Goal: Task Accomplishment & Management: Manage account settings

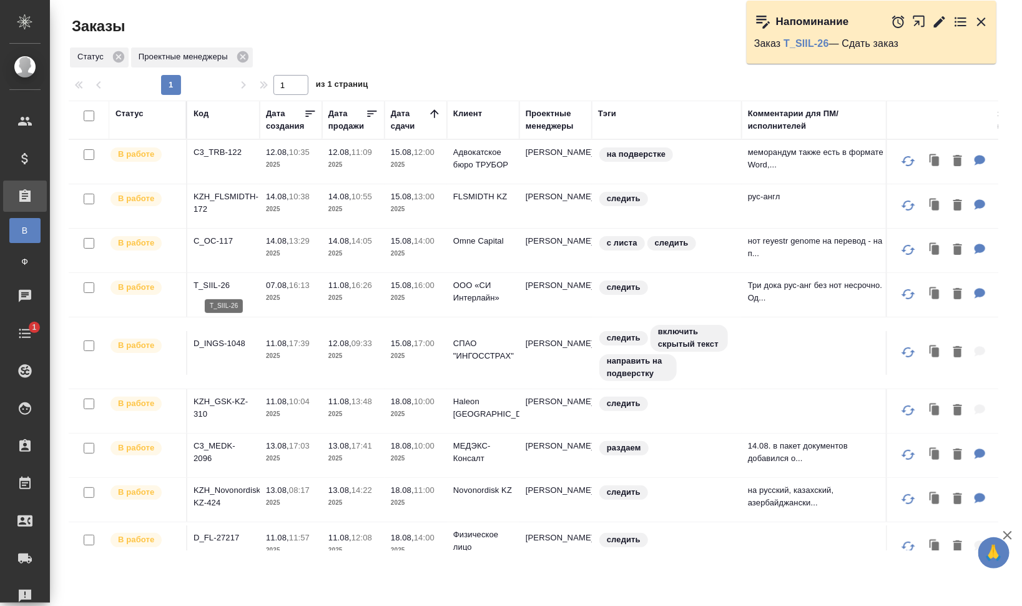
click at [213, 284] on p "T_SIIL-26" at bounding box center [224, 285] width 60 height 12
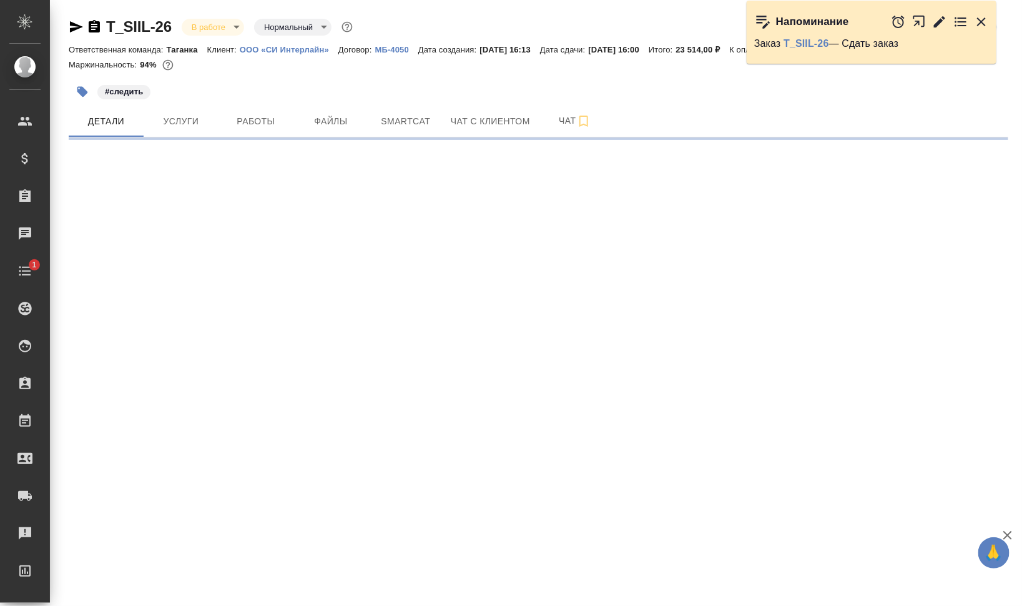
select select "RU"
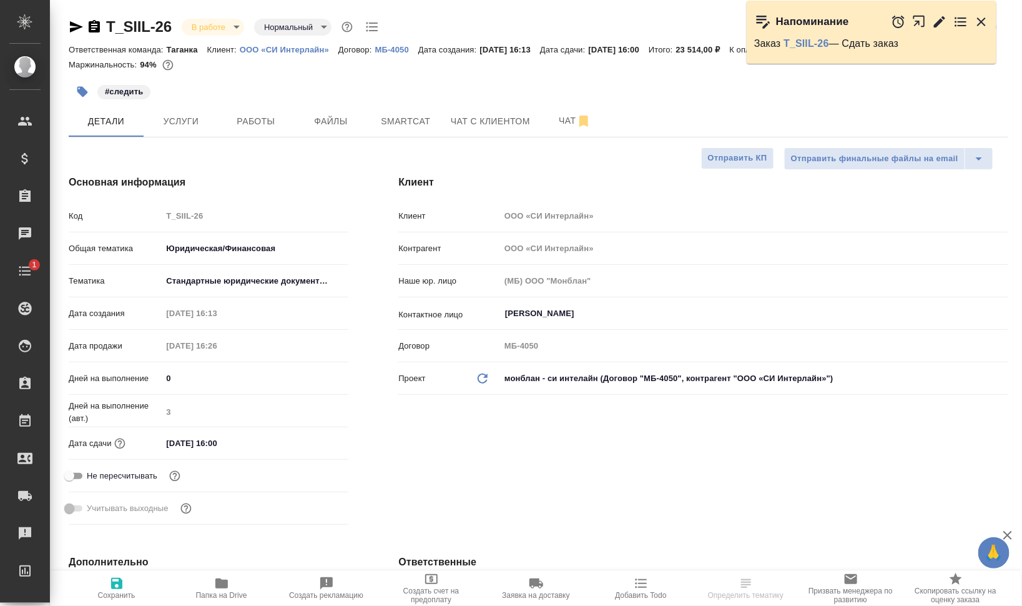
type textarea "x"
type input "[PERSON_NAME]"
click at [275, 117] on span "Работы" at bounding box center [256, 122] width 60 height 16
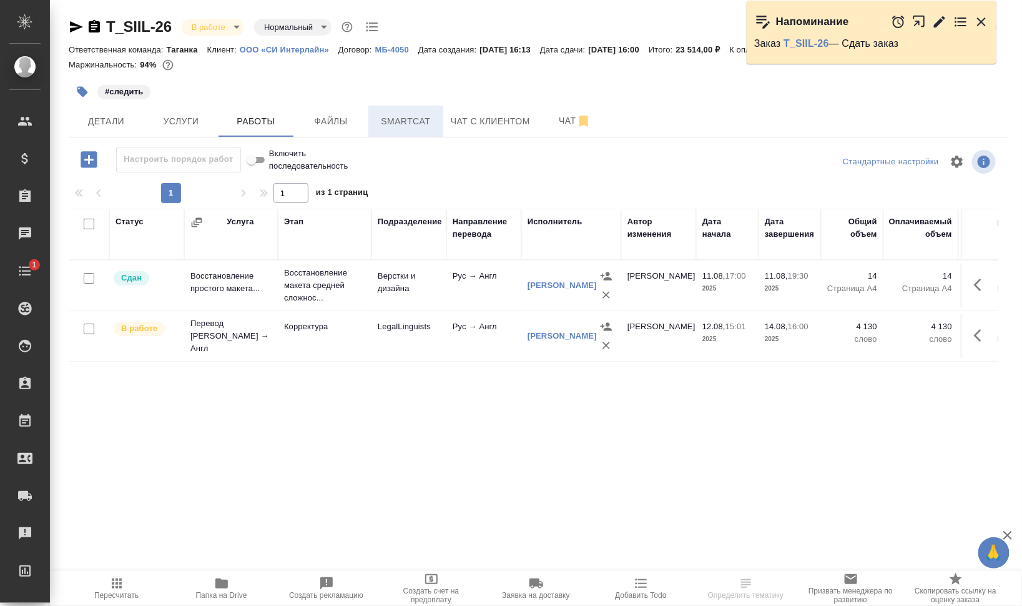
click at [410, 125] on span "Smartcat" at bounding box center [406, 122] width 60 height 16
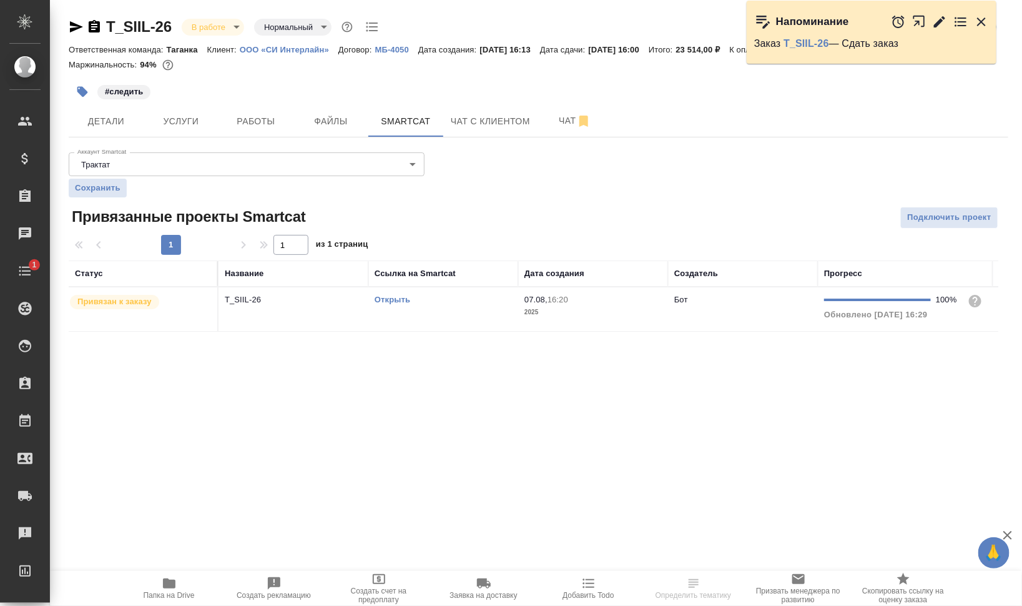
click at [418, 316] on td "Открыть" at bounding box center [443, 309] width 150 height 44
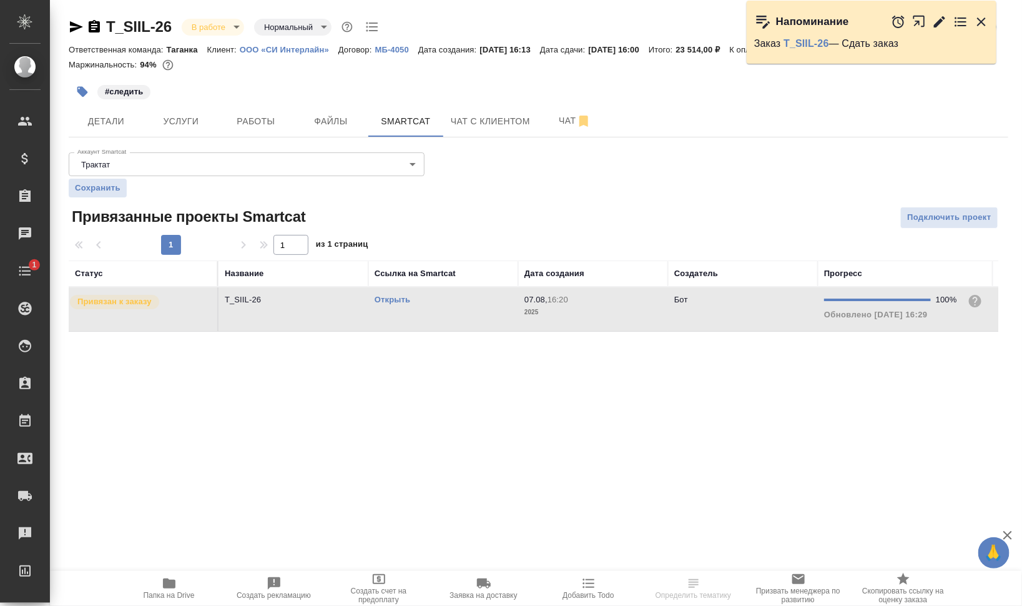
click at [418, 316] on td "Открыть" at bounding box center [443, 309] width 150 height 44
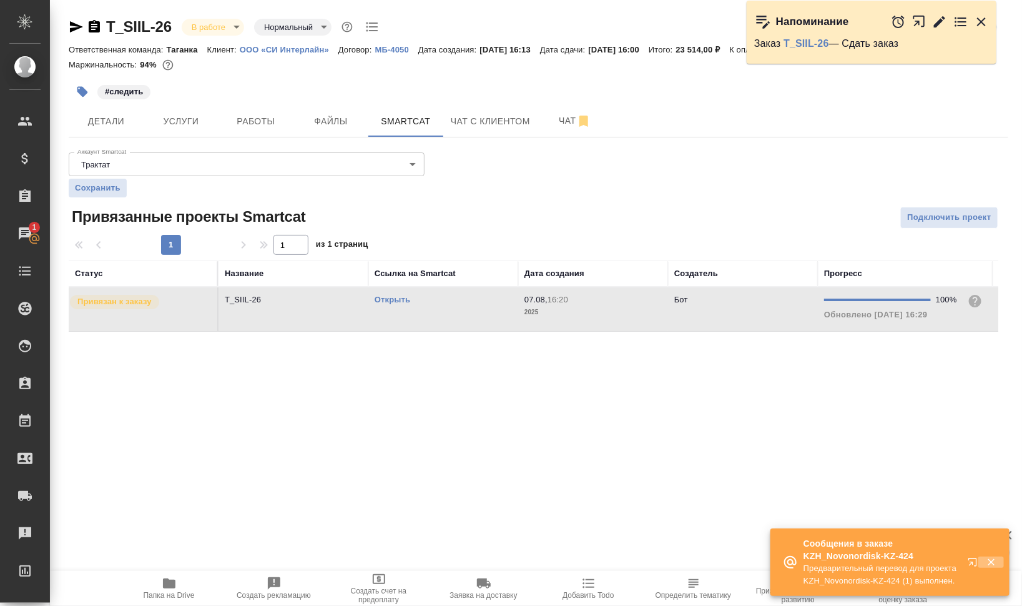
click at [992, 562] on icon "button" at bounding box center [991, 562] width 7 height 7
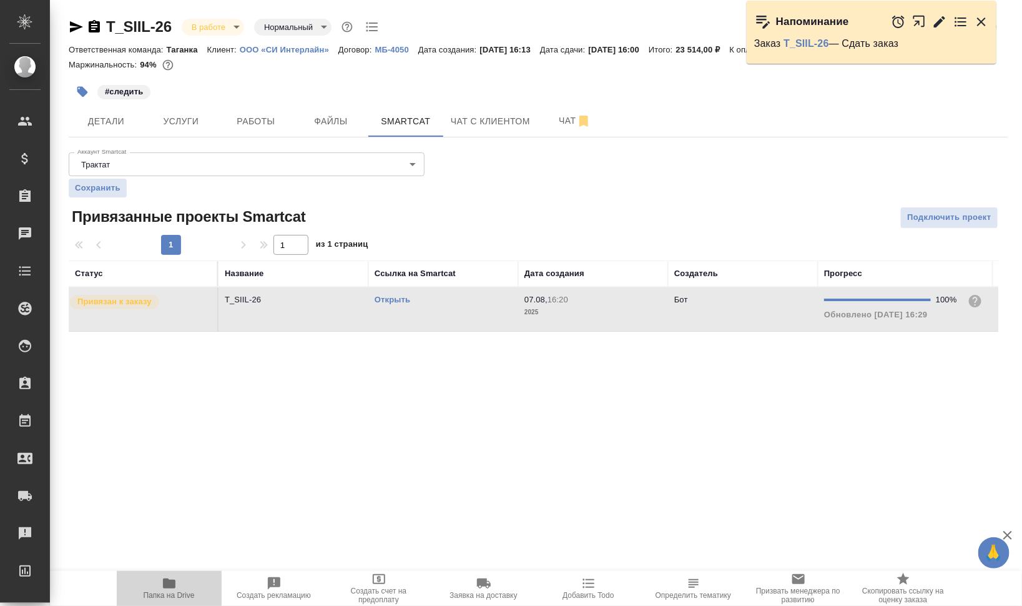
click at [165, 605] on html "🙏 .cls-1 fill:#fff; AWATERA Валеев Динар Клиенты Спецификации Заказы 0 Чаты Tod…" at bounding box center [511, 303] width 1022 height 606
click at [170, 599] on button "Папка на Drive" at bounding box center [169, 588] width 105 height 35
click at [237, 117] on span "Работы" at bounding box center [256, 122] width 60 height 16
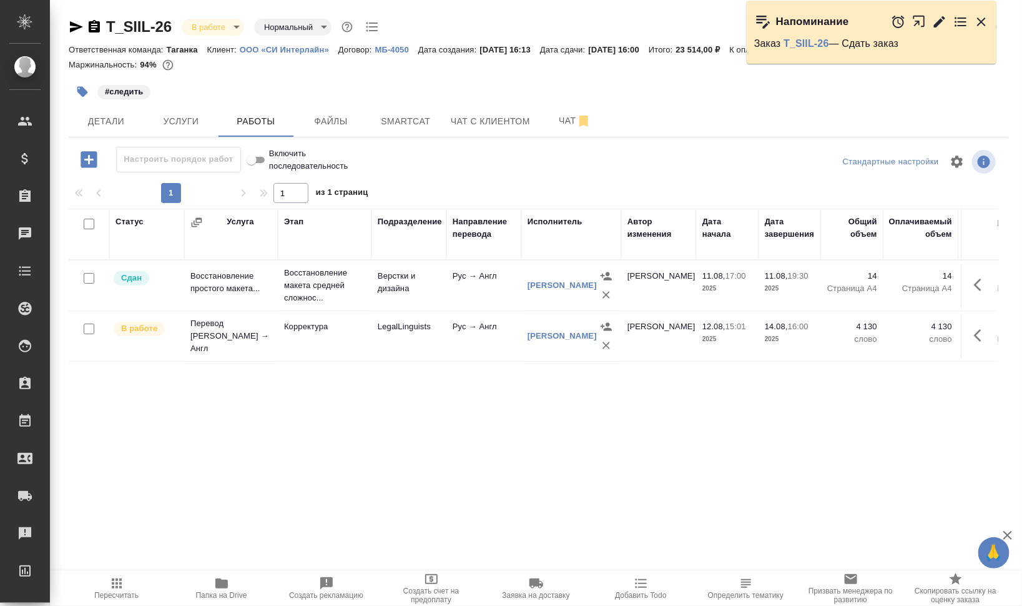
click at [980, 19] on icon "button" at bounding box center [981, 21] width 9 height 9
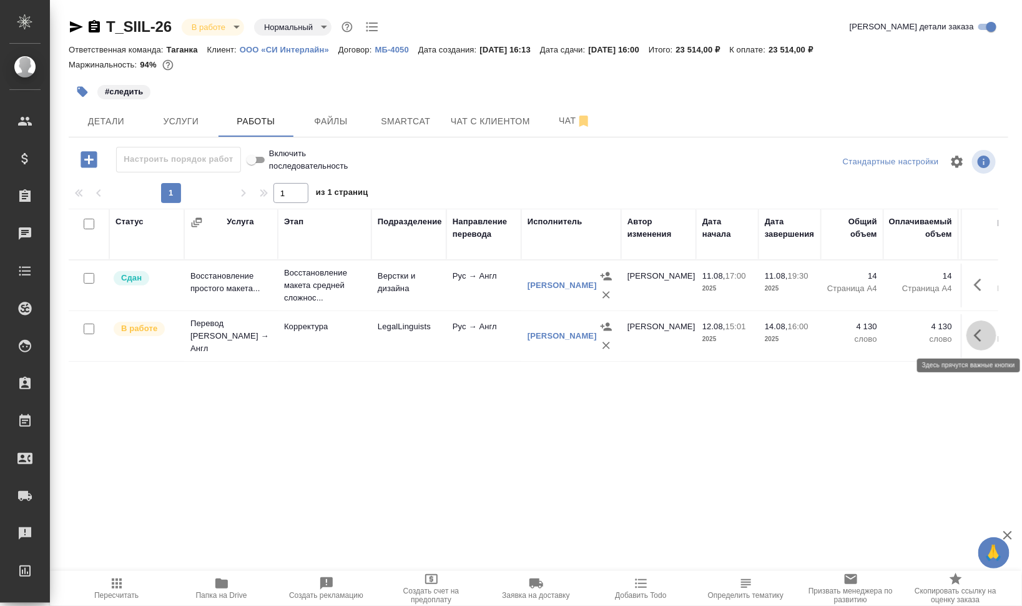
click at [985, 338] on icon "button" at bounding box center [981, 335] width 15 height 15
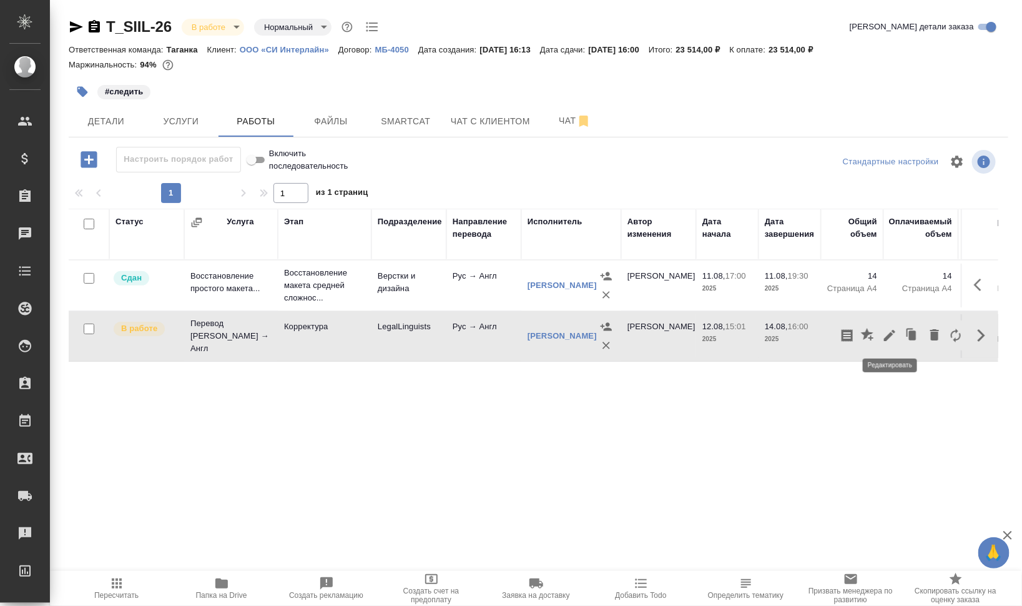
click at [893, 338] on icon "button" at bounding box center [889, 335] width 15 height 15
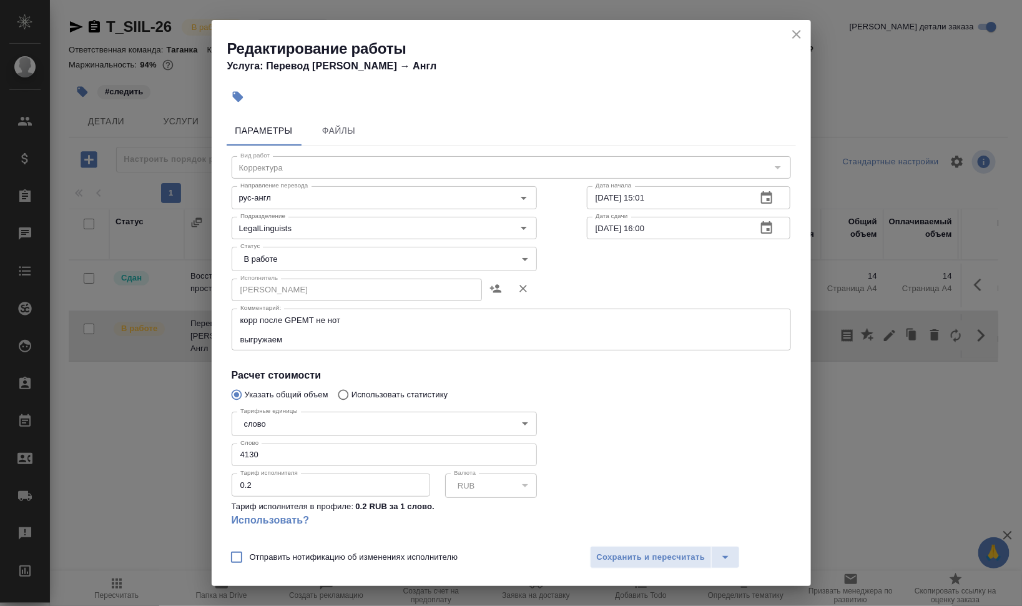
click at [357, 255] on body "🙏 .cls-1 fill:#fff; AWATERA Валеев Динар Клиенты Спецификации Заказы 0 Чаты Tod…" at bounding box center [511, 303] width 1022 height 606
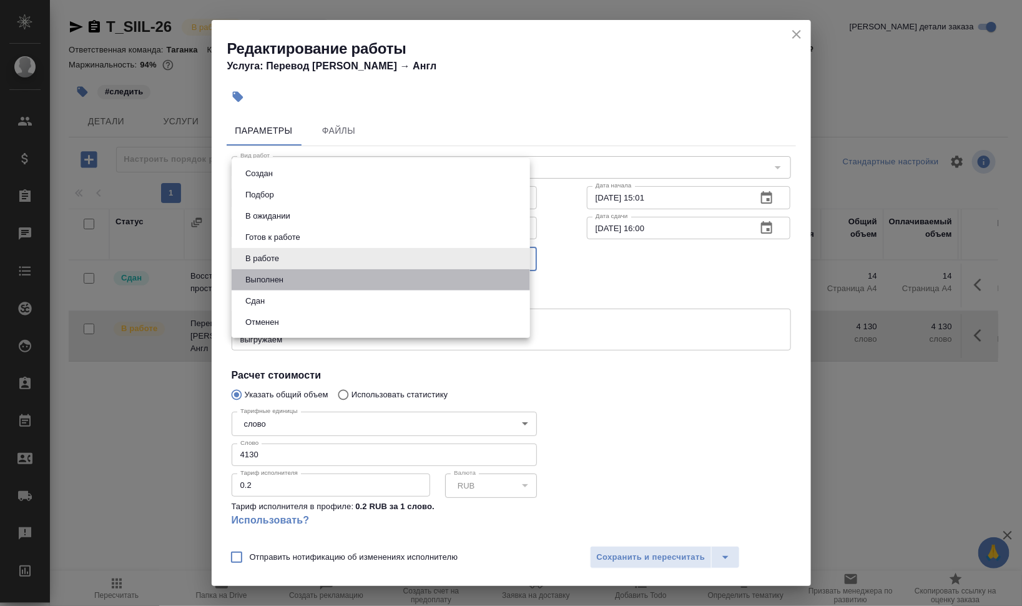
click at [296, 275] on li "Выполнен" at bounding box center [381, 279] width 298 height 21
type input "completed"
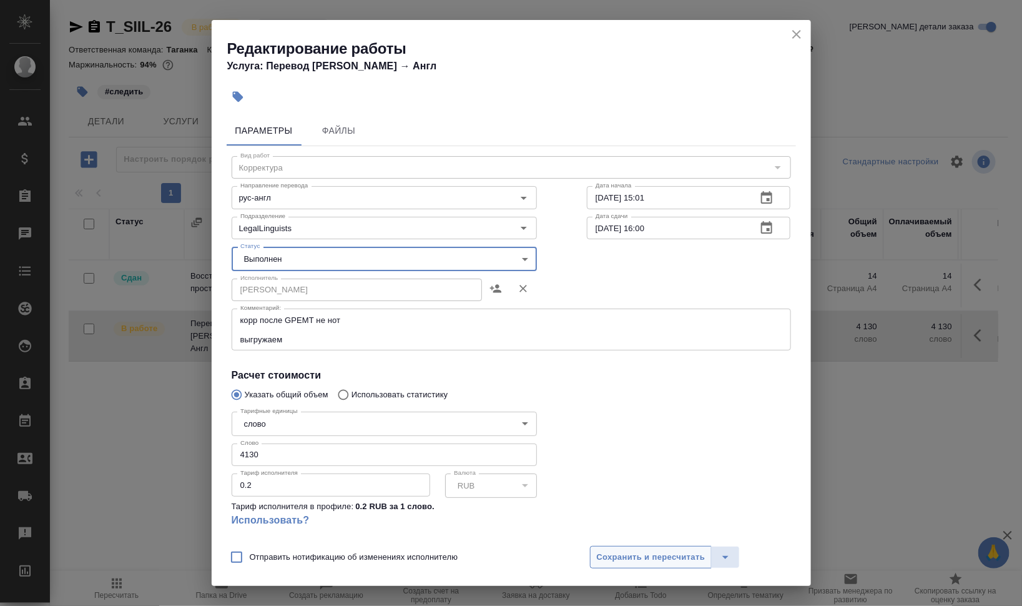
click at [669, 559] on span "Сохранить и пересчитать" at bounding box center [651, 557] width 109 height 14
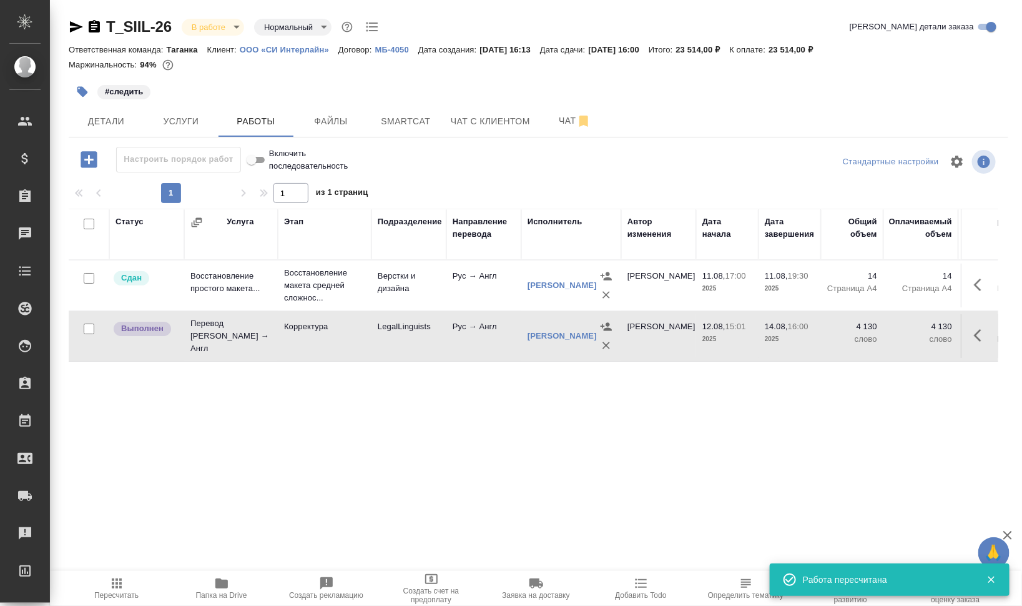
click at [82, 97] on icon "button" at bounding box center [82, 92] width 11 height 11
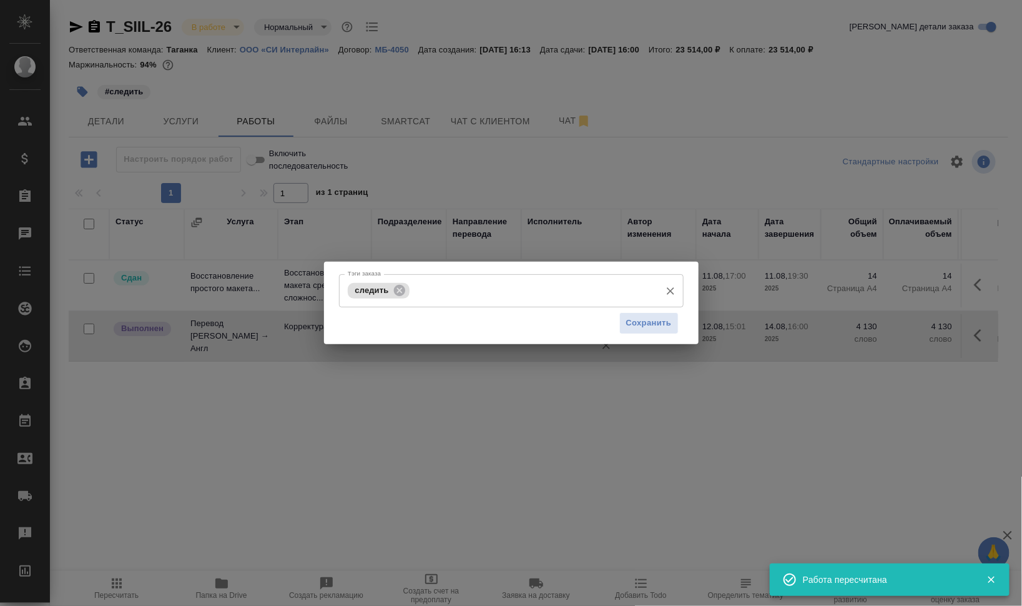
click at [402, 292] on icon at bounding box center [400, 290] width 14 height 14
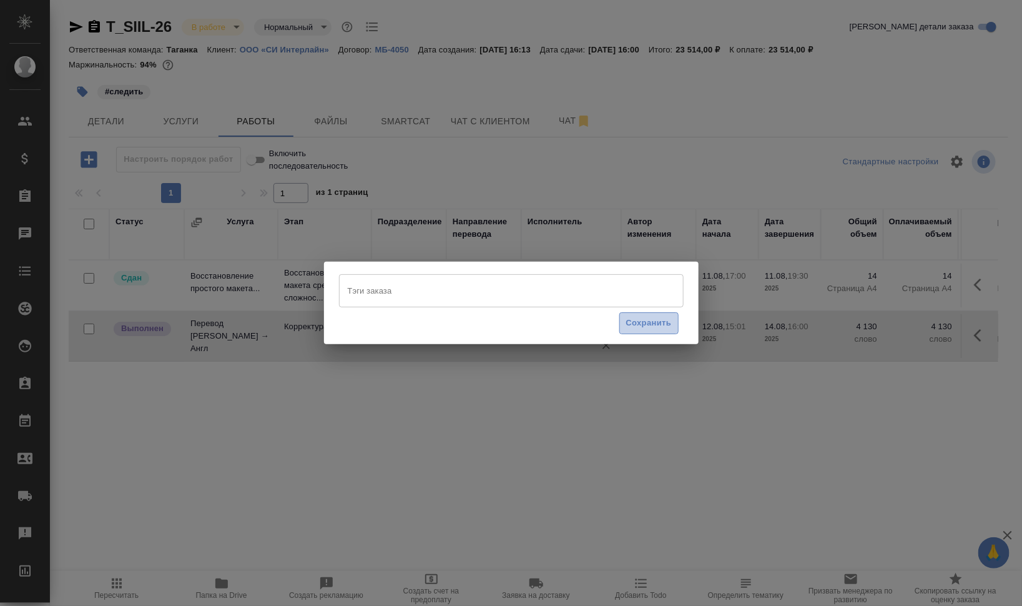
click at [634, 328] on span "Сохранить" at bounding box center [649, 323] width 46 height 14
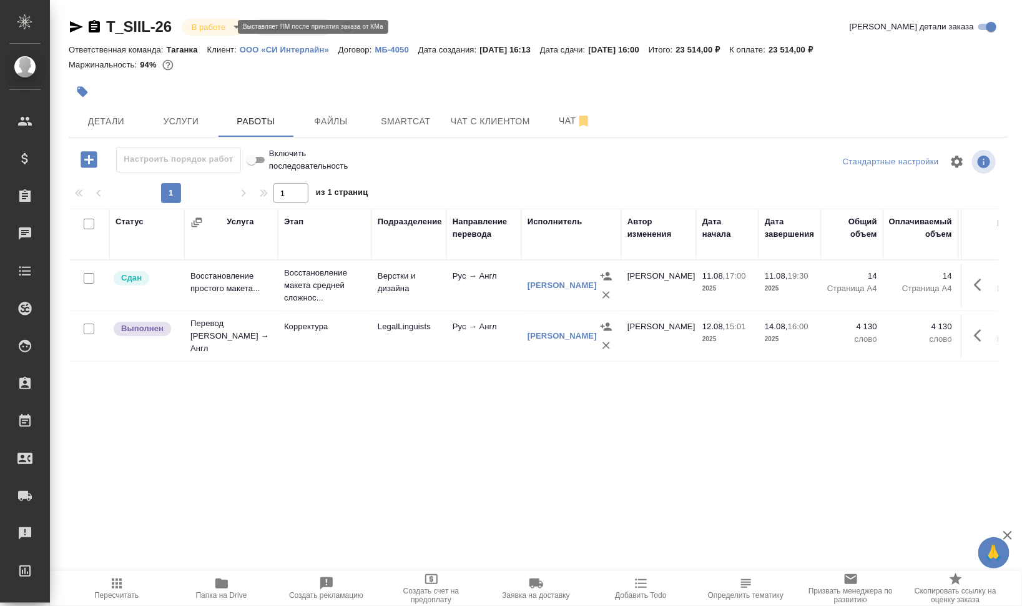
click at [222, 29] on body "🙏 .cls-1 fill:#fff; AWATERA Валеев Динар Клиенты Спецификации Заказы 0 Чаты Tod…" at bounding box center [511, 303] width 1022 height 606
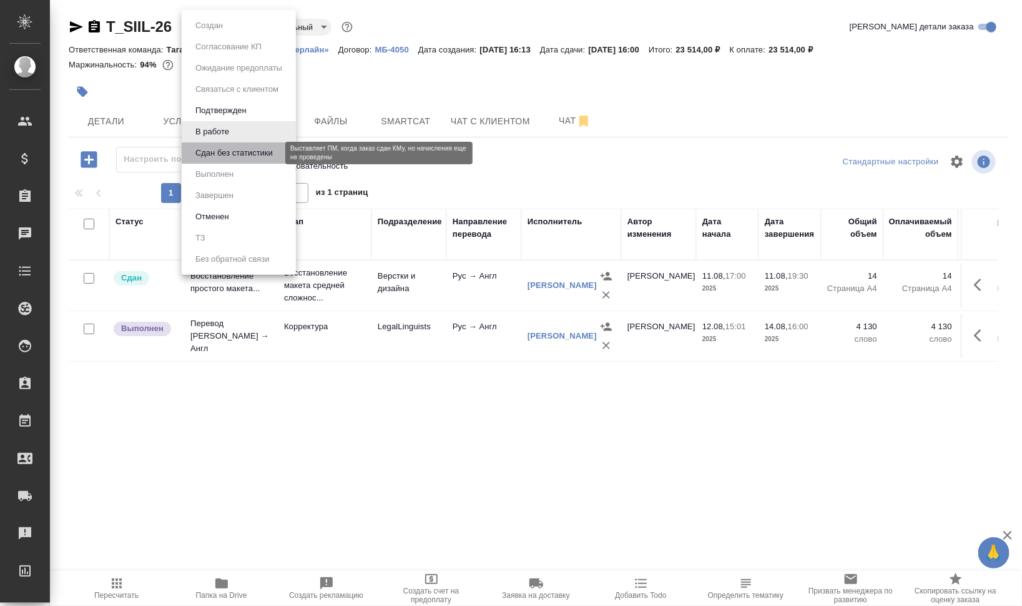
click at [232, 148] on button "Сдан без статистики" at bounding box center [234, 153] width 85 height 14
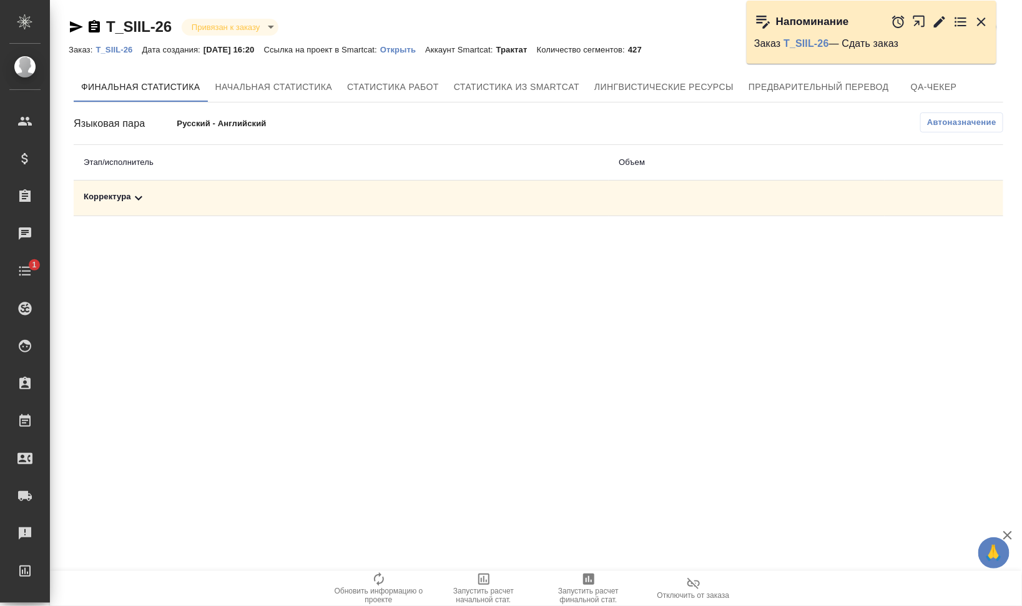
click at [164, 200] on div "Корректура" at bounding box center [341, 197] width 515 height 15
click at [597, 589] on span "Запустить расчет финальной стат." at bounding box center [589, 594] width 90 height 17
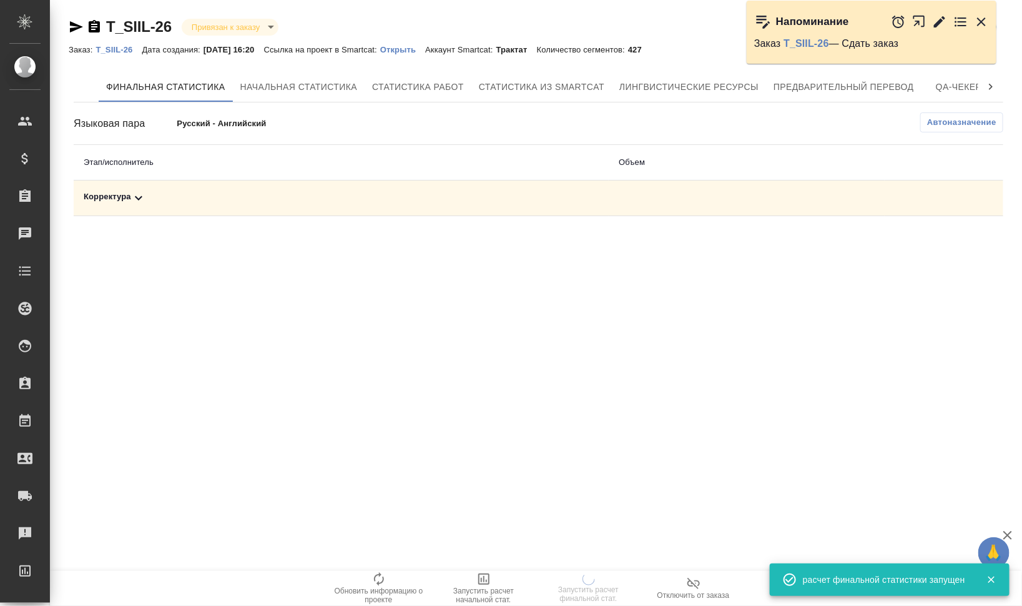
click at [134, 190] on icon at bounding box center [138, 197] width 15 height 15
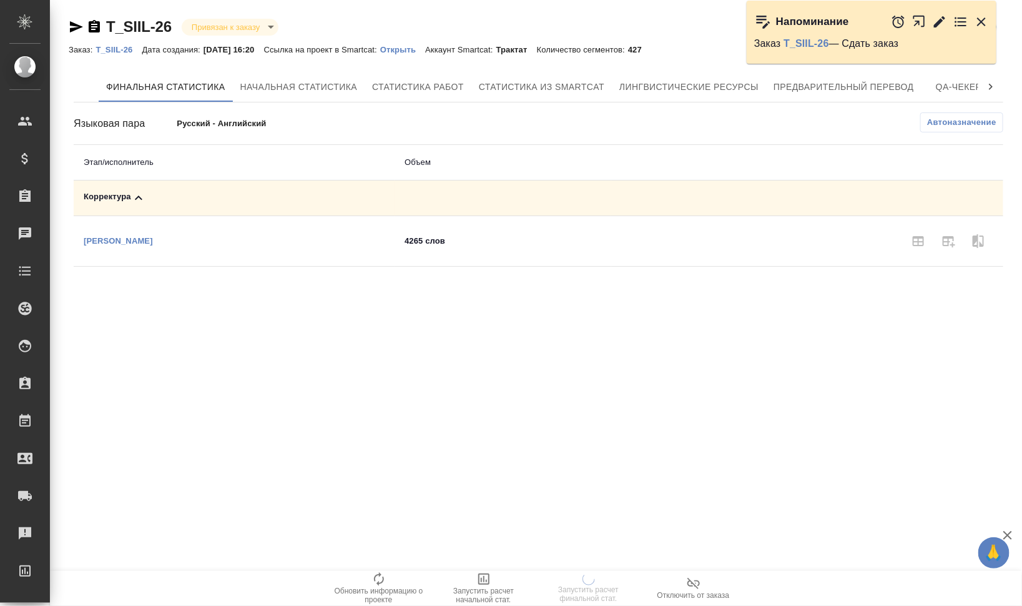
click at [985, 21] on icon "button" at bounding box center [981, 21] width 15 height 15
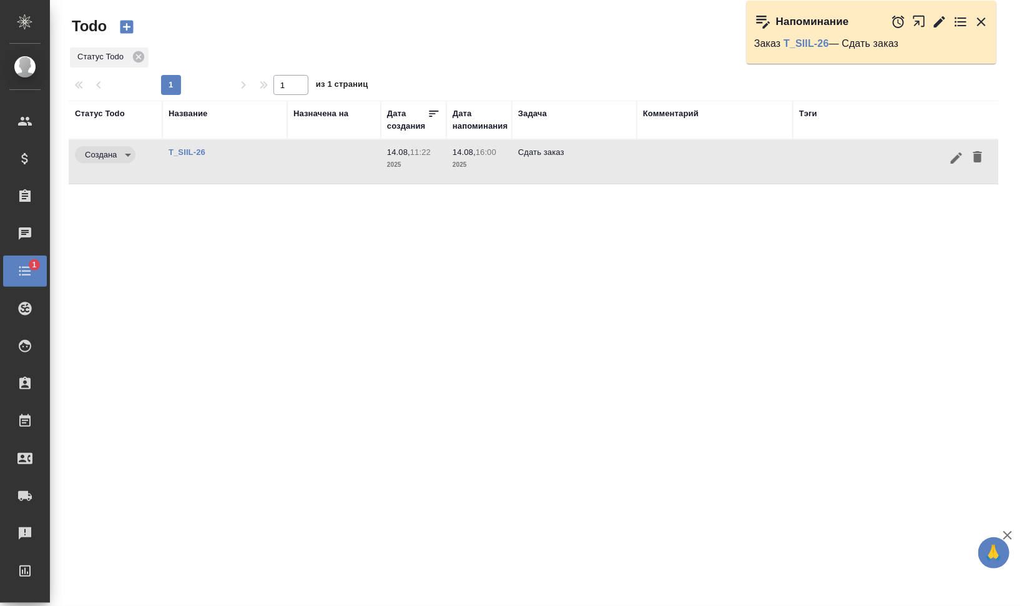
click at [977, 152] on icon "button" at bounding box center [977, 156] width 15 height 15
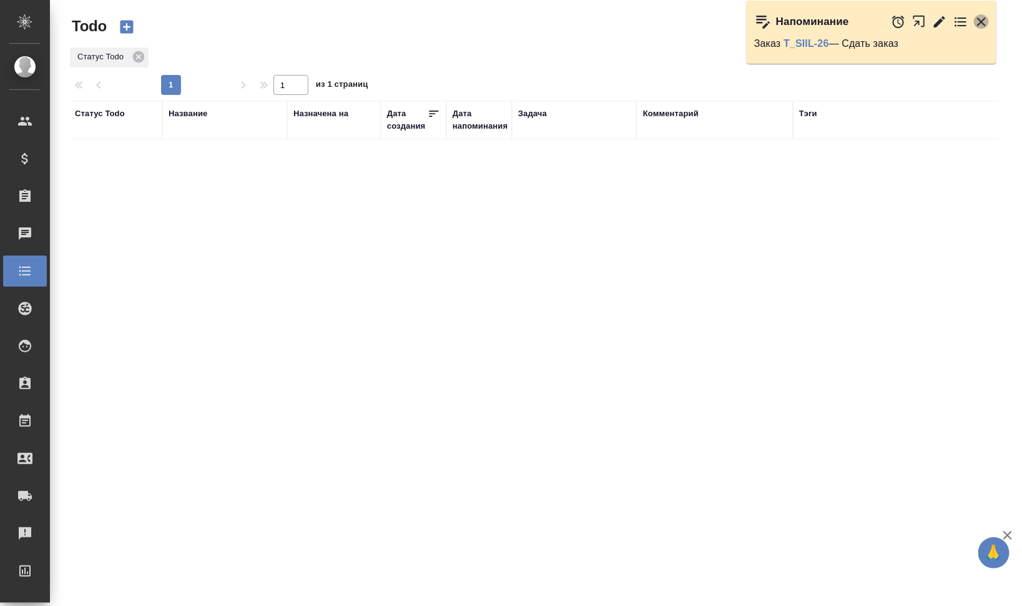
click at [985, 17] on icon "button" at bounding box center [981, 21] width 9 height 9
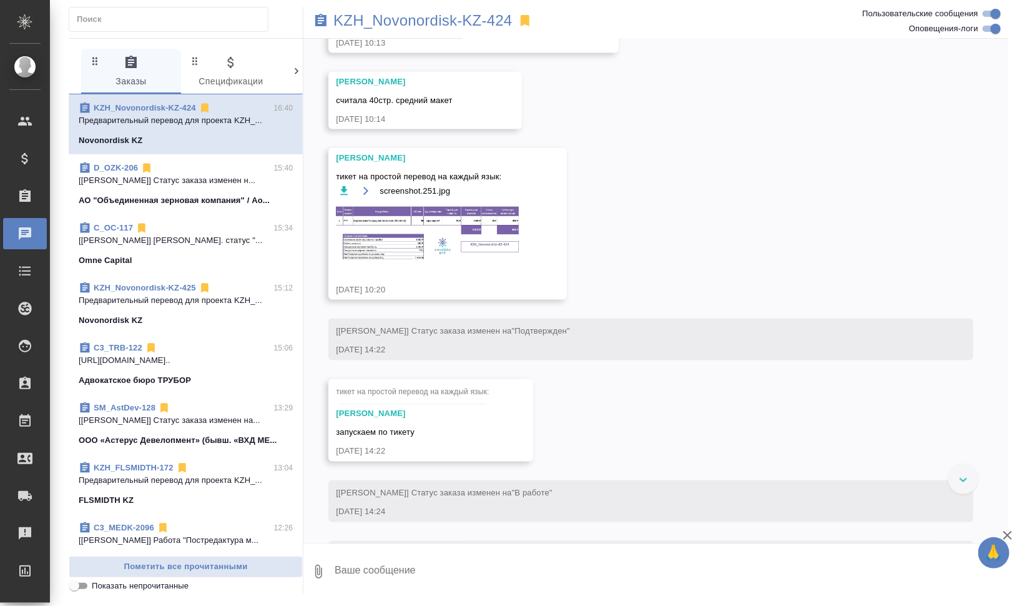
scroll to position [707, 0]
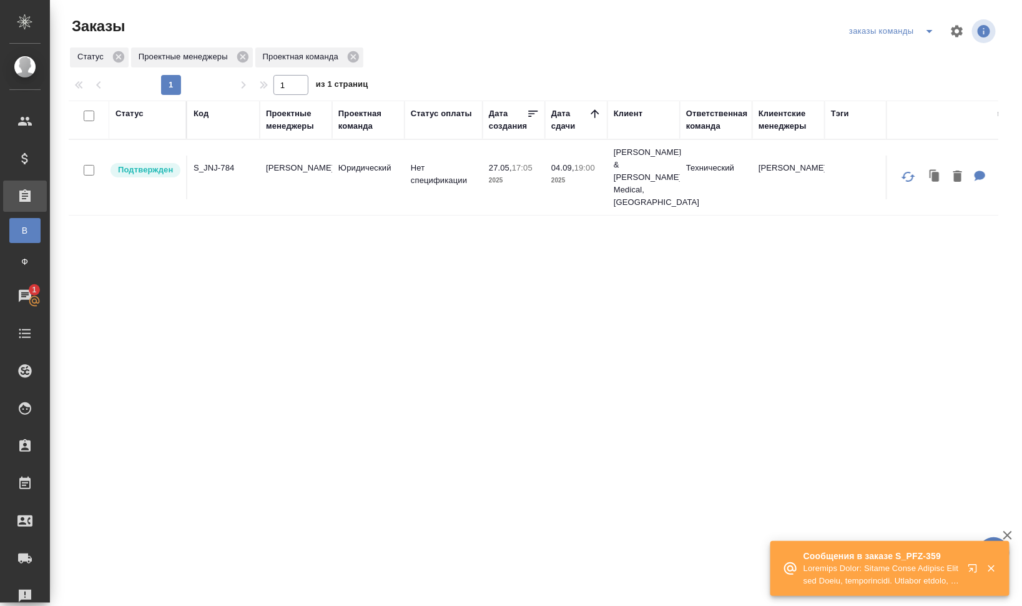
click at [975, 569] on icon "button" at bounding box center [975, 570] width 15 height 15
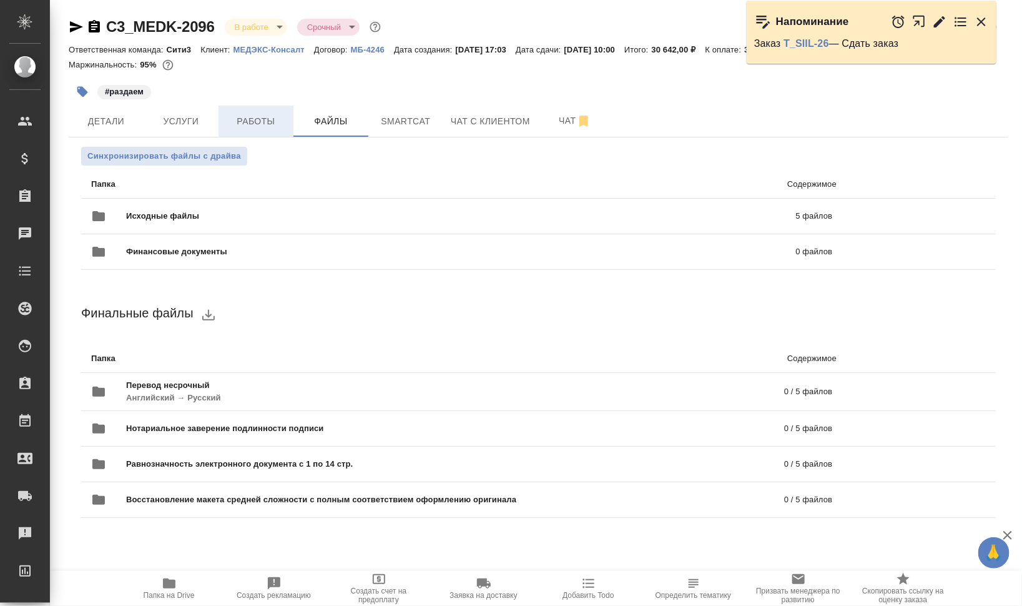
click at [271, 118] on span "Работы" at bounding box center [256, 122] width 60 height 16
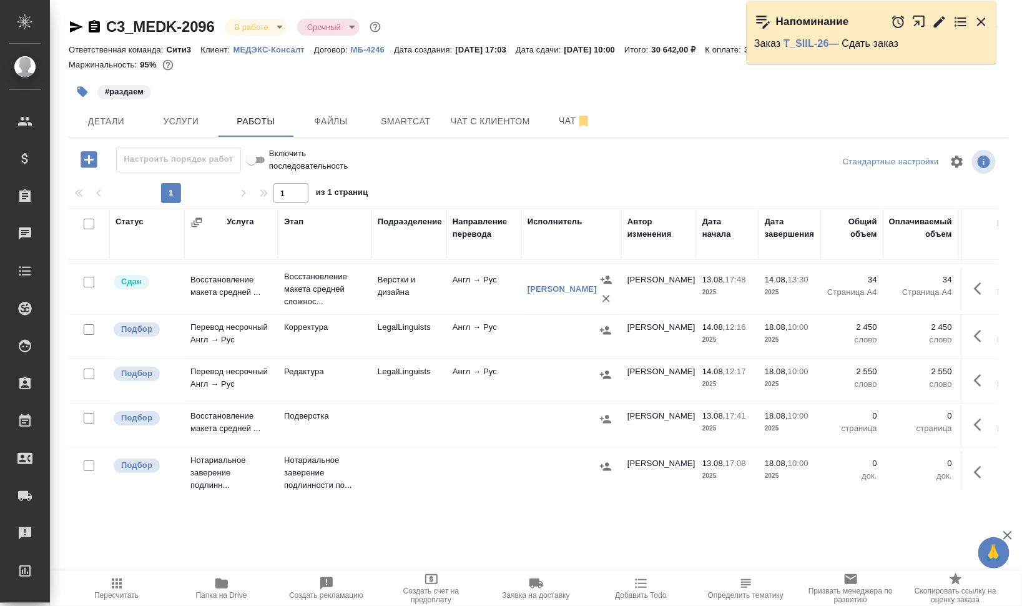
scroll to position [65, 0]
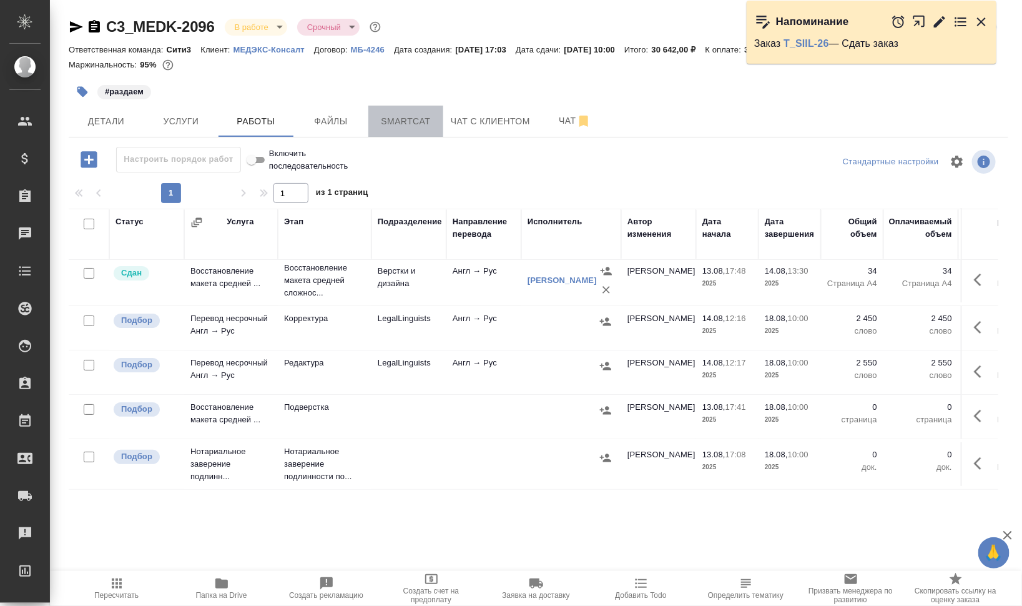
click at [386, 124] on span "Smartcat" at bounding box center [406, 122] width 60 height 16
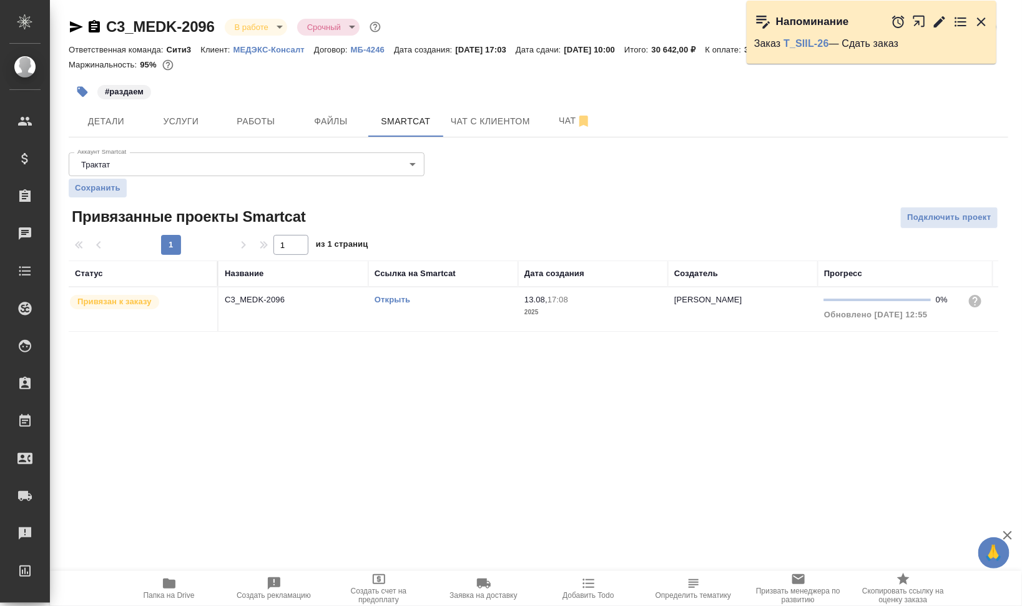
click at [406, 300] on link "Открыть" at bounding box center [393, 299] width 36 height 9
click at [257, 125] on span "Работы" at bounding box center [256, 122] width 60 height 16
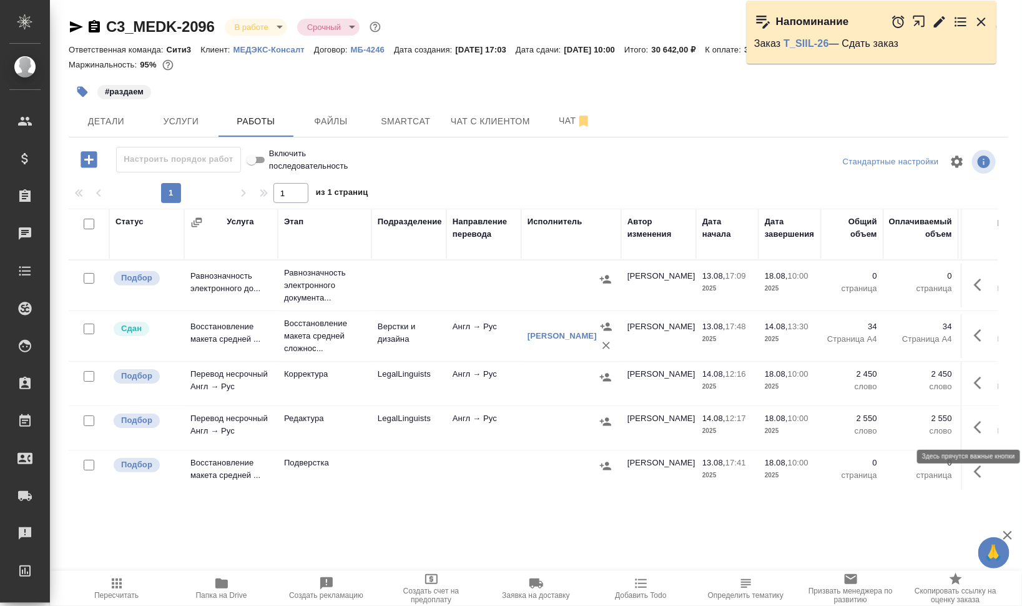
drag, startPoint x: 971, startPoint y: 429, endPoint x: 963, endPoint y: 433, distance: 9.2
click at [974, 428] on icon "button" at bounding box center [981, 427] width 15 height 15
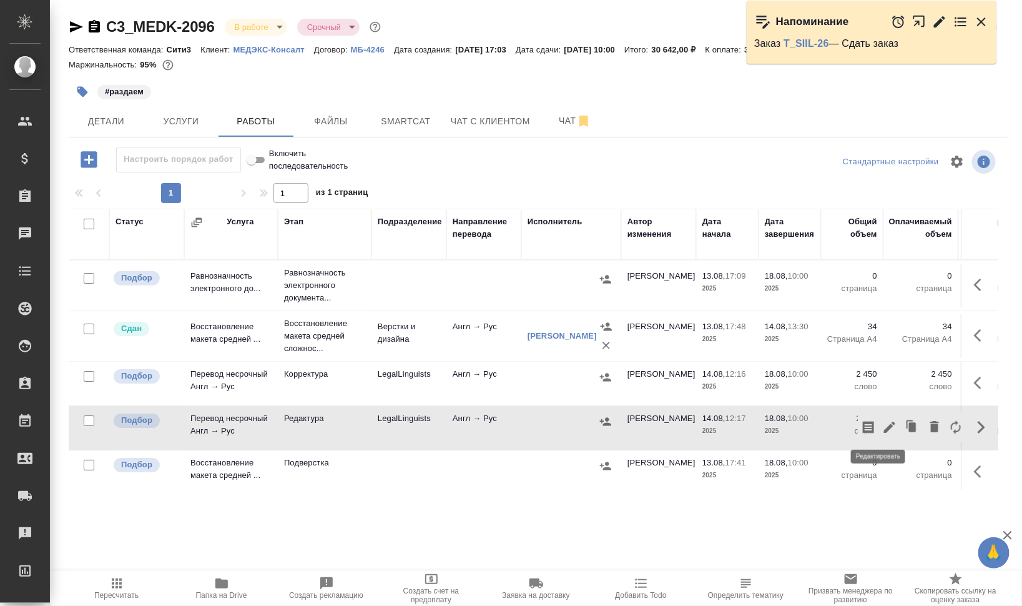
click at [882, 425] on icon "button" at bounding box center [889, 427] width 15 height 15
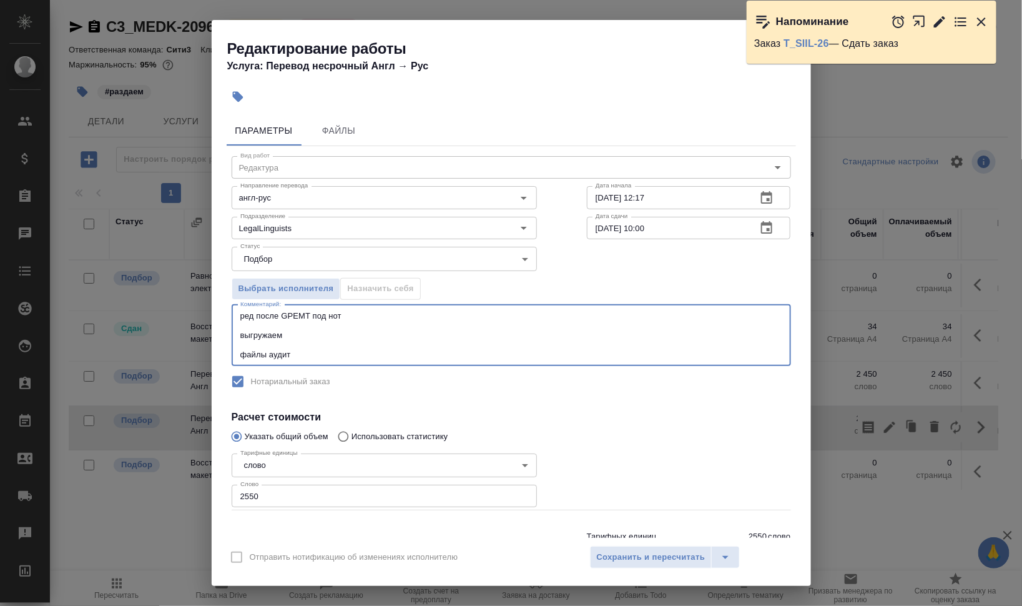
drag, startPoint x: 300, startPoint y: 355, endPoint x: 227, endPoint y: 350, distance: 73.9
click at [224, 350] on div "Параметры Файлы Вид работ Редактура Вид работ Направление перевода англ-рус Нап…" at bounding box center [511, 324] width 599 height 427
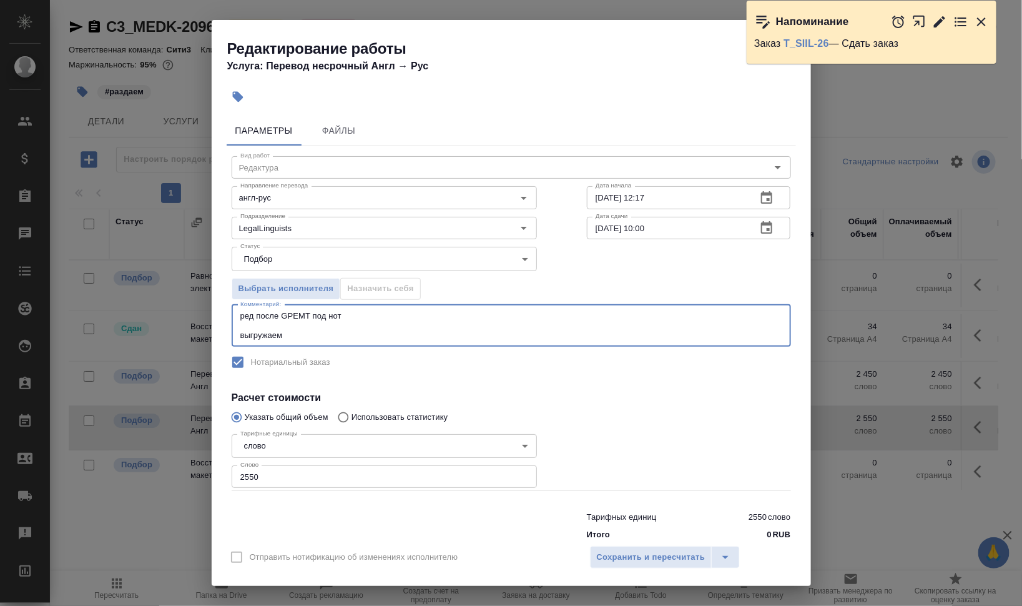
type textarea "ред после GPEMT под нот выгружаем"
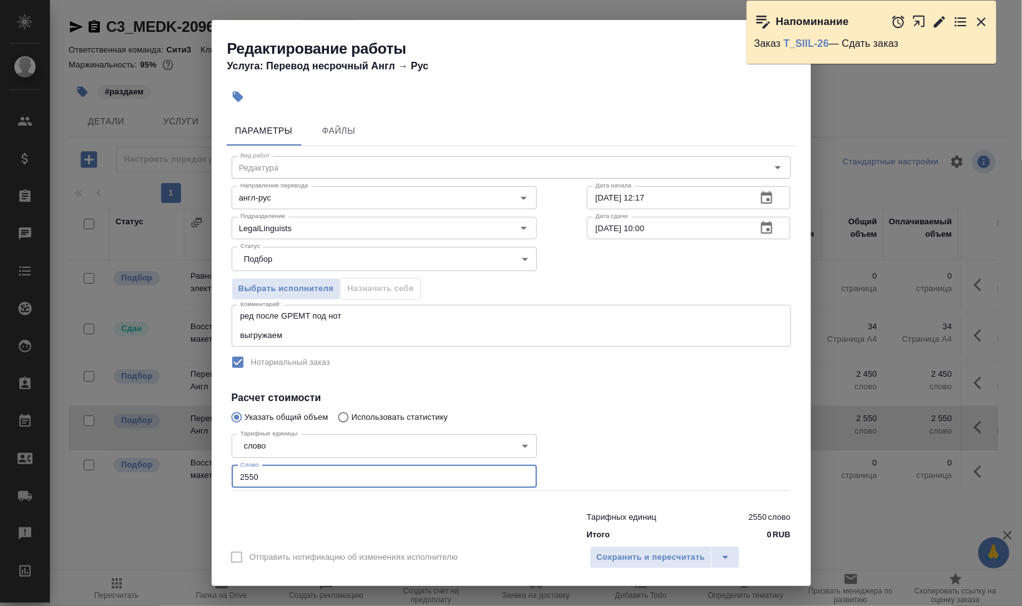
drag, startPoint x: 255, startPoint y: 478, endPoint x: 248, endPoint y: 479, distance: 6.4
click at [231, 478] on div "Тарифные единицы слово 5a8b1489cc6b4906c91bfd90 Тарифные единицы Слово 2550 Сло…" at bounding box center [384, 460] width 355 height 112
type input "4950"
click at [642, 563] on span "Сохранить и пересчитать" at bounding box center [651, 557] width 109 height 14
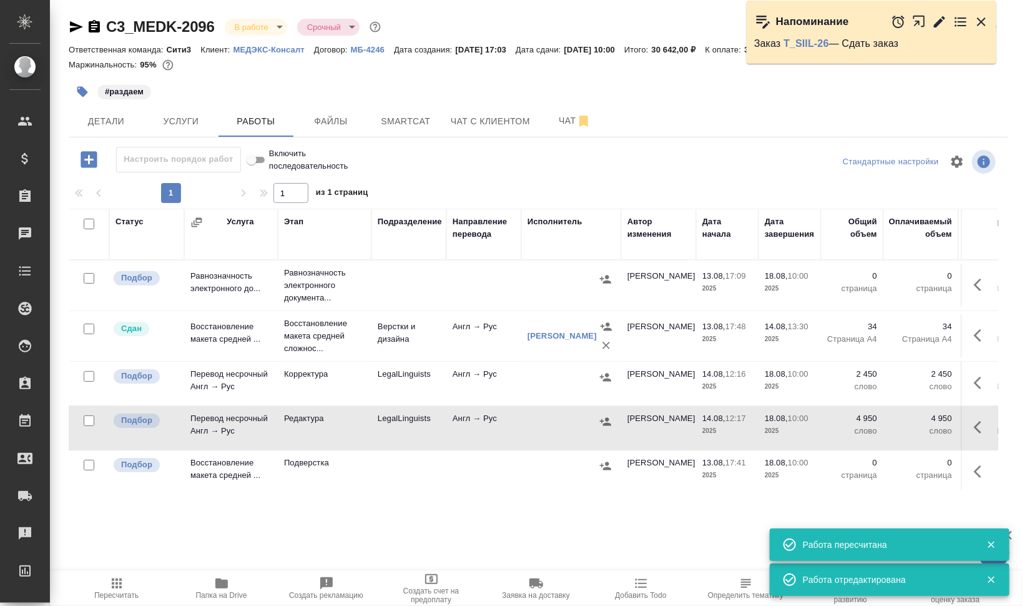
click at [961, 307] on td at bounding box center [979, 285] width 37 height 44
click at [974, 425] on icon "button" at bounding box center [981, 427] width 15 height 15
click at [863, 424] on icon "button" at bounding box center [868, 427] width 11 height 12
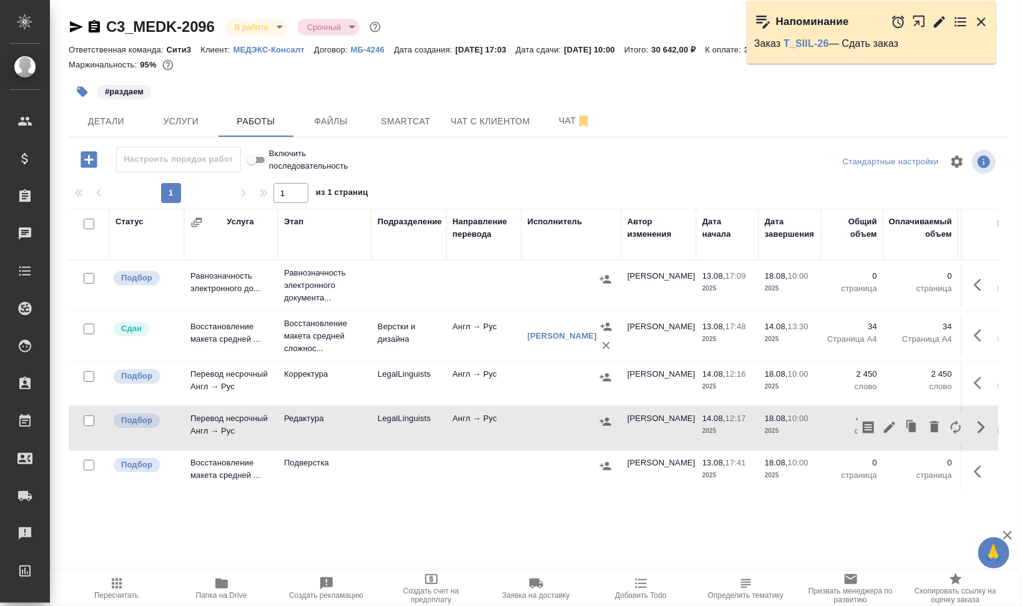
click at [612, 422] on button "button" at bounding box center [605, 421] width 19 height 19
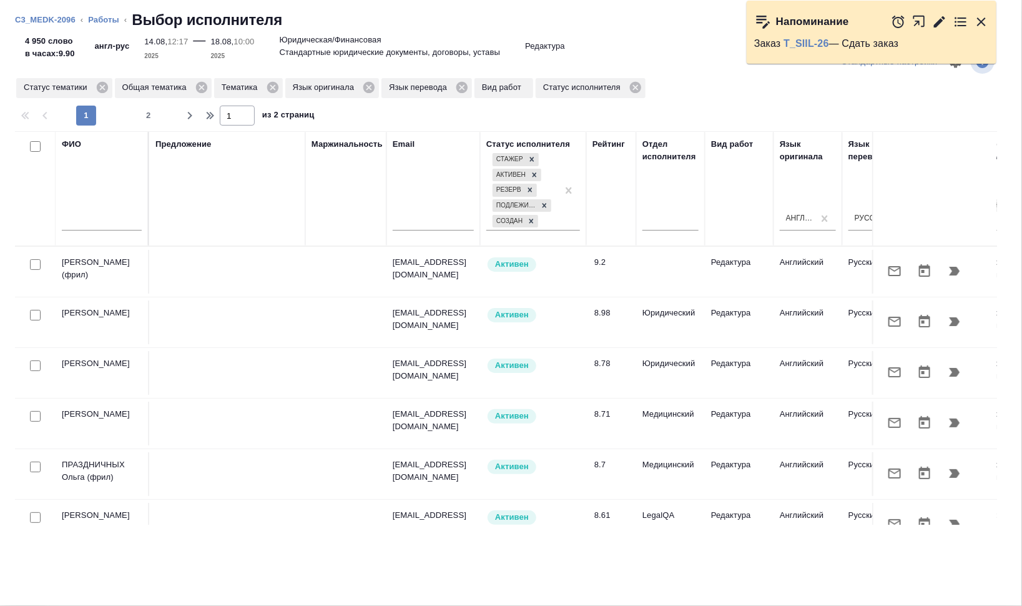
click at [950, 318] on icon "button" at bounding box center [955, 321] width 11 height 9
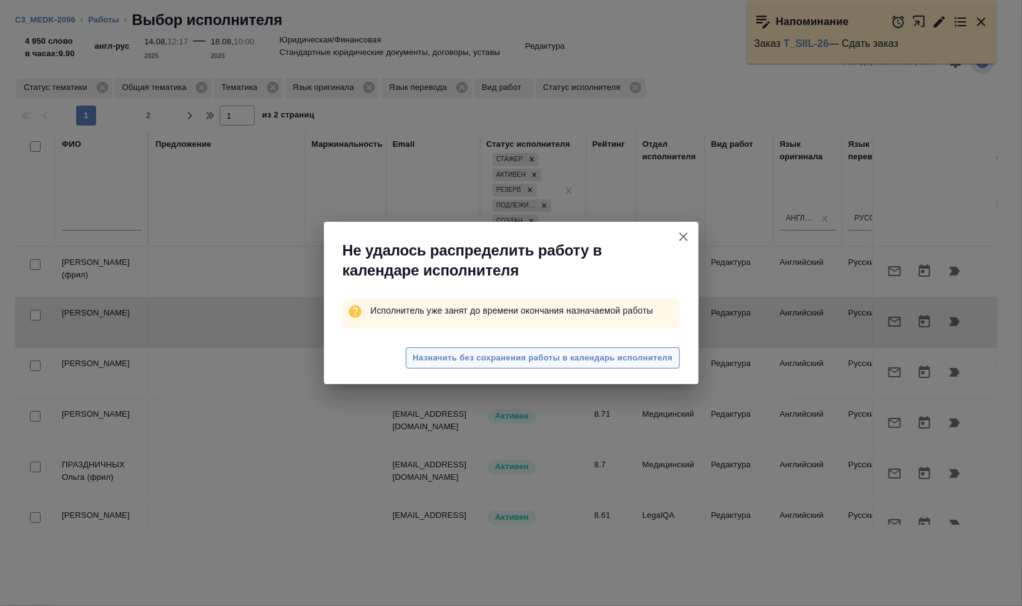
click at [548, 359] on span "Назначить без сохранения работы в календарь исполнителя" at bounding box center [543, 358] width 260 height 14
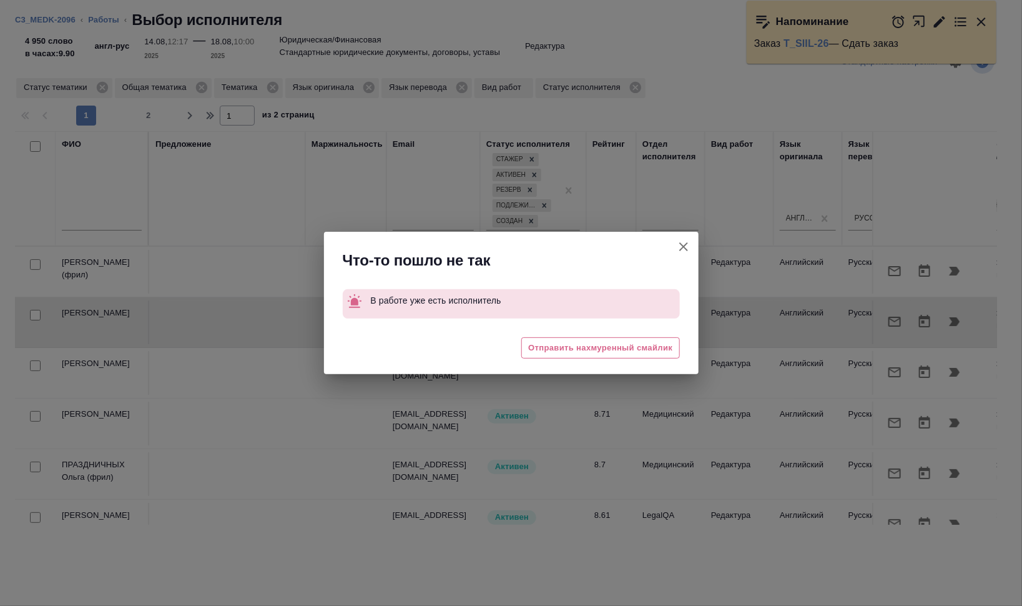
drag, startPoint x: 683, startPoint y: 247, endPoint x: 105, endPoint y: 19, distance: 621.4
click at [682, 247] on icon "button" at bounding box center [683, 246] width 9 height 9
click at [105, 19] on div "Что-то пошло не так В работе уже есть исполнитель 😓 Отправить нахмуренный смайл…" at bounding box center [511, 303] width 1022 height 606
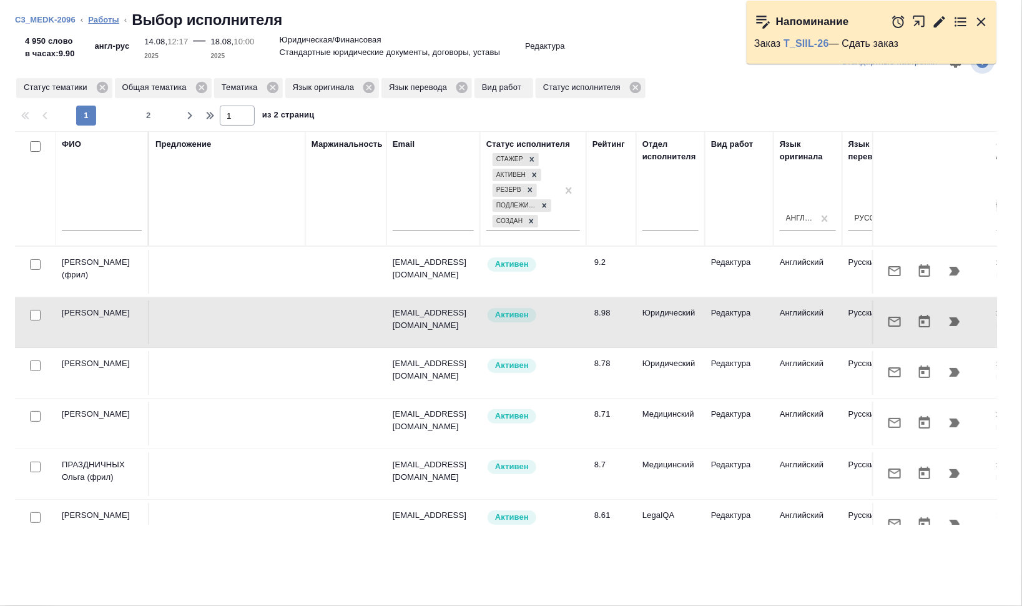
click at [105, 19] on body "🙏 .cls-1 fill:#fff; AWATERA Валеев Динар Клиенты Спецификации Заказы 0 Чаты Tod…" at bounding box center [511, 303] width 1022 height 606
click at [95, 18] on link "Работы" at bounding box center [103, 19] width 31 height 9
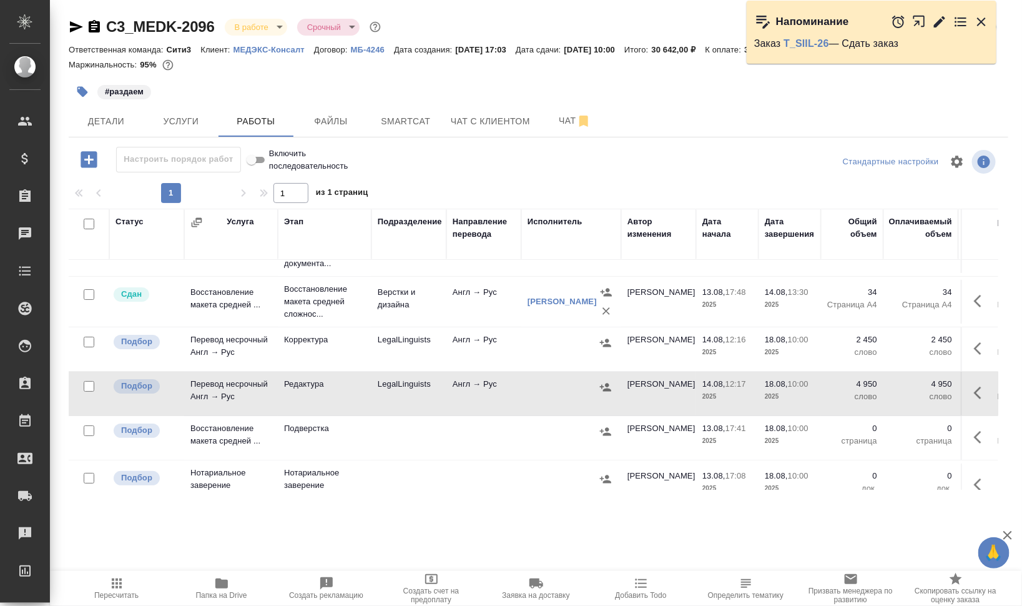
scroll to position [65, 0]
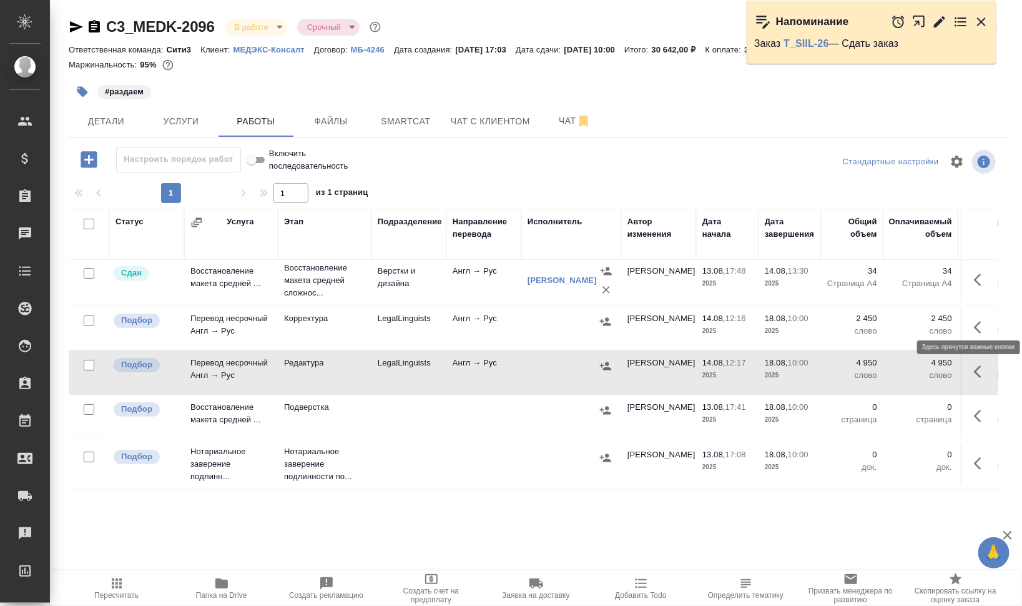
click at [974, 320] on icon "button" at bounding box center [981, 327] width 15 height 15
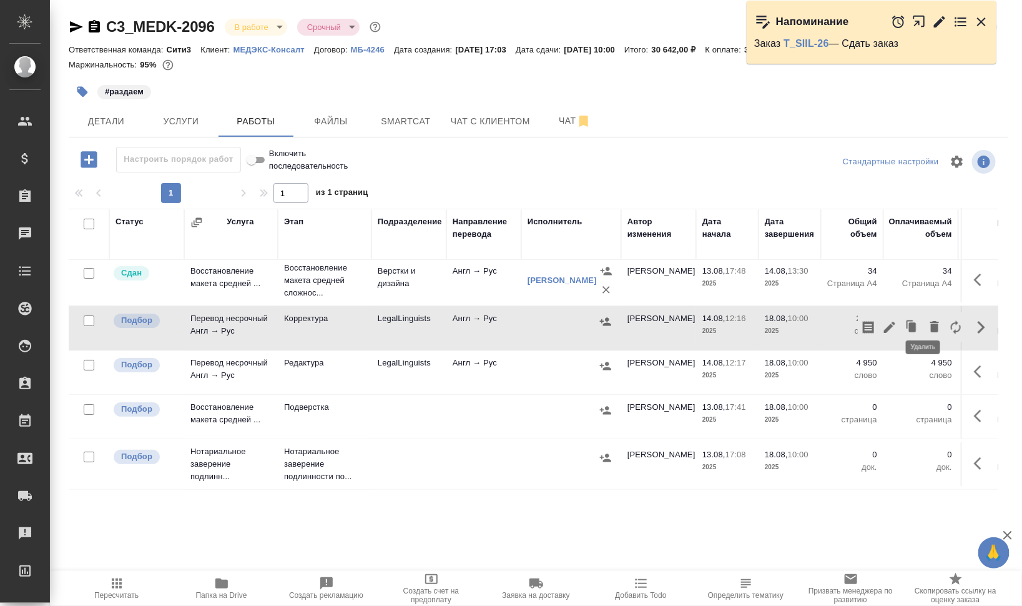
click at [930, 321] on icon "button" at bounding box center [934, 326] width 9 height 11
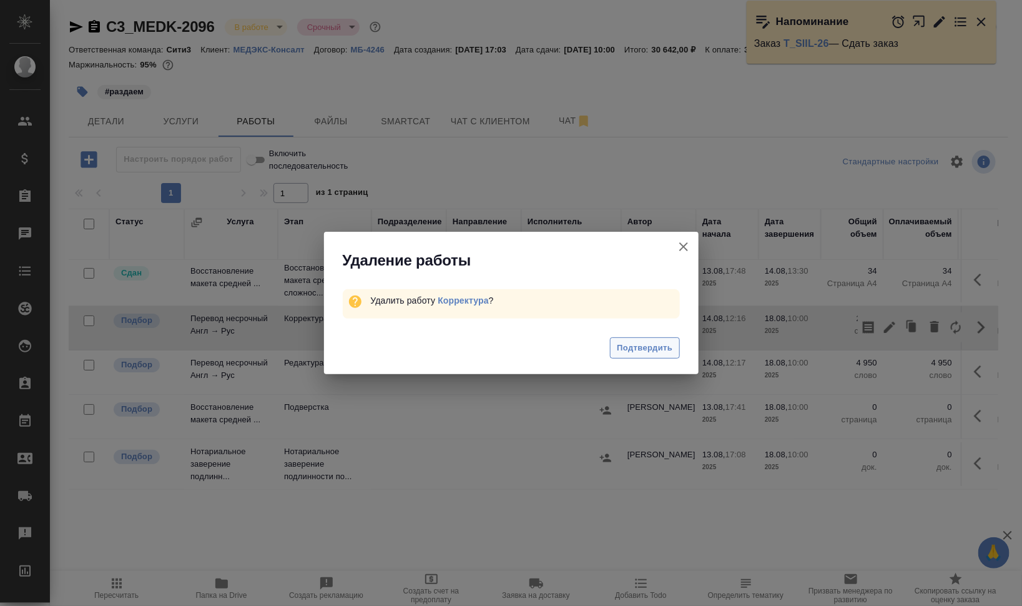
click at [641, 354] on span "Подтвердить" at bounding box center [645, 348] width 56 height 14
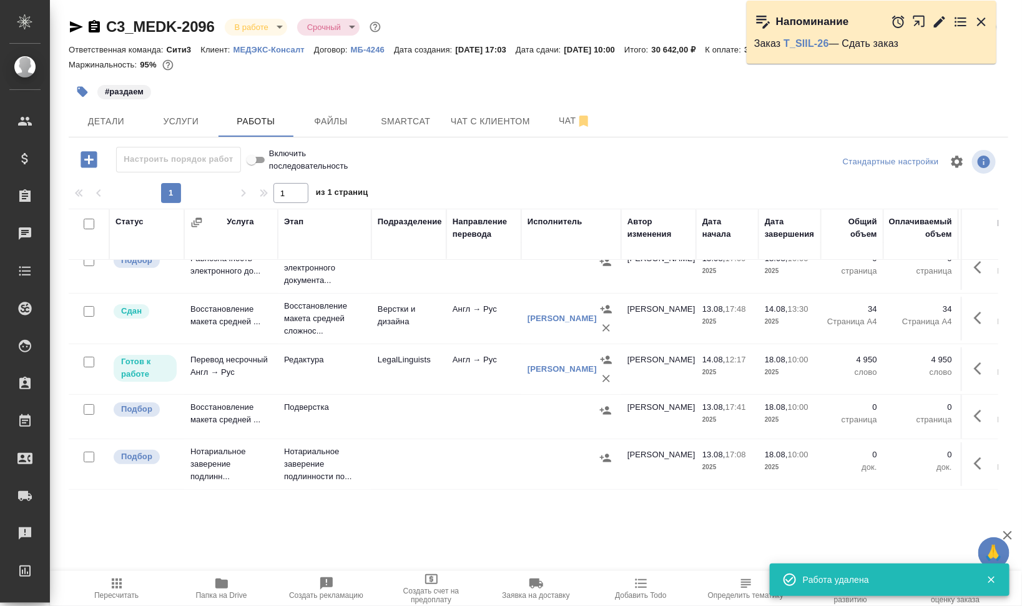
scroll to position [27, 0]
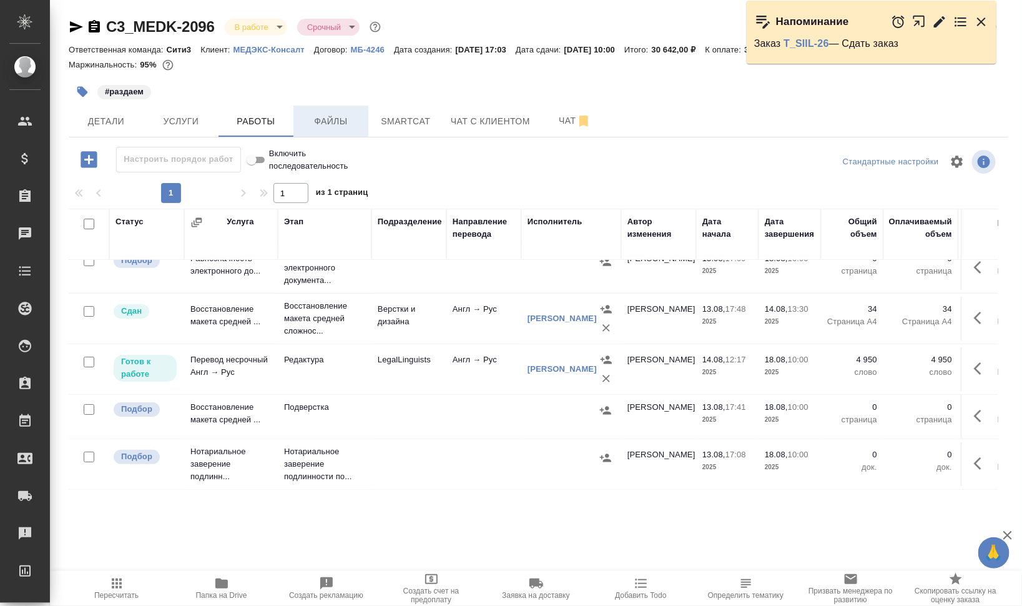
click at [330, 117] on span "Файлы" at bounding box center [331, 122] width 60 height 16
click at [222, 117] on button "Работы" at bounding box center [256, 121] width 75 height 31
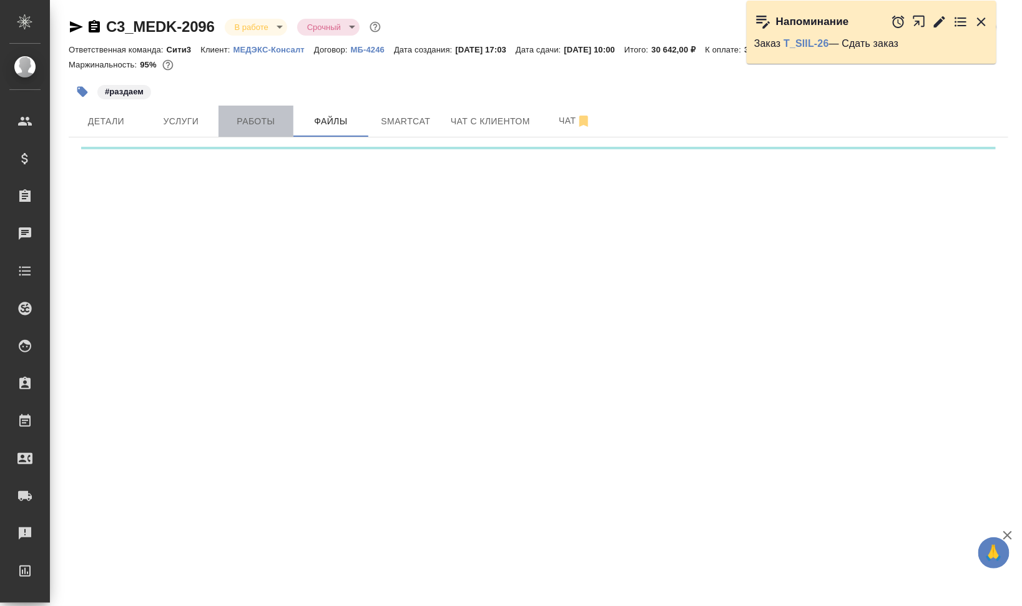
click at [229, 116] on span "Работы" at bounding box center [256, 122] width 60 height 16
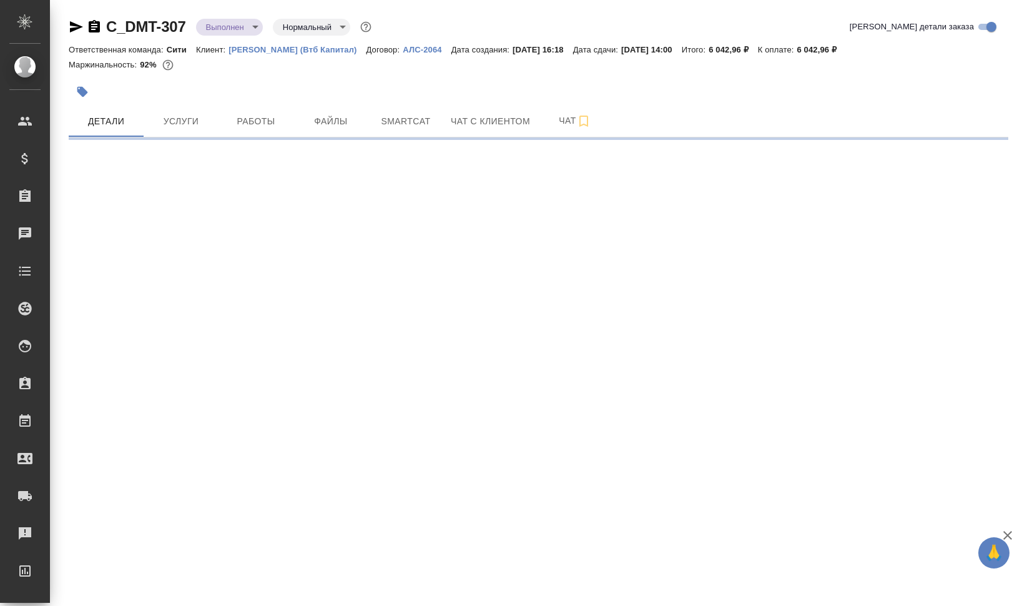
select select "RU"
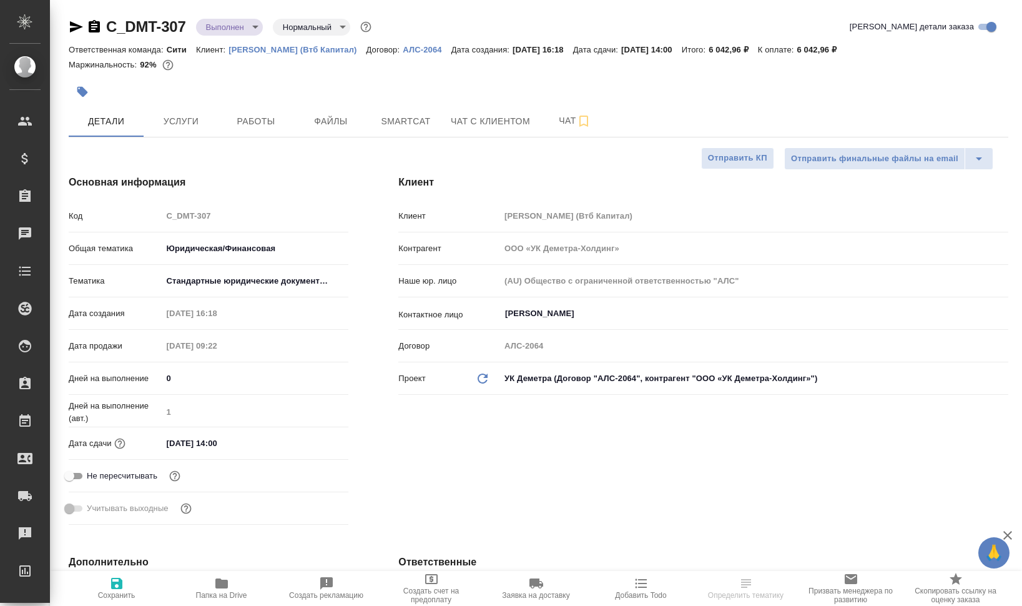
type textarea "x"
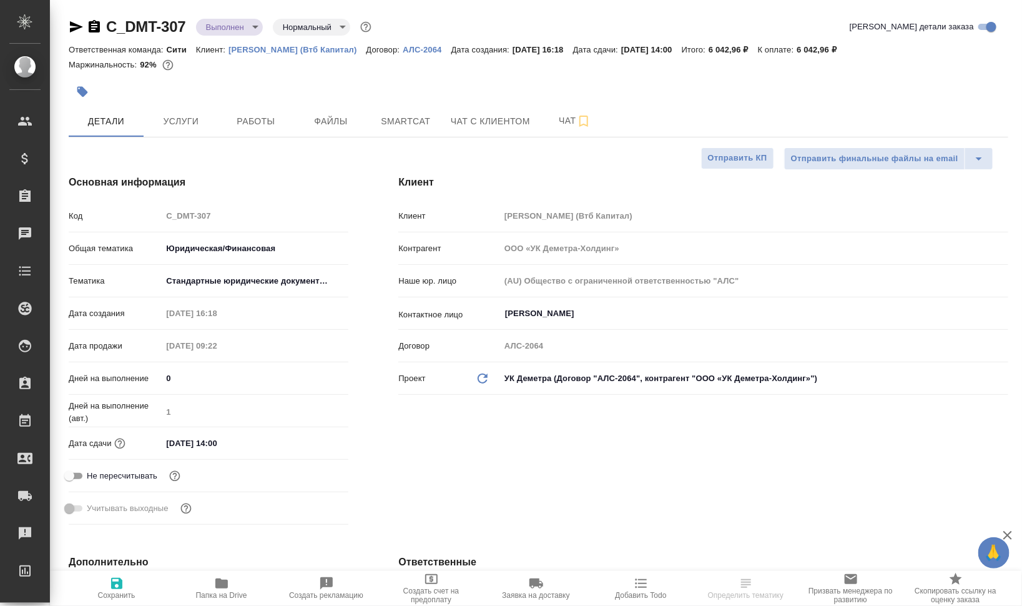
type textarea "x"
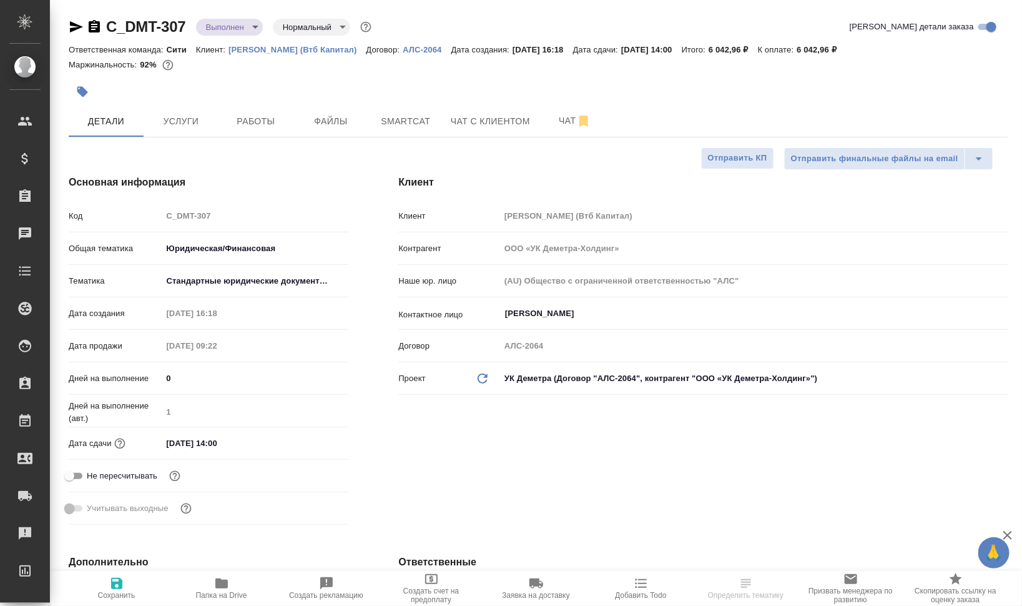
type textarea "x"
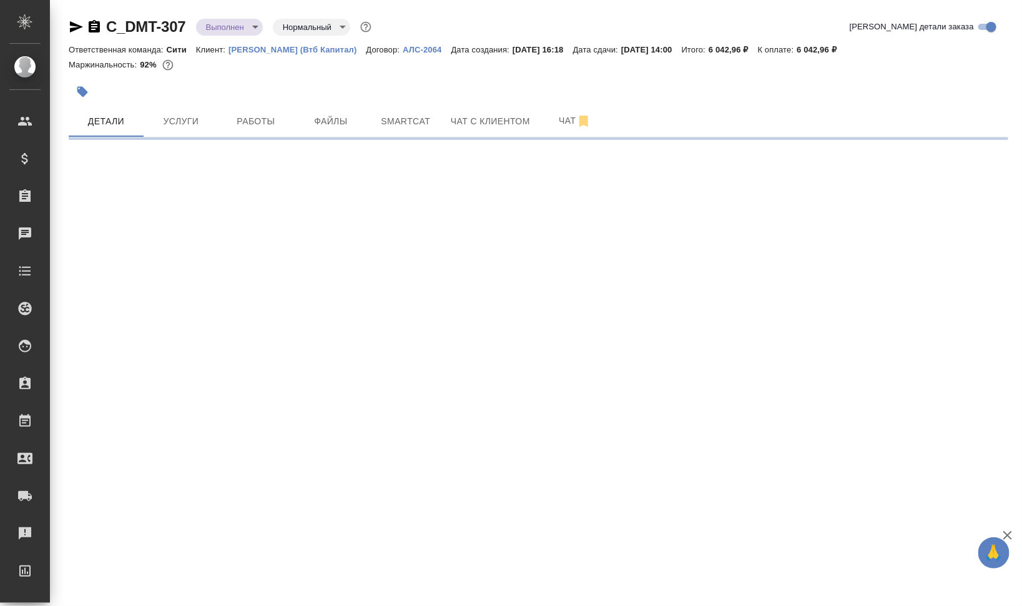
select select "RU"
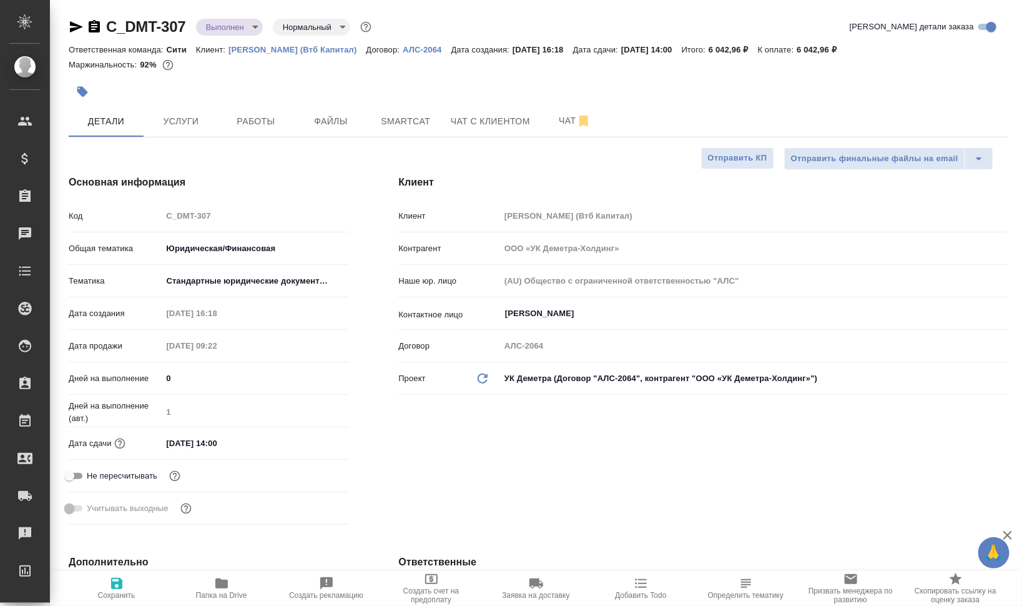
type textarea "x"
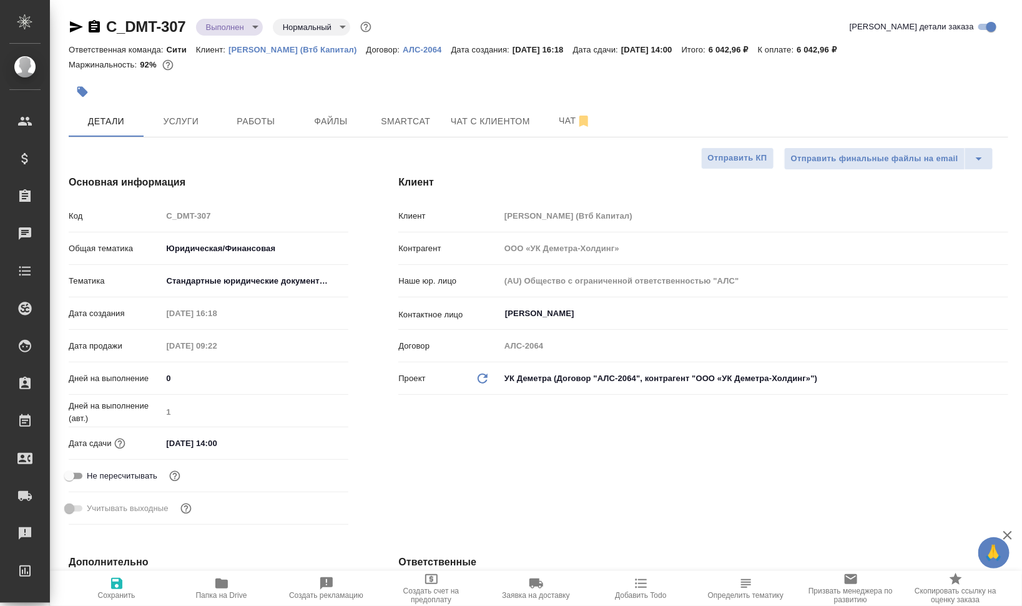
type textarea "x"
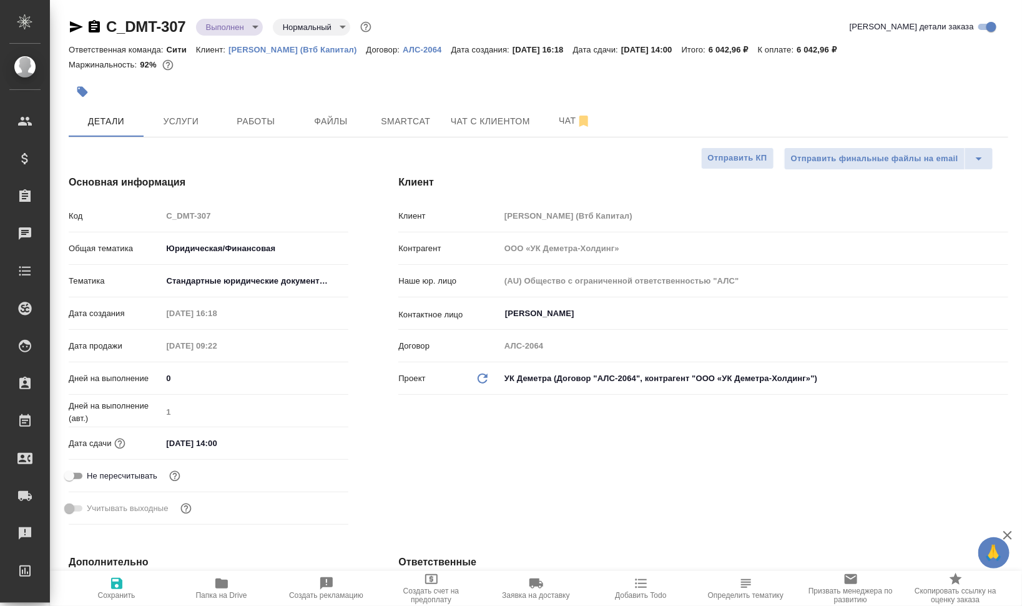
type textarea "x"
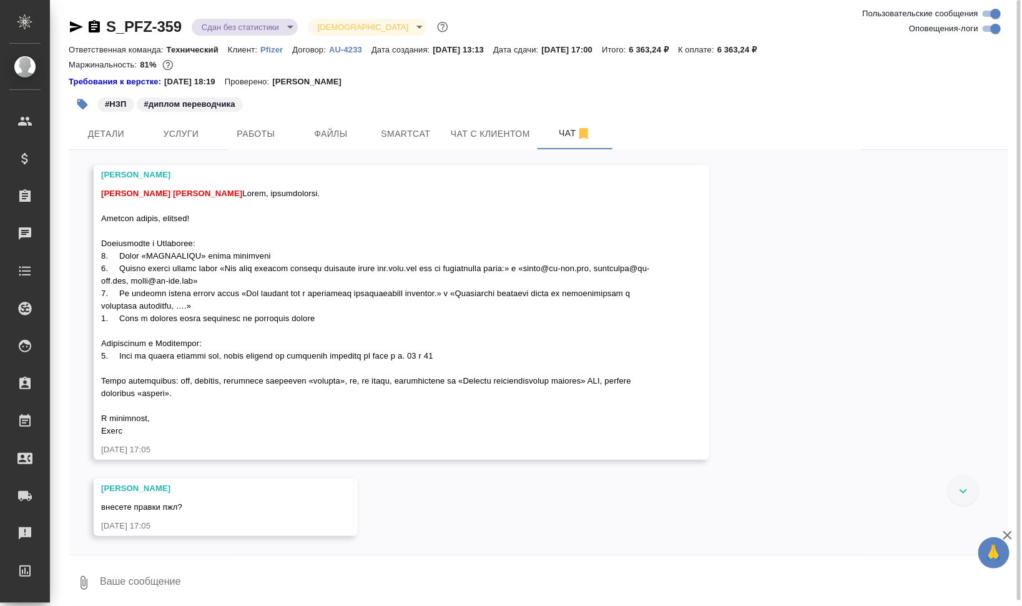
scroll to position [8295, 0]
click at [194, 137] on span "Услуги" at bounding box center [181, 134] width 60 height 16
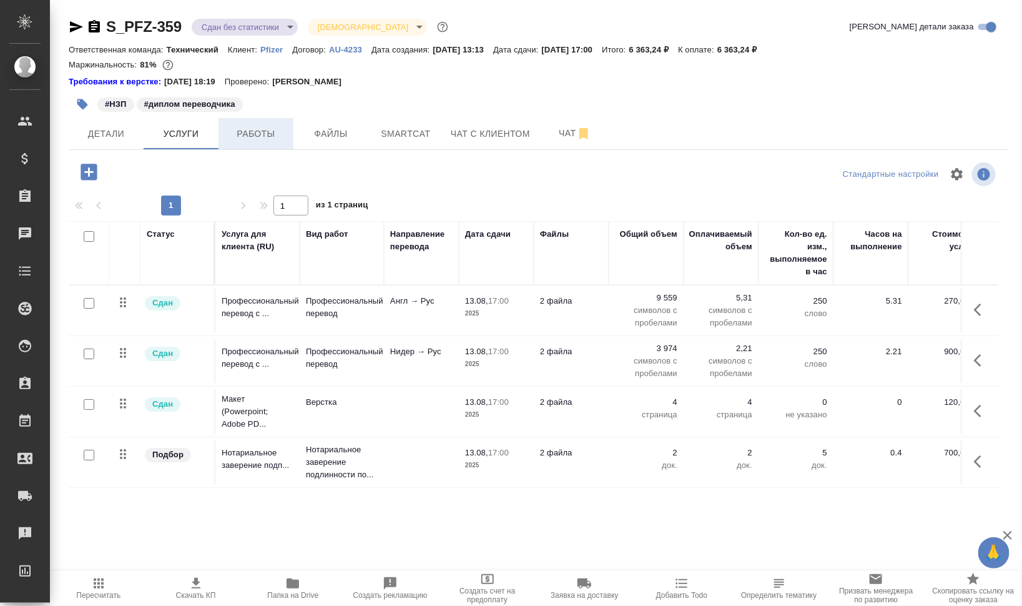
click at [252, 129] on span "Работы" at bounding box center [256, 134] width 60 height 16
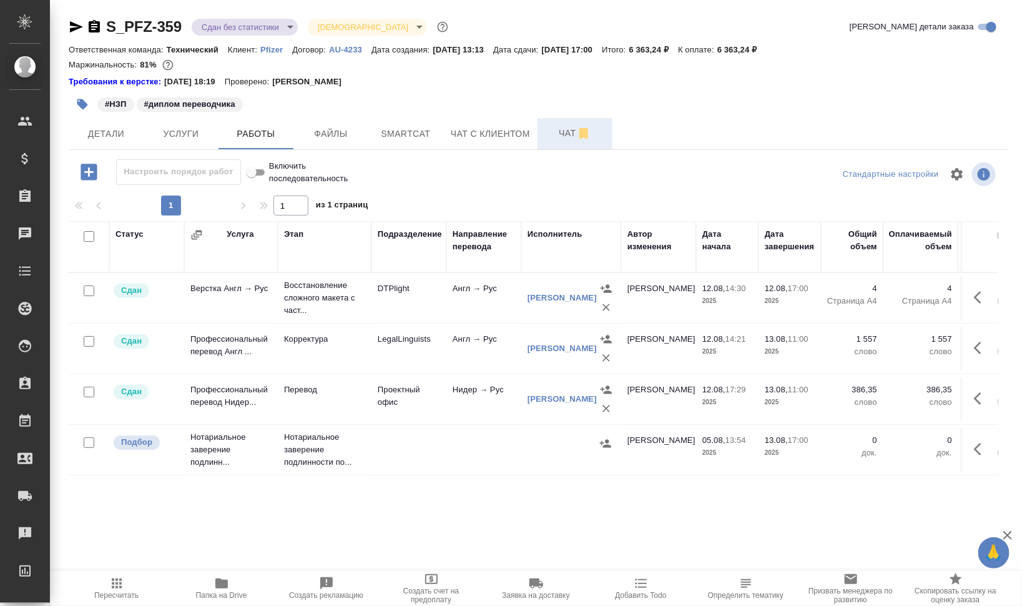
click at [539, 120] on button "Чат" at bounding box center [575, 133] width 75 height 31
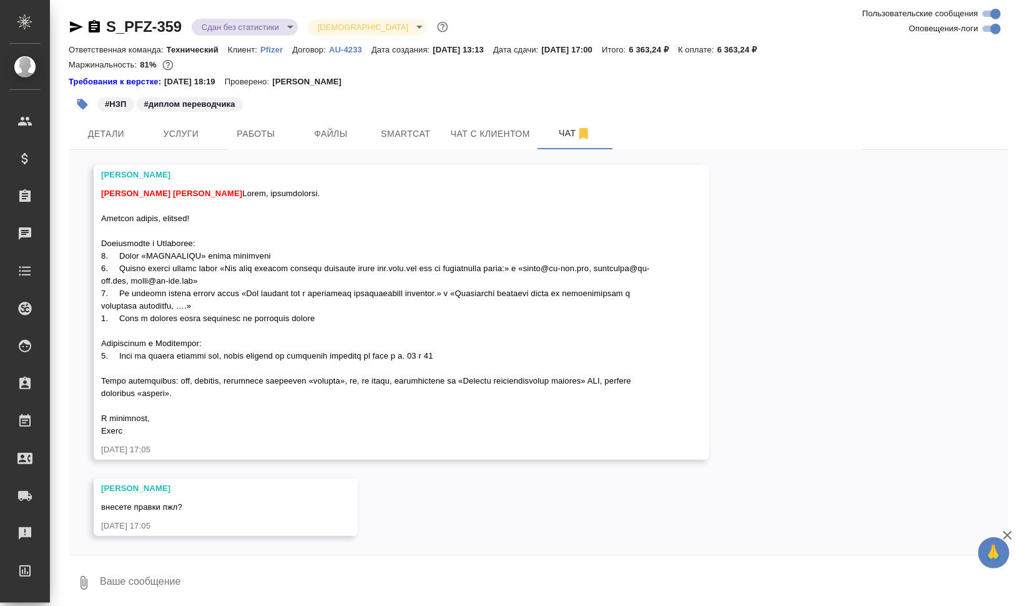
scroll to position [8373, 0]
click at [239, 140] on span "Работы" at bounding box center [256, 134] width 60 height 16
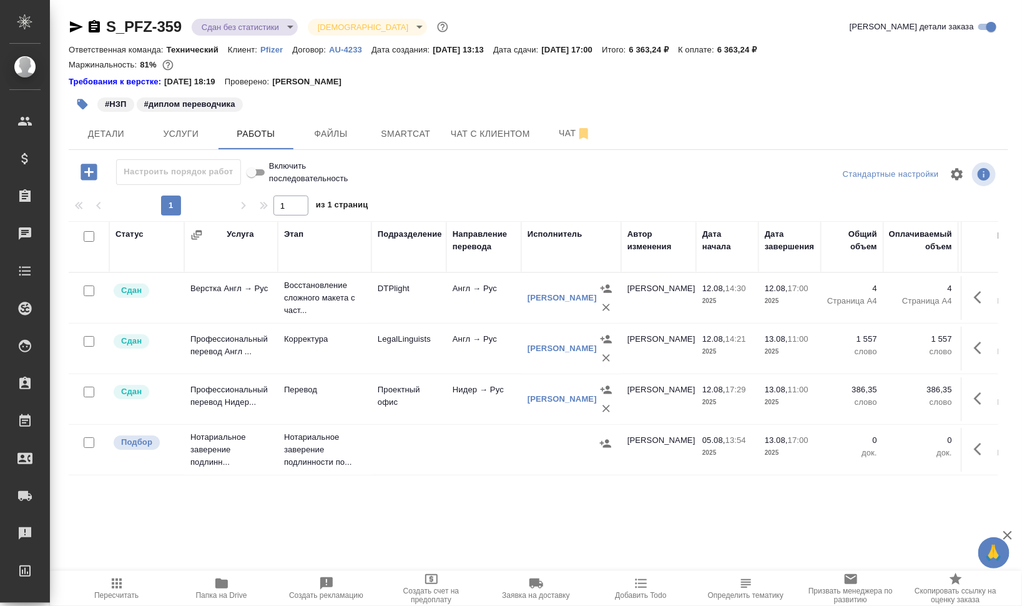
click at [233, 592] on span "Папка на Drive" at bounding box center [221, 595] width 51 height 9
click at [395, 320] on td "LegalLinguists" at bounding box center [408, 298] width 75 height 44
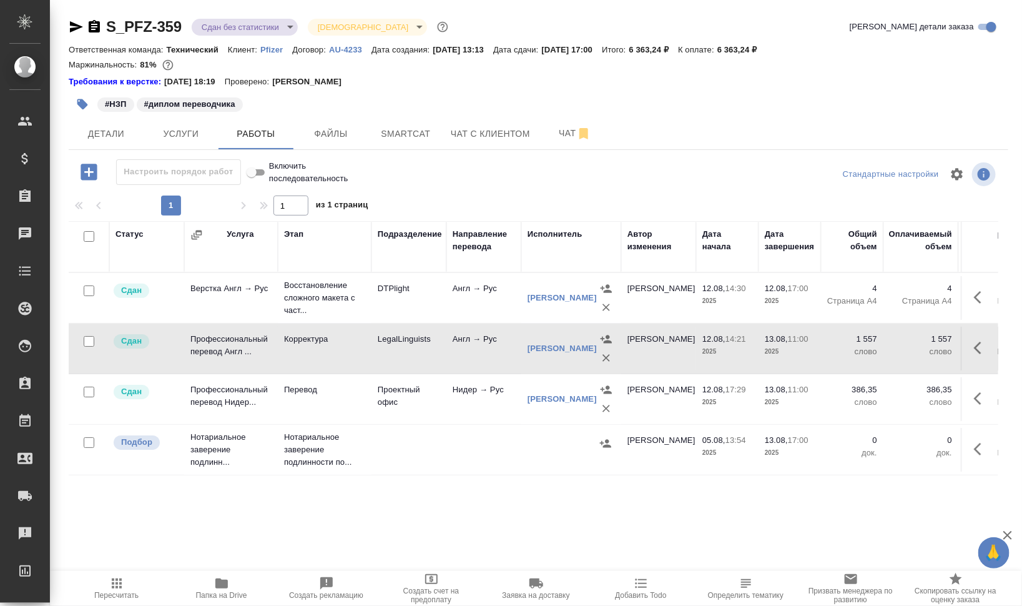
click at [395, 320] on td "LegalLinguists" at bounding box center [408, 298] width 75 height 44
click at [550, 140] on span "Чат" at bounding box center [575, 133] width 60 height 16
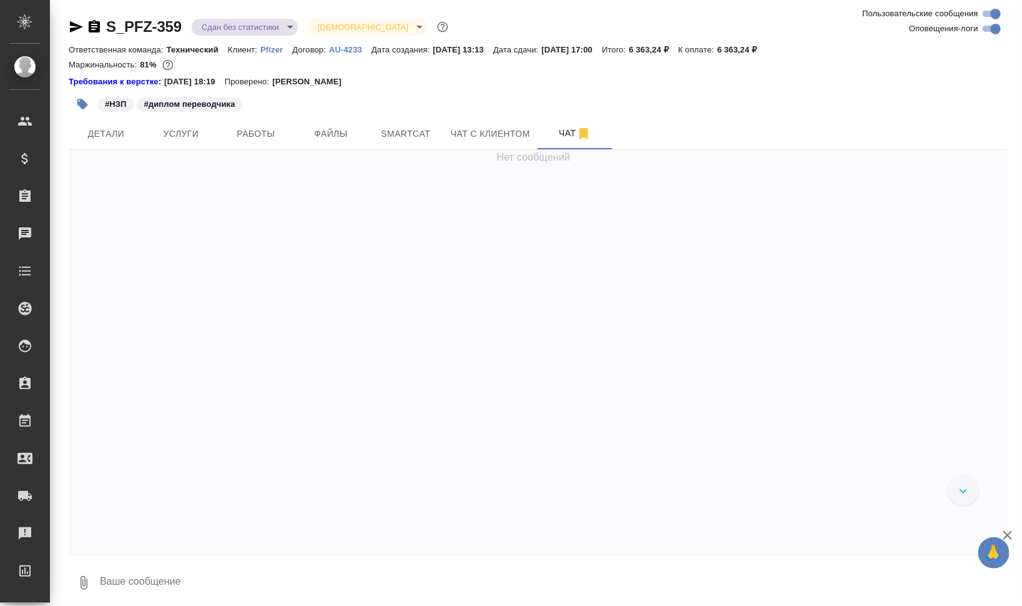
click at [253, 565] on textarea at bounding box center [554, 582] width 910 height 42
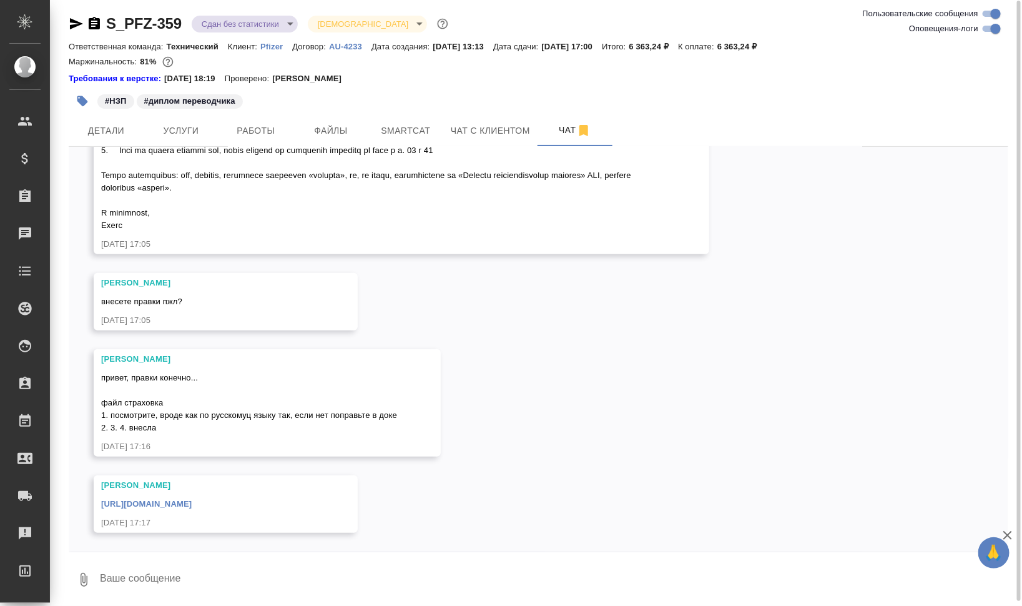
scroll to position [5, 0]
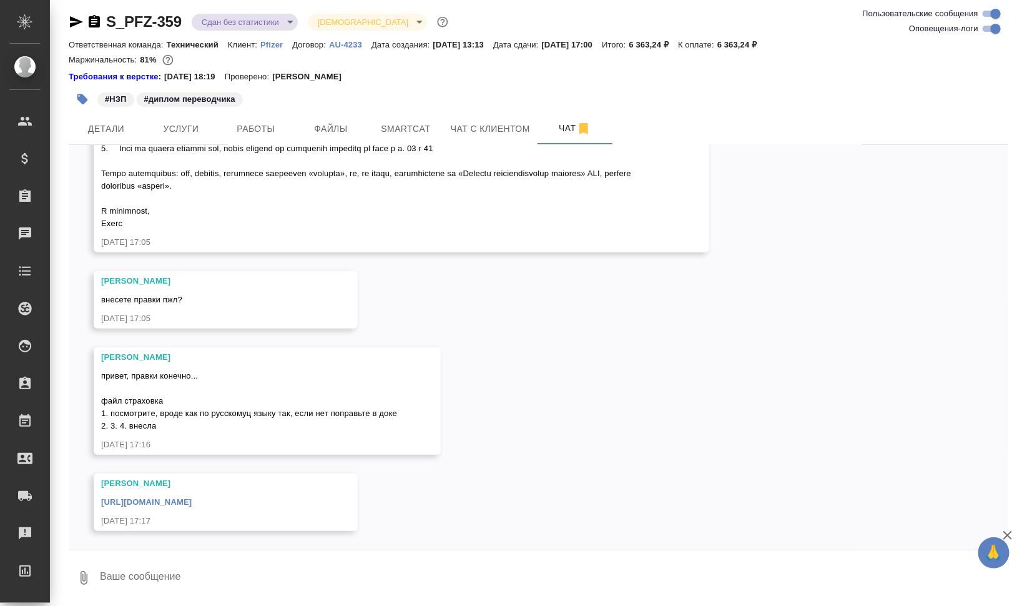
click at [191, 499] on link "[URL][DOMAIN_NAME]" at bounding box center [146, 501] width 91 height 9
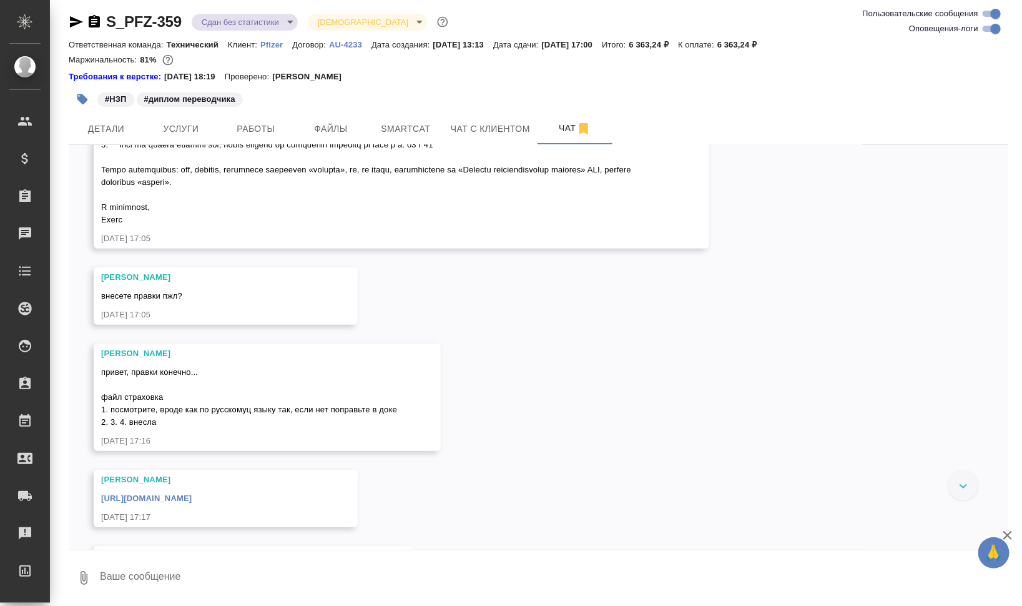
scroll to position [8417, 0]
drag, startPoint x: 240, startPoint y: 218, endPoint x: 561, endPoint y: 224, distance: 320.3
click at [561, 224] on div "[PERSON_NAME] Динар [PERSON_NAME]" at bounding box center [383, 100] width 564 height 253
copy span "Обо всех убытках следует сообщать через new.loss.com или по электронной почте"
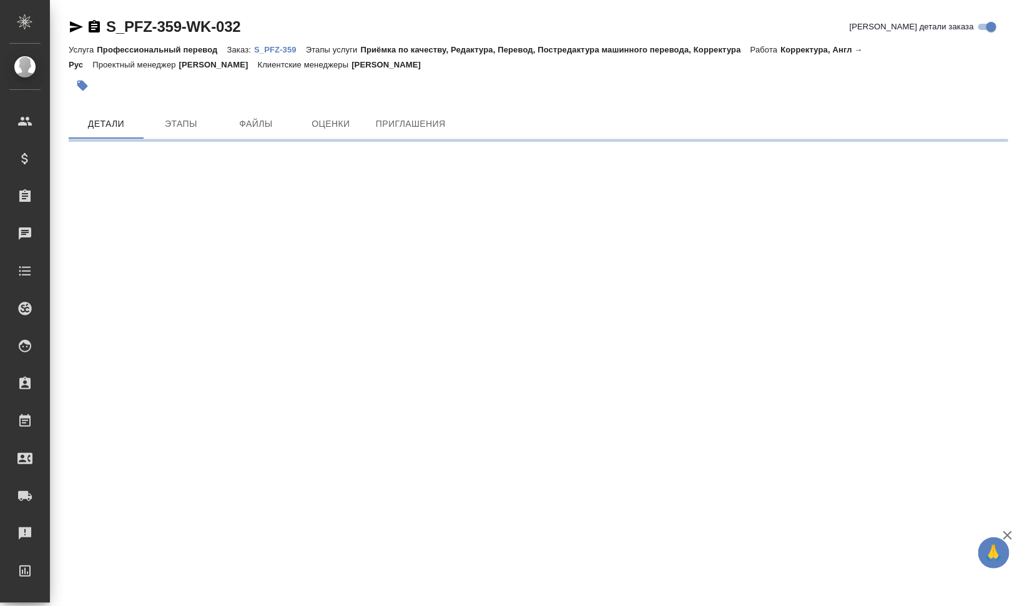
click at [76, 31] on icon "button" at bounding box center [76, 26] width 15 height 15
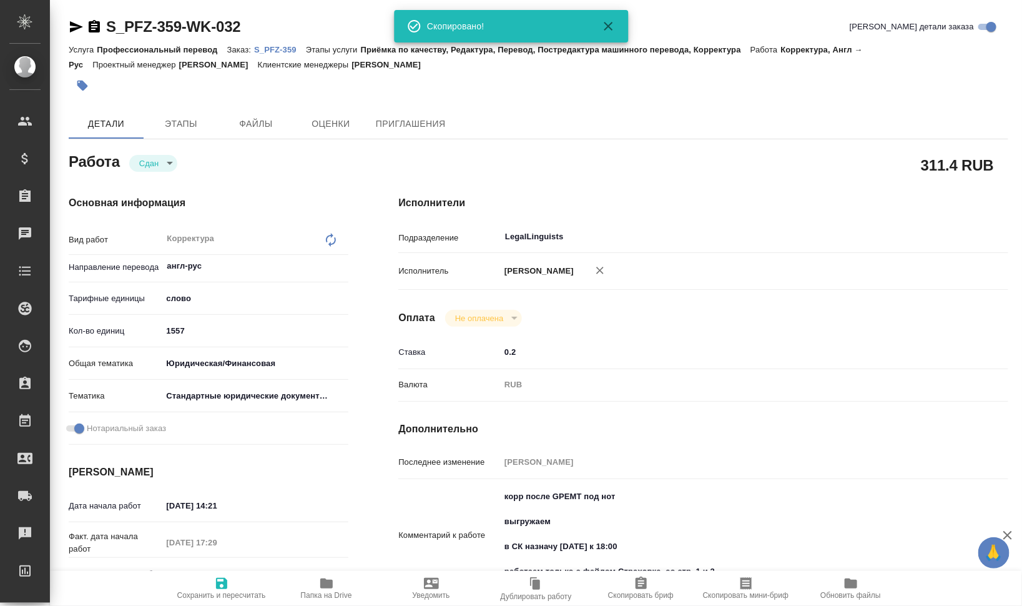
type textarea "x"
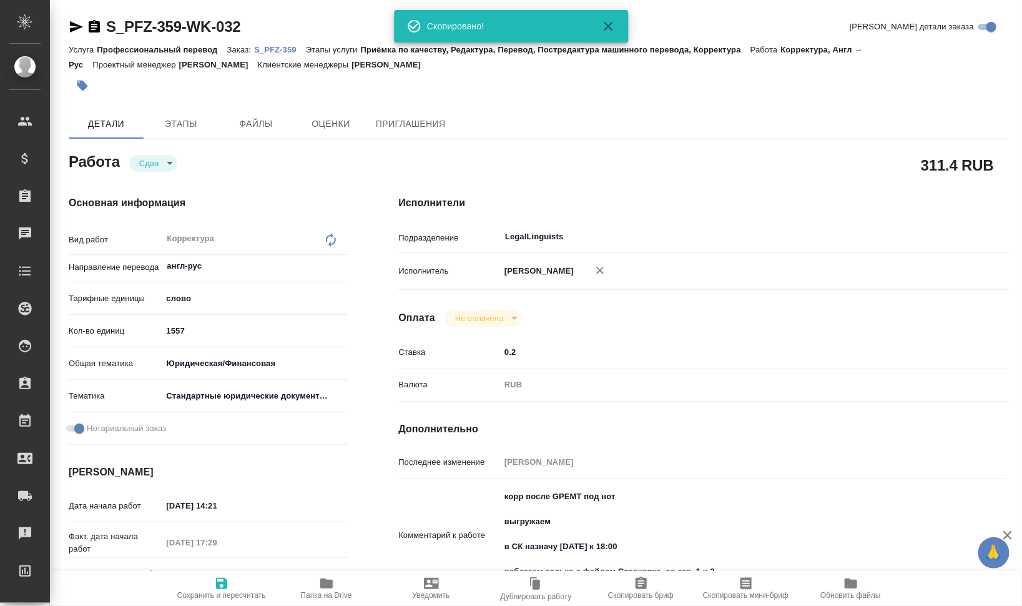
type textarea "x"
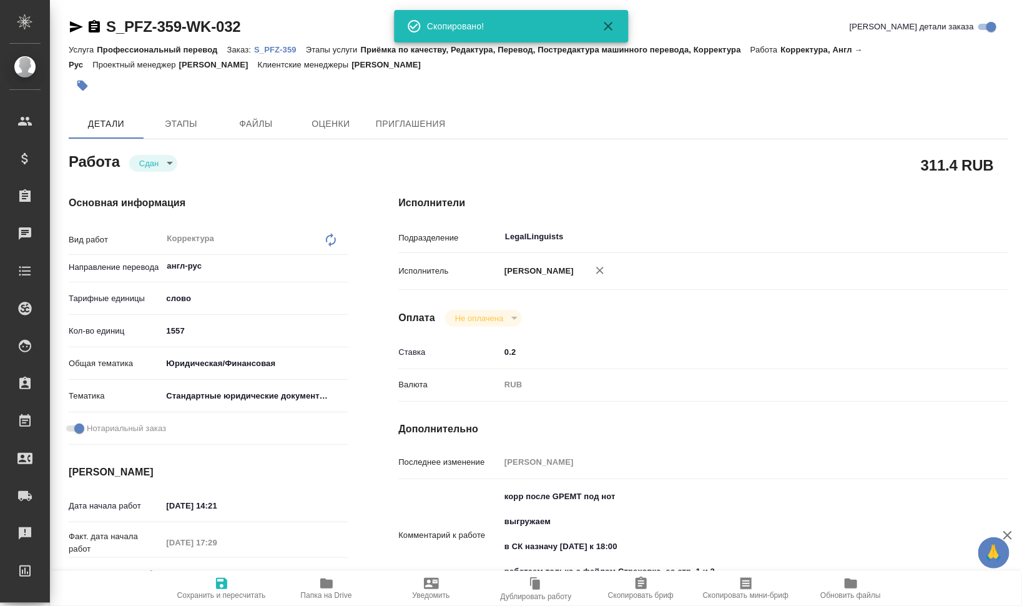
type textarea "x"
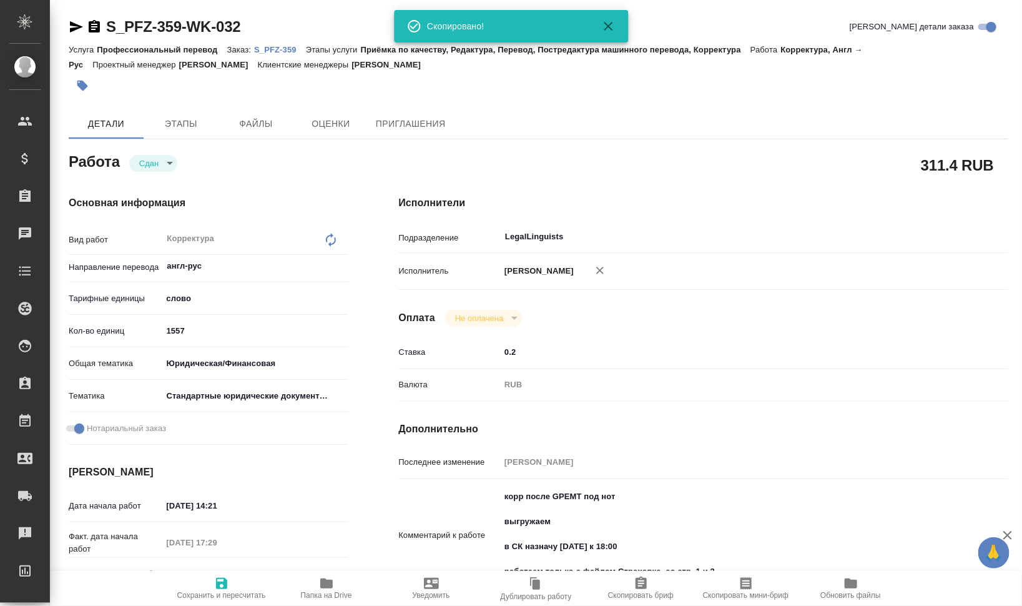
type textarea "x"
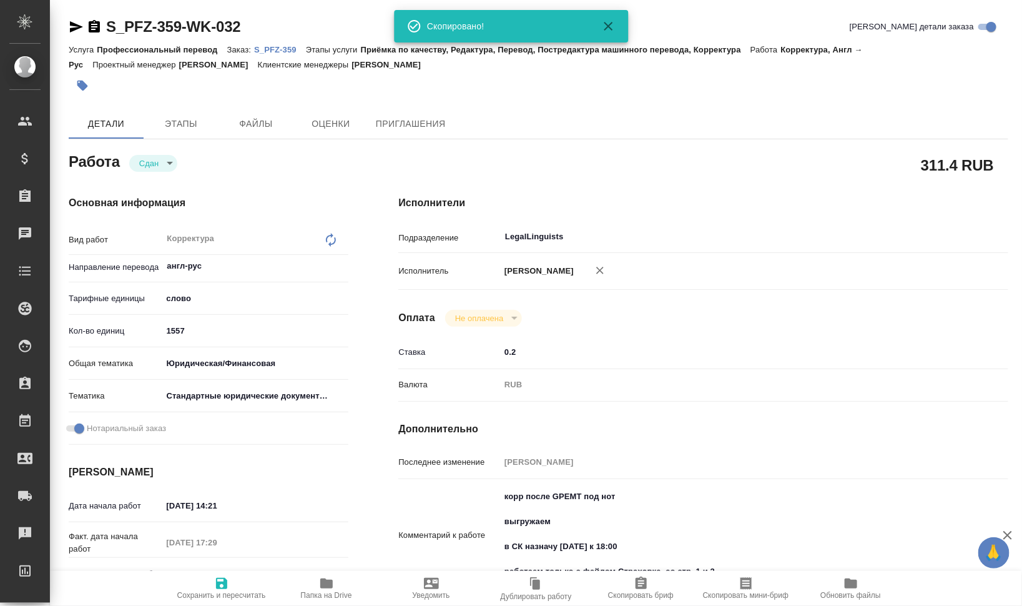
type textarea "x"
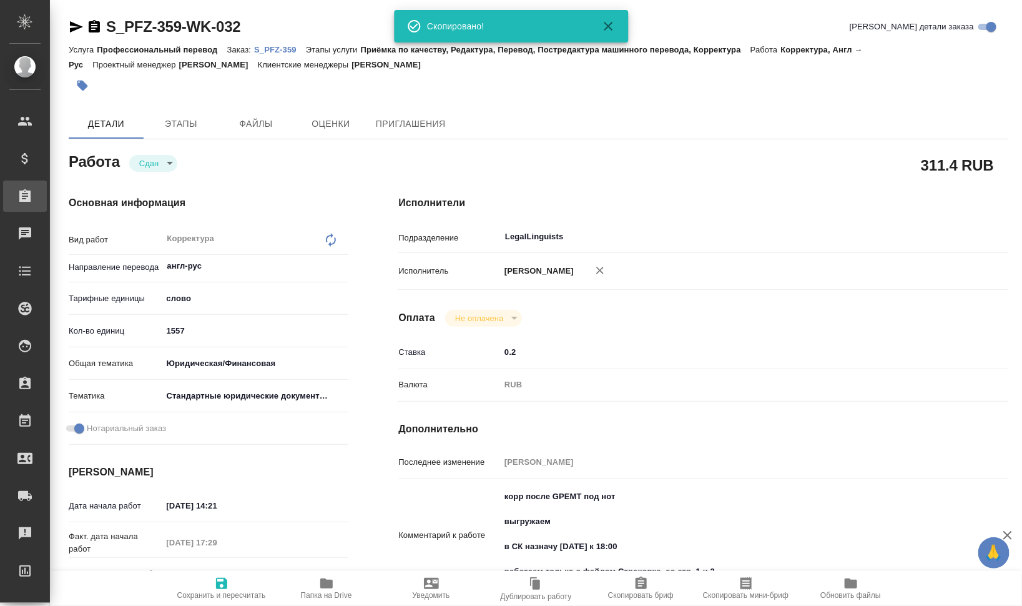
type textarea "x"
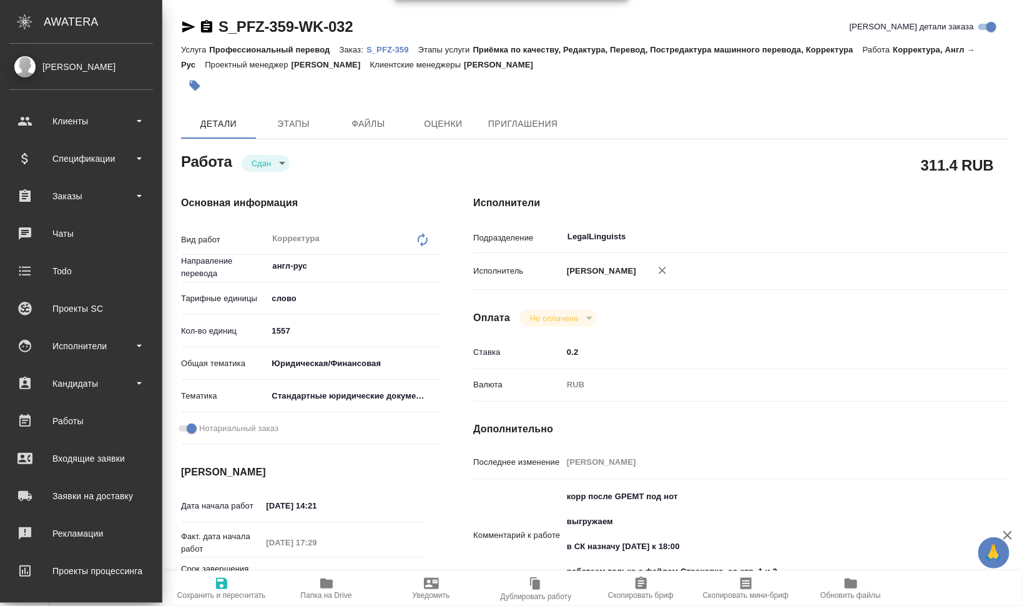
type textarea "x"
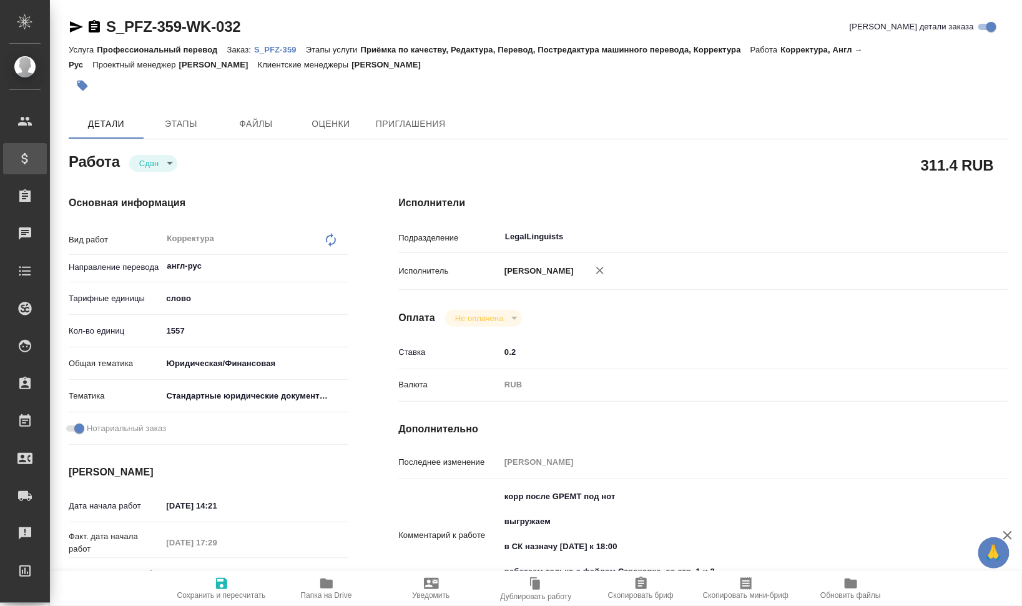
type textarea "x"
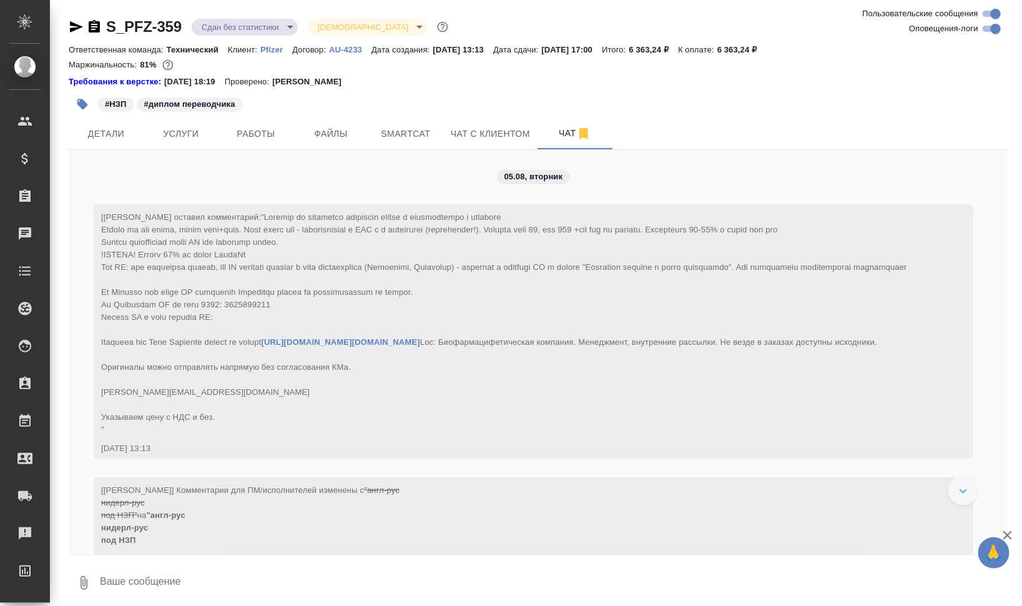
scroll to position [8417, 0]
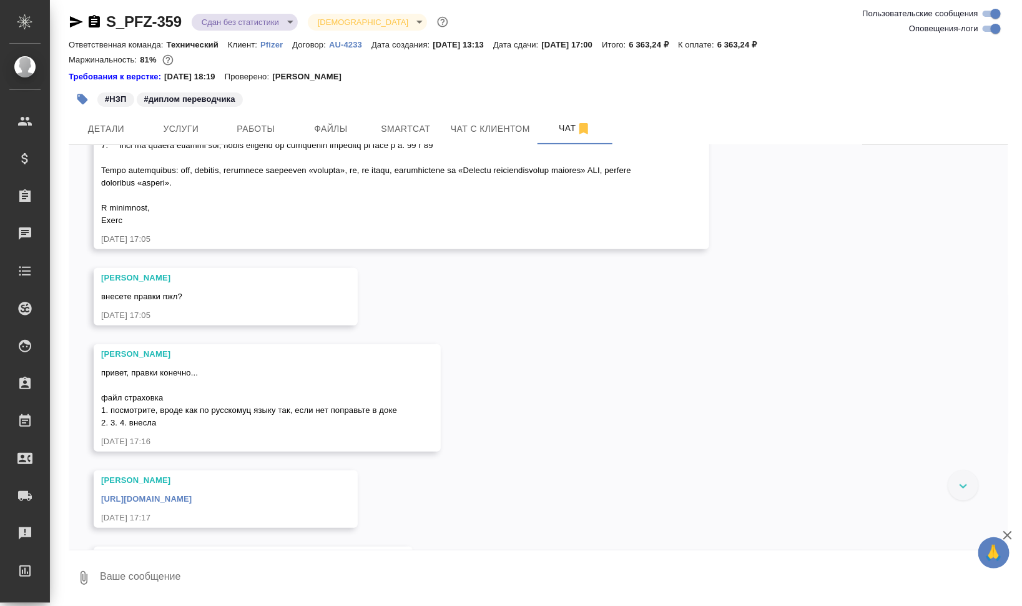
drag, startPoint x: 253, startPoint y: 242, endPoint x: 476, endPoint y: 239, distance: 222.9
click at [476, 225] on span "[PERSON_NAME] Динар [PERSON_NAME]" at bounding box center [375, 101] width 549 height 247
copy span "Они помогут вам в выполнении вышеуказанных действий"
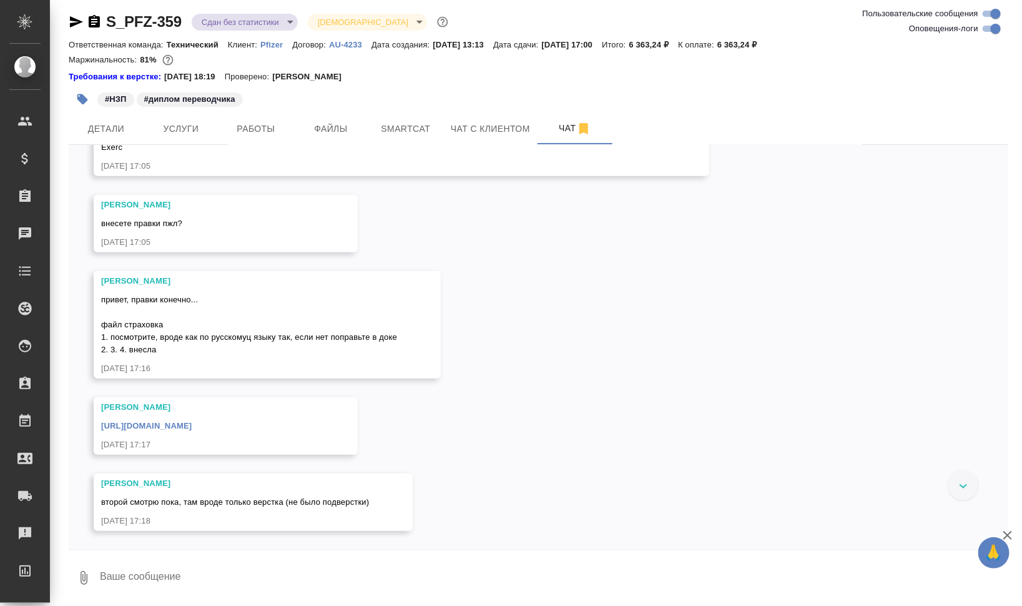
scroll to position [8495, 0]
click at [191, 113] on button "Услуги" at bounding box center [181, 128] width 75 height 31
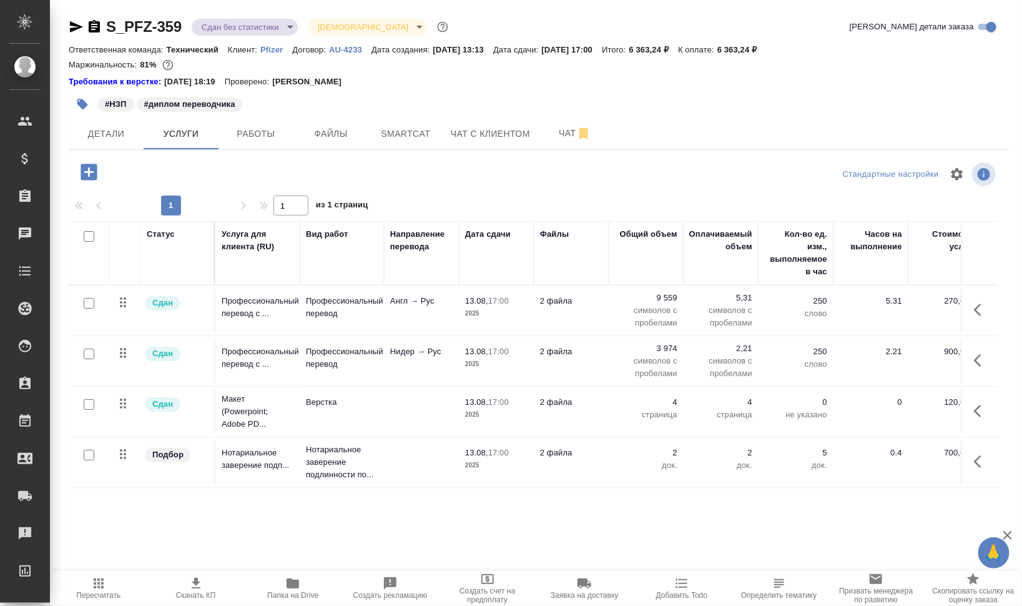
scroll to position [8, 0]
click at [553, 140] on span "Чат" at bounding box center [575, 133] width 60 height 16
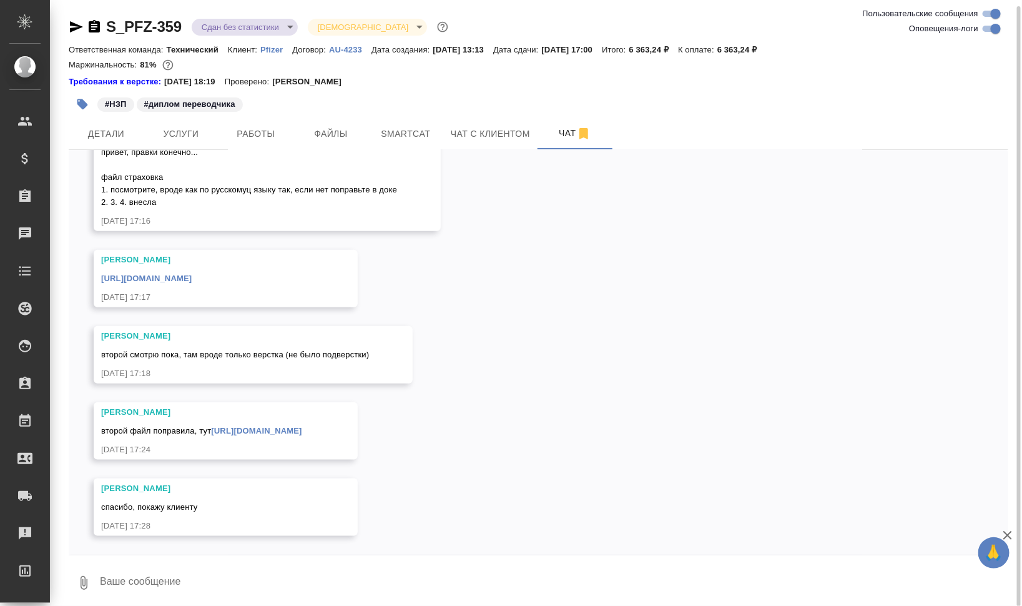
scroll to position [5, 0]
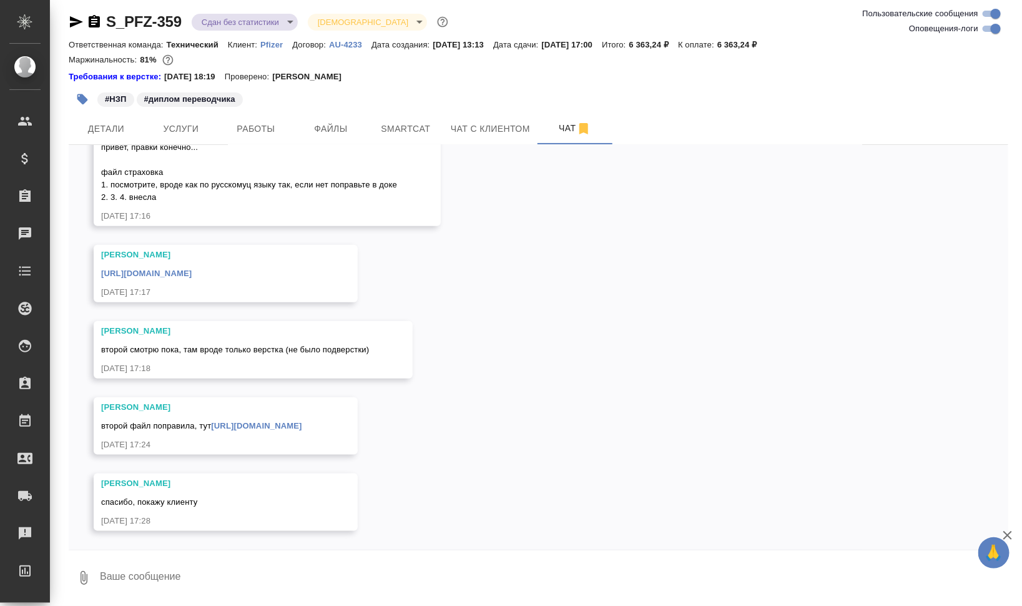
click at [283, 572] on textarea at bounding box center [554, 577] width 910 height 42
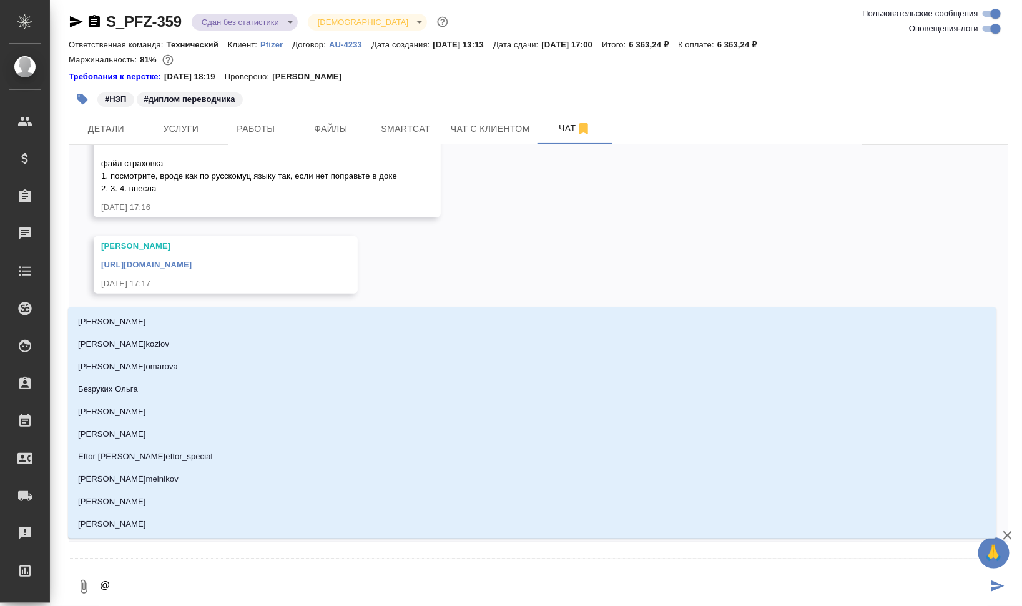
type textarea "@J"
type input "J"
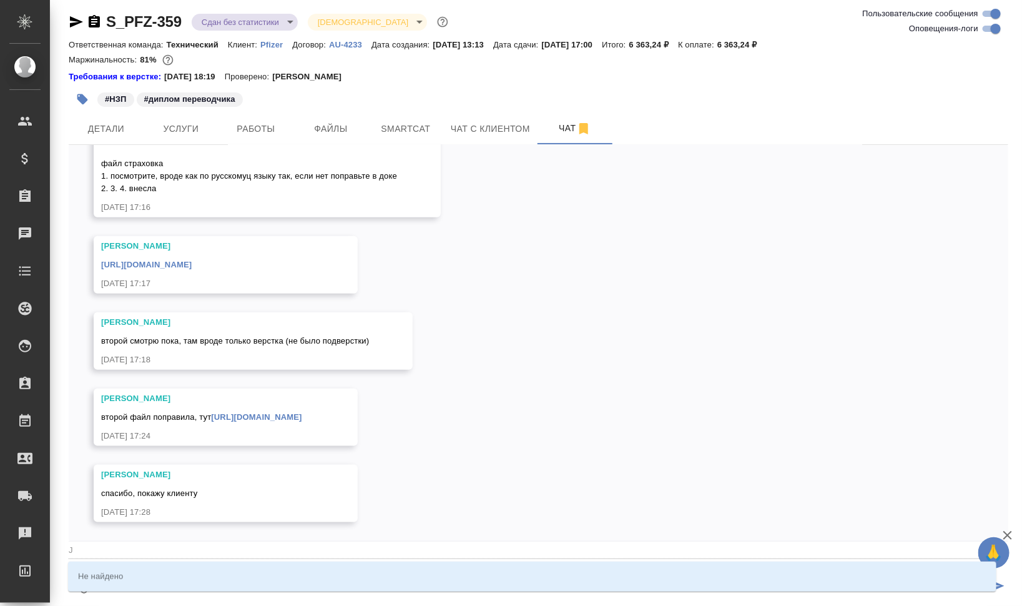
type textarea "@Jk"
type input "Jk"
type textarea "@Jkz"
type input "Jkz"
type textarea "@Jk"
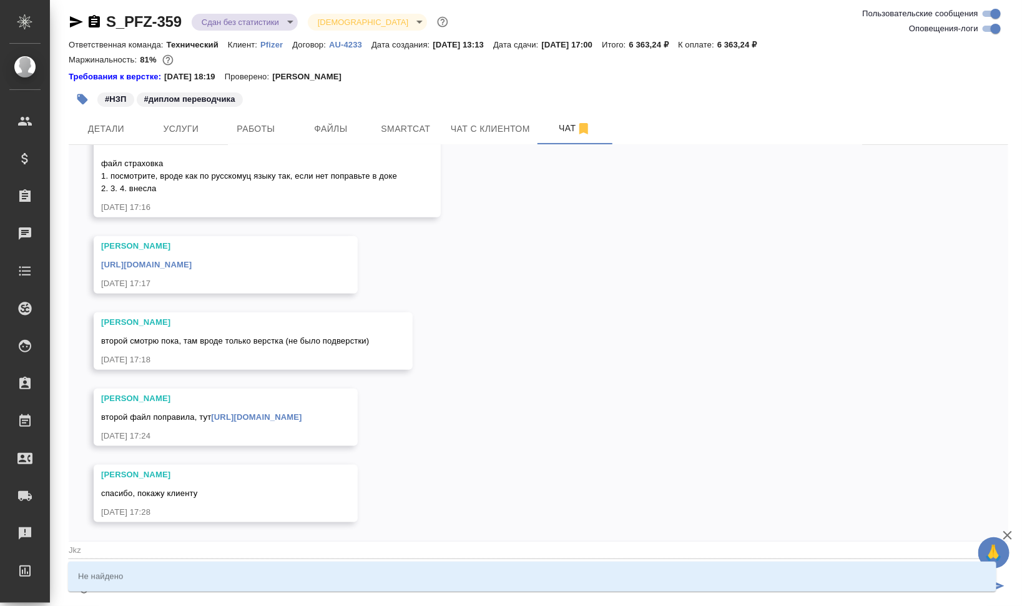
type input "Jk"
type textarea "@J"
type input "J"
type textarea "@"
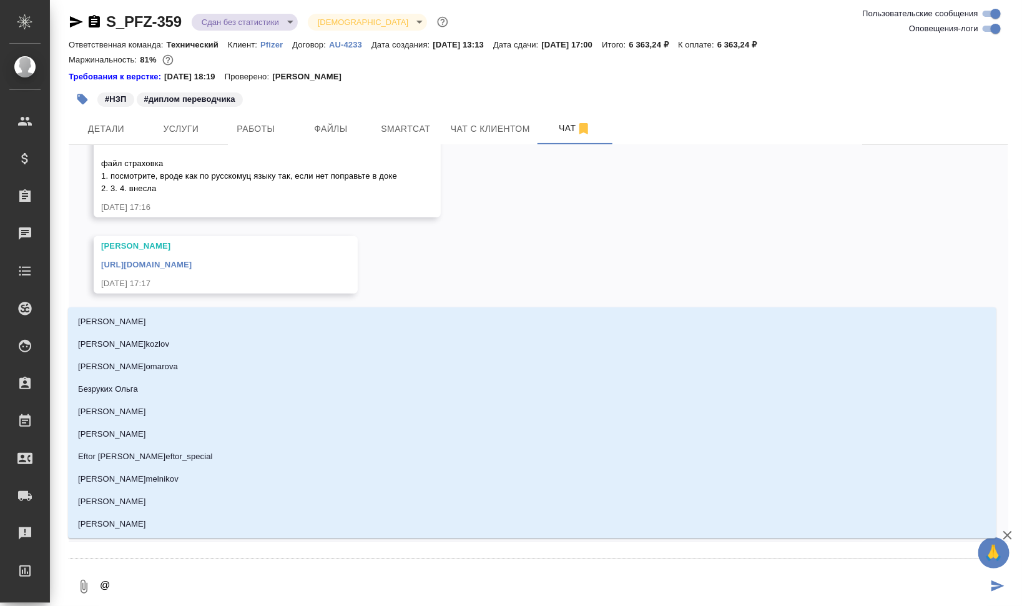
type textarea "@О"
type input "О"
type textarea "@Ол"
type input "Ол"
type textarea "@[PERSON_NAME]"
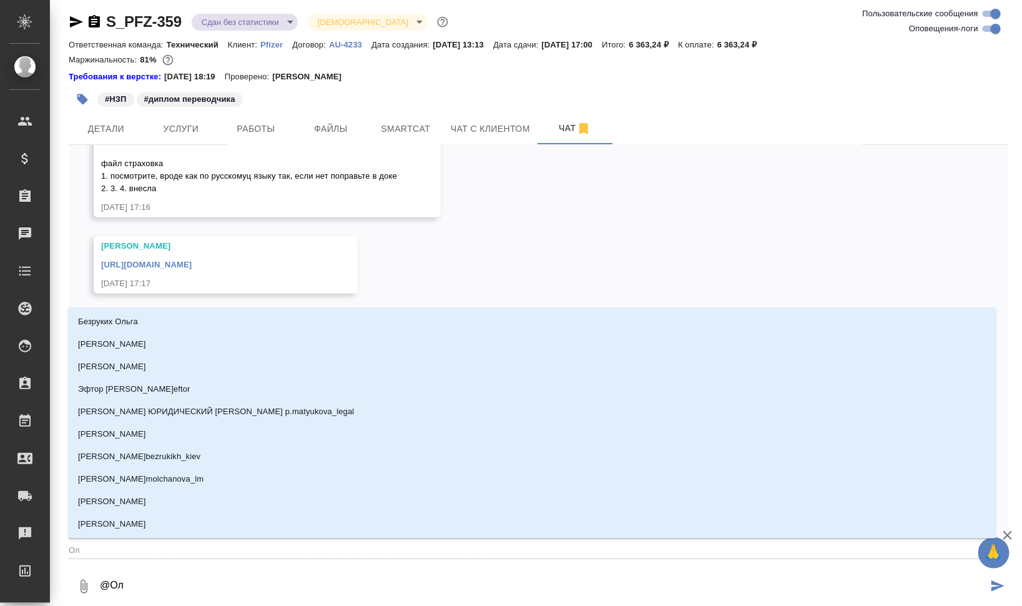
type input "[PERSON_NAME]"
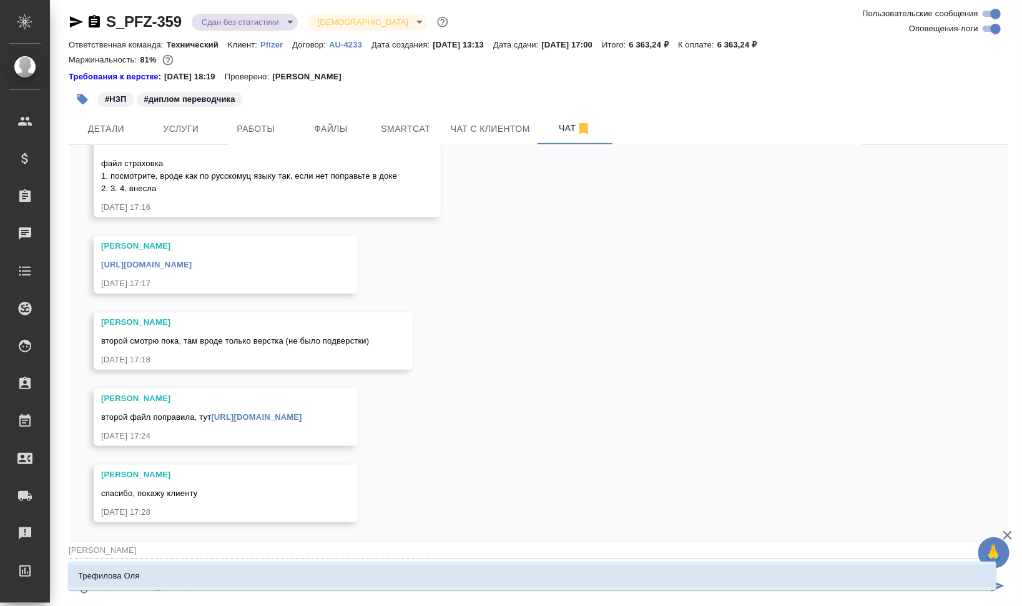
type textarea "@Ол"
type input "Ол"
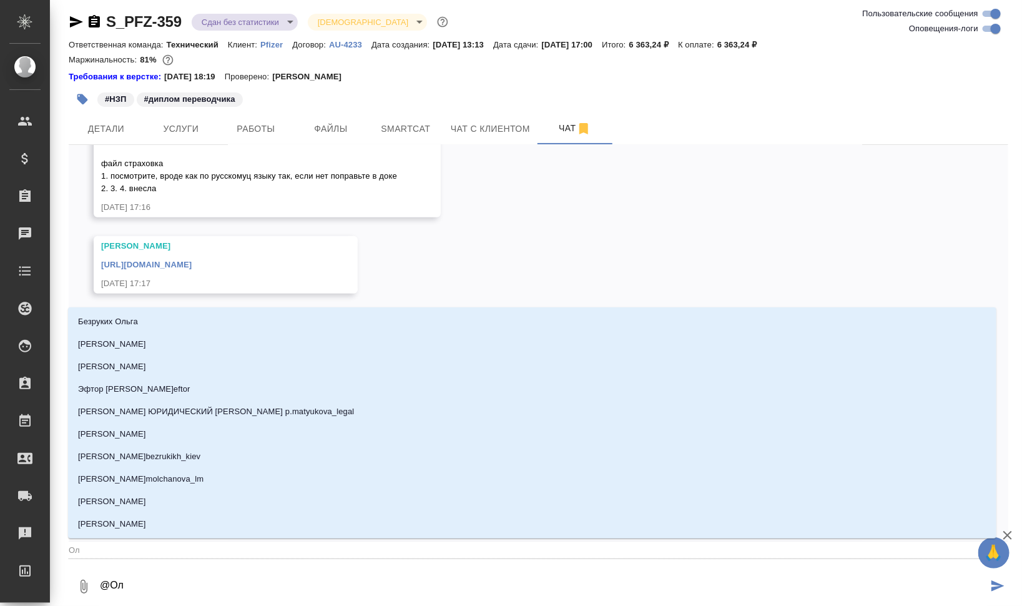
type textarea "@Оль"
type input "Оль"
type textarea "@[PERSON_NAME]"
type input "Ольг"
type textarea "@[PERSON_NAME]"
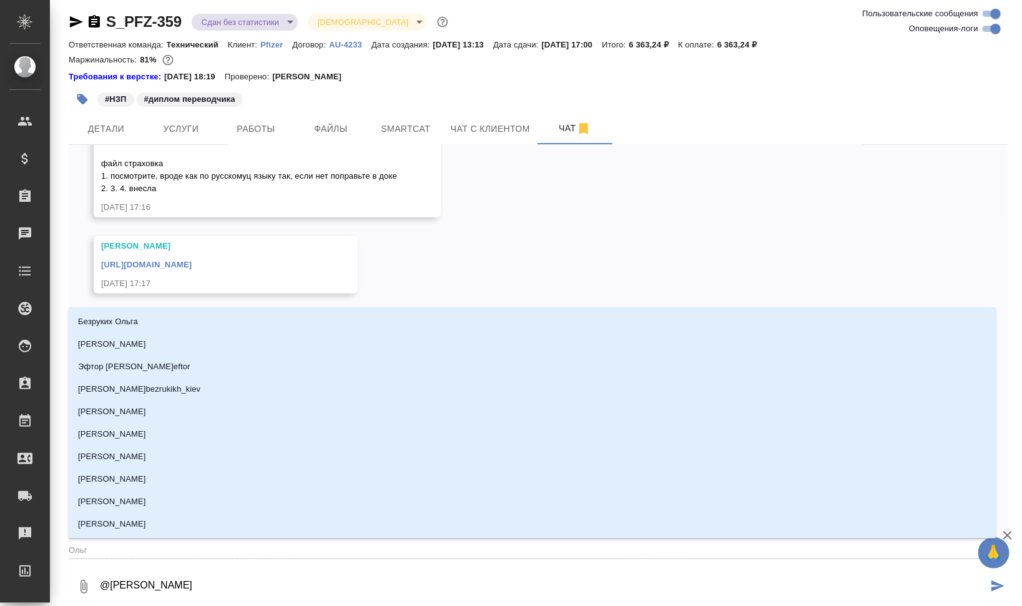
type input "[PERSON_NAME]"
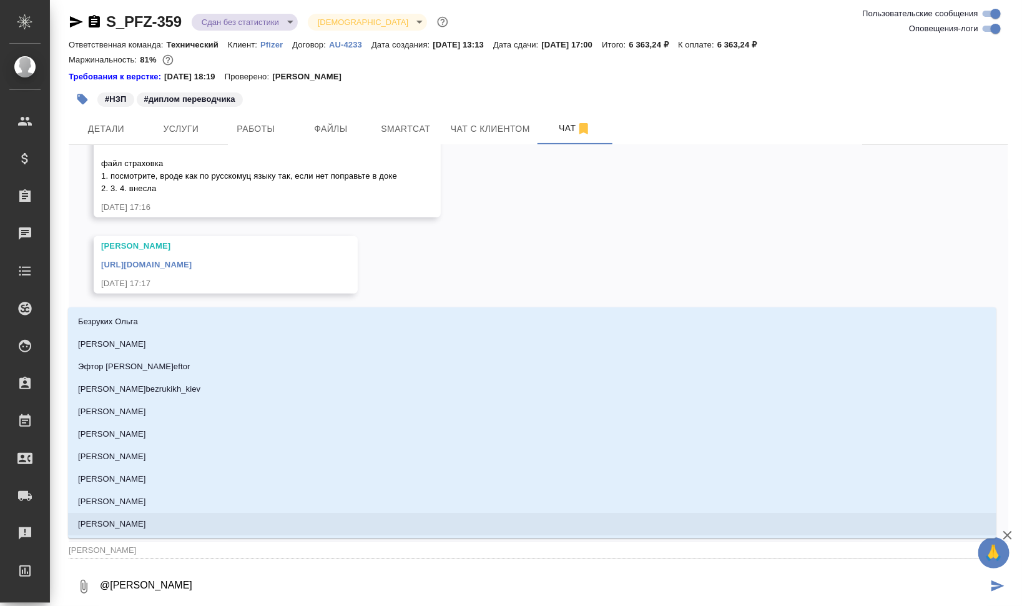
type textarea "@[PERSON_NAME]"
type input "[PERSON_NAME]"
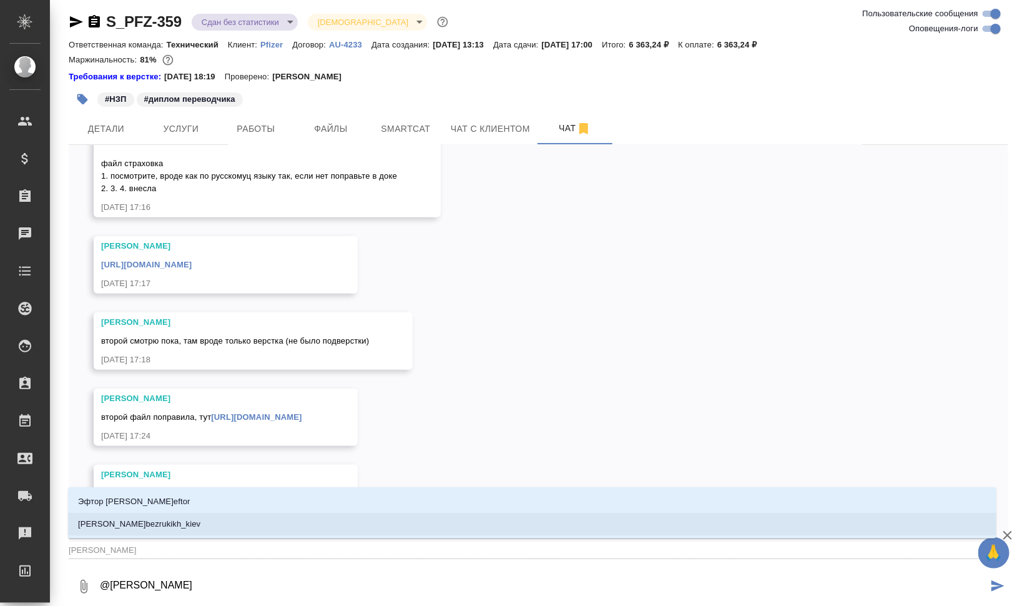
type textarea "@[PERSON_NAME]"
type input "[PERSON_NAME]"
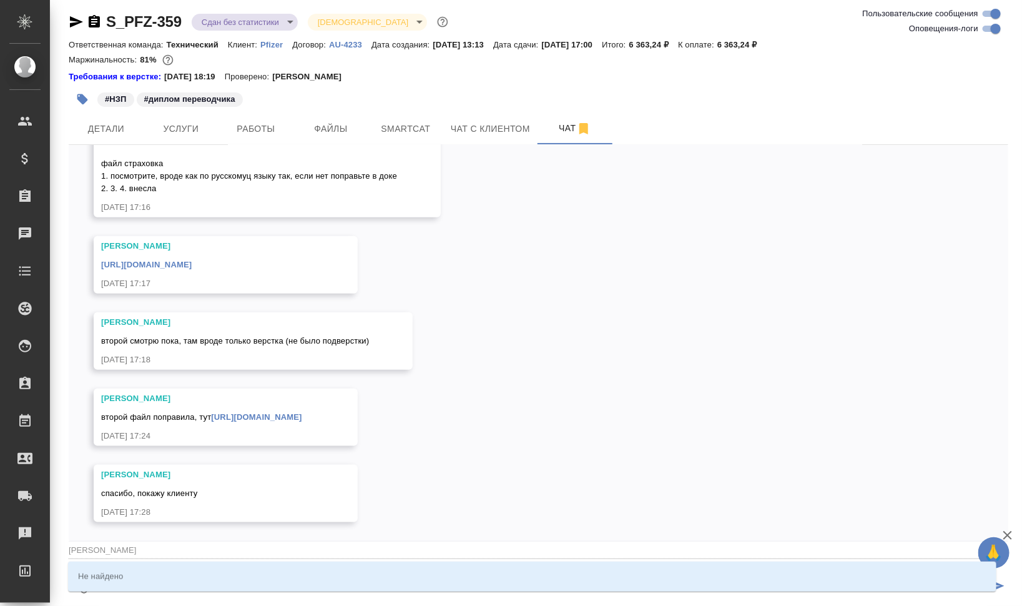
type textarea "@[PERSON_NAME]"
type input "[PERSON_NAME]"
type textarea "@[PERSON_NAME]"
type input "[PERSON_NAME]"
type textarea "@[PERSON_NAME]"
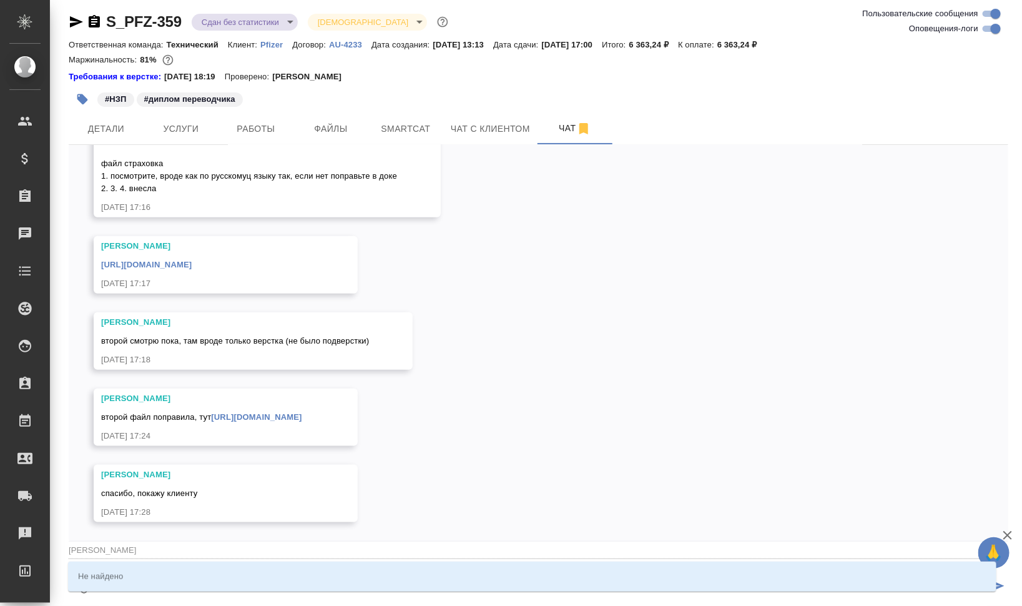
type input "[PERSON_NAME]"
type textarea "@[PERSON_NAME]"
type input "[PERSON_NAME]"
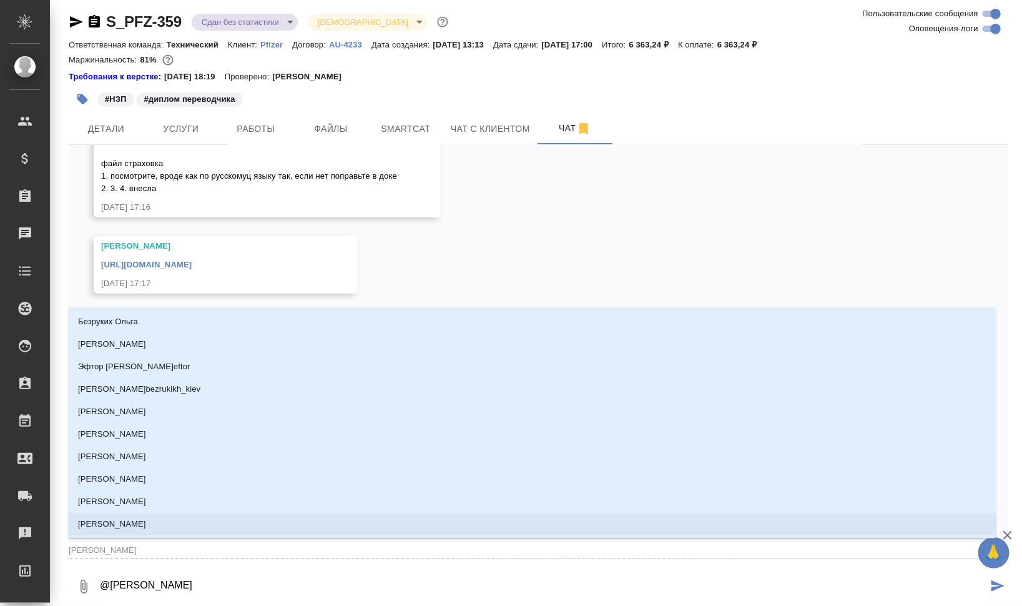
type textarea "@[PERSON_NAME]"
type input "Ольг"
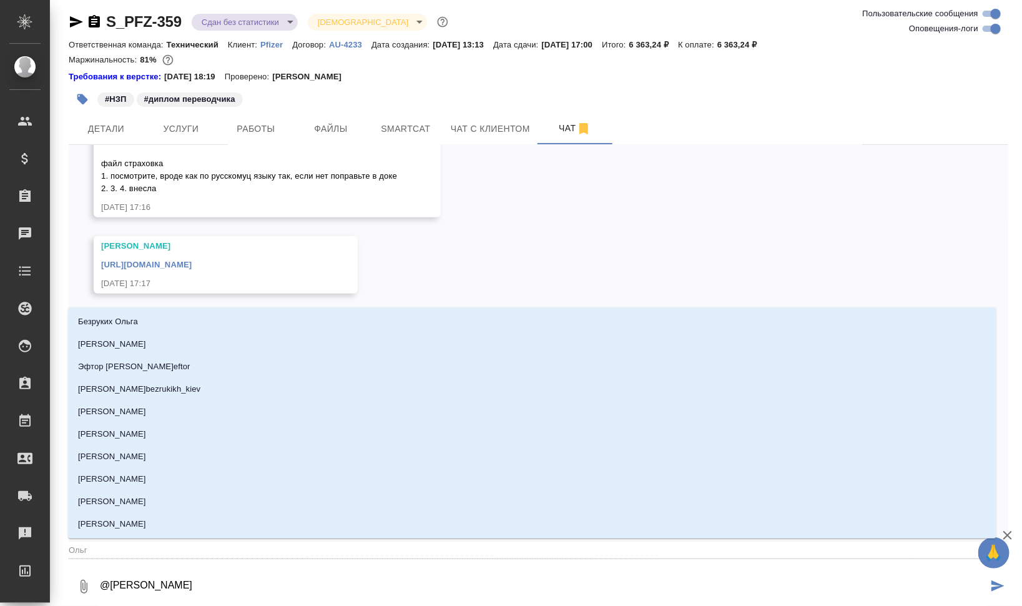
type textarea "@Оль"
type input "Оль"
type textarea "@Ол"
type input "Ол"
type textarea "@О"
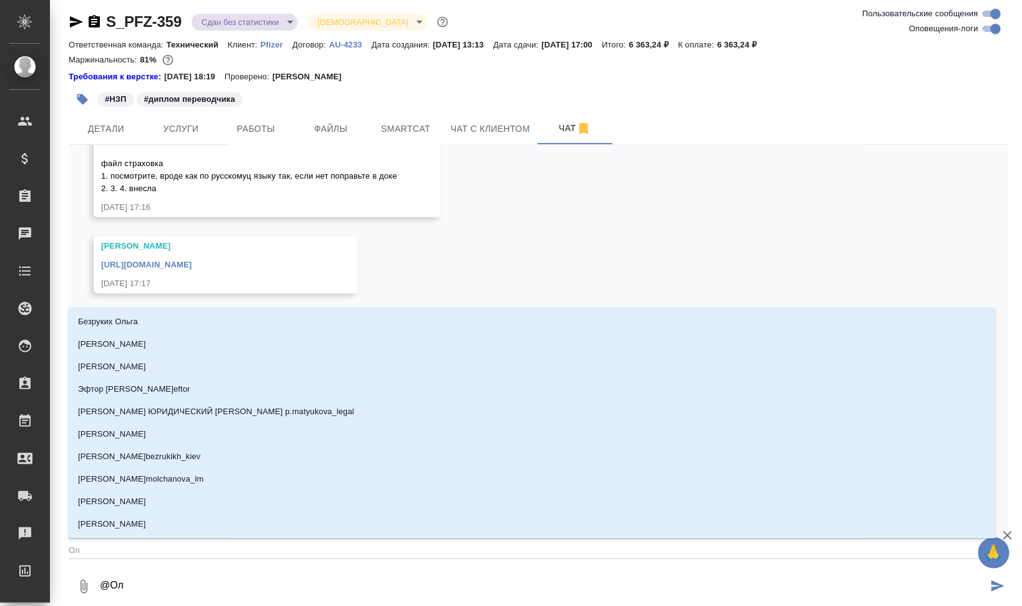
type input "О"
type textarea "@"
type textarea "@У"
type input "У"
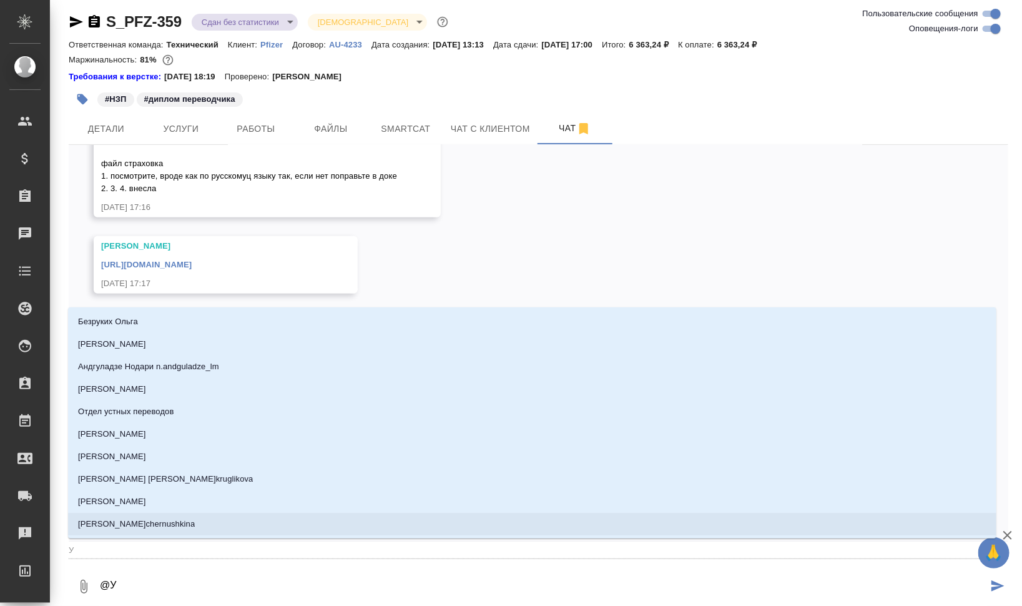
type textarea "@Ум"
type input "Ум"
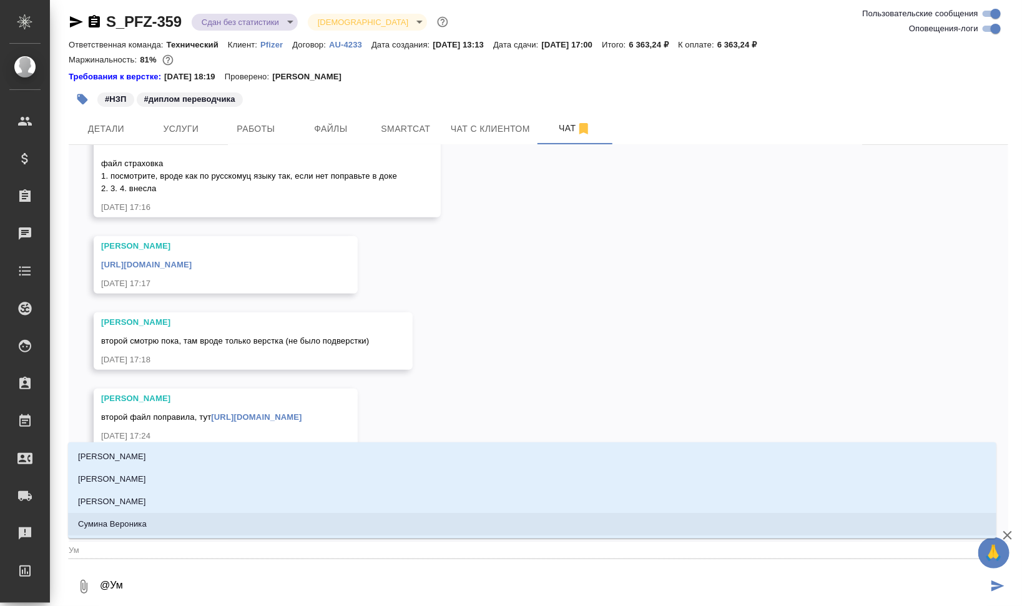
type textarea "@У"
type input "У"
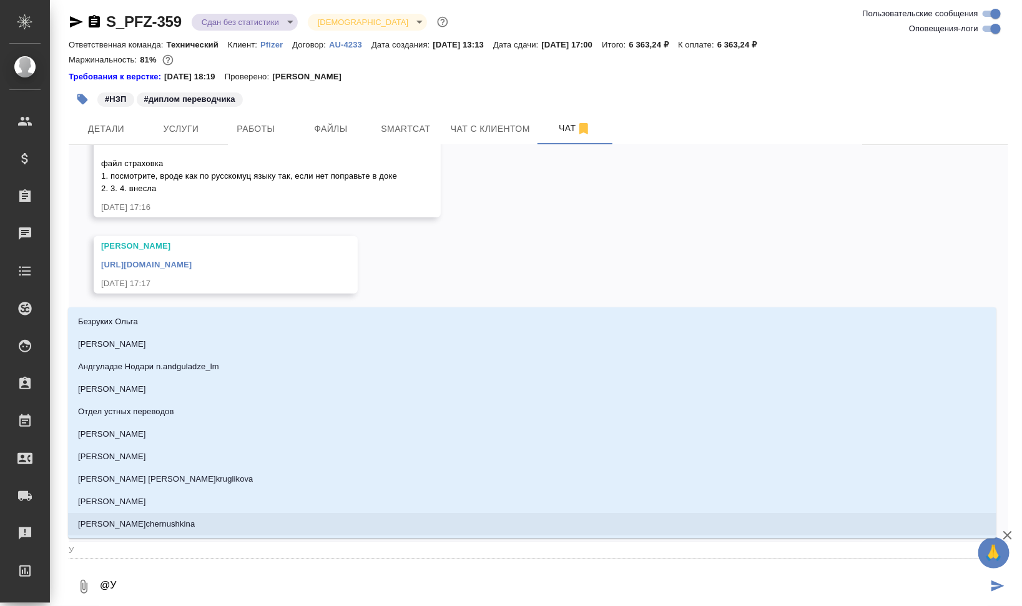
type textarea "@Ус"
type input "Ус"
type textarea "@Усм"
type input "Усм"
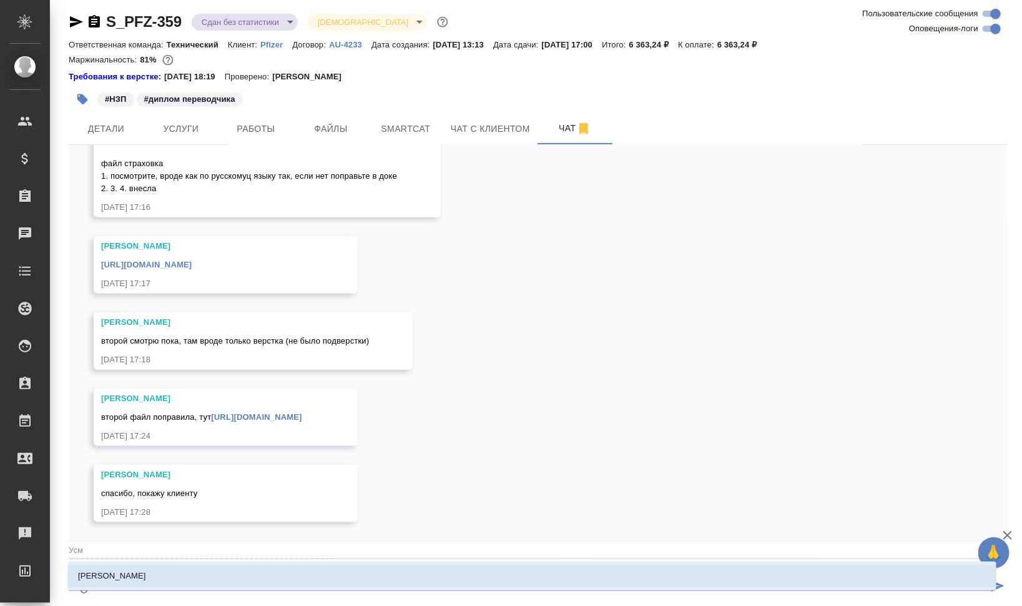
click at [205, 578] on li "[PERSON_NAME]" at bounding box center [532, 575] width 928 height 22
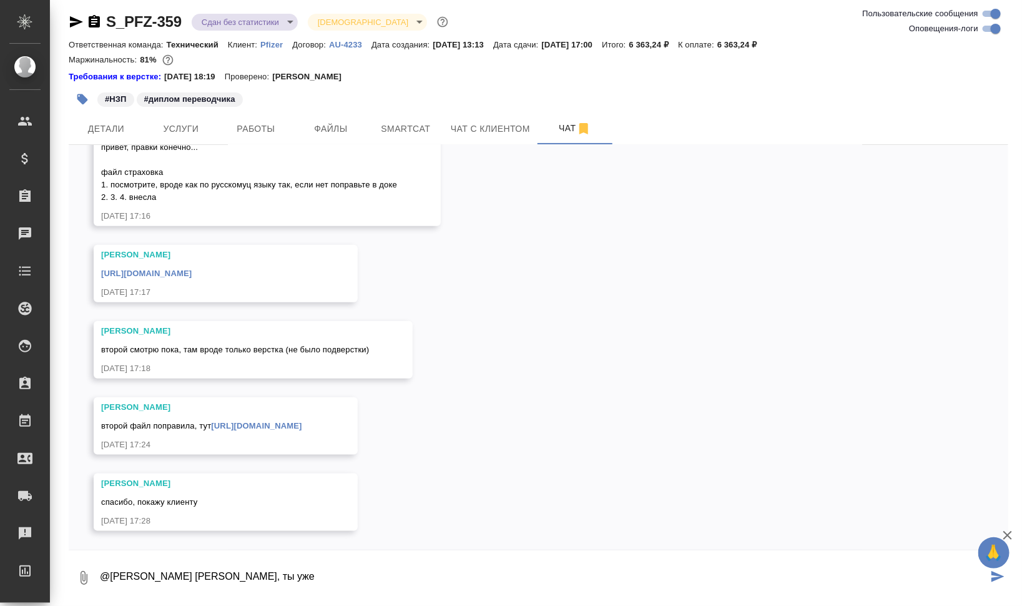
type textarea "@[PERSON_NAME] [PERSON_NAME], ты уже у"
drag, startPoint x: 288, startPoint y: 572, endPoint x: 494, endPoint y: 597, distance: 207.5
click at [69, 561] on div "0 @[PERSON_NAME] [PERSON_NAME], ты уже у" at bounding box center [539, 577] width 940 height 42
click at [302, 428] on link "[URL][DOMAIN_NAME]" at bounding box center [256, 425] width 91 height 9
click at [76, 22] on icon "button" at bounding box center [76, 21] width 13 height 11
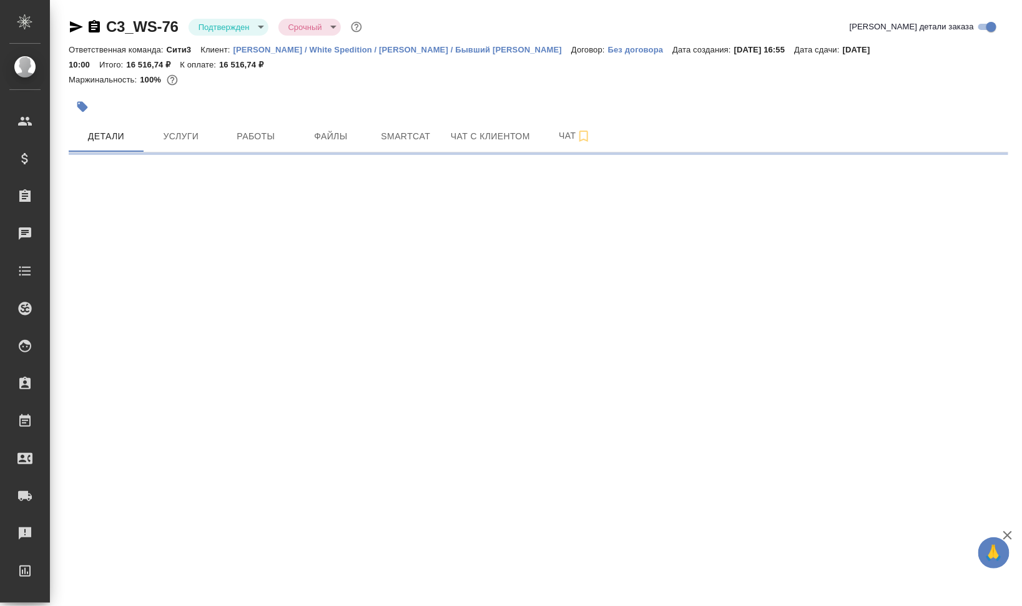
select select "RU"
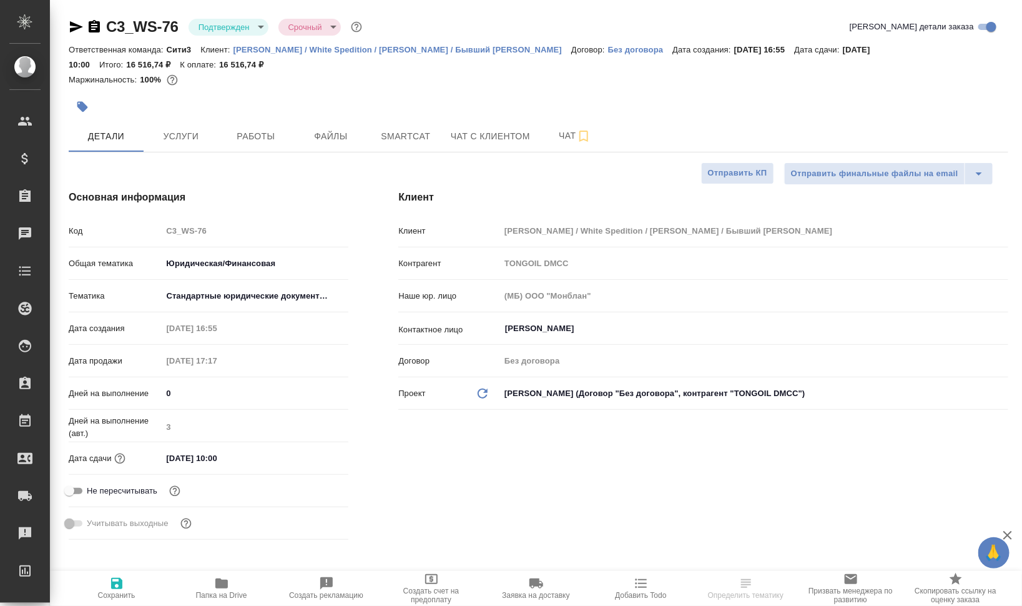
type textarea "x"
click at [209, 597] on span "Папка на Drive" at bounding box center [221, 595] width 51 height 9
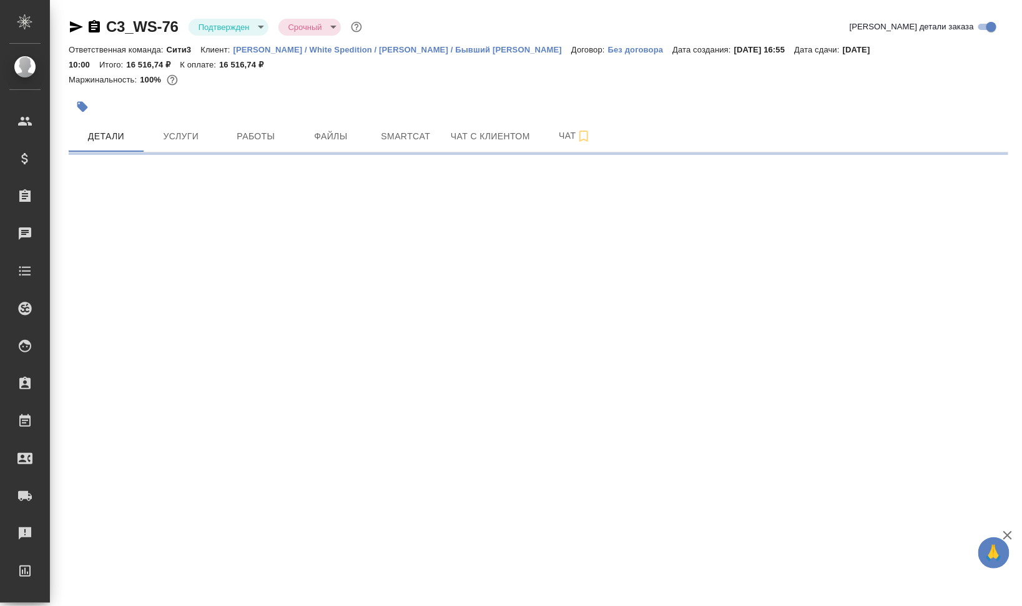
select select "RU"
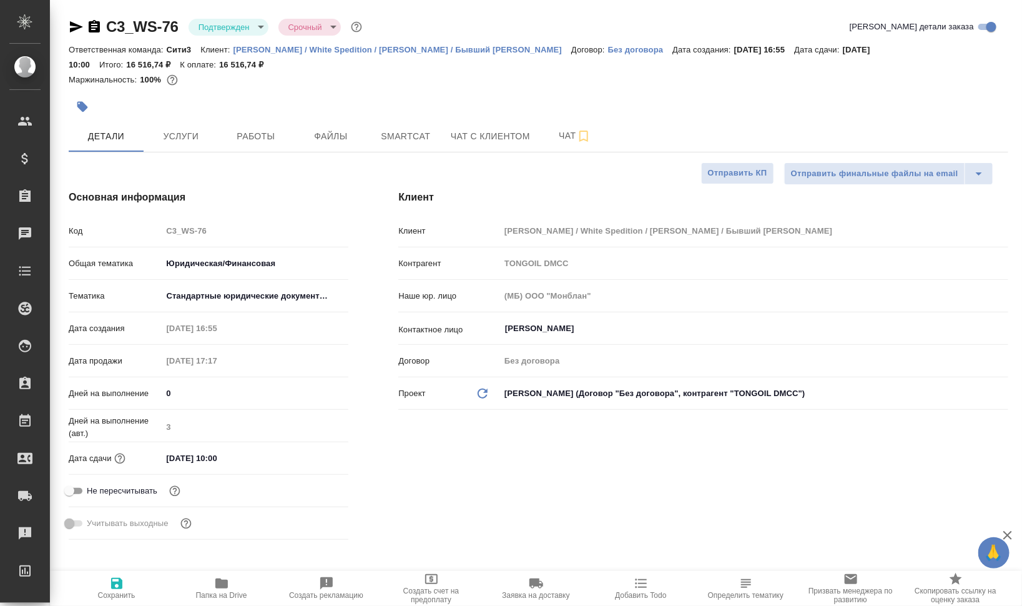
type textarea "x"
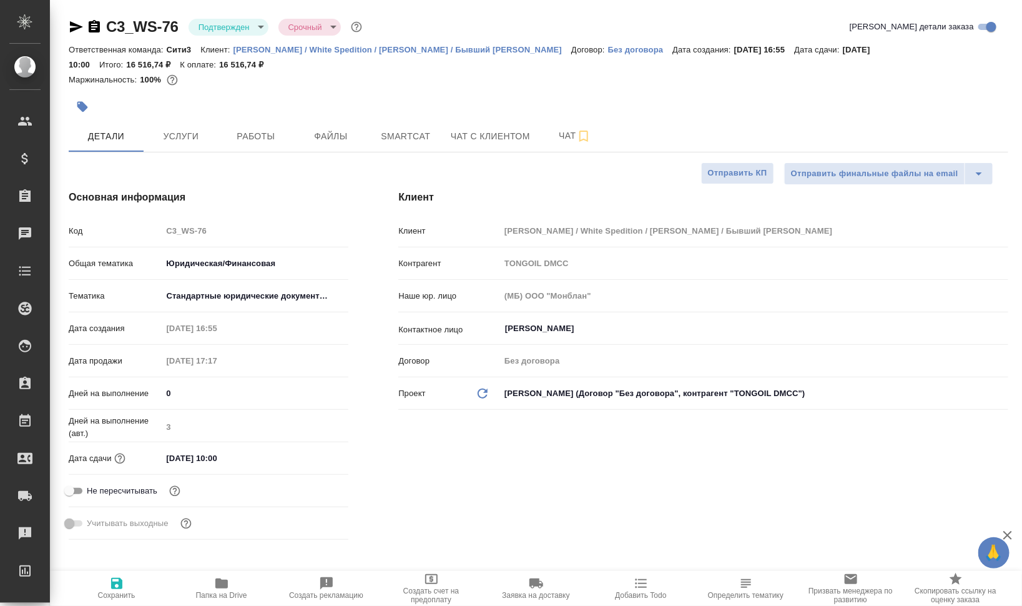
type textarea "x"
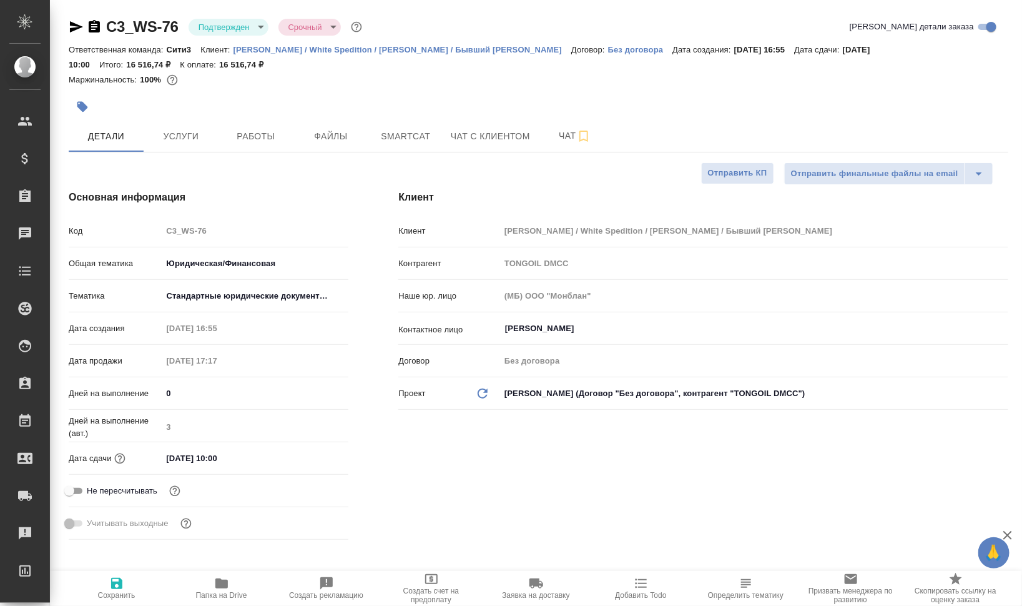
type textarea "x"
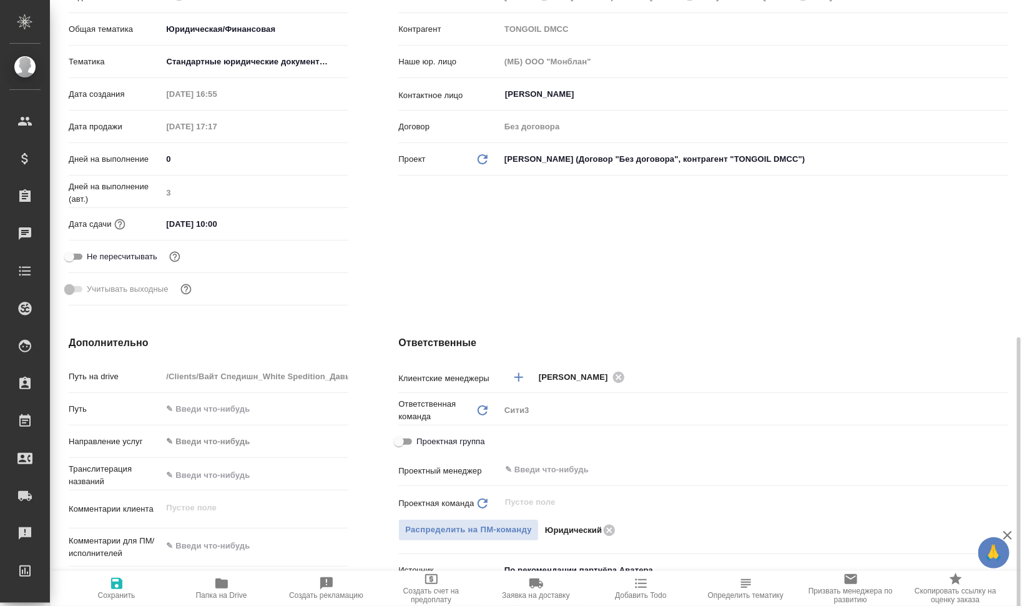
scroll to position [390, 0]
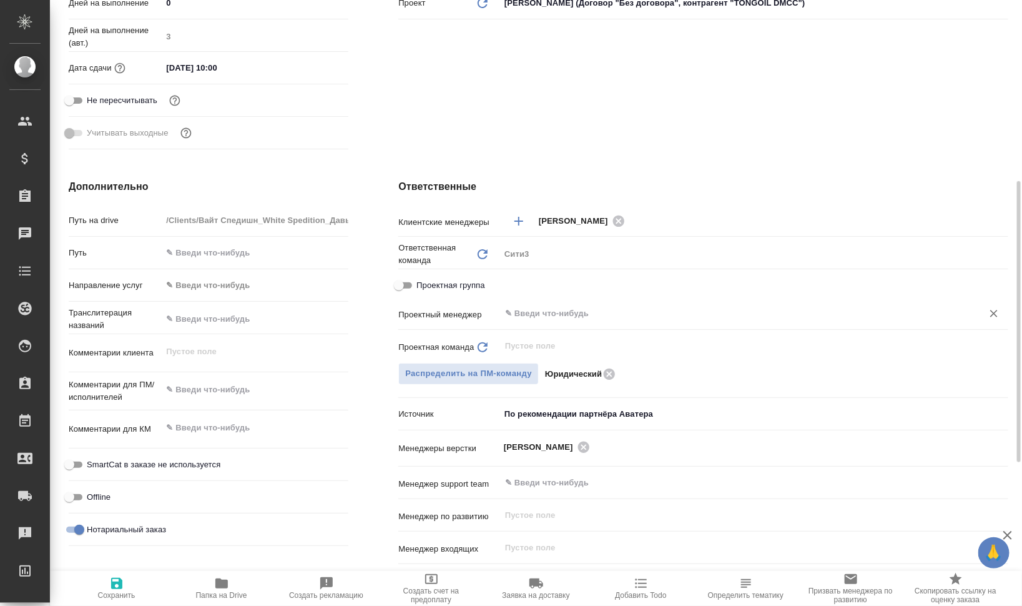
click at [601, 309] on input "text" at bounding box center [733, 313] width 459 height 15
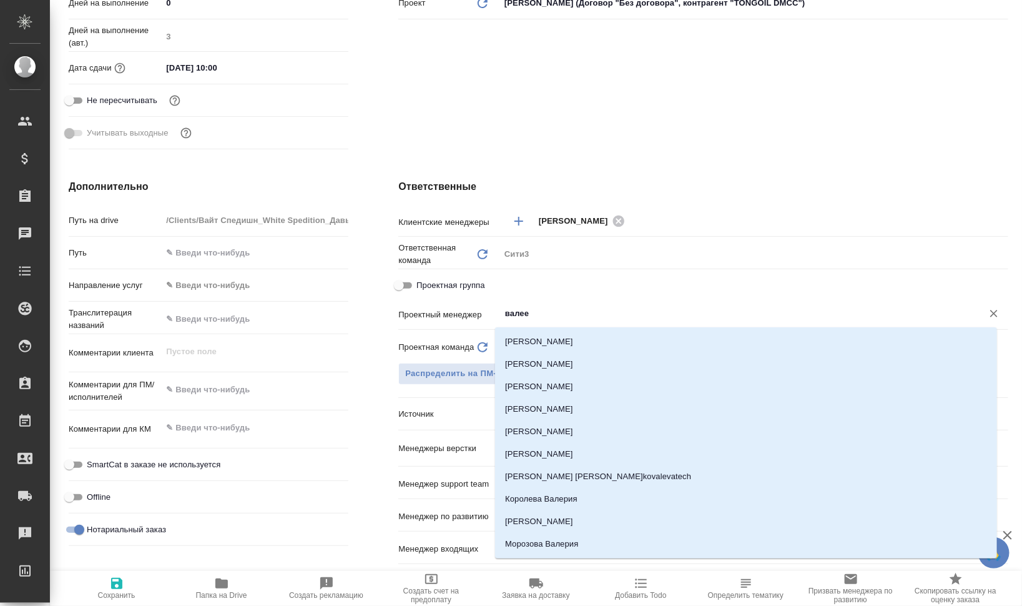
type input "валеев"
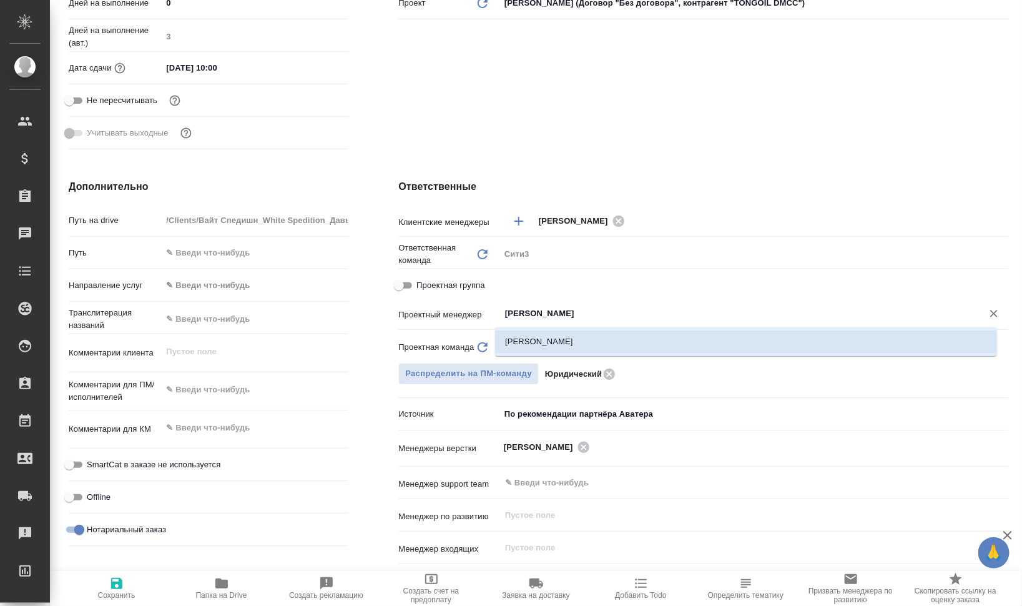
click at [591, 330] on li "[PERSON_NAME]" at bounding box center [746, 341] width 502 height 22
type textarea "x"
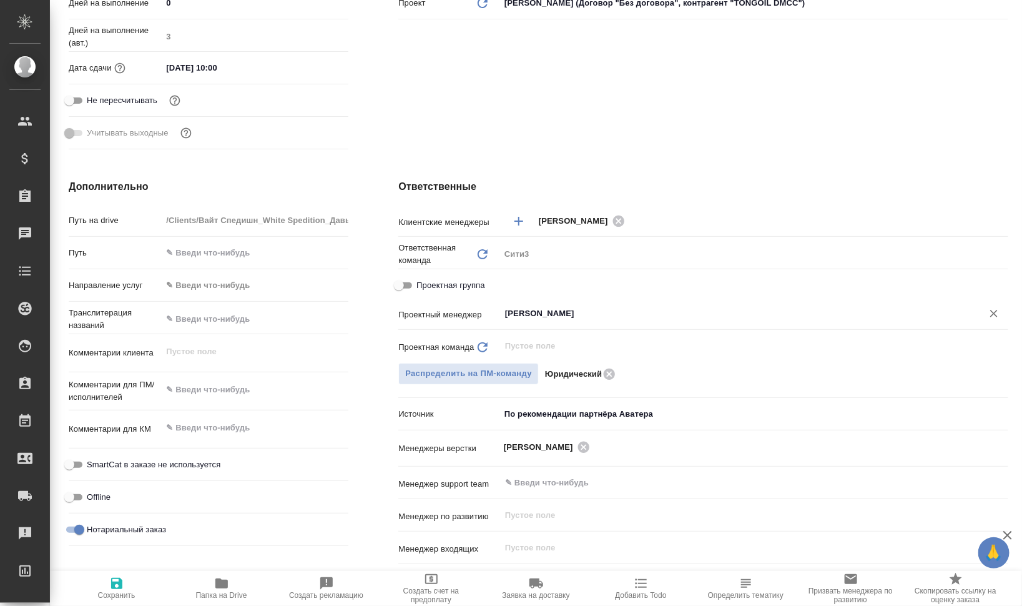
type input "[PERSON_NAME]"
click at [128, 592] on span "Сохранить" at bounding box center [116, 595] width 37 height 9
type textarea "x"
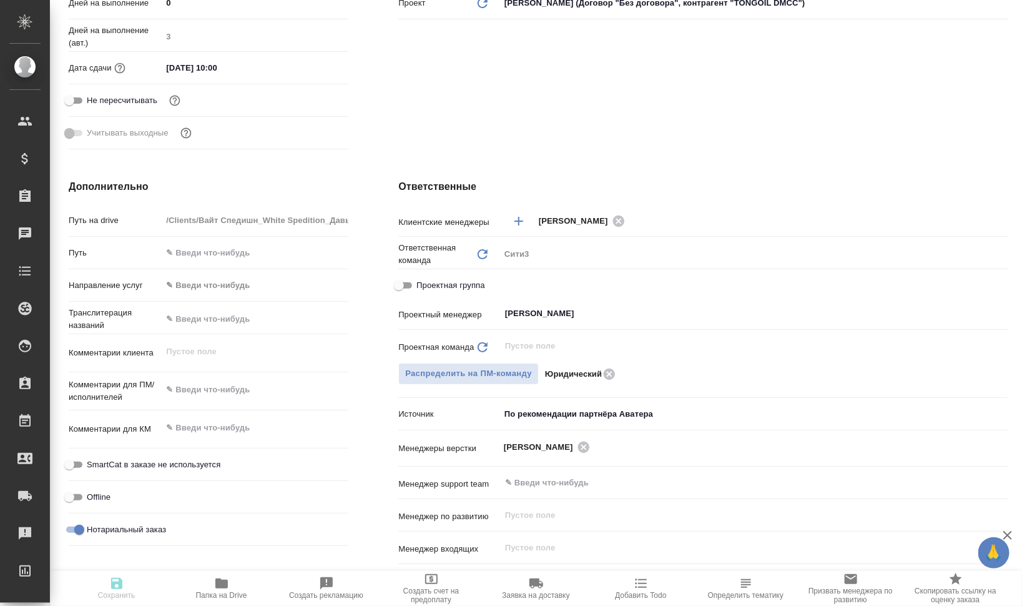
type textarea "x"
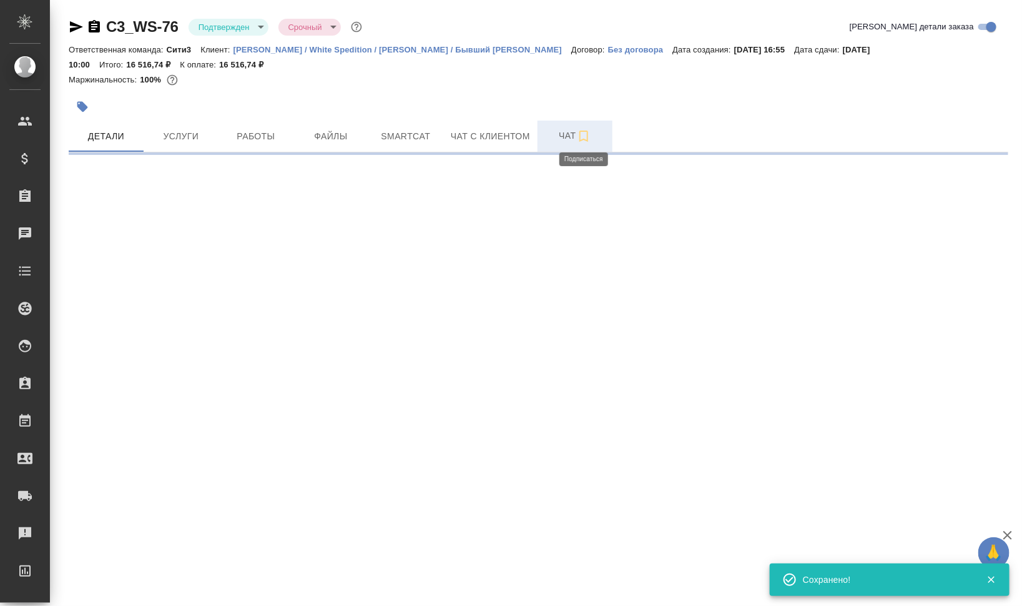
select select "RU"
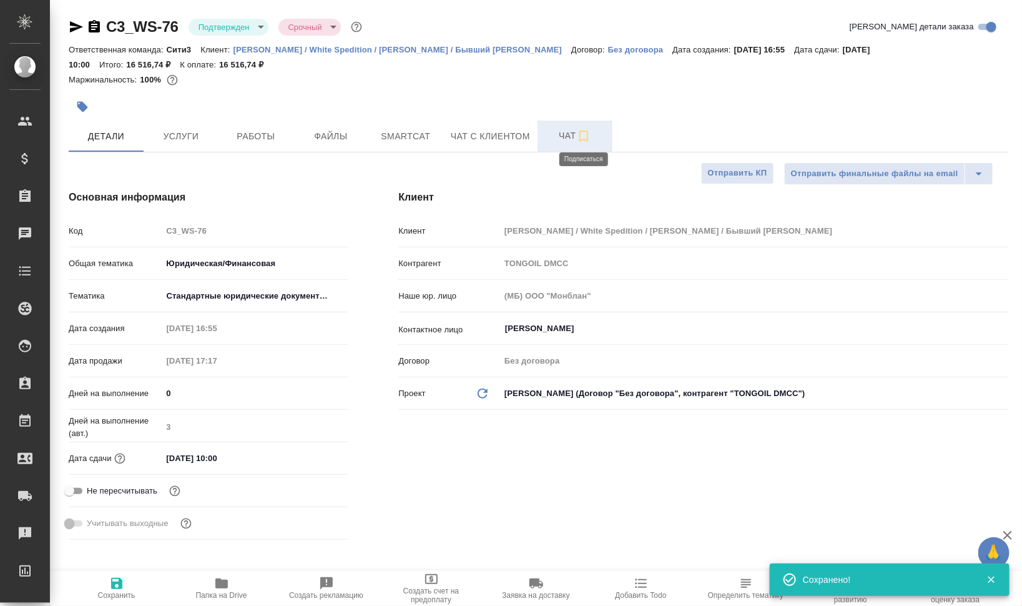
type textarea "x"
click at [585, 137] on icon "button" at bounding box center [583, 136] width 15 height 15
type textarea "x"
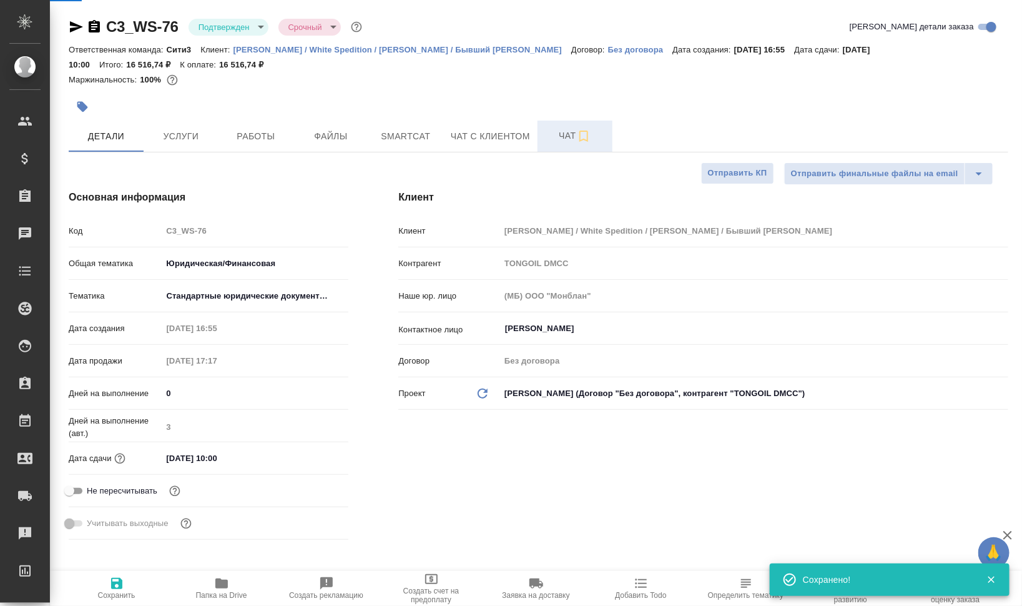
type textarea "x"
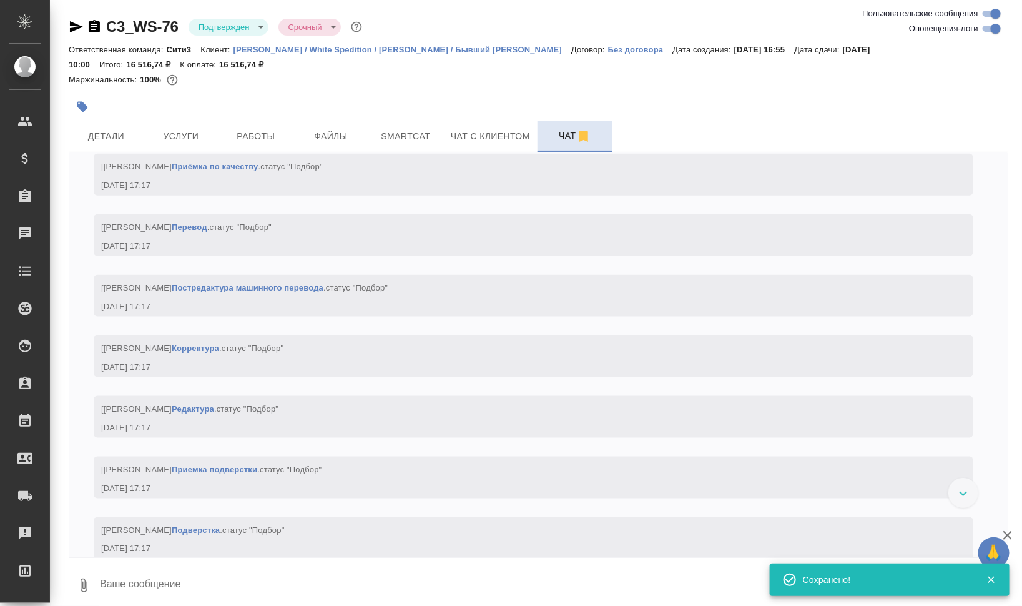
click at [563, 137] on span "Чат" at bounding box center [575, 136] width 60 height 16
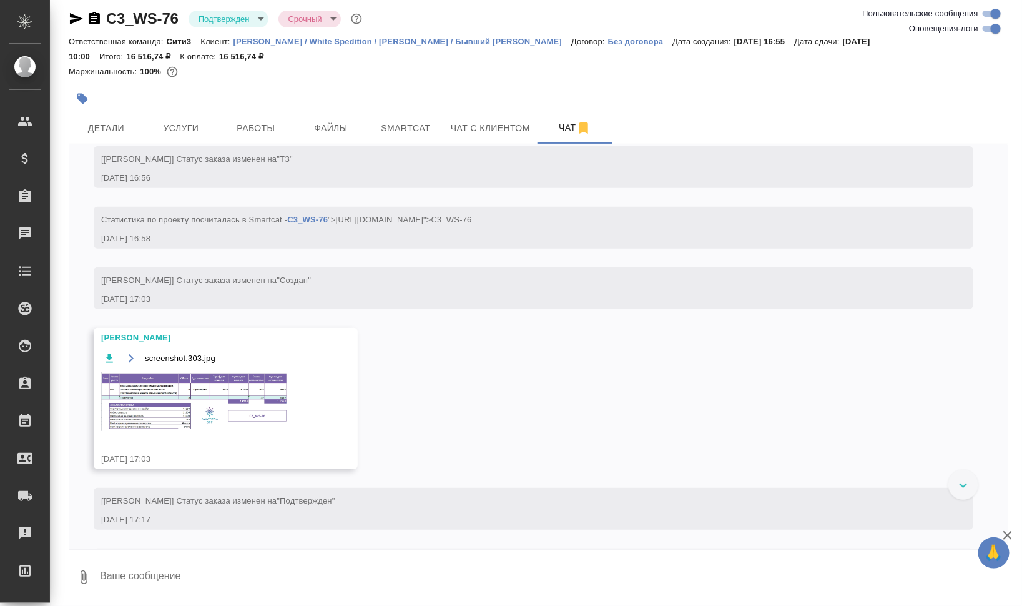
scroll to position [312, 0]
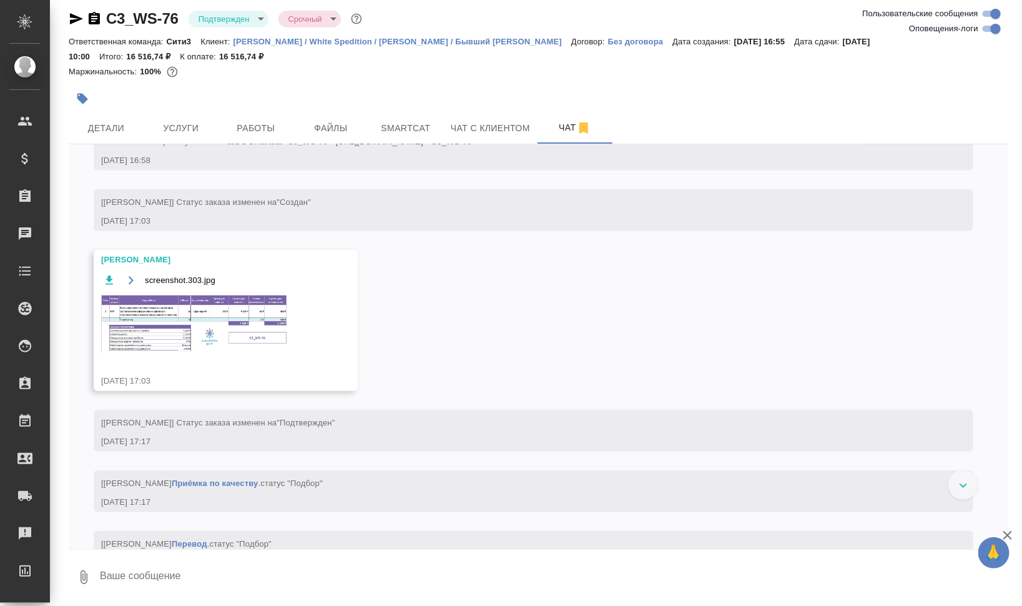
click at [267, 314] on img at bounding box center [194, 323] width 187 height 59
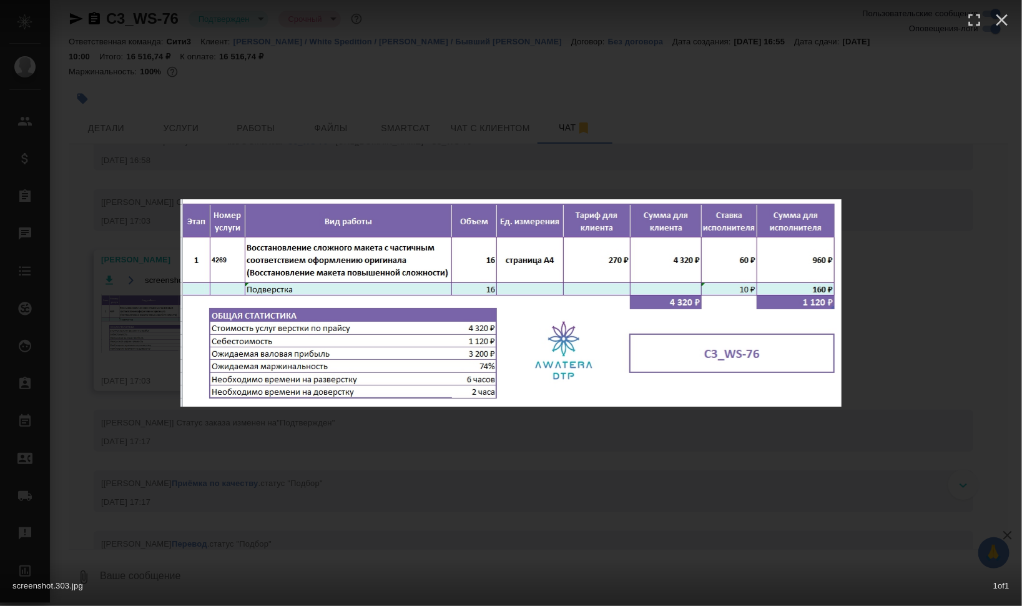
click at [935, 317] on div "screenshot.303.jpg 1 of 1" at bounding box center [511, 303] width 1022 height 606
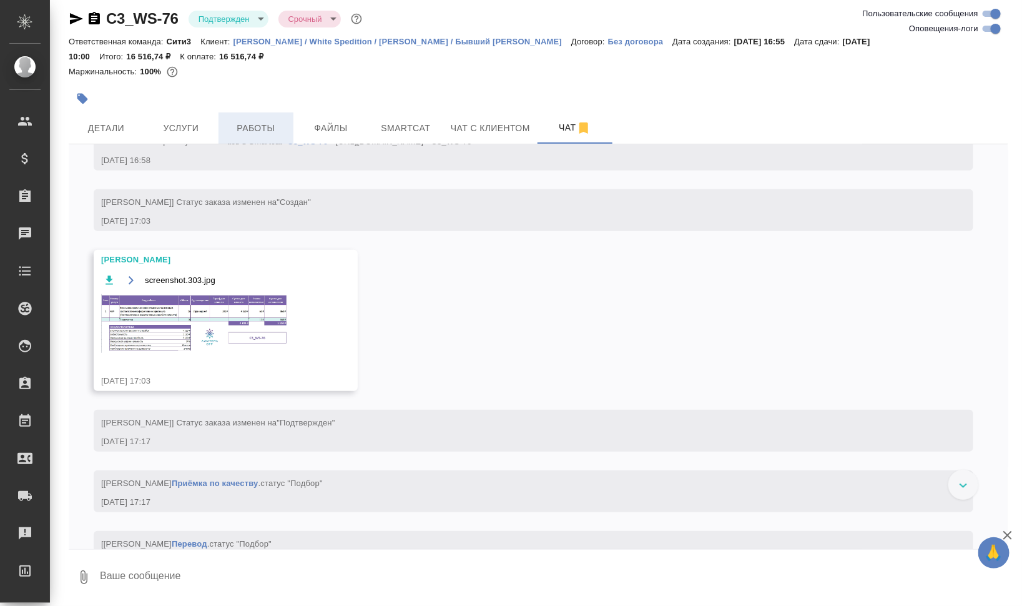
click at [277, 128] on span "Работы" at bounding box center [256, 128] width 60 height 16
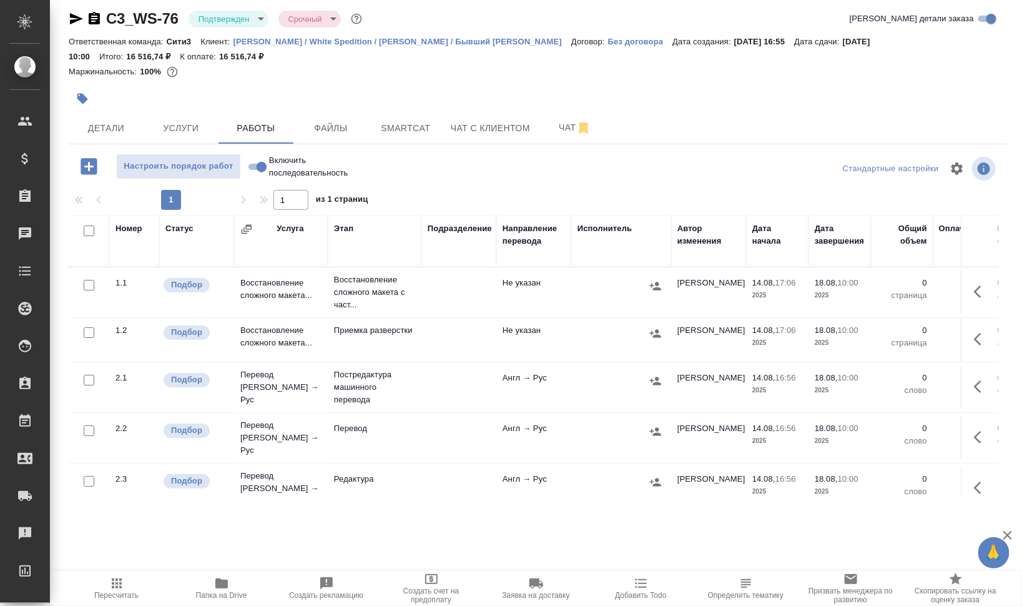
click at [89, 284] on input "checkbox" at bounding box center [89, 285] width 11 height 11
checkbox input "true"
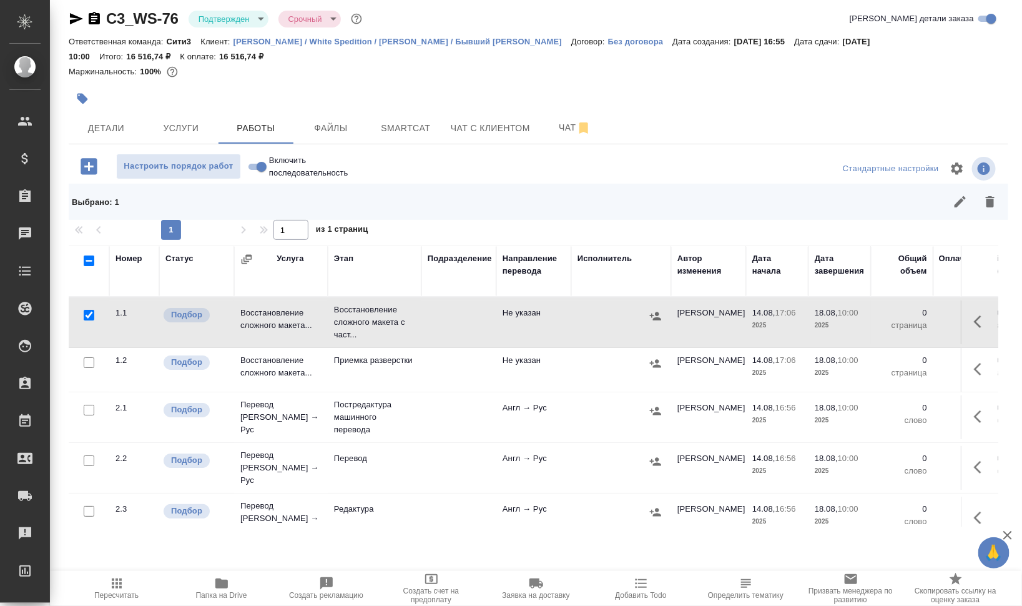
click at [90, 410] on input "checkbox" at bounding box center [89, 410] width 11 height 11
checkbox input "true"
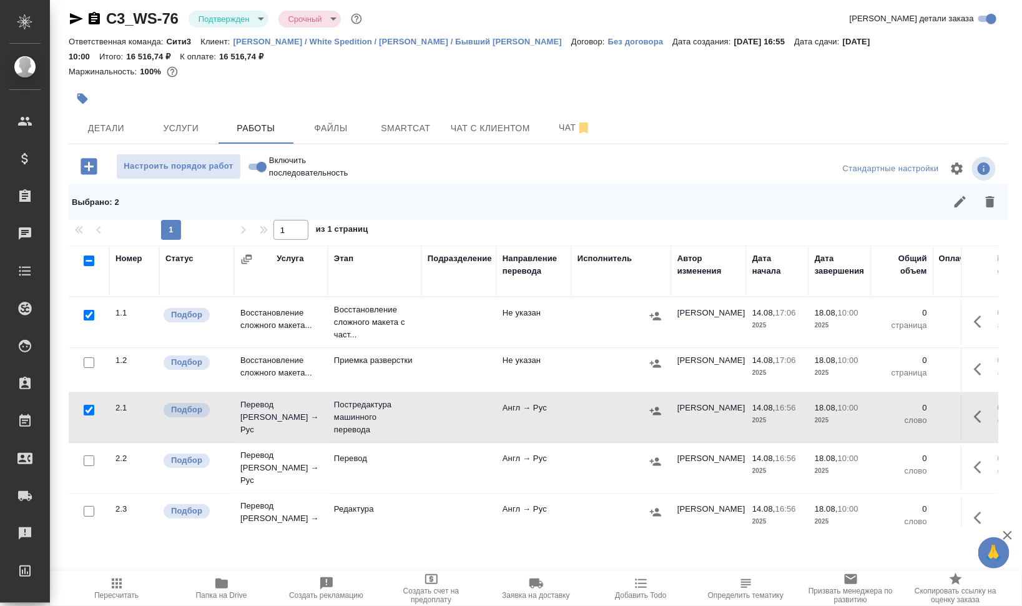
click at [92, 258] on input "checkbox" at bounding box center [89, 260] width 11 height 11
checkbox input "true"
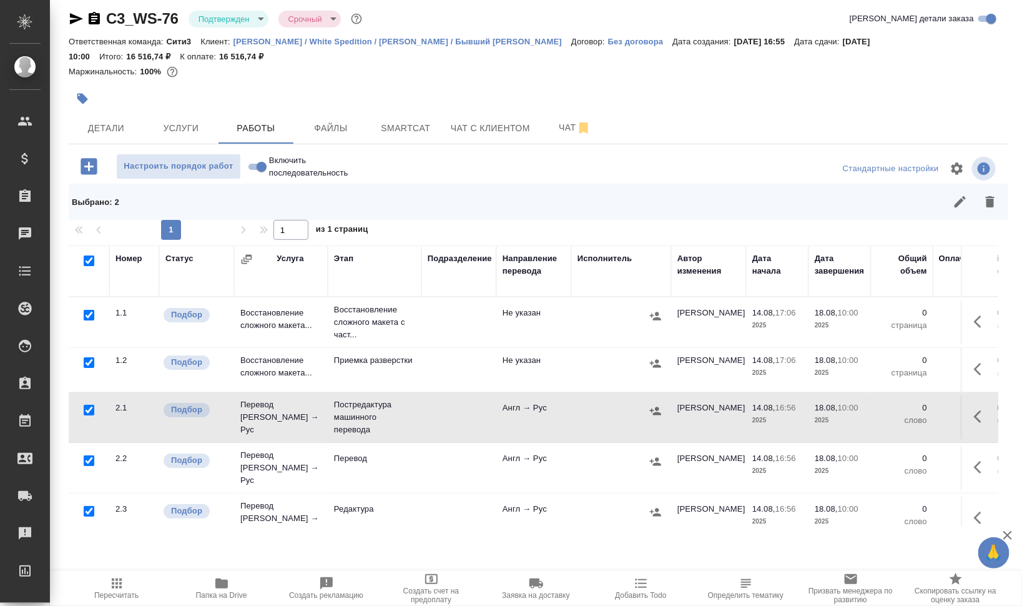
checkbox input "true"
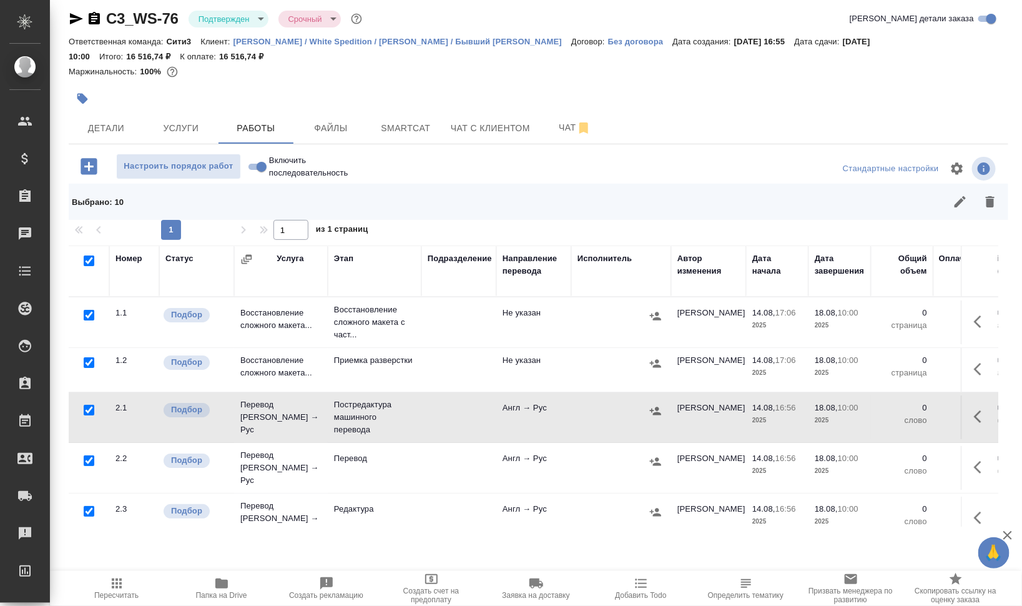
click at [92, 317] on input "checkbox" at bounding box center [89, 315] width 11 height 11
checkbox input "false"
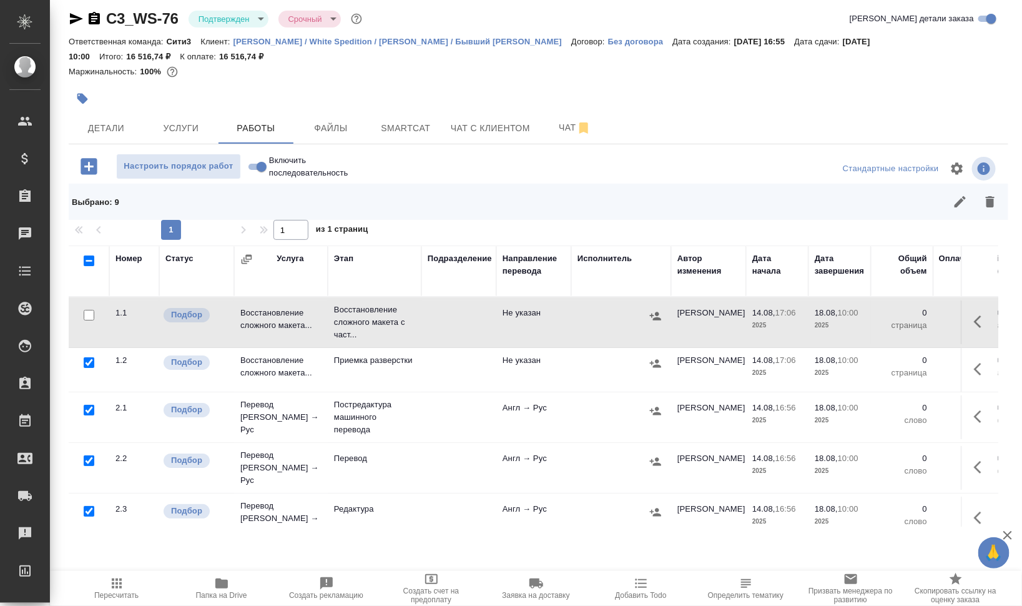
drag, startPoint x: 87, startPoint y: 404, endPoint x: 144, endPoint y: 400, distance: 57.0
click at [88, 405] on input "checkbox" at bounding box center [89, 410] width 11 height 11
checkbox input "false"
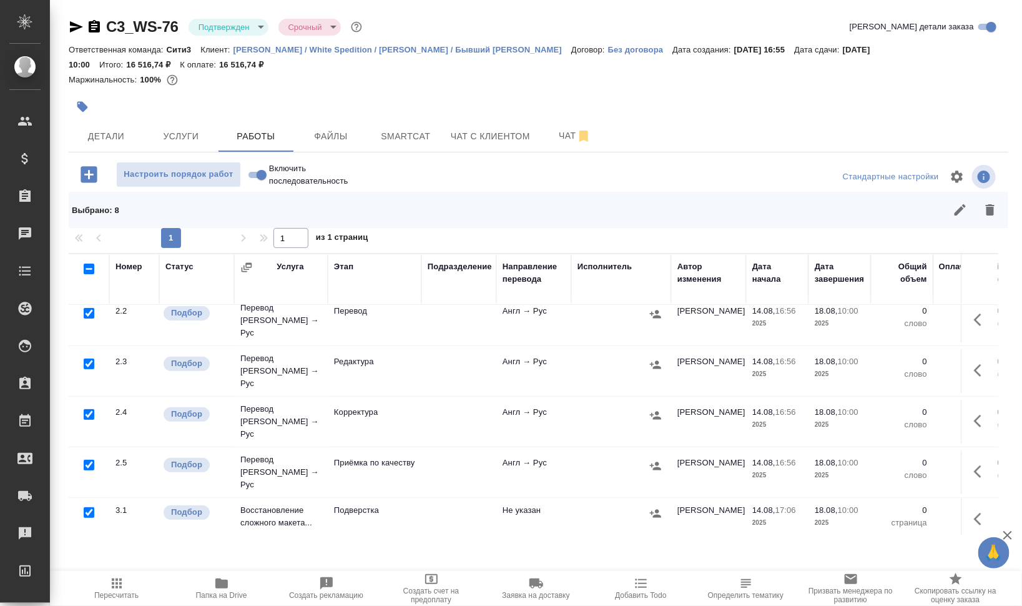
scroll to position [156, 0]
click at [91, 358] on input "checkbox" at bounding box center [89, 363] width 11 height 11
checkbox input "false"
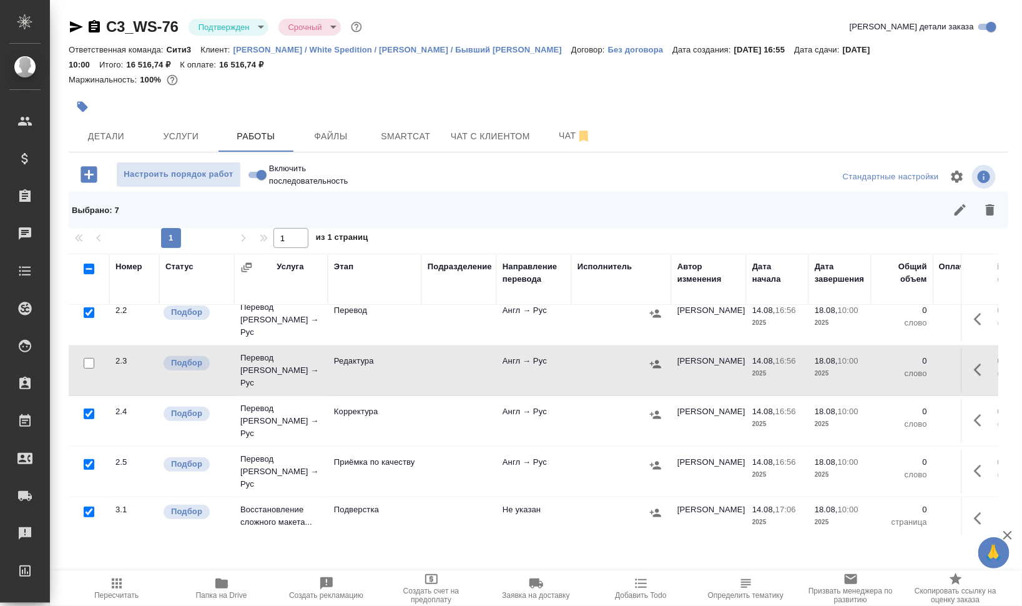
click at [88, 308] on input "checkbox" at bounding box center [89, 312] width 11 height 11
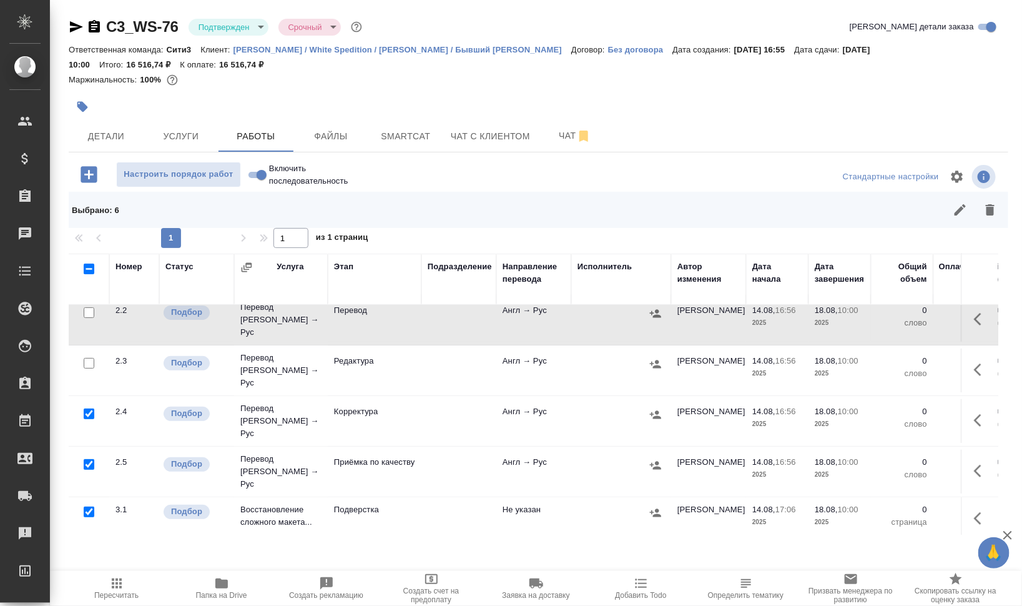
click at [87, 307] on input "checkbox" at bounding box center [89, 312] width 11 height 11
checkbox input "true"
click at [88, 408] on input "checkbox" at bounding box center [89, 413] width 11 height 11
checkbox input "false"
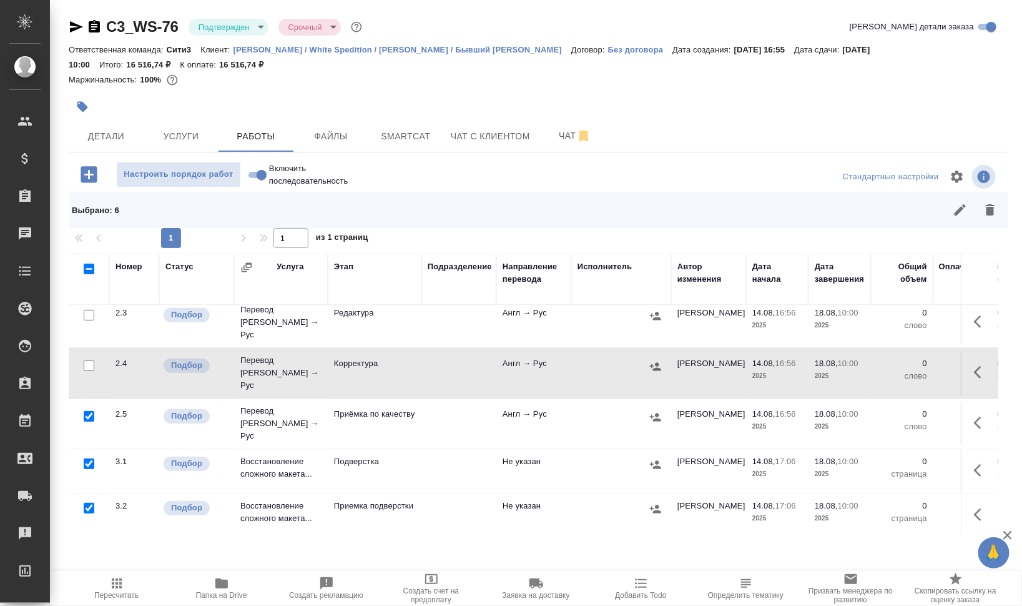
scroll to position [241, 0]
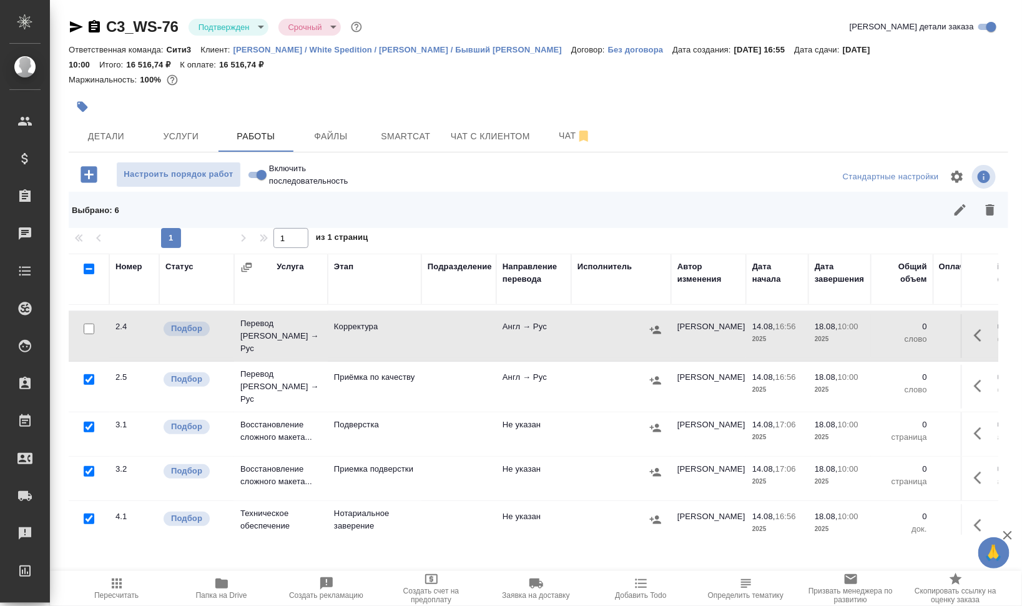
click at [89, 513] on input "checkbox" at bounding box center [89, 518] width 11 height 11
checkbox input "false"
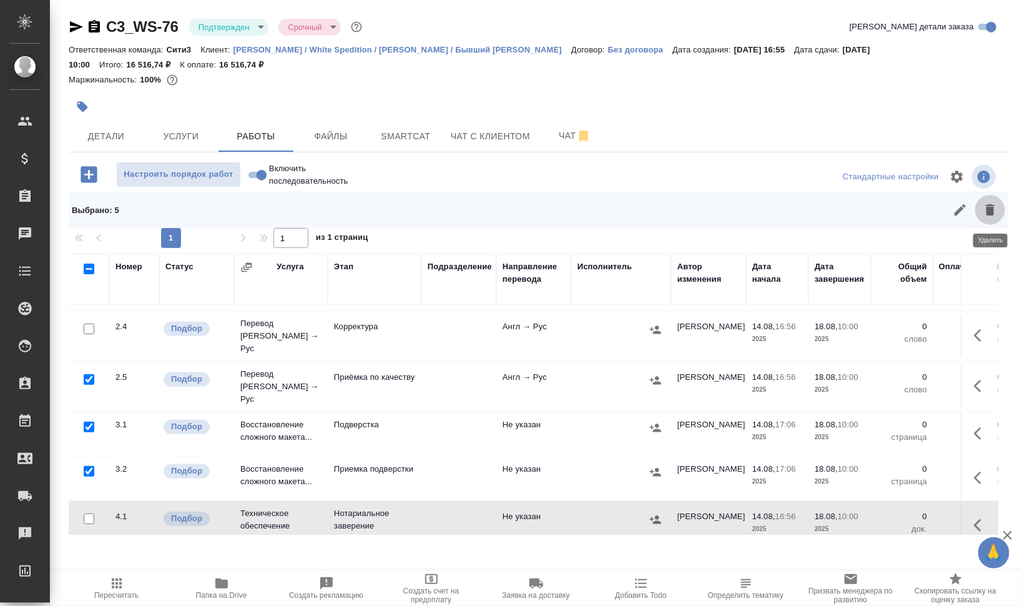
click at [1000, 207] on button "button" at bounding box center [990, 210] width 30 height 30
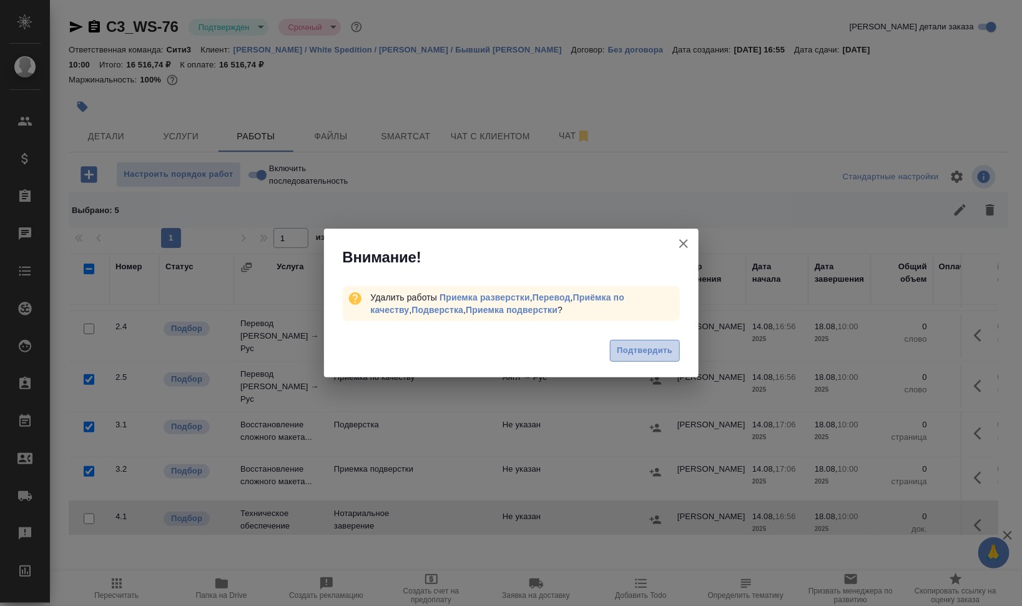
click at [658, 351] on span "Подтвердить" at bounding box center [645, 350] width 56 height 14
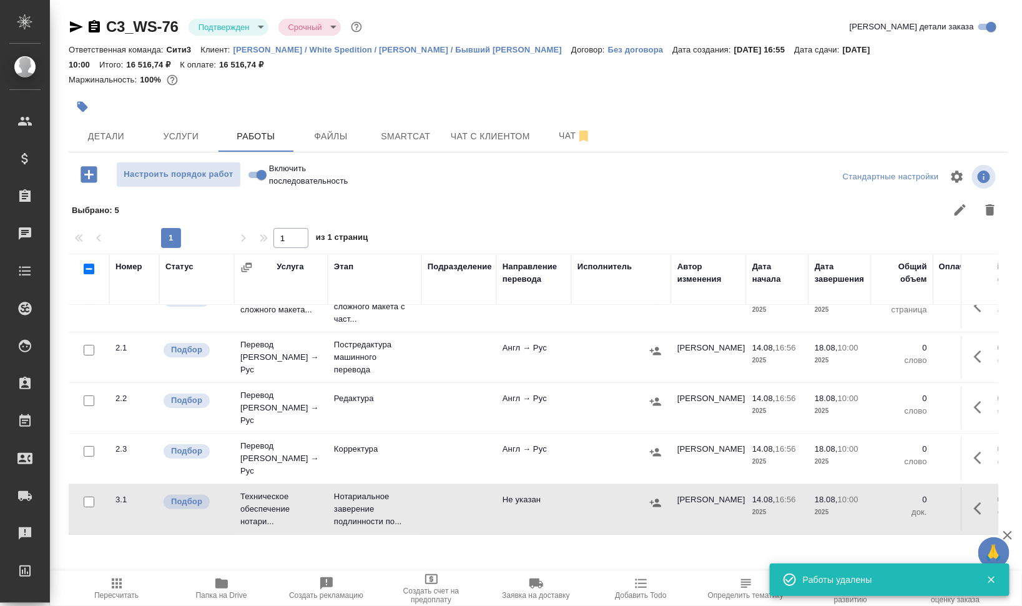
scroll to position [21, 0]
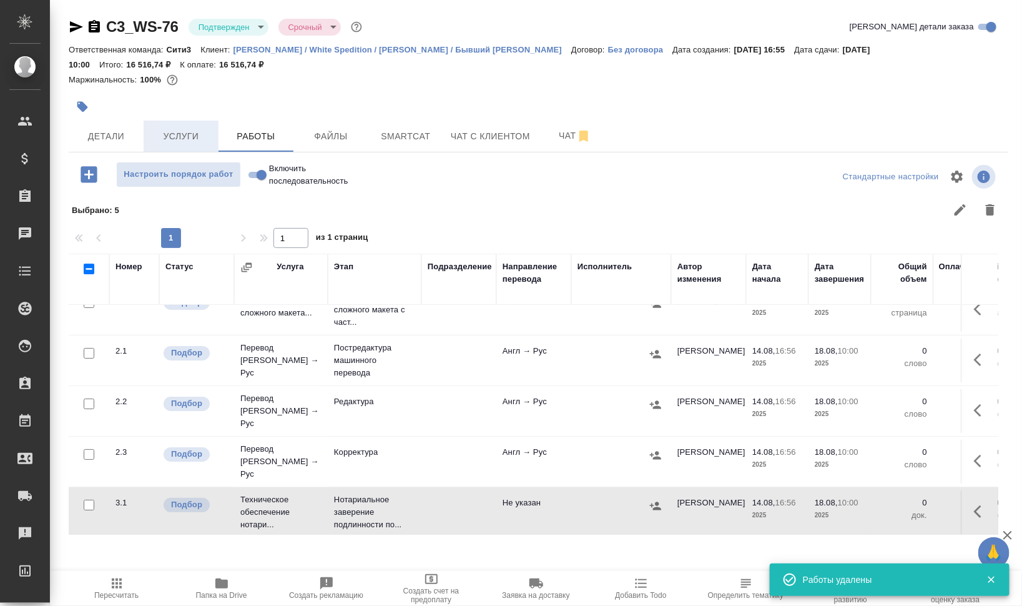
click at [162, 129] on span "Услуги" at bounding box center [181, 137] width 60 height 16
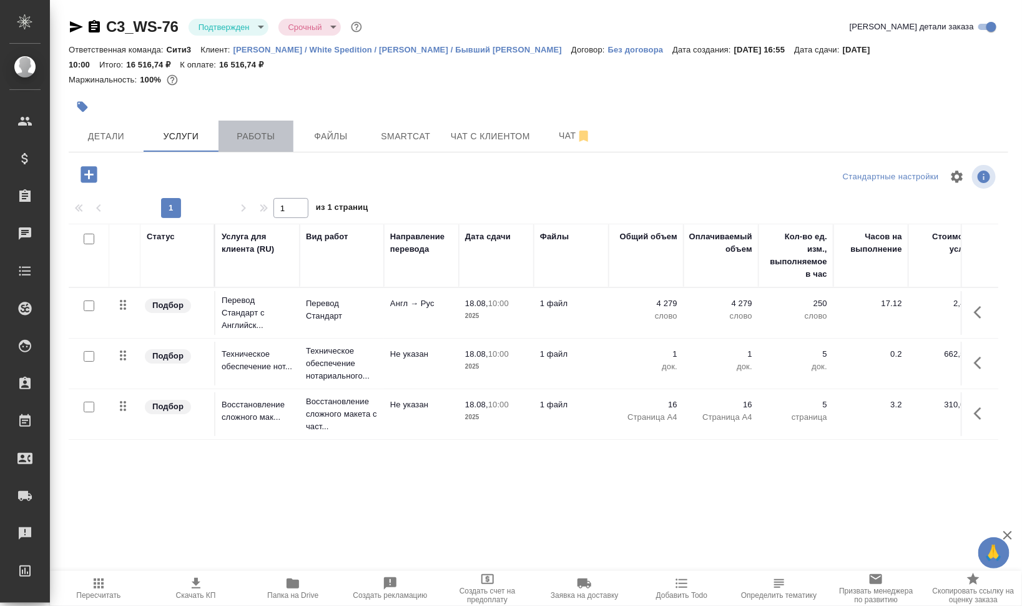
click at [265, 130] on span "Работы" at bounding box center [256, 137] width 60 height 16
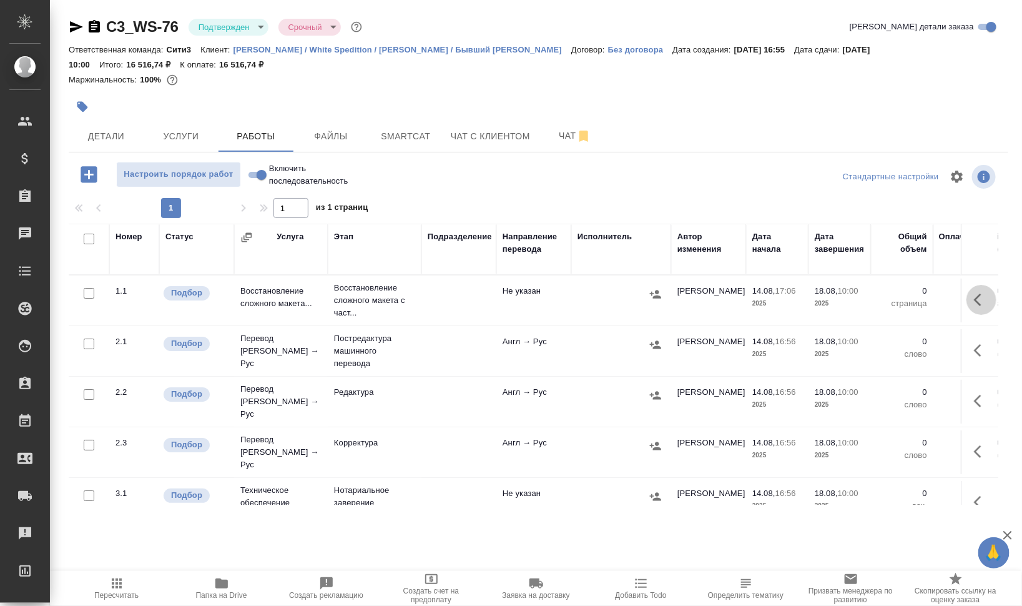
click at [974, 302] on icon "button" at bounding box center [977, 299] width 7 height 12
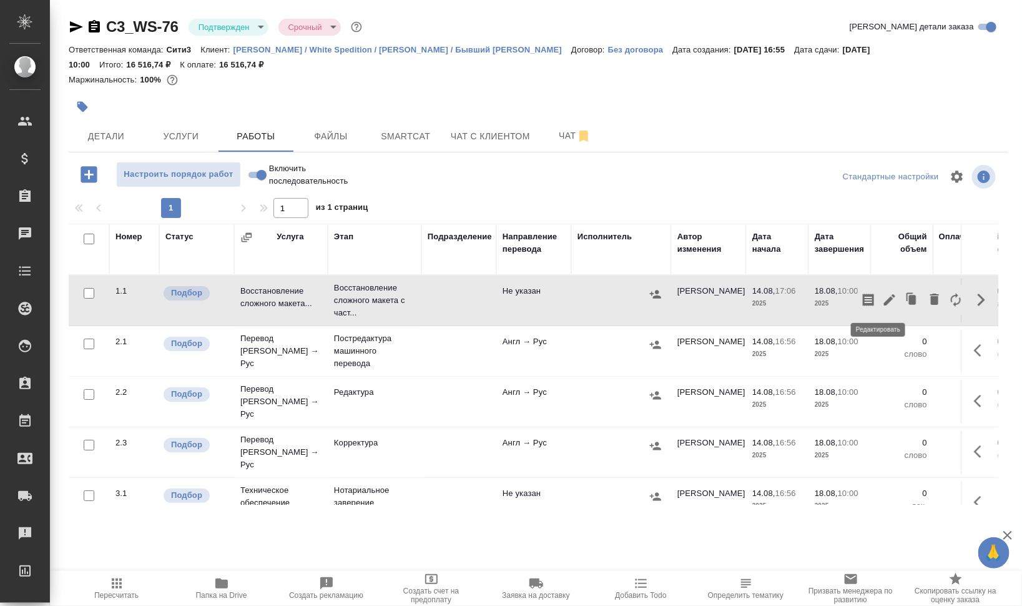
click at [884, 298] on icon "button" at bounding box center [889, 299] width 11 height 11
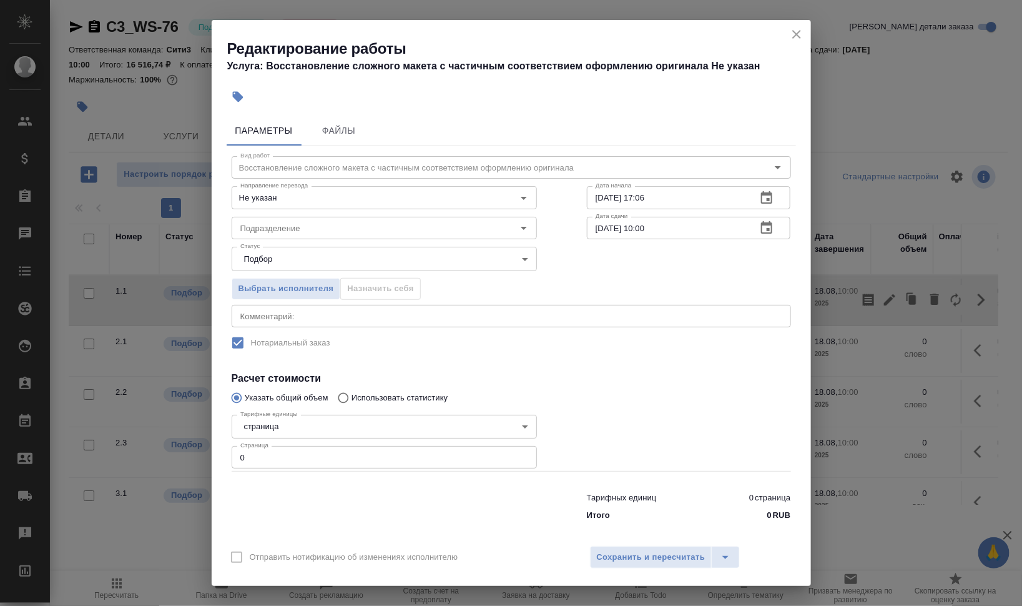
drag, startPoint x: 632, startPoint y: 193, endPoint x: 723, endPoint y: 204, distance: 91.8
click at [720, 204] on input "14.08.2025 17:06" at bounding box center [667, 197] width 160 height 22
click at [632, 196] on input "14.08.2025 17:06" at bounding box center [667, 197] width 160 height 22
drag, startPoint x: 632, startPoint y: 194, endPoint x: 709, endPoint y: 192, distance: 76.2
click at [704, 192] on input "14.08.2025 17:06" at bounding box center [667, 197] width 160 height 22
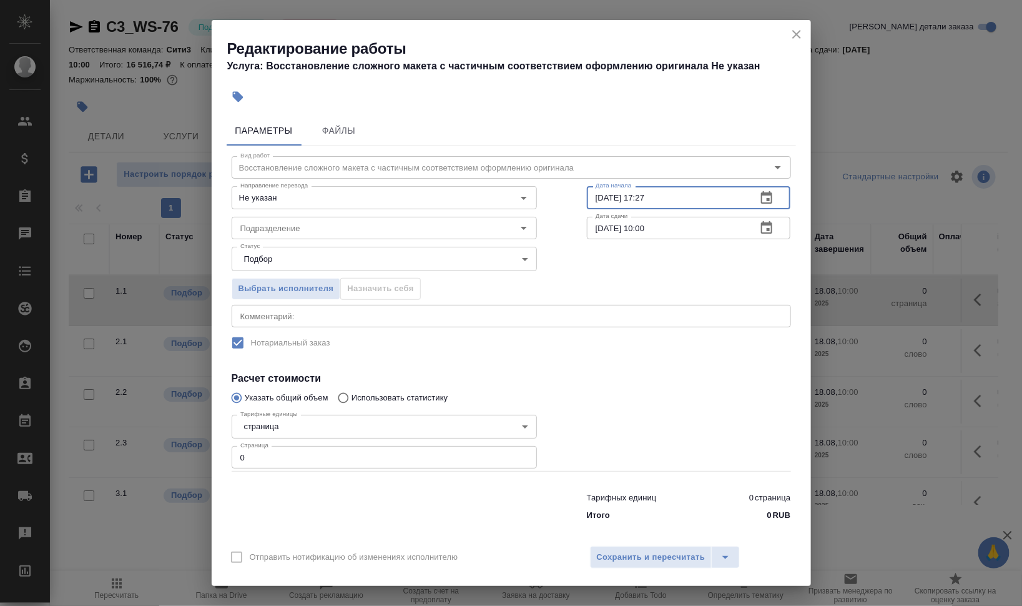
type input "14.08.2025 17:27"
drag, startPoint x: 595, startPoint y: 229, endPoint x: 556, endPoint y: 230, distance: 38.7
click at [559, 229] on div "Вид работ Восстановление сложного макета с частичным соответствием оформлению о…" at bounding box center [511, 336] width 569 height 380
drag, startPoint x: 635, startPoint y: 224, endPoint x: 768, endPoint y: 237, distance: 133.6
click at [759, 236] on div "15.08.2025 10:00 Дата сдачи" at bounding box center [689, 228] width 204 height 22
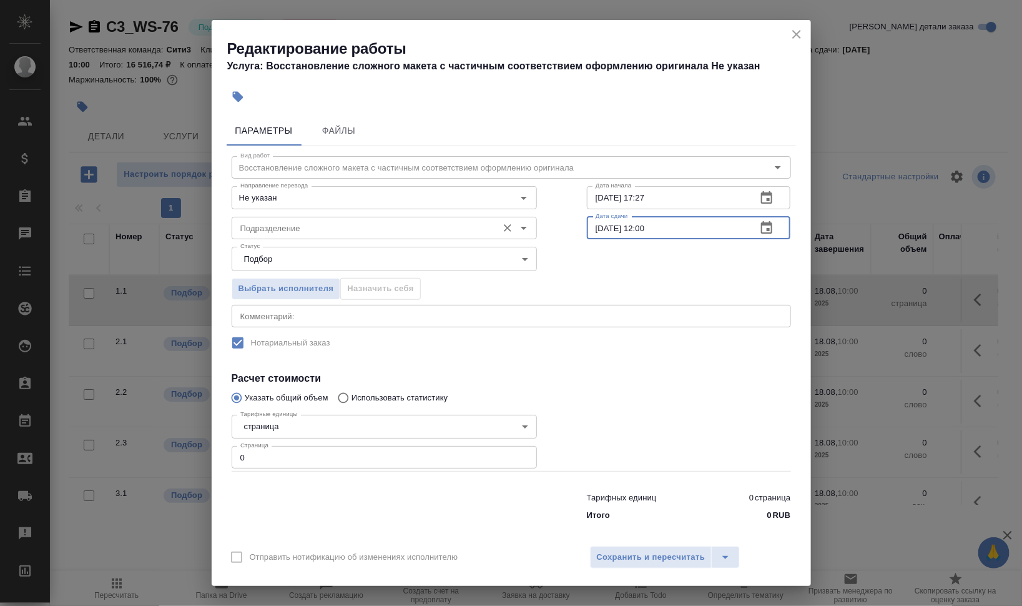
type input "15.08.2025 12:00"
click at [376, 225] on input "Подразделение" at bounding box center [363, 227] width 256 height 15
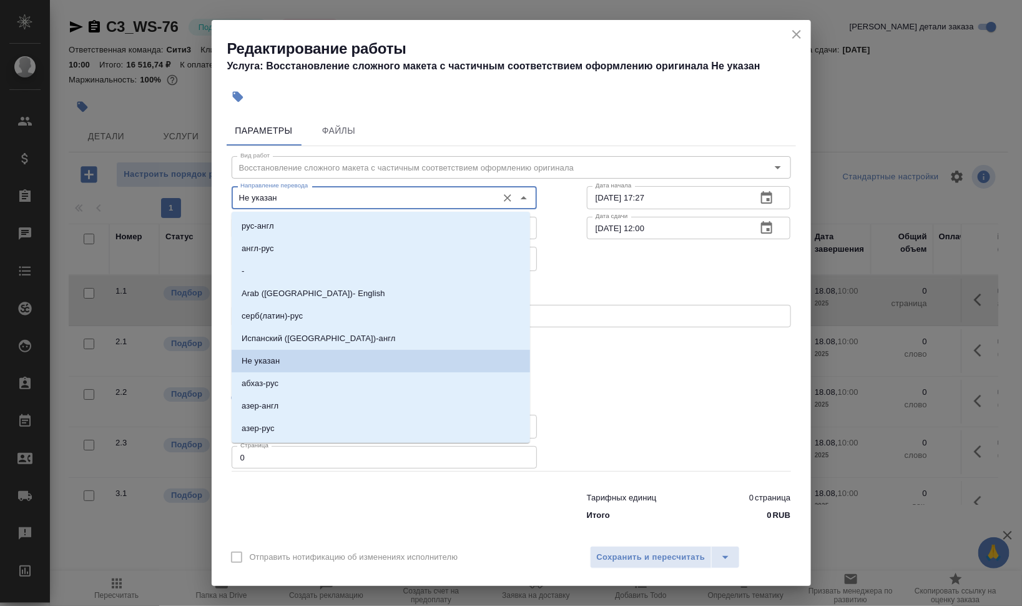
click at [366, 203] on input "Не указан" at bounding box center [363, 197] width 256 height 15
click at [339, 240] on li "англ-рус" at bounding box center [381, 248] width 298 height 22
type input "англ-рус"
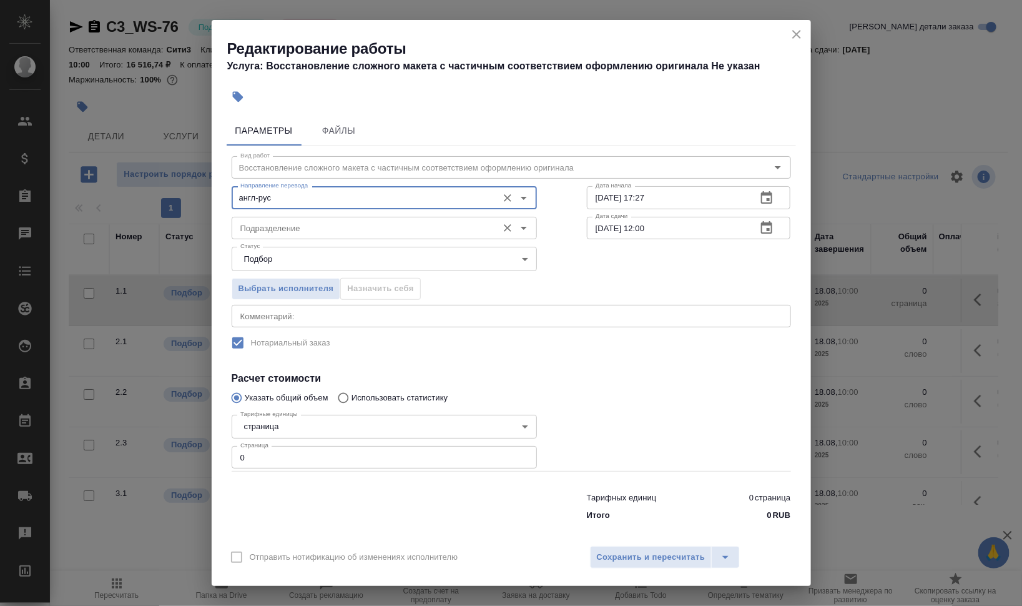
click at [329, 215] on div "Подразделение Подразделение" at bounding box center [384, 227] width 305 height 30
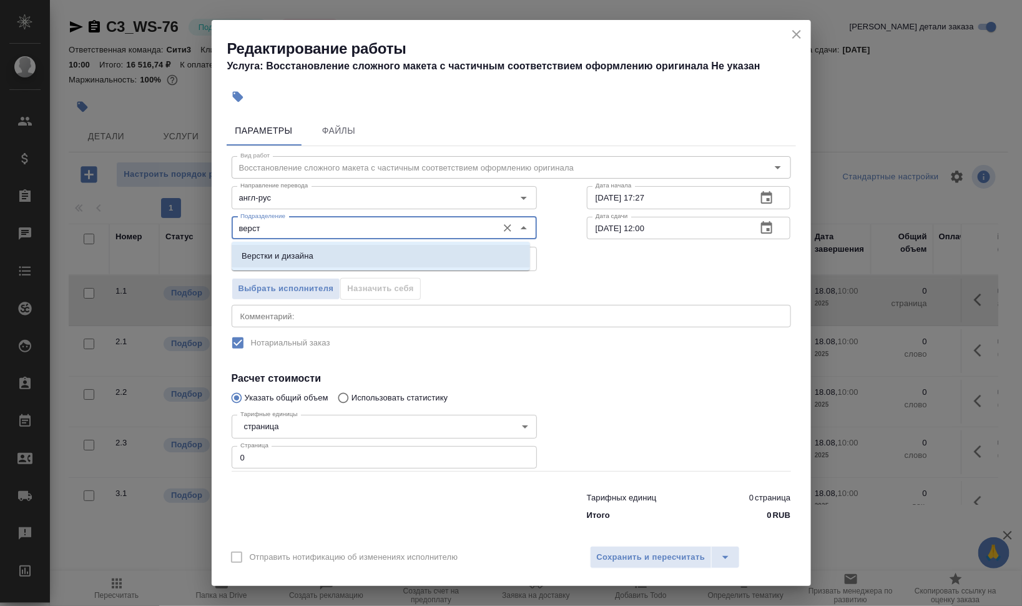
click at [363, 259] on li "Верстки и дизайна" at bounding box center [381, 256] width 298 height 22
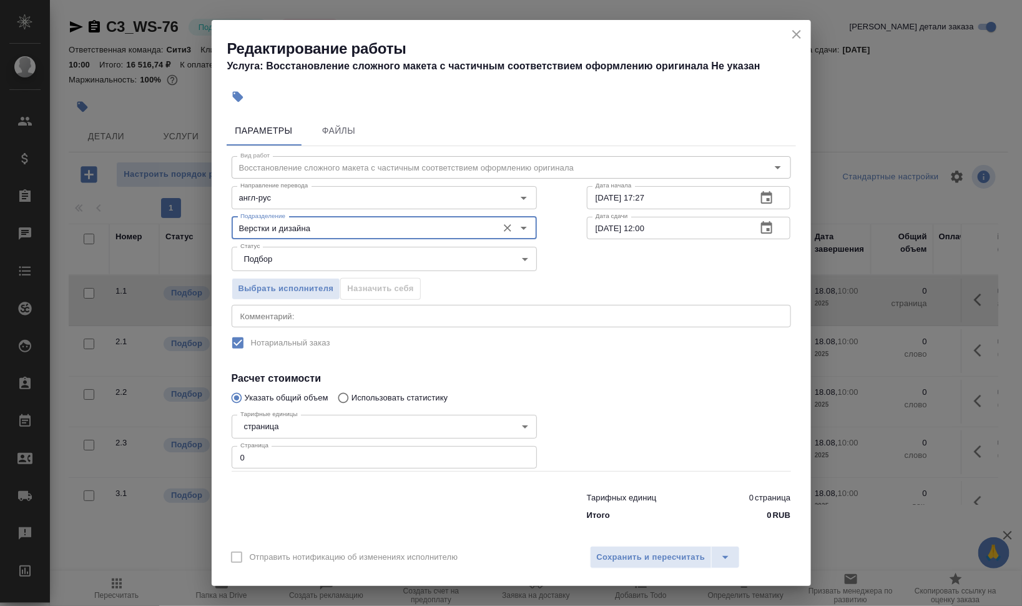
type input "Верстки и дизайна"
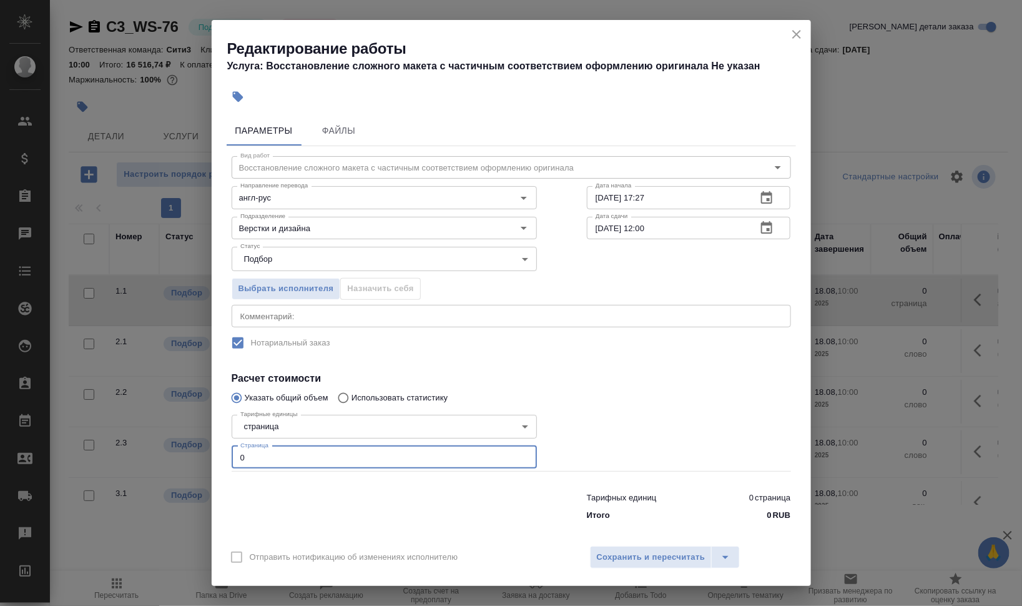
drag, startPoint x: 279, startPoint y: 452, endPoint x: 209, endPoint y: 448, distance: 70.6
click at [216, 452] on div "Параметры Файлы Вид работ Восстановление сложного макета с частичным соответств…" at bounding box center [511, 324] width 599 height 427
type input "16"
click at [684, 385] on div at bounding box center [689, 441] width 254 height 112
click at [662, 551] on span "Сохранить и пересчитать" at bounding box center [651, 557] width 109 height 14
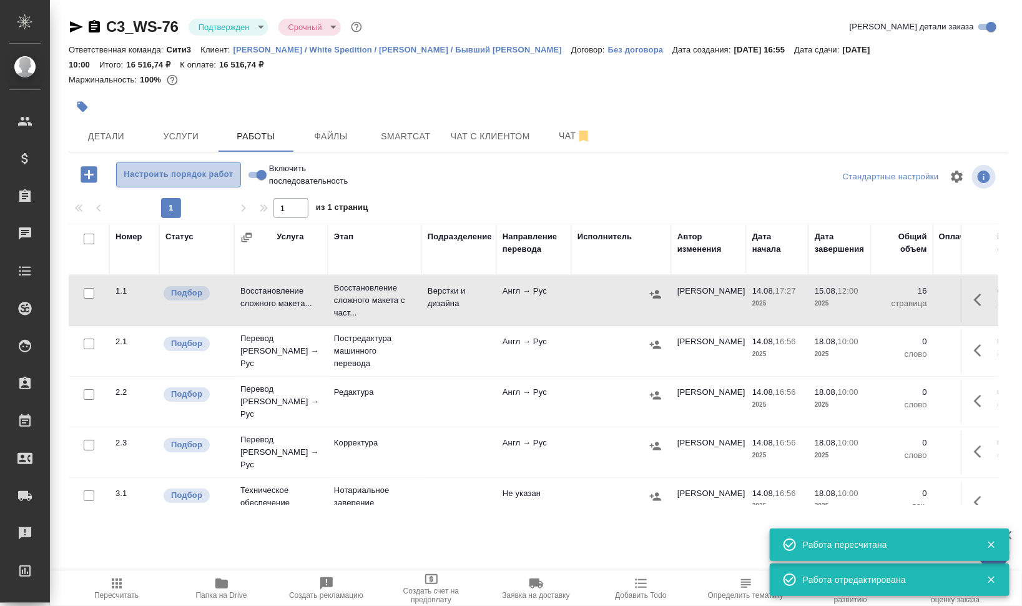
click at [158, 168] on span "Настроить порядок работ" at bounding box center [178, 174] width 111 height 14
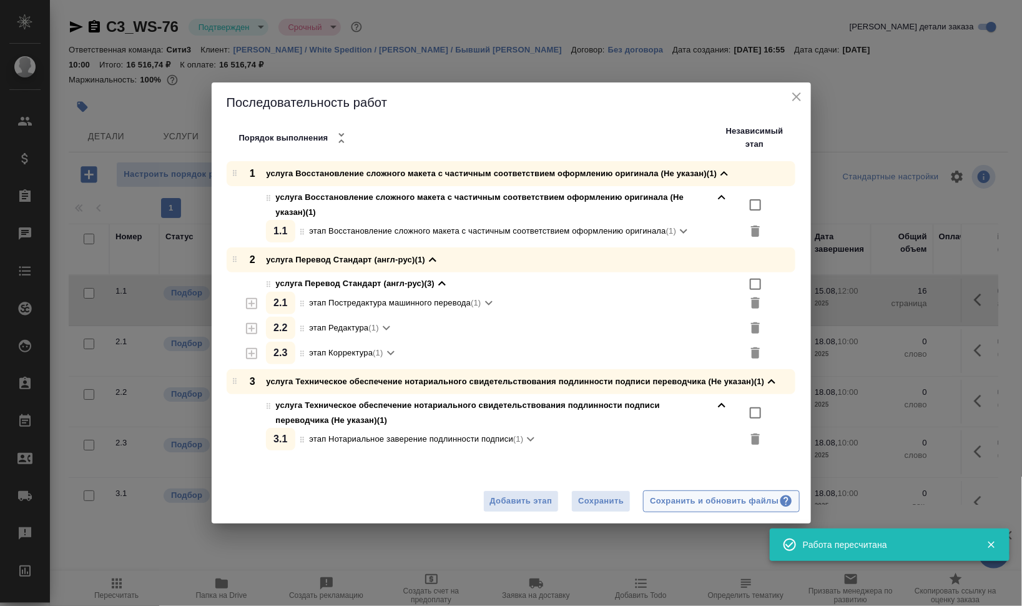
click at [710, 499] on div "Сохранить и обновить файлы" at bounding box center [721, 501] width 142 height 14
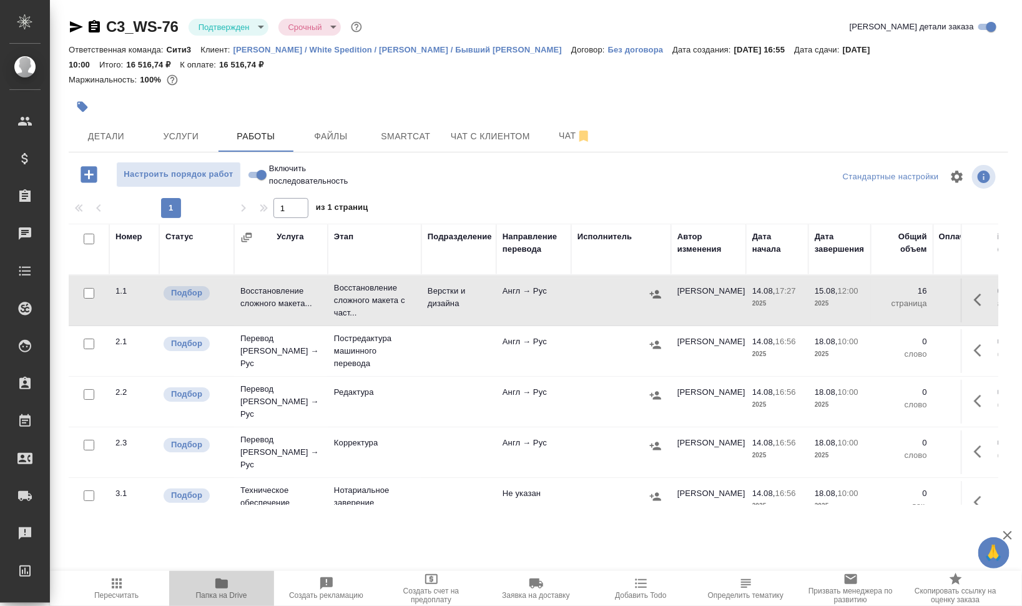
click at [223, 576] on icon "button" at bounding box center [221, 583] width 15 height 15
click at [248, 29] on body "🙏 .cls-1 fill:#fff; AWATERA Валеев Динар Клиенты Спецификации Заказы 0 Чаты Tod…" at bounding box center [511, 303] width 1022 height 606
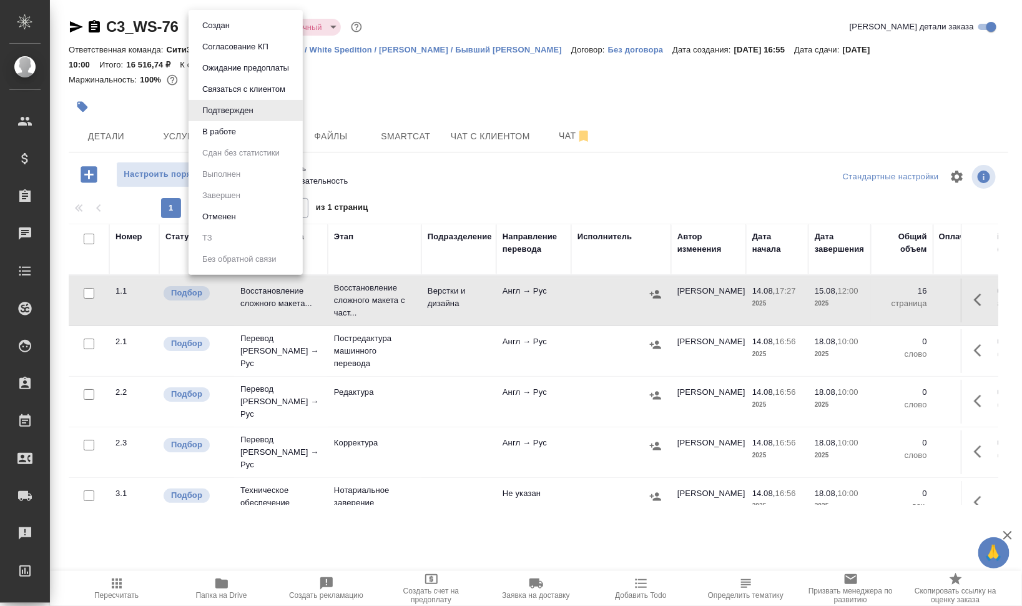
click at [242, 121] on li "В работе" at bounding box center [246, 131] width 114 height 21
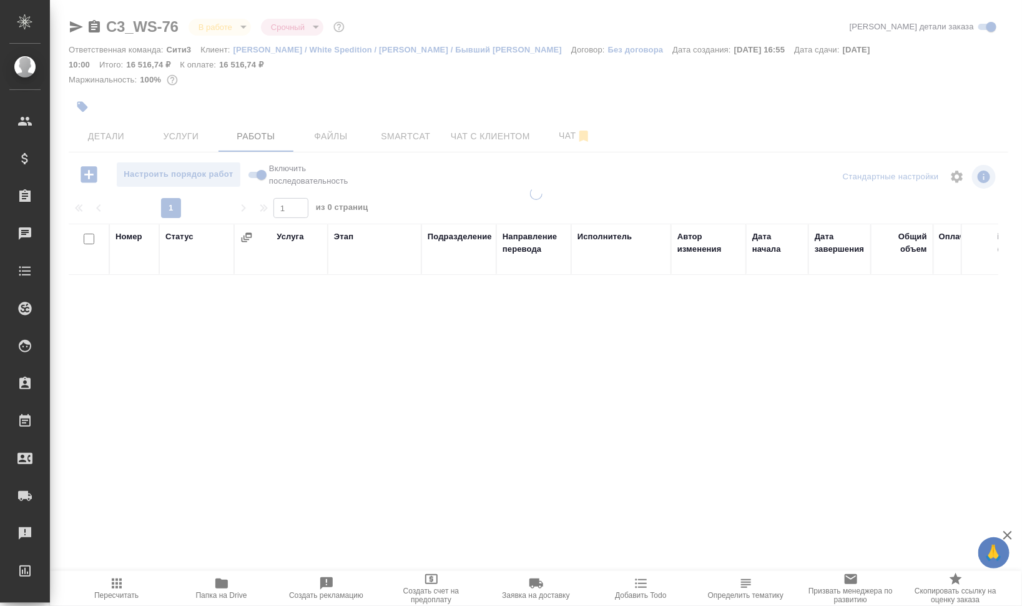
click at [82, 106] on div at bounding box center [536, 268] width 972 height 536
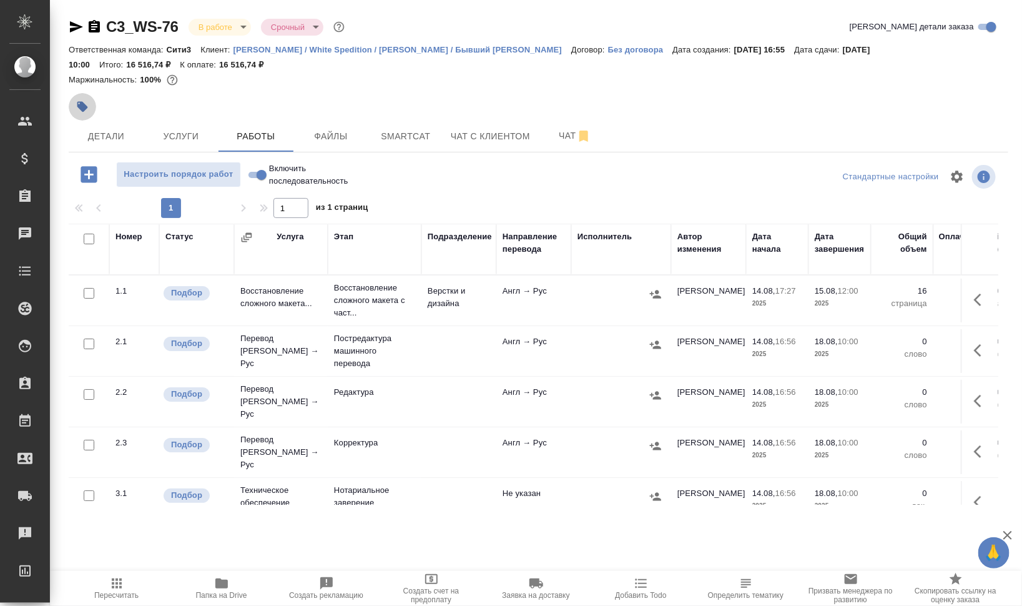
click at [82, 110] on icon "button" at bounding box center [82, 107] width 11 height 11
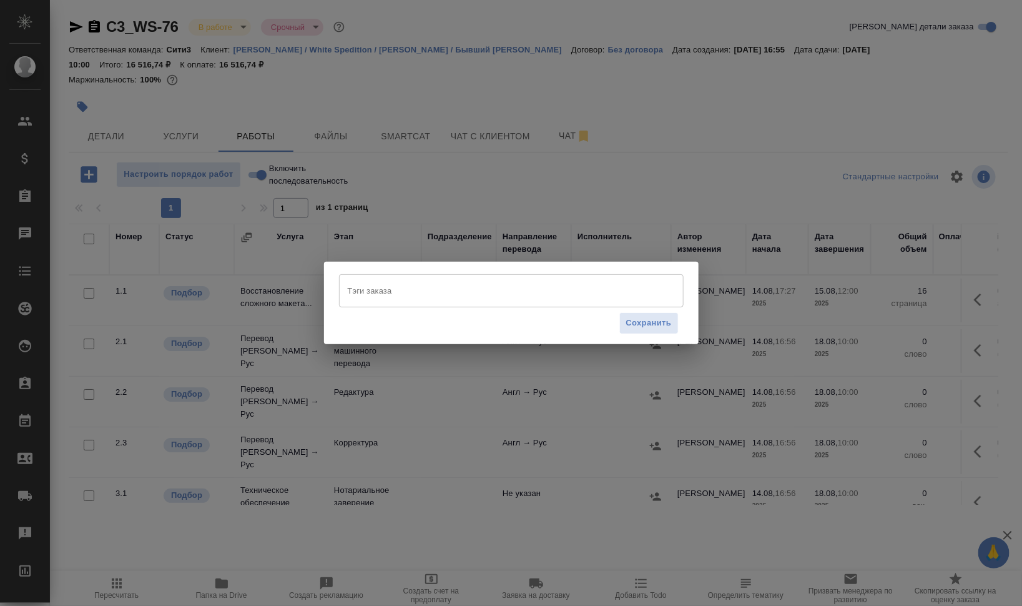
click at [418, 282] on input "Тэги заказа" at bounding box center [500, 290] width 310 height 21
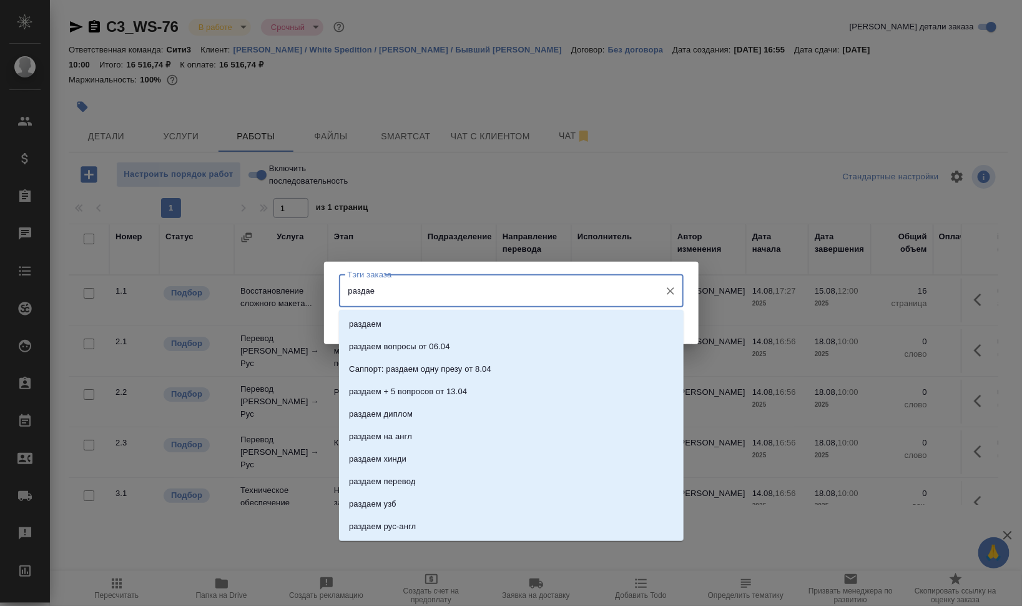
type input "раздаем"
click at [421, 323] on li "раздаем" at bounding box center [511, 324] width 345 height 22
type input "на ра"
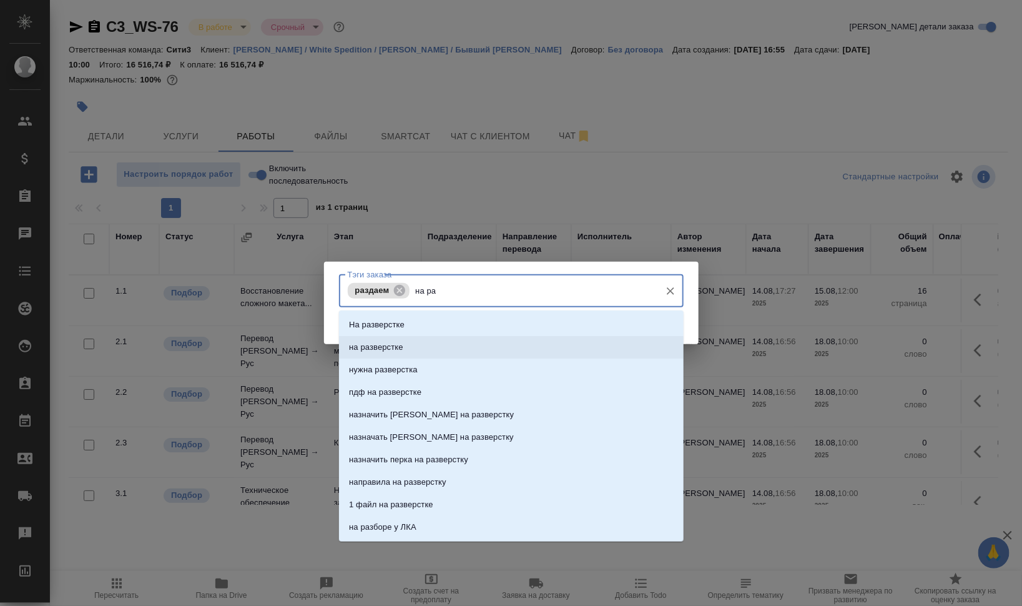
click at [513, 348] on li "на разверстке" at bounding box center [511, 347] width 345 height 22
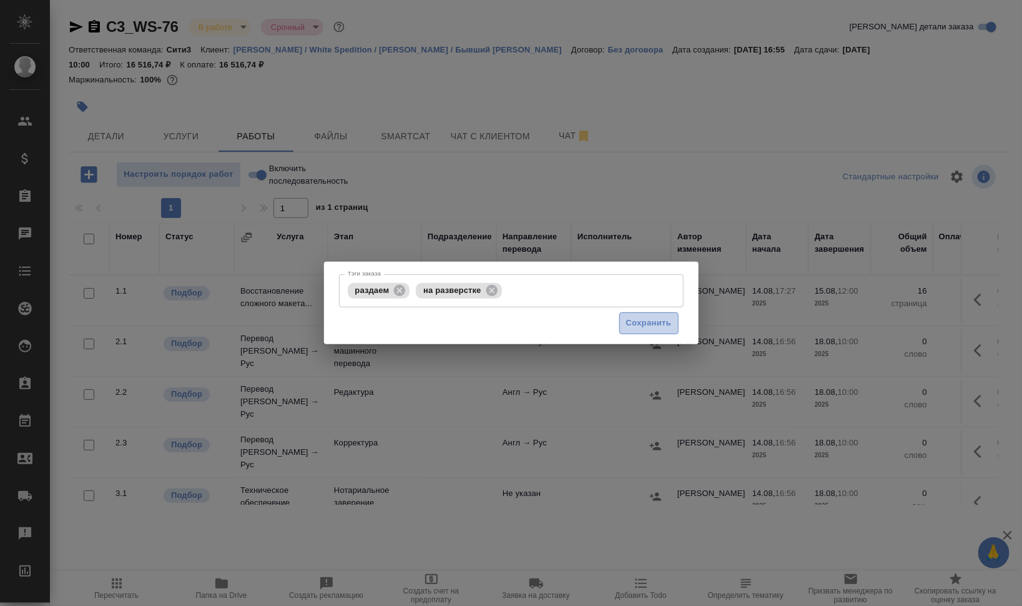
click at [651, 322] on span "Сохранить" at bounding box center [649, 323] width 46 height 14
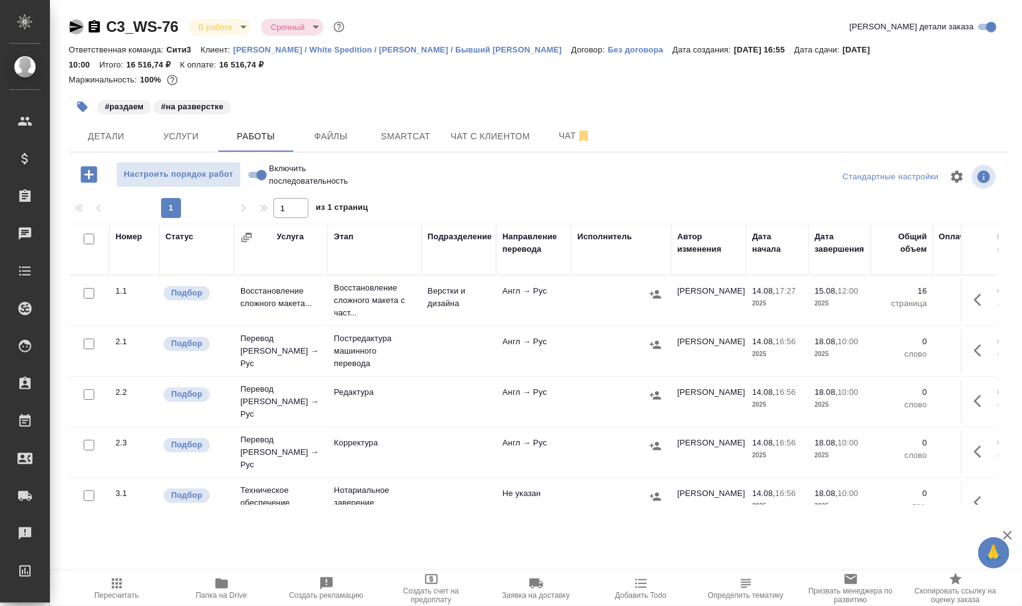
click at [75, 28] on icon "button" at bounding box center [76, 26] width 13 height 11
click at [557, 144] on button "Чат" at bounding box center [575, 135] width 75 height 31
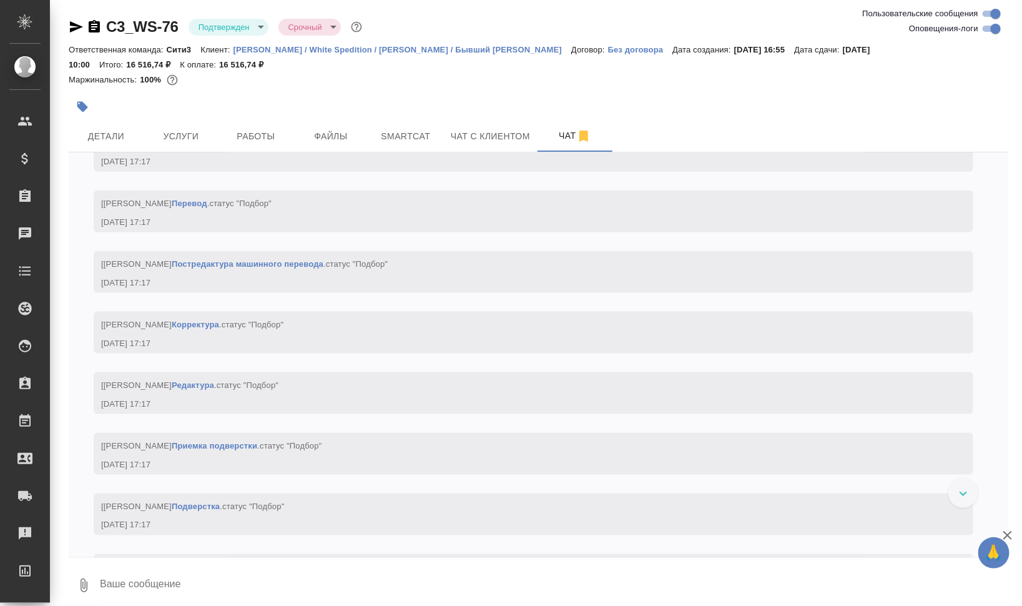
scroll to position [361, 0]
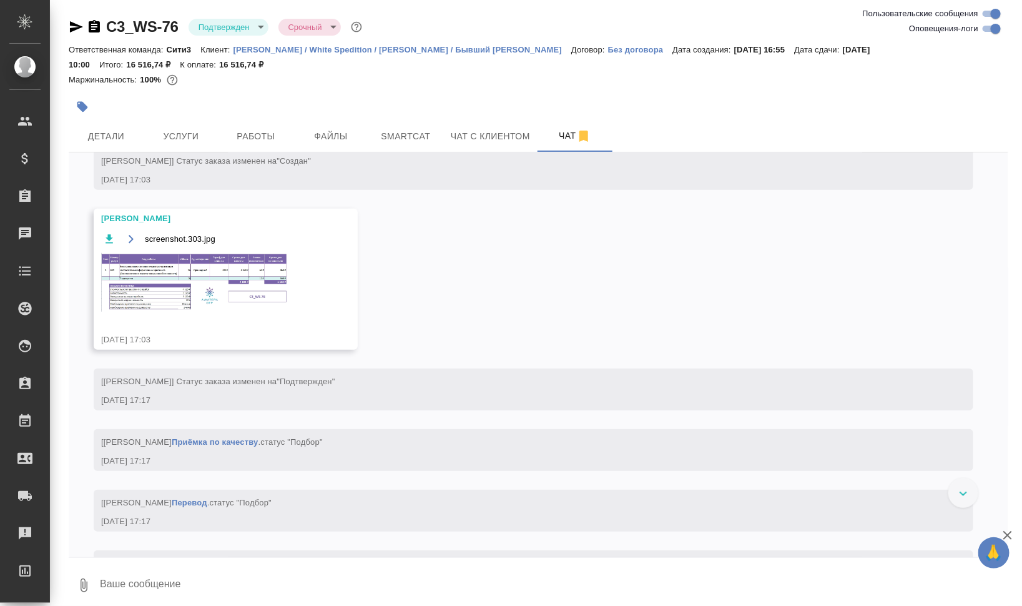
click at [222, 275] on img at bounding box center [194, 282] width 187 height 59
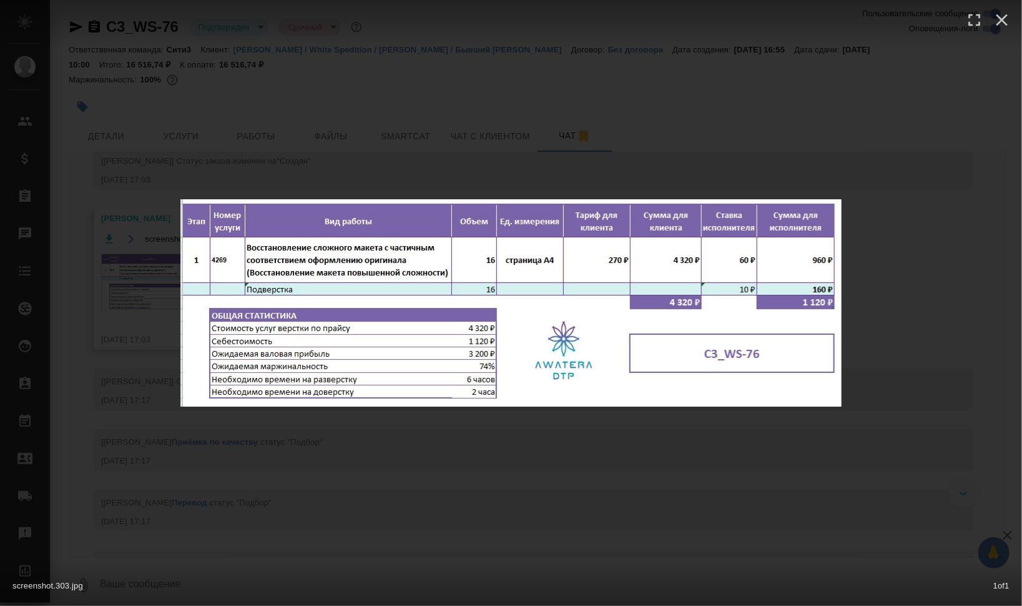
click at [935, 347] on div "screenshot.303.jpg 1 of 1" at bounding box center [511, 303] width 1022 height 606
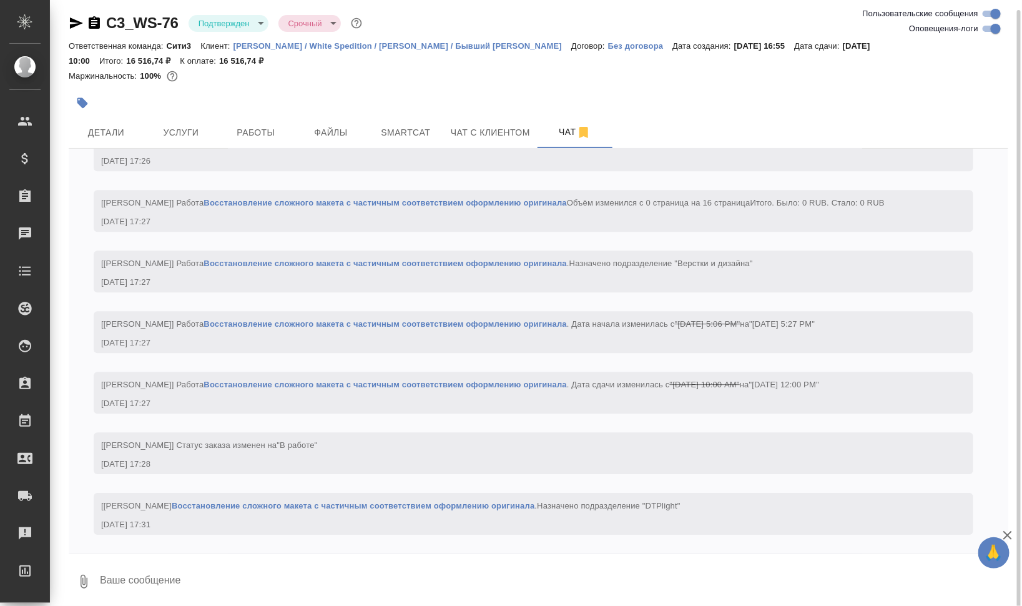
scroll to position [8, 0]
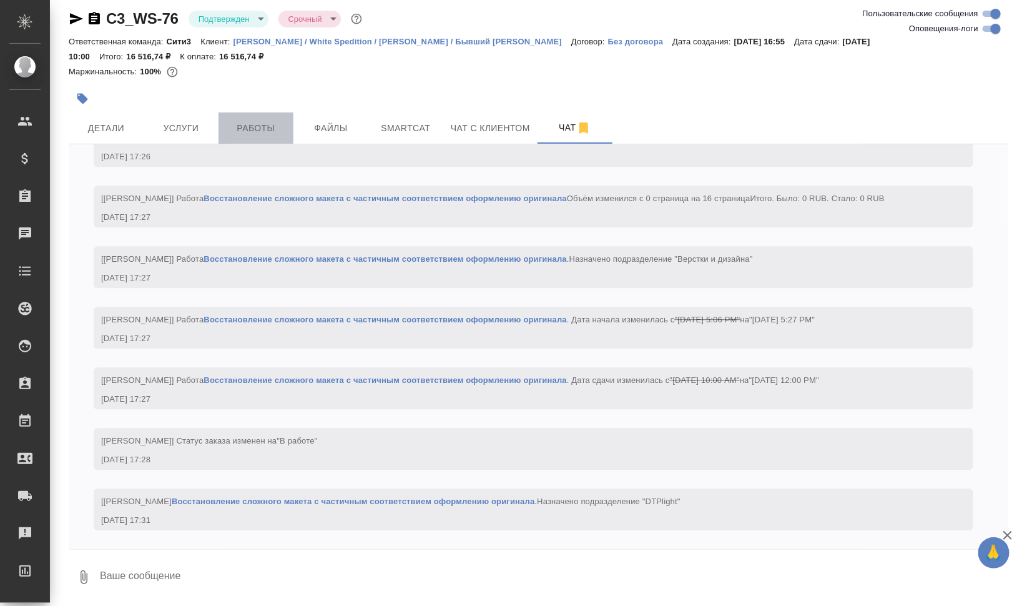
click at [265, 127] on span "Работы" at bounding box center [256, 128] width 60 height 16
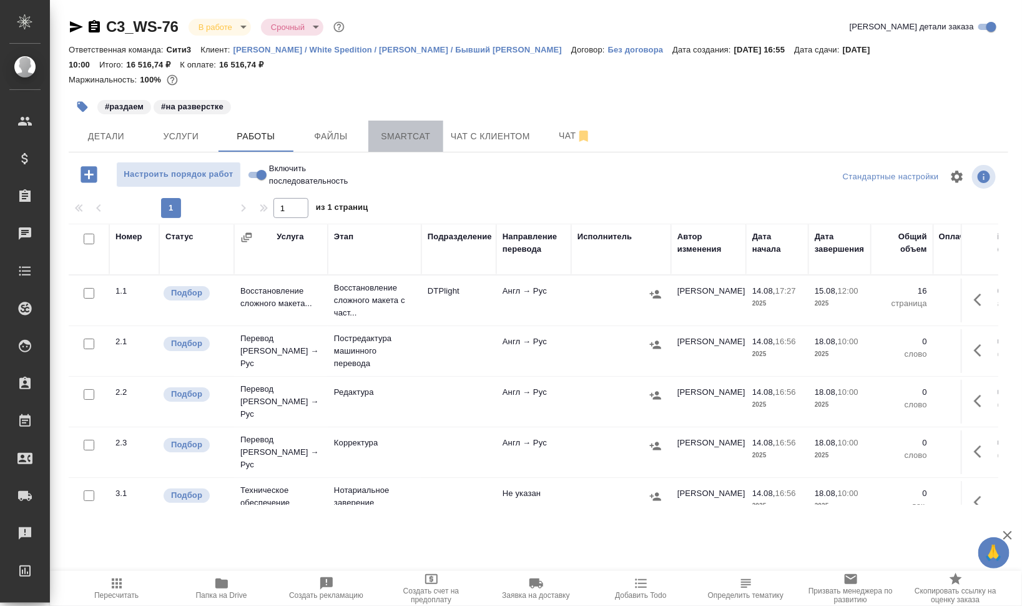
click at [382, 132] on span "Smartcat" at bounding box center [406, 137] width 60 height 16
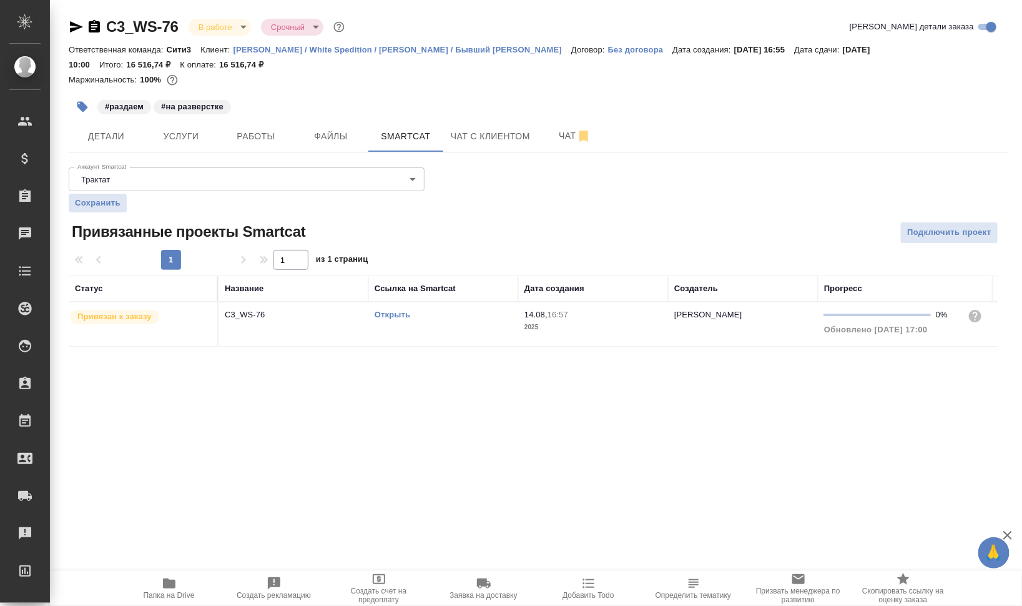
click at [388, 316] on link "Открыть" at bounding box center [393, 314] width 36 height 9
click at [265, 139] on span "Работы" at bounding box center [256, 137] width 60 height 16
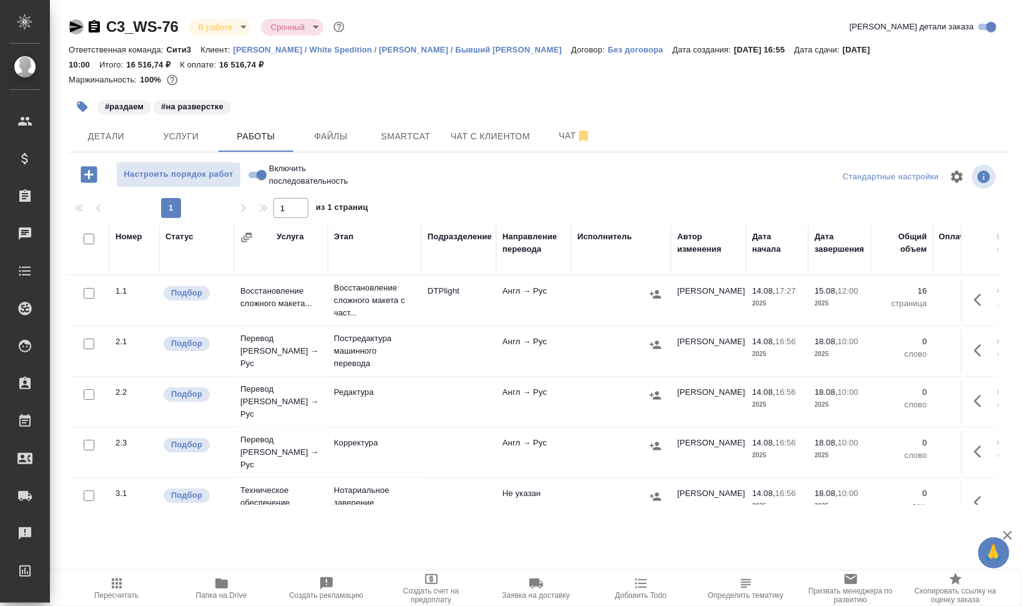
click at [69, 19] on icon "button" at bounding box center [76, 26] width 15 height 15
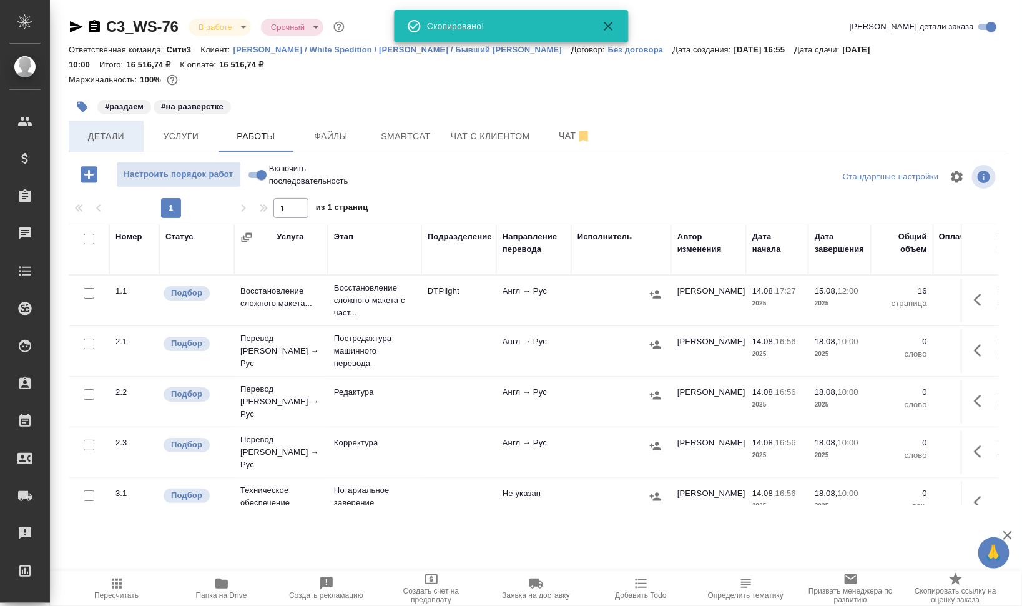
click at [91, 142] on span "Детали" at bounding box center [106, 137] width 60 height 16
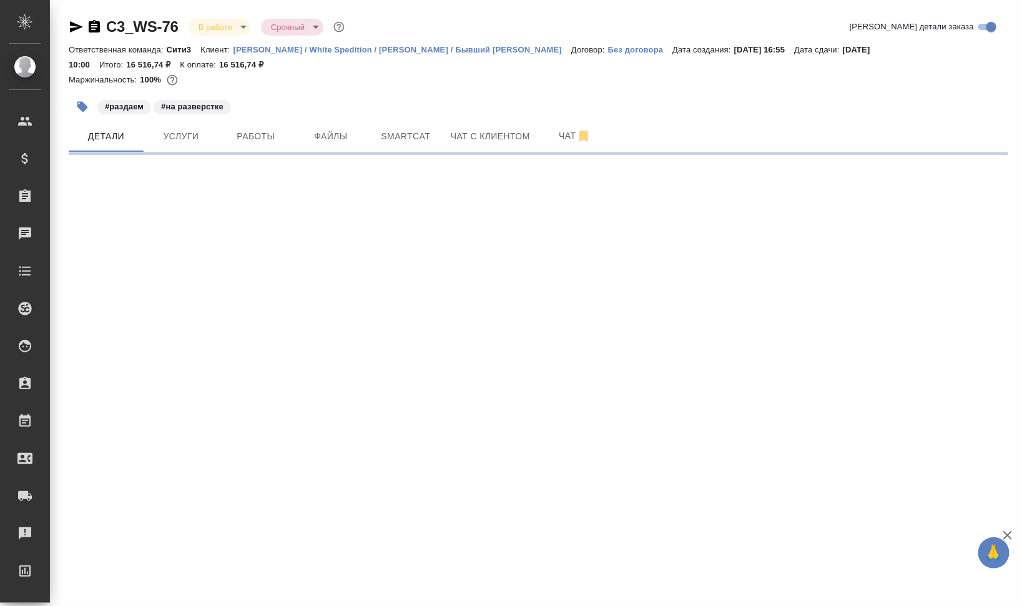
select select "RU"
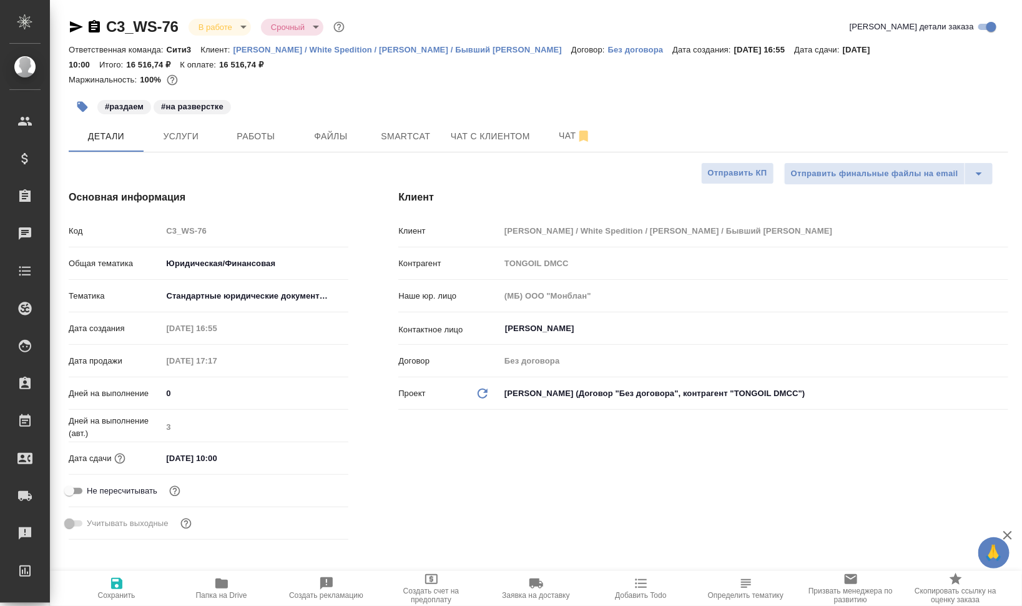
type textarea "x"
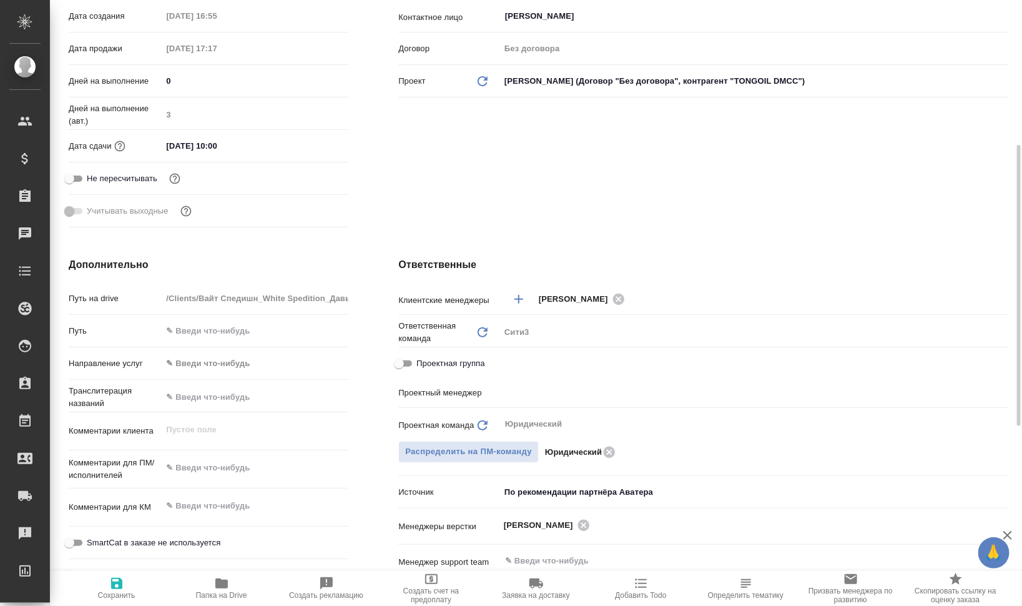
type input "[PERSON_NAME]"
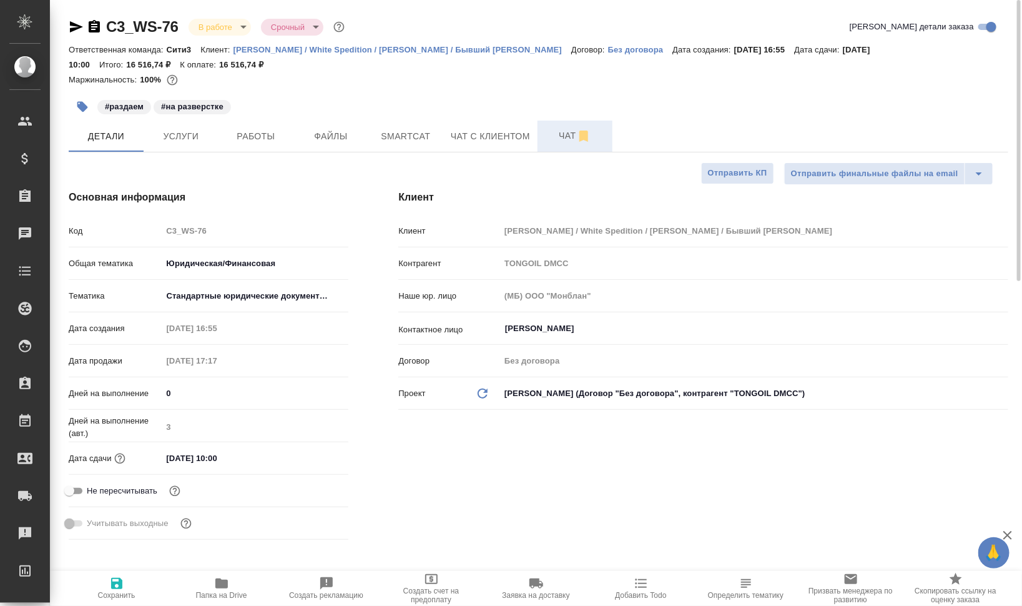
click at [553, 133] on span "Чат" at bounding box center [575, 136] width 60 height 16
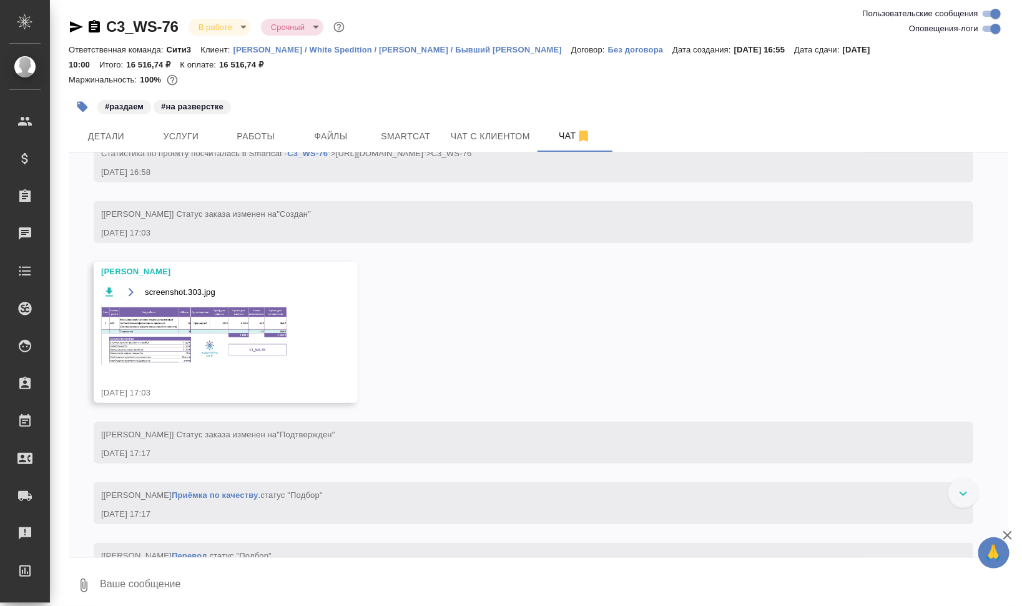
scroll to position [390, 0]
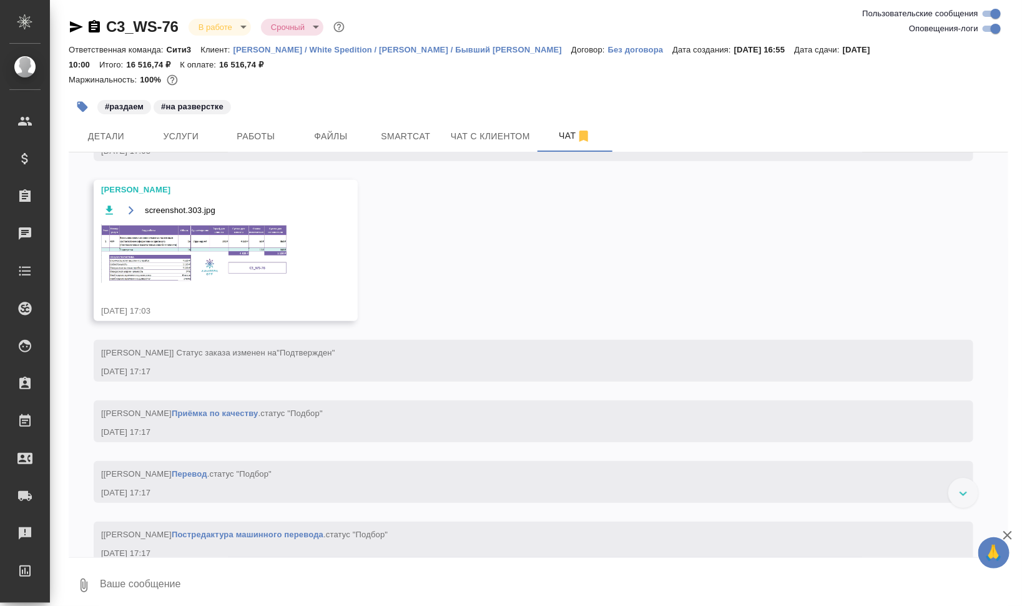
click at [200, 245] on img at bounding box center [194, 253] width 187 height 59
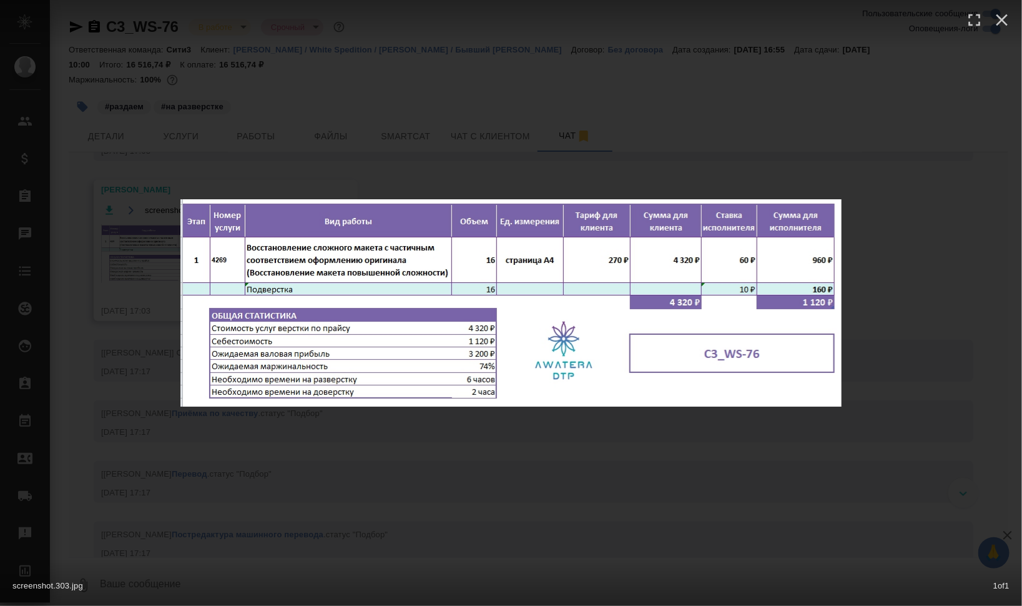
click at [935, 338] on div "screenshot.303.jpg 1 of 1" at bounding box center [511, 303] width 1022 height 606
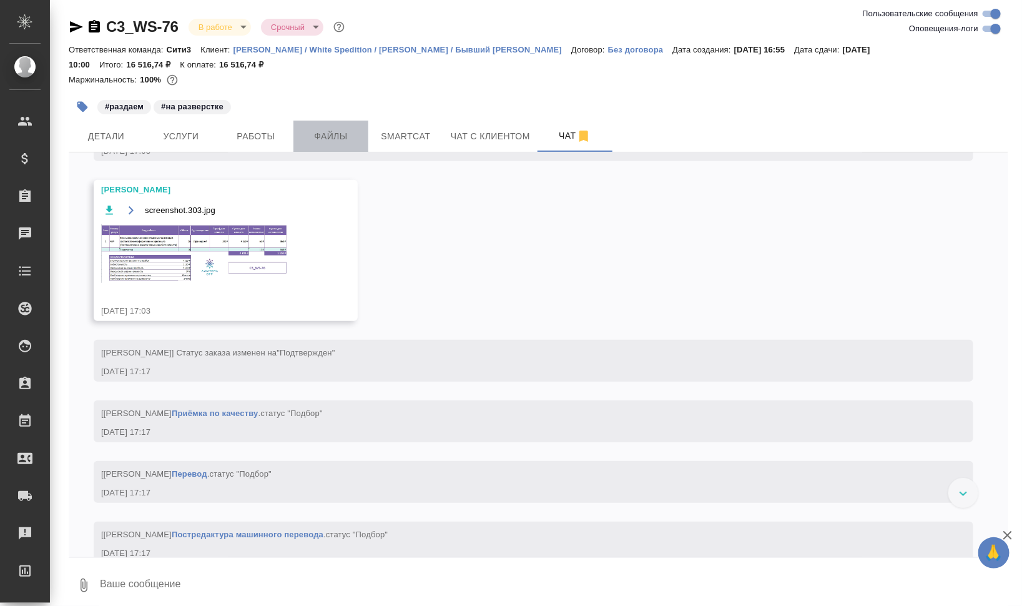
click at [297, 143] on button "Файлы" at bounding box center [330, 135] width 75 height 31
click at [253, 138] on span "Работы" at bounding box center [256, 137] width 60 height 16
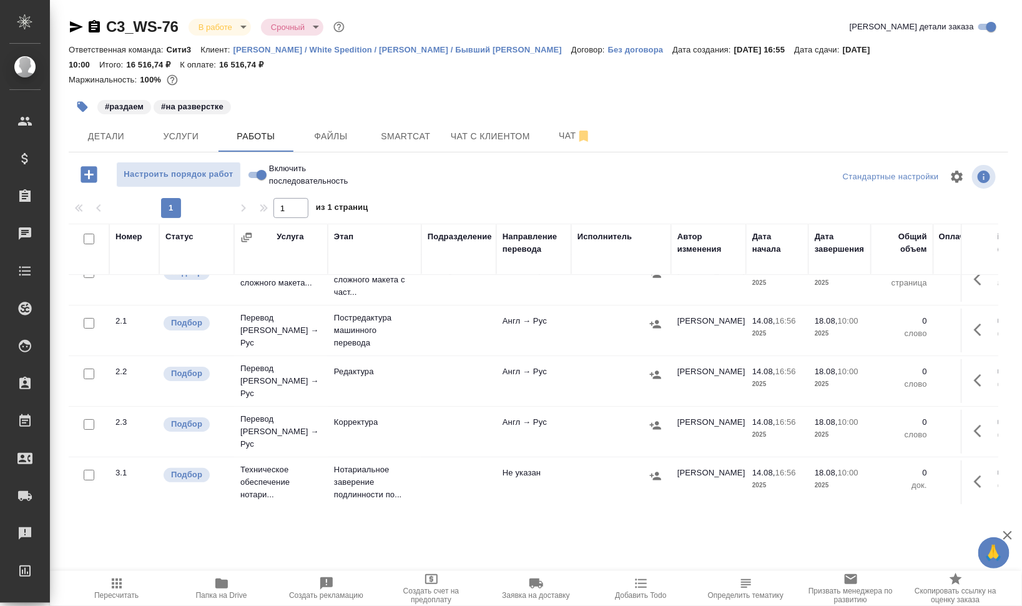
scroll to position [21, 0]
click at [974, 423] on icon "button" at bounding box center [981, 430] width 15 height 15
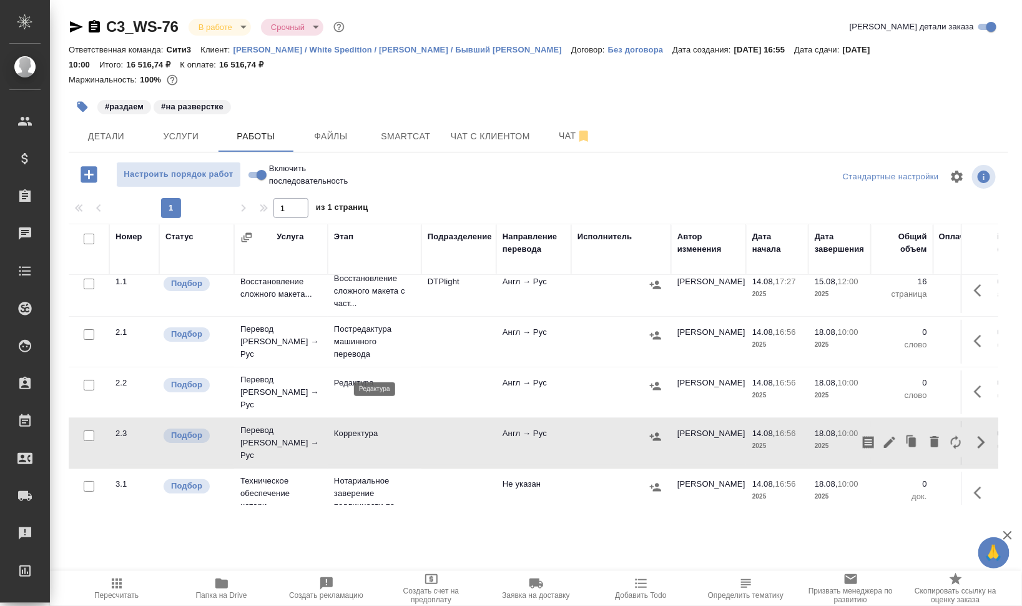
scroll to position [0, 0]
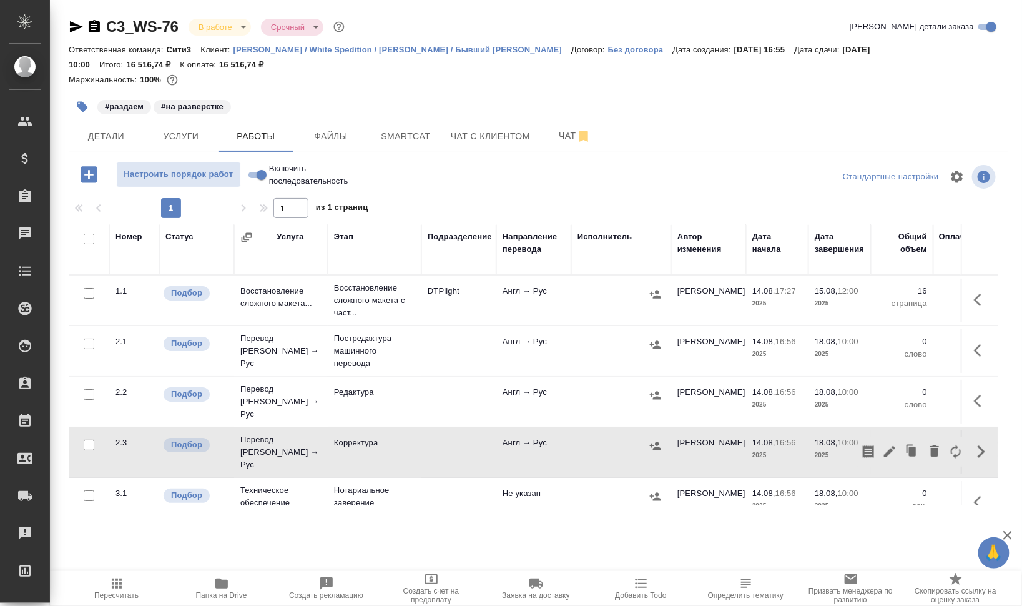
click at [882, 444] on icon "button" at bounding box center [889, 451] width 15 height 15
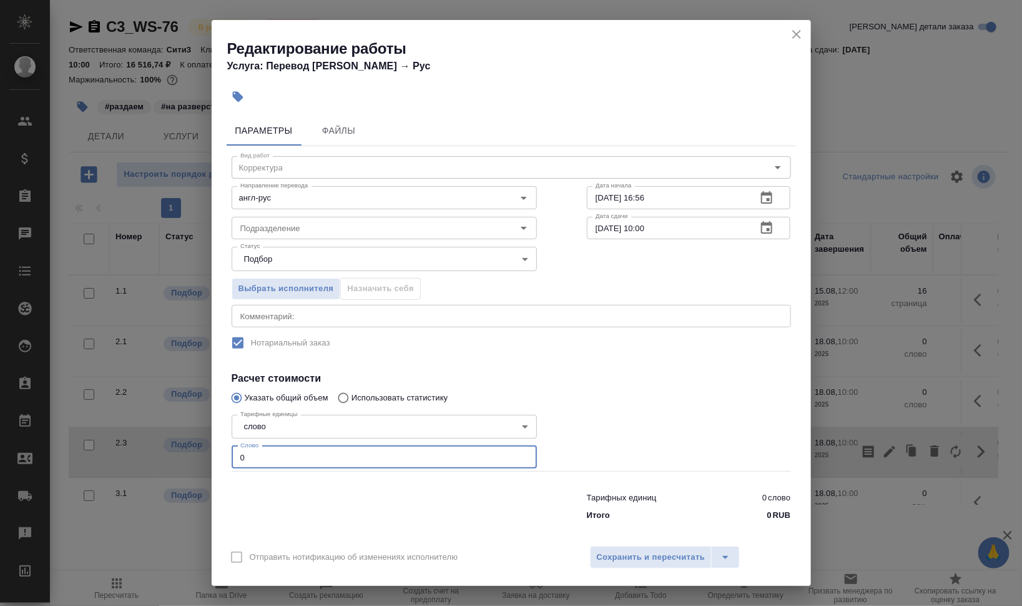
drag, startPoint x: 265, startPoint y: 453, endPoint x: 228, endPoint y: 451, distance: 37.5
click at [233, 451] on input "0" at bounding box center [384, 457] width 305 height 22
type input "4000"
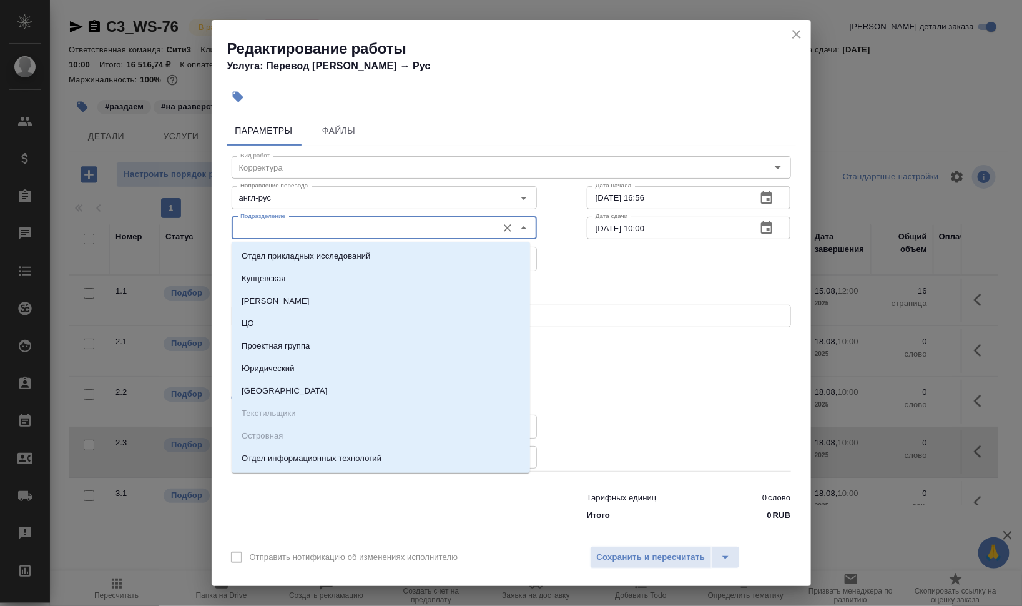
click at [297, 225] on input "Подразделение" at bounding box center [363, 227] width 256 height 15
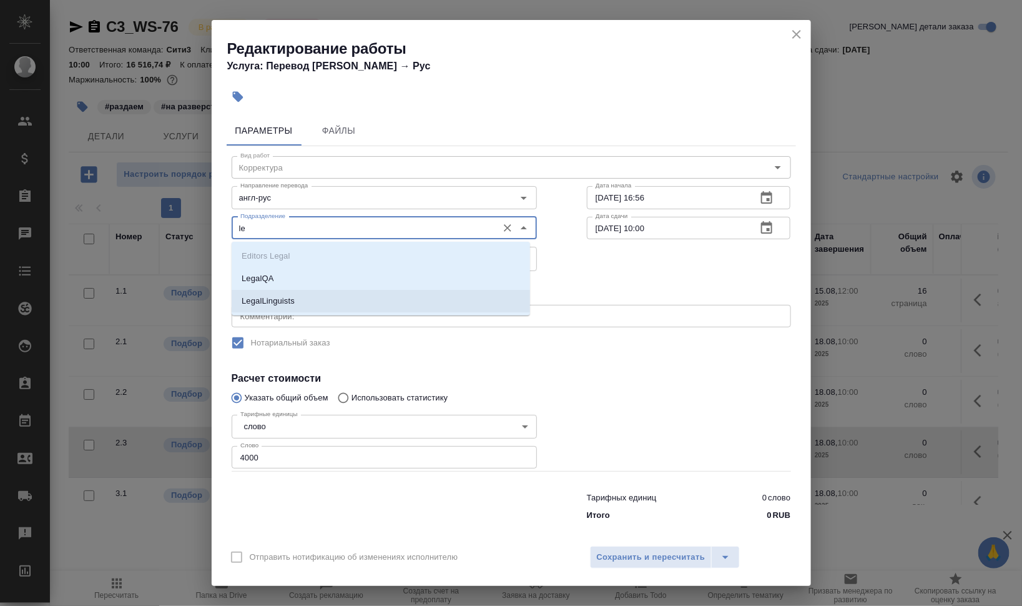
click at [273, 305] on p "LegalLinguists" at bounding box center [268, 301] width 53 height 12
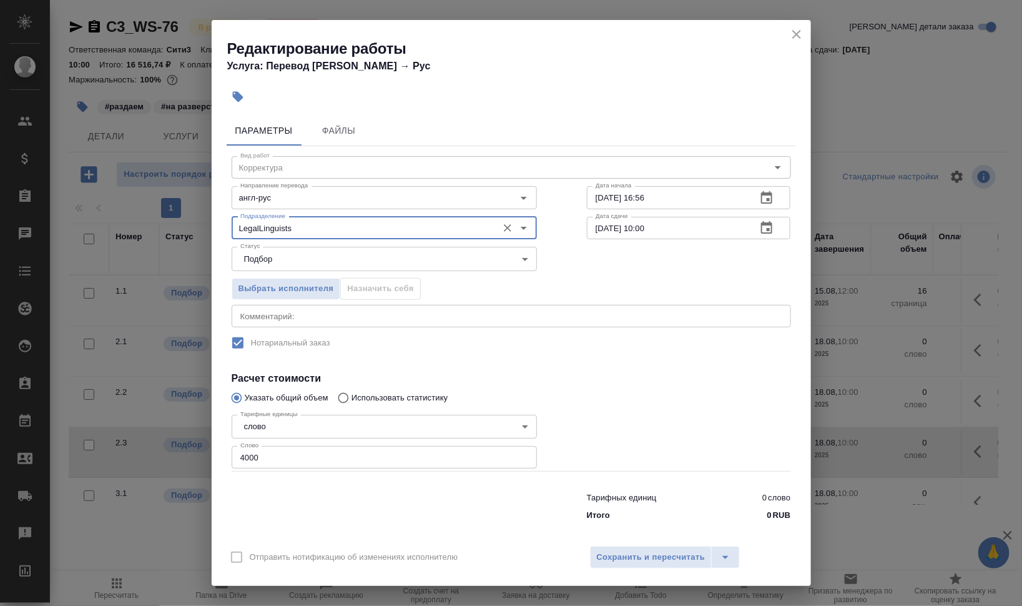
type input "LegalLinguists"
click at [273, 315] on textarea at bounding box center [511, 315] width 542 height 9
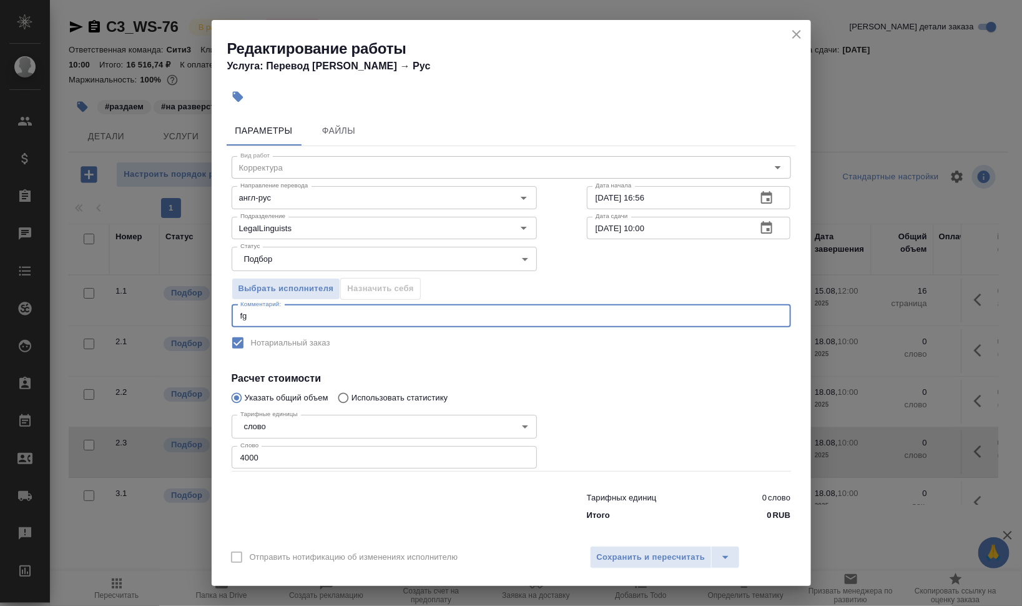
type textarea "f"
type textarea "п"
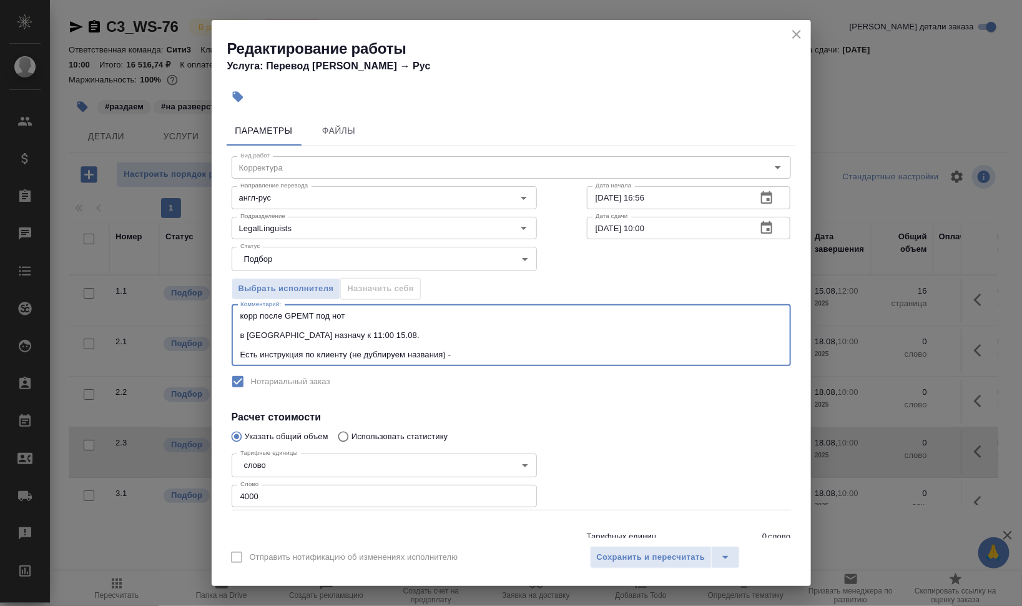
paste textarea "[URL][DOMAIN_NAME]"
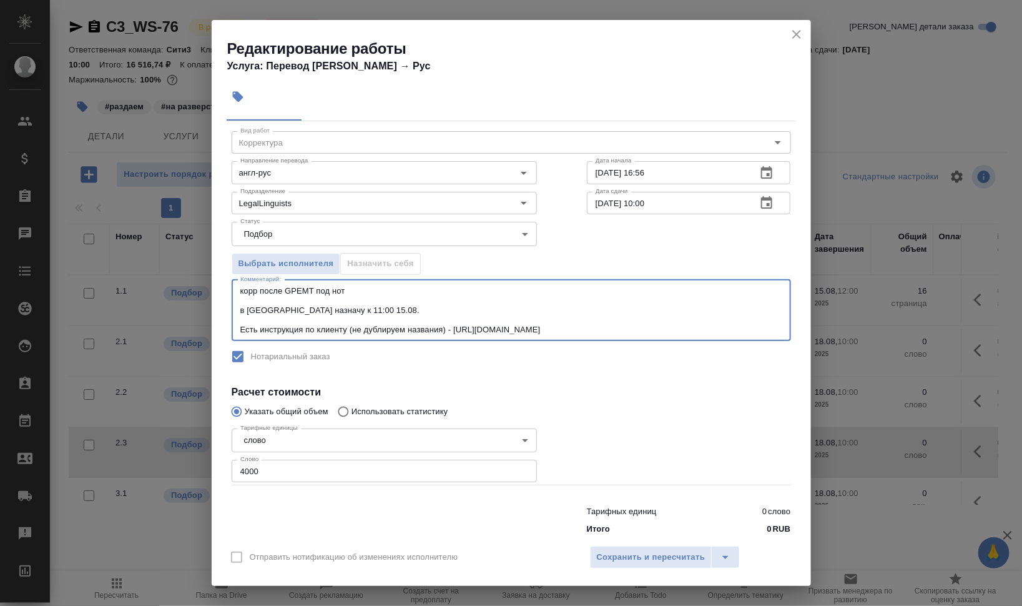
scroll to position [47, 0]
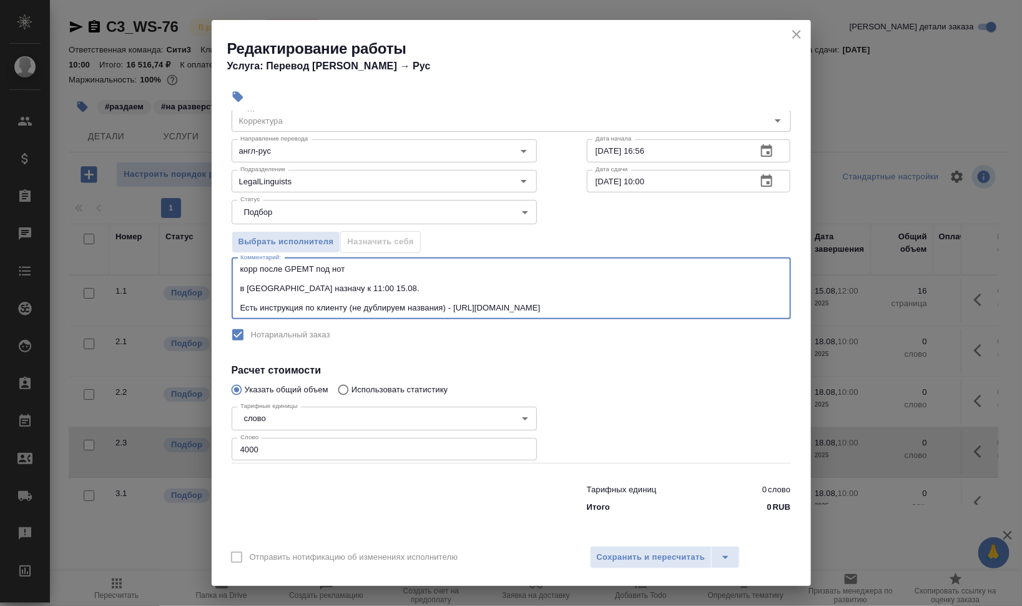
type textarea "корр после GPEMT под нот в [GEOGRAPHIC_DATA] назначу к 11:00 15.08. Есть инстру…"
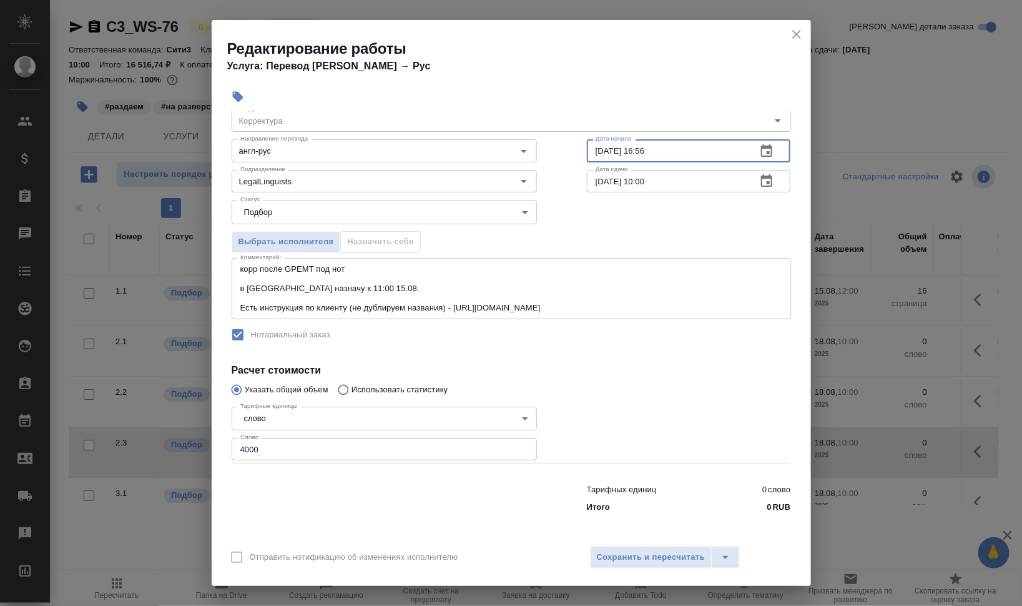
click at [599, 147] on input "[DATE] 16:56" at bounding box center [667, 150] width 160 height 22
drag, startPoint x: 634, startPoint y: 150, endPoint x: 739, endPoint y: 154, distance: 104.4
click at [710, 150] on input "[DATE] 16:56" at bounding box center [667, 150] width 160 height 22
type input "[DATE] 11:00"
click at [652, 553] on span "Сохранить и пересчитать" at bounding box center [651, 557] width 109 height 14
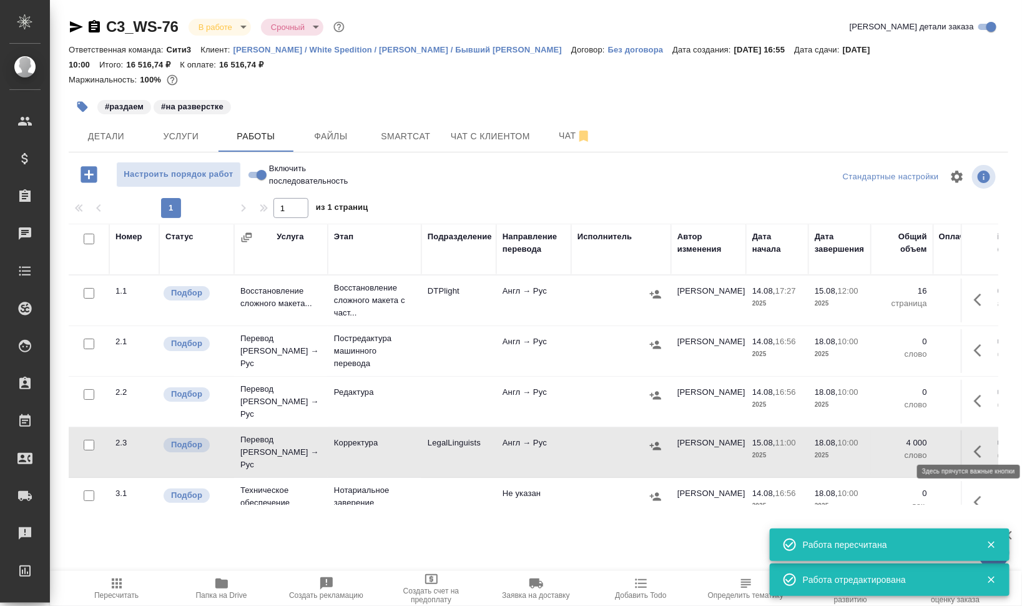
click at [974, 444] on icon "button" at bounding box center [981, 451] width 15 height 15
click at [863, 445] on icon "button" at bounding box center [868, 451] width 11 height 12
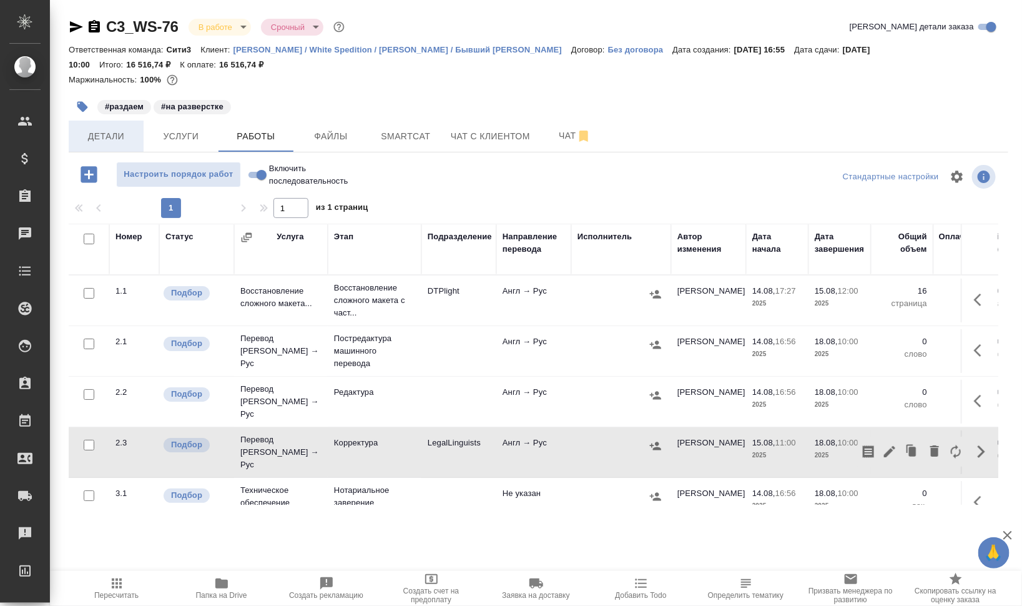
click at [87, 127] on button "Детали" at bounding box center [106, 135] width 75 height 31
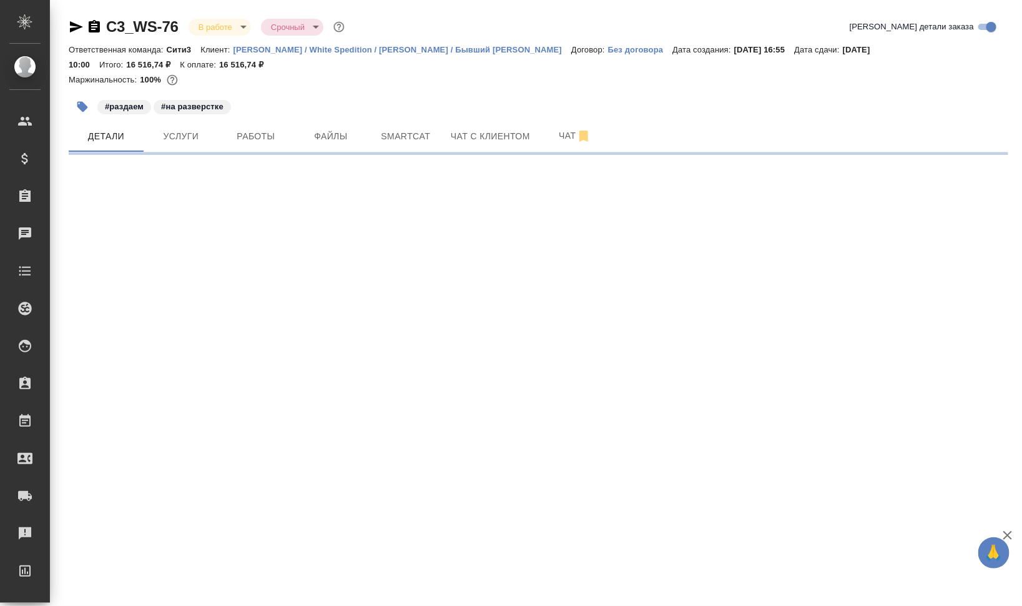
select select "RU"
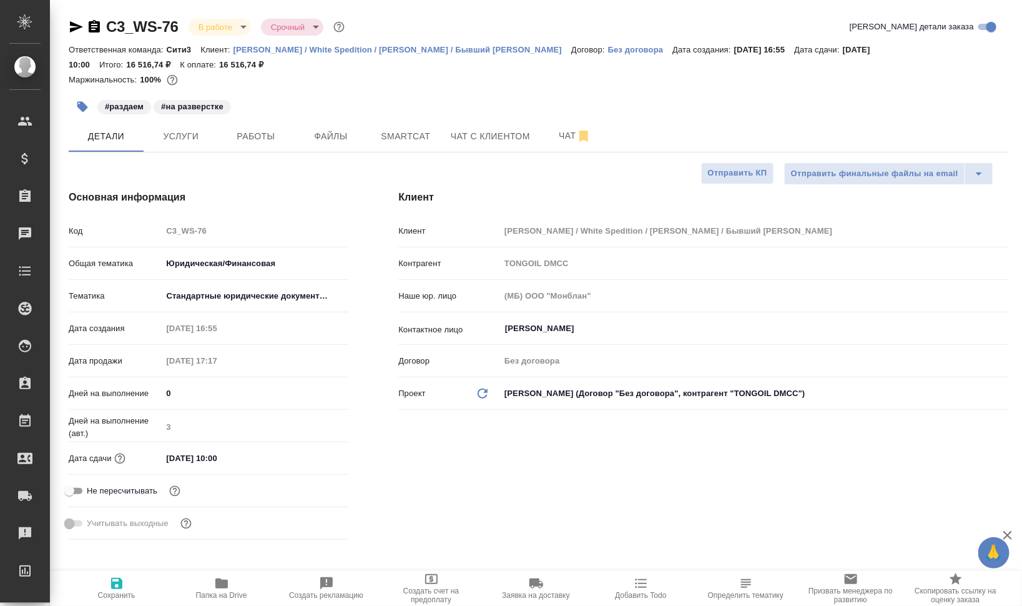
type textarea "x"
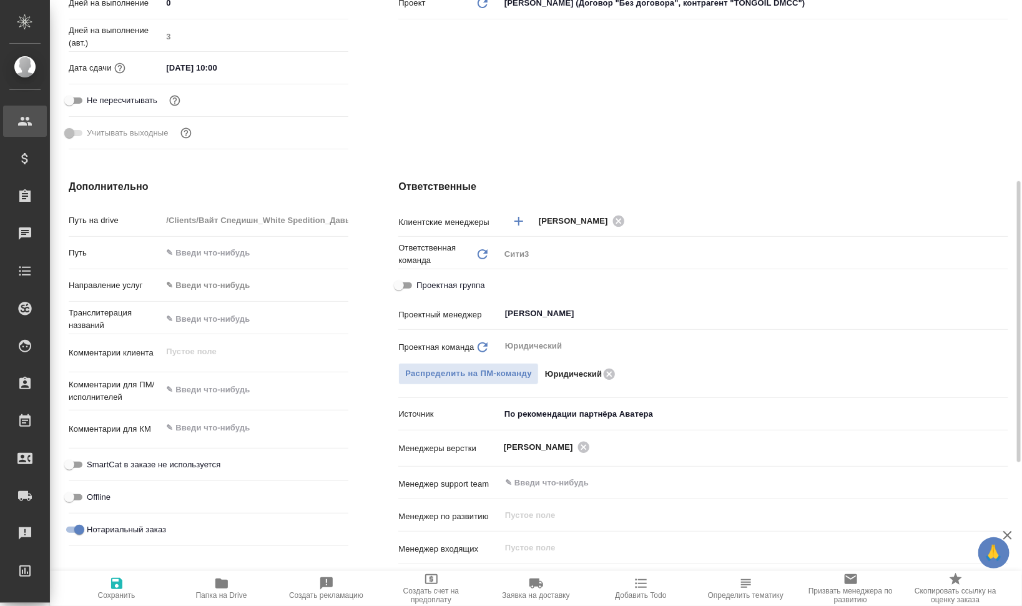
type textarea "x"
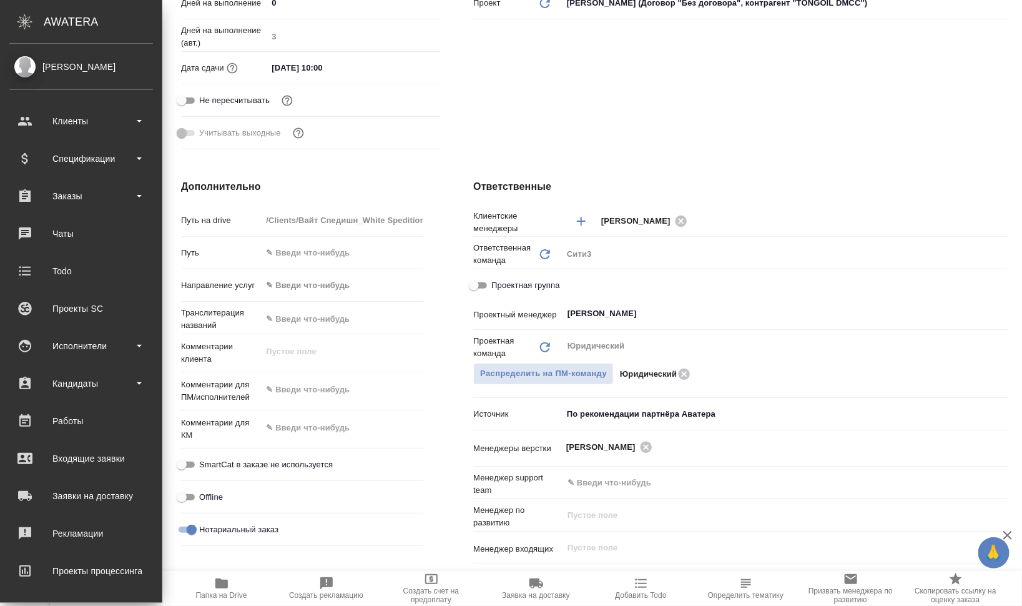
type textarea "x"
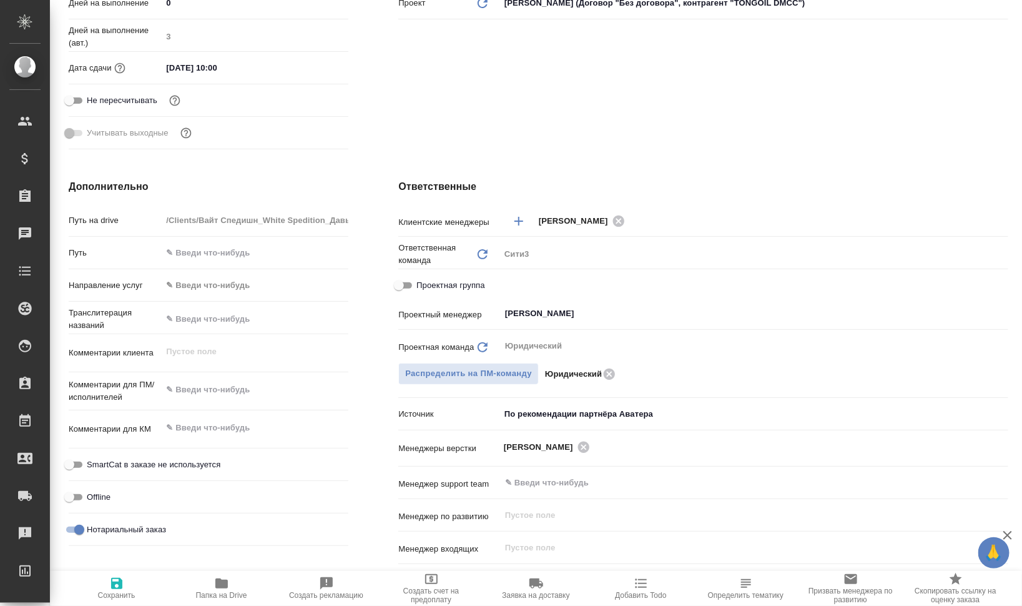
type textarea "x"
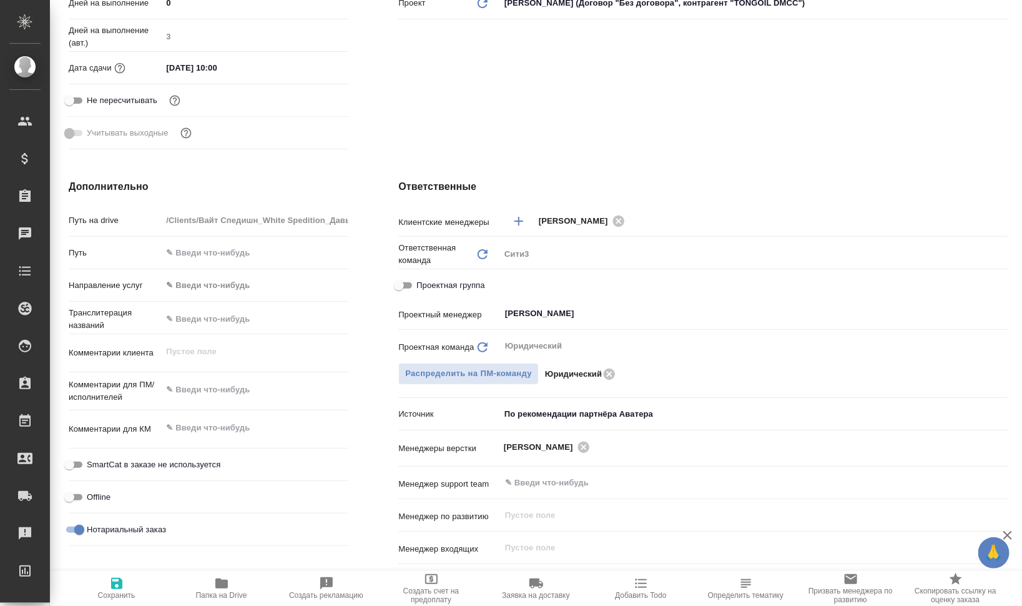
type textarea "x"
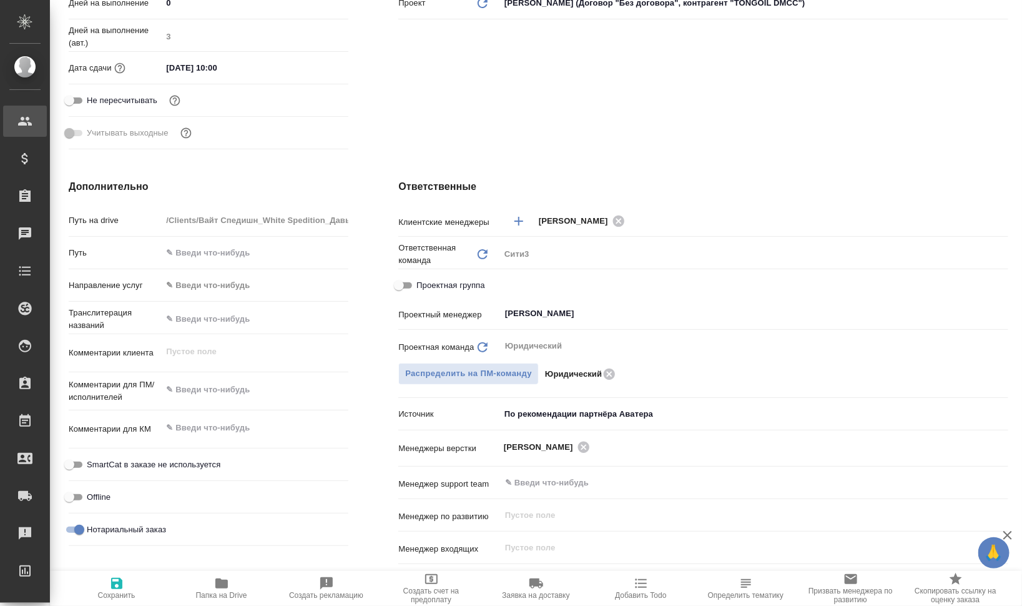
type textarea "x"
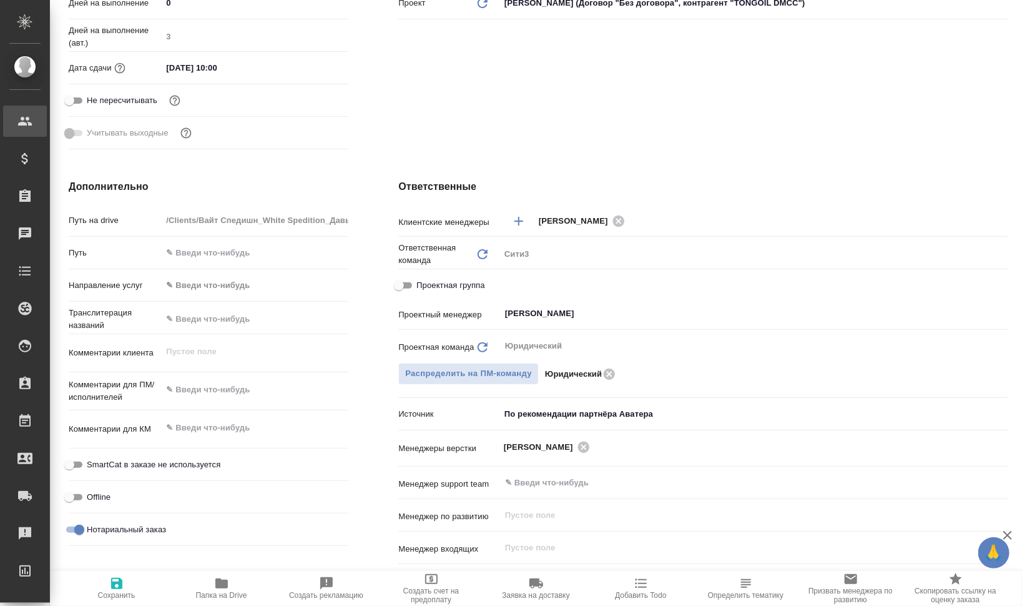
type textarea "x"
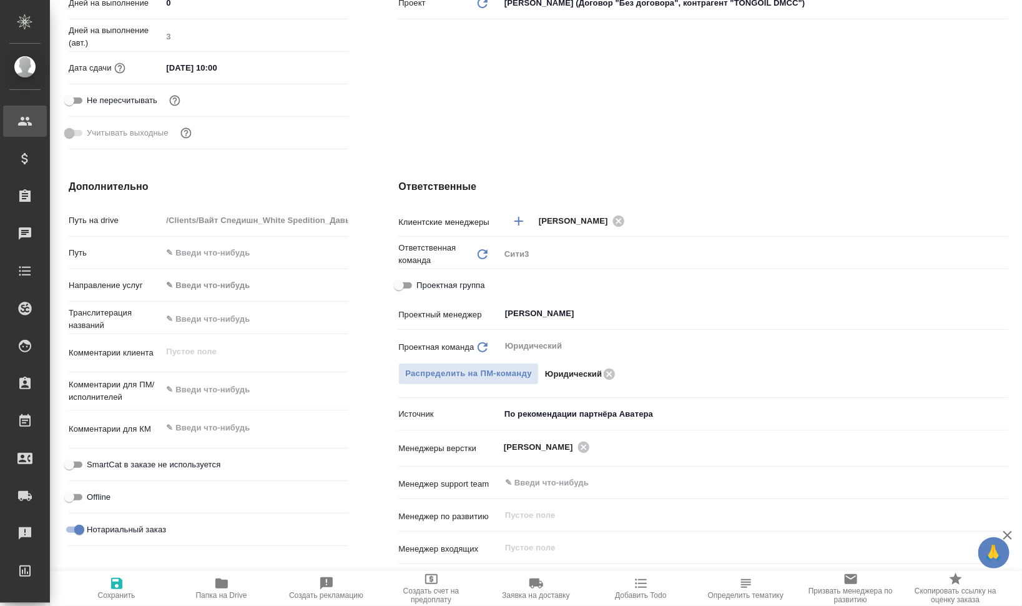
type textarea "x"
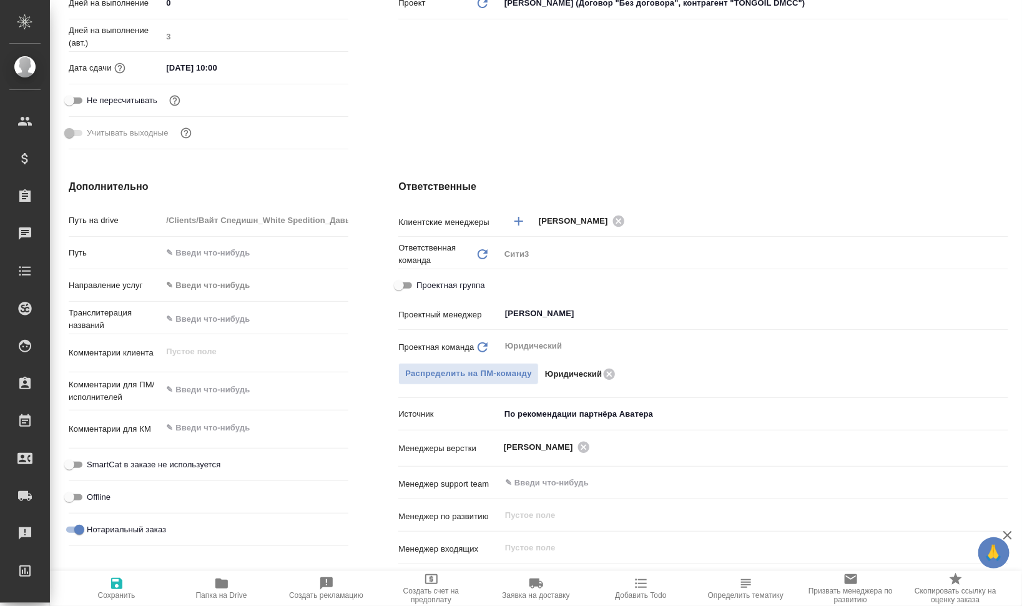
type textarea "x"
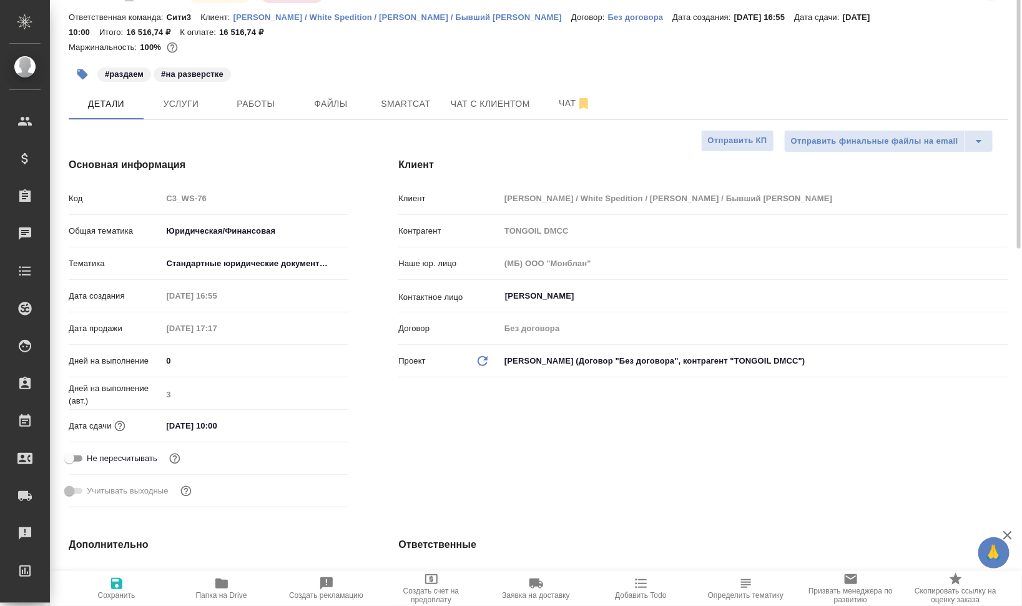
scroll to position [0, 0]
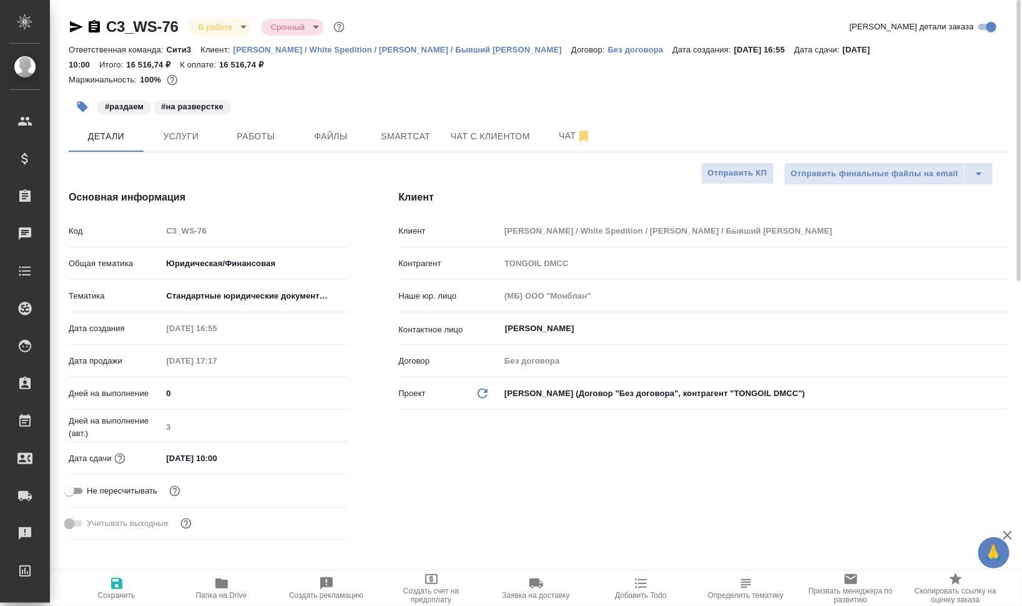
type textarea "x"
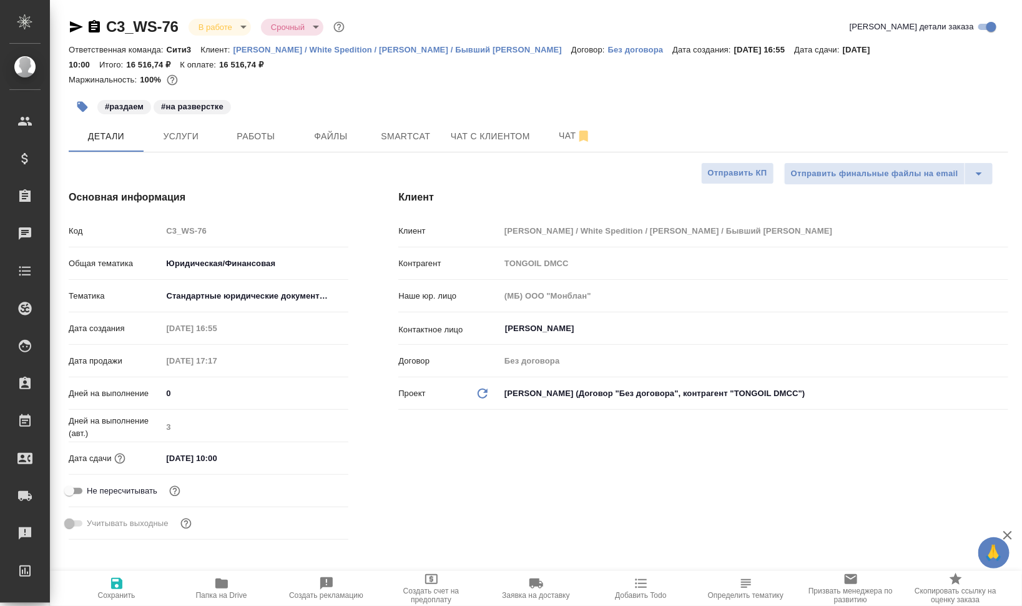
type textarea "x"
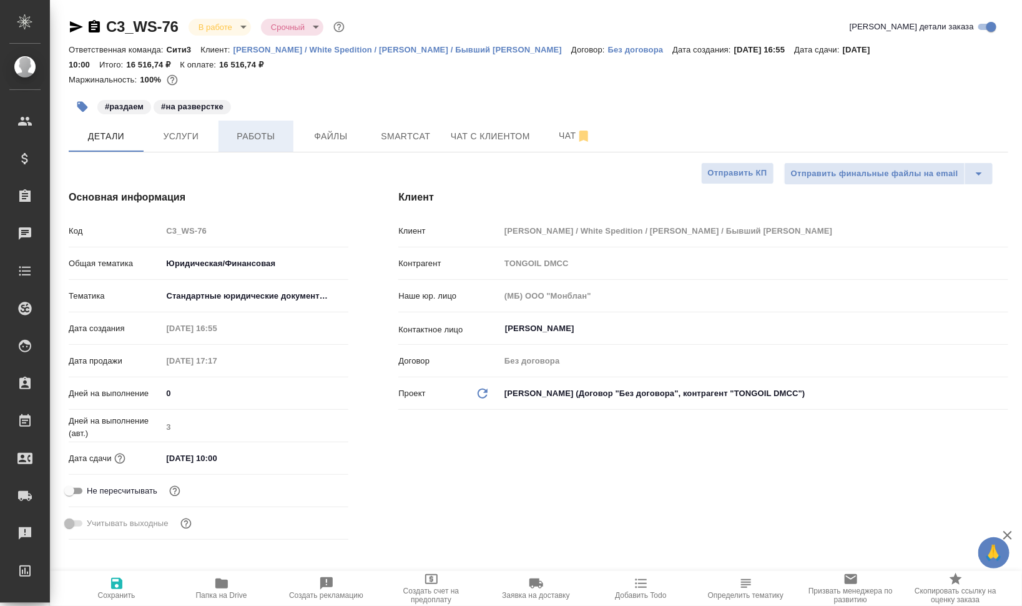
type textarea "x"
click at [278, 135] on span "Работы" at bounding box center [256, 137] width 60 height 16
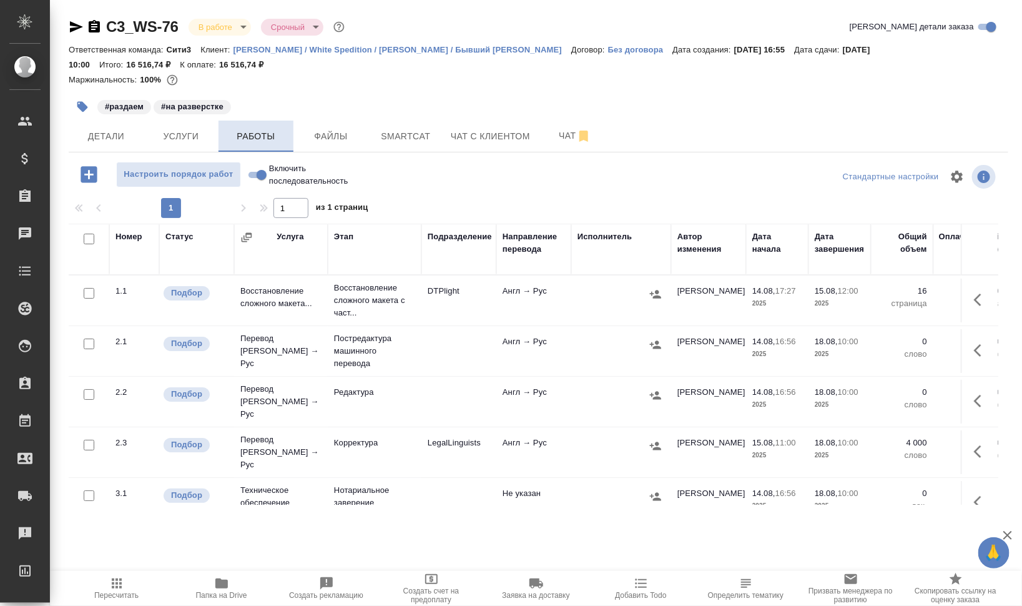
click at [246, 132] on span "Работы" at bounding box center [256, 137] width 60 height 16
click at [662, 436] on button "button" at bounding box center [655, 445] width 19 height 19
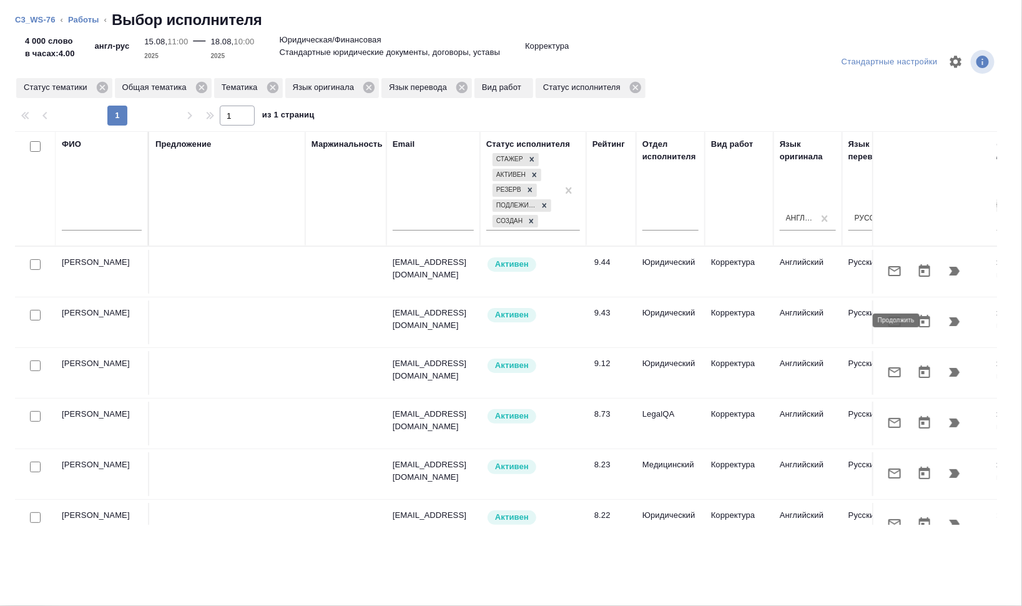
click at [947, 316] on icon "button" at bounding box center [954, 321] width 15 height 15
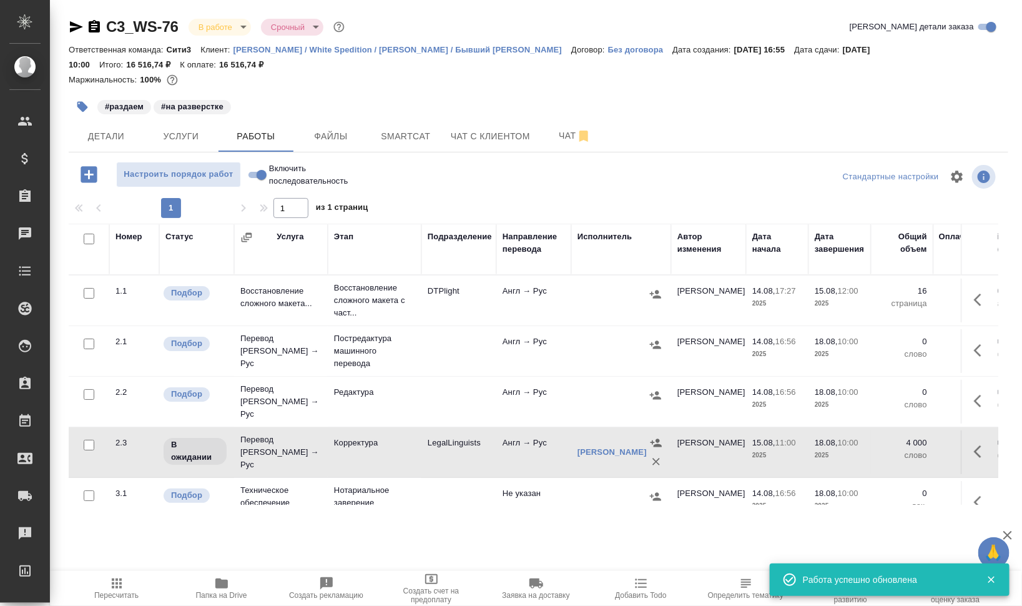
click at [93, 390] on input "checkbox" at bounding box center [89, 394] width 11 height 11
checkbox input "true"
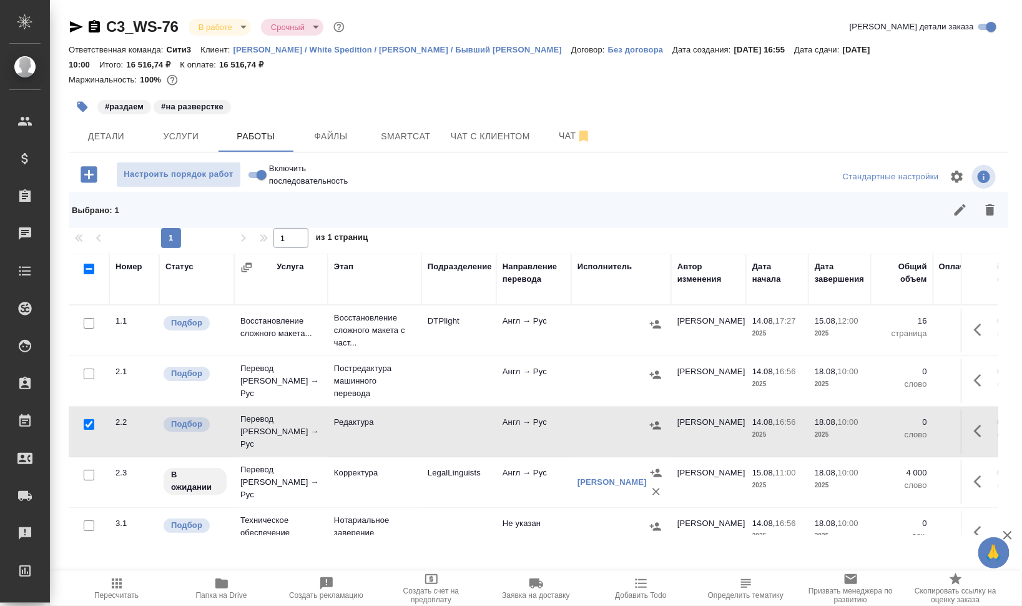
click at [91, 373] on input "checkbox" at bounding box center [89, 373] width 11 height 11
checkbox input "true"
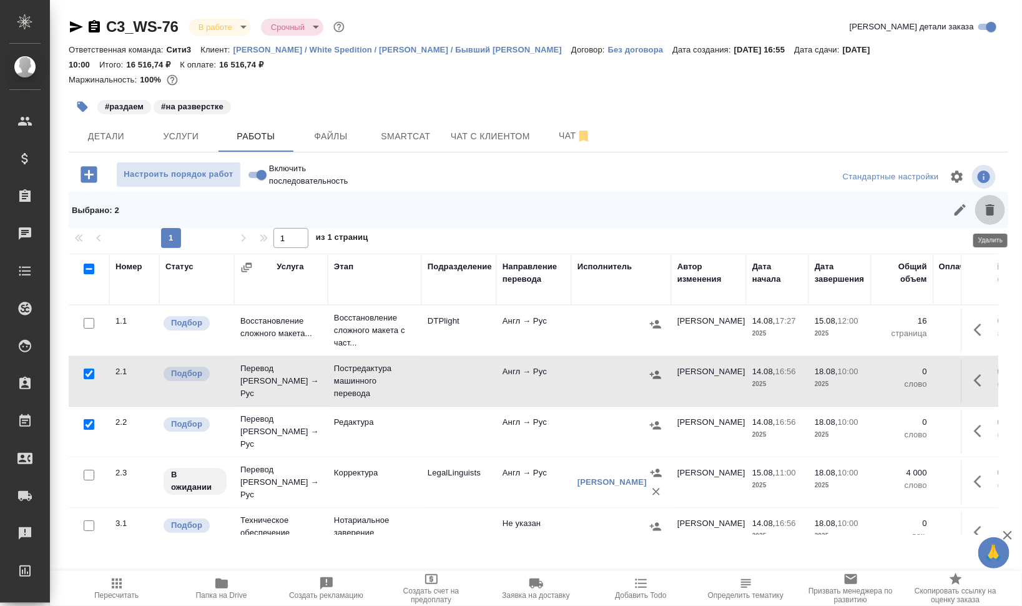
click at [988, 203] on icon "button" at bounding box center [990, 209] width 15 height 15
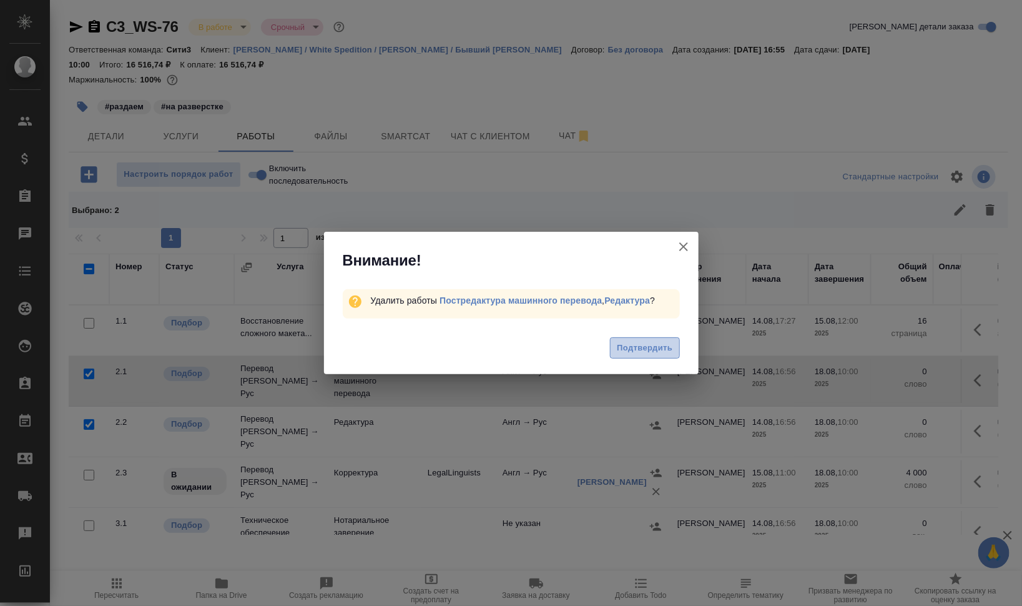
click at [627, 347] on span "Подтвердить" at bounding box center [645, 348] width 56 height 14
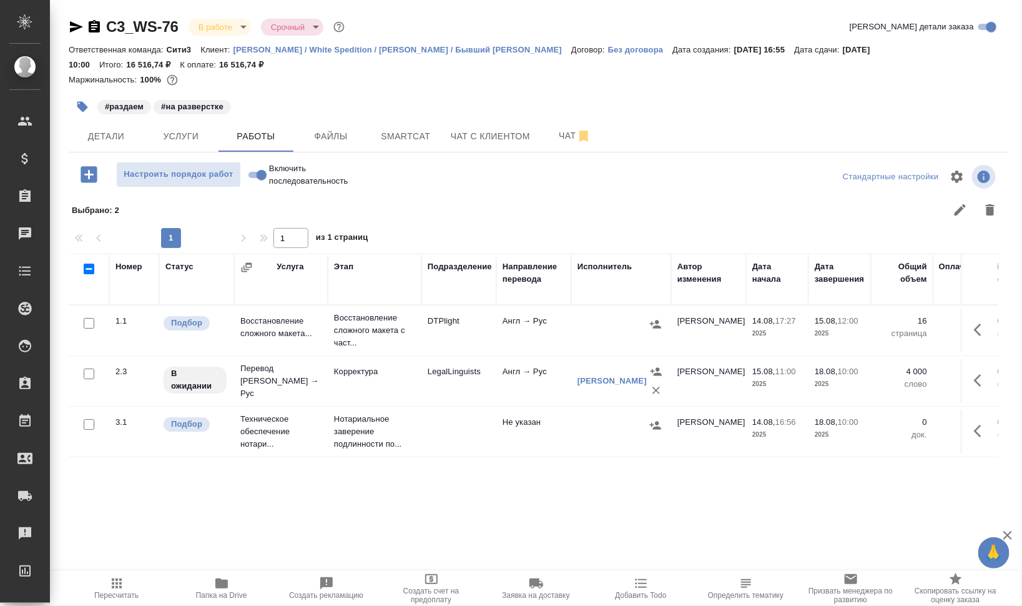
click at [116, 587] on icon "button" at bounding box center [117, 583] width 10 height 10
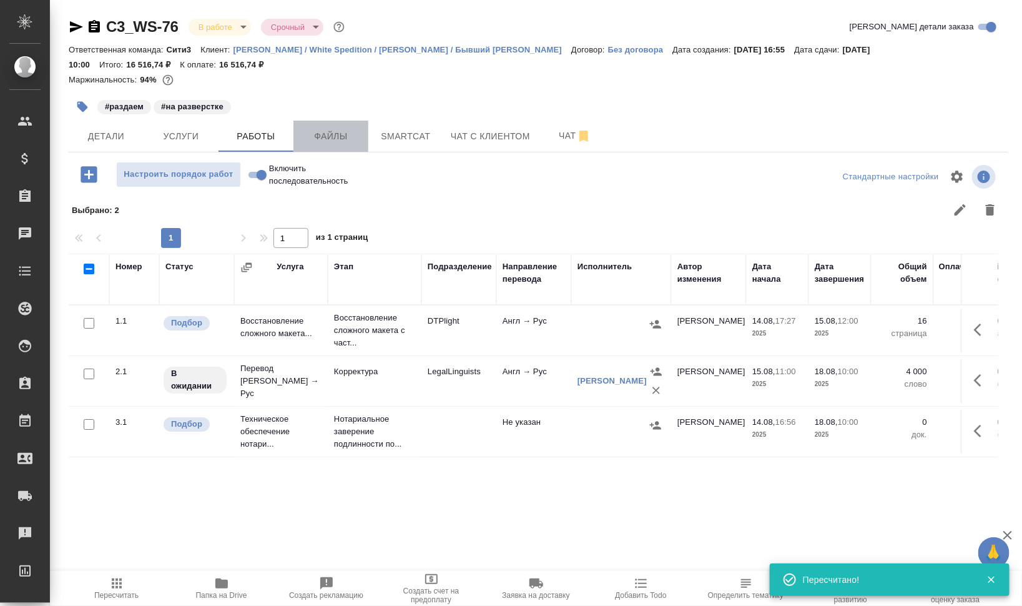
click at [308, 137] on span "Файлы" at bounding box center [331, 137] width 60 height 16
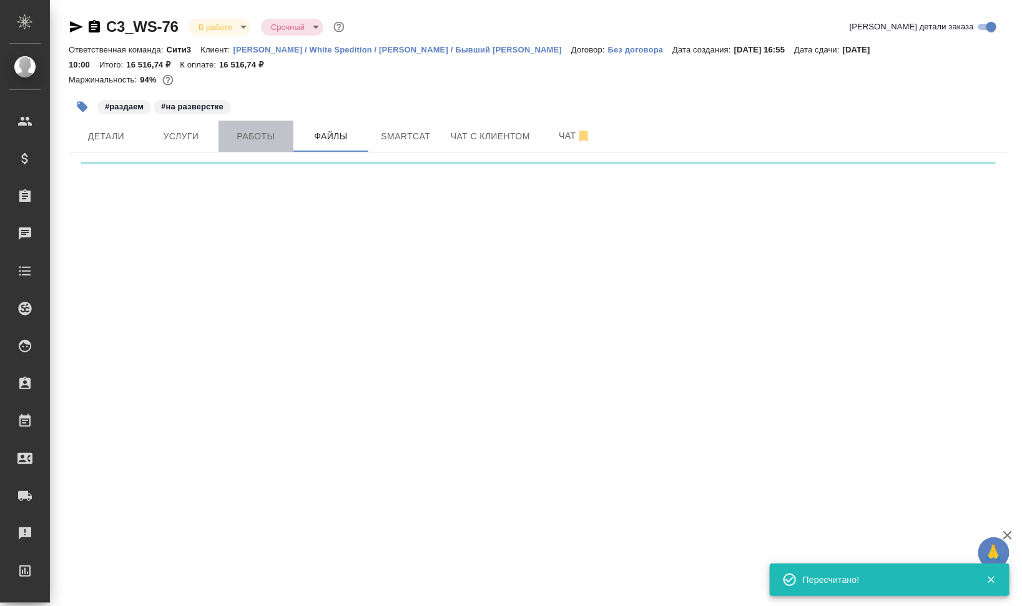
click at [263, 136] on span "Работы" at bounding box center [256, 137] width 60 height 16
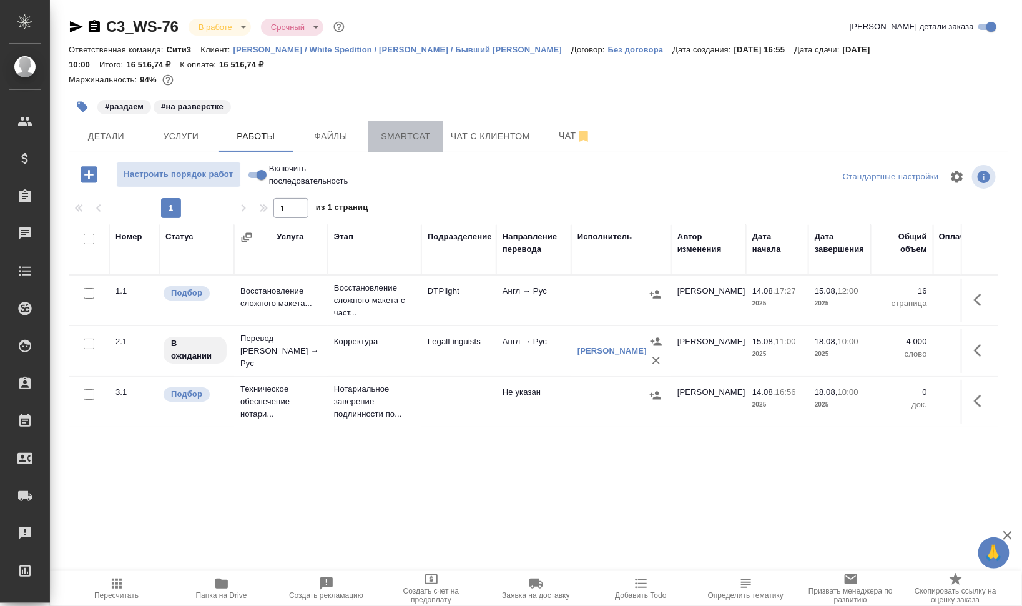
click at [421, 132] on span "Smartcat" at bounding box center [406, 137] width 60 height 16
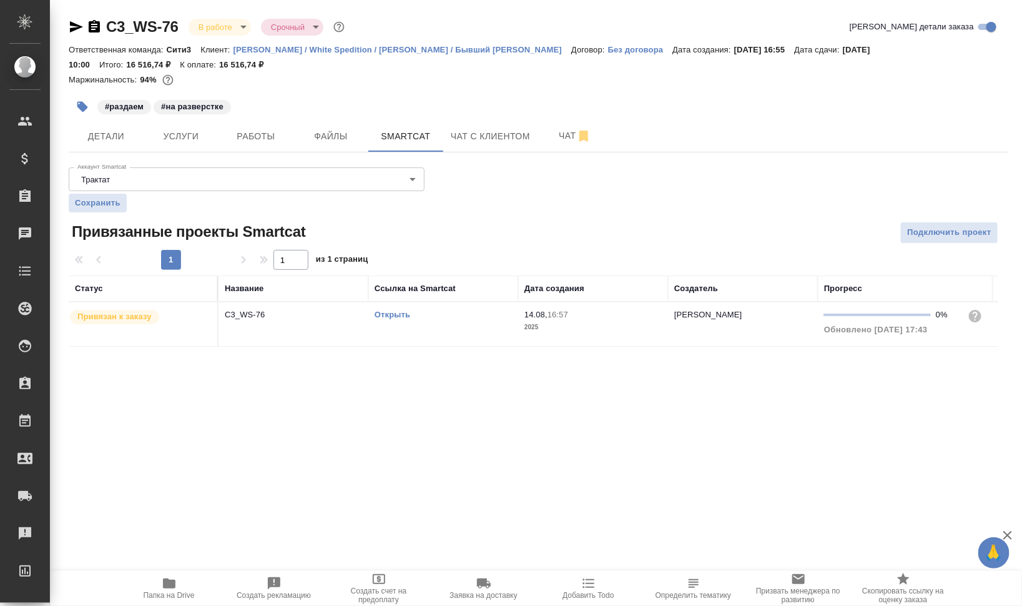
click at [391, 315] on link "Открыть" at bounding box center [393, 314] width 36 height 9
click at [243, 136] on span "Работы" at bounding box center [256, 137] width 60 height 16
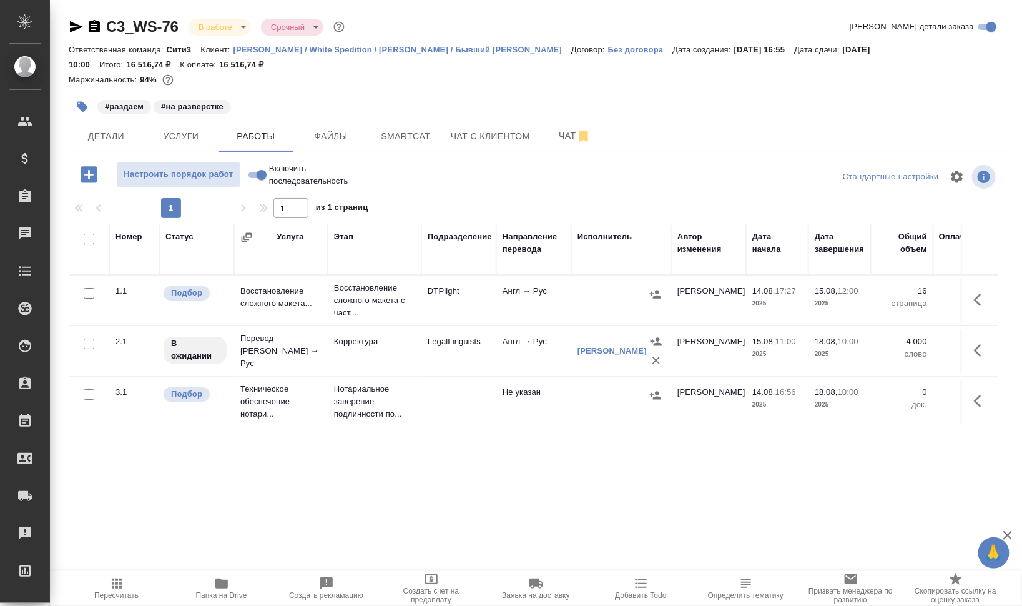
click at [84, 102] on icon "button" at bounding box center [82, 107] width 12 height 12
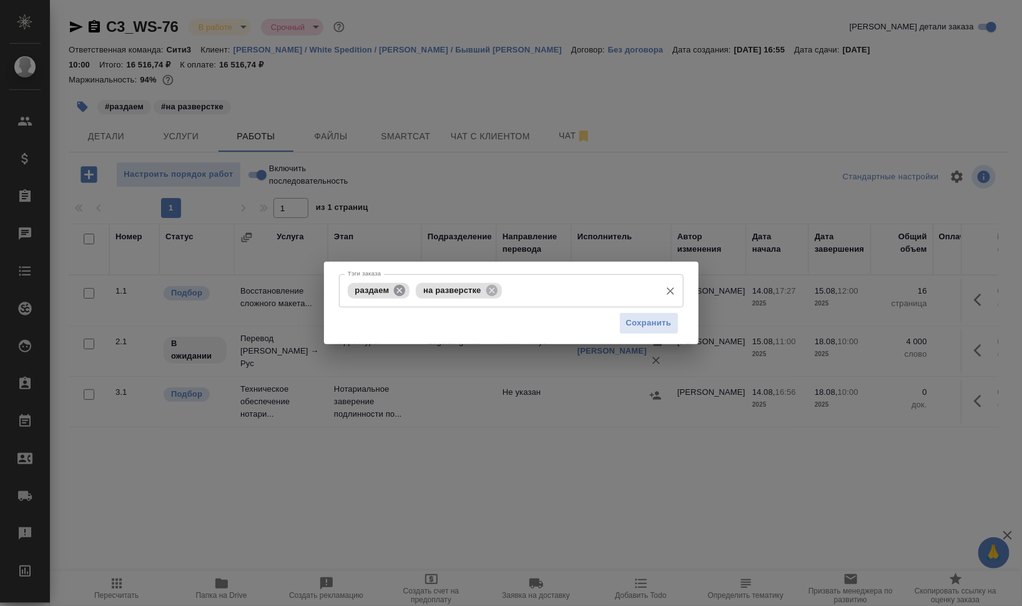
click at [397, 287] on icon at bounding box center [399, 289] width 11 height 11
click at [523, 298] on input "Тэги заказа" at bounding box center [545, 290] width 218 height 21
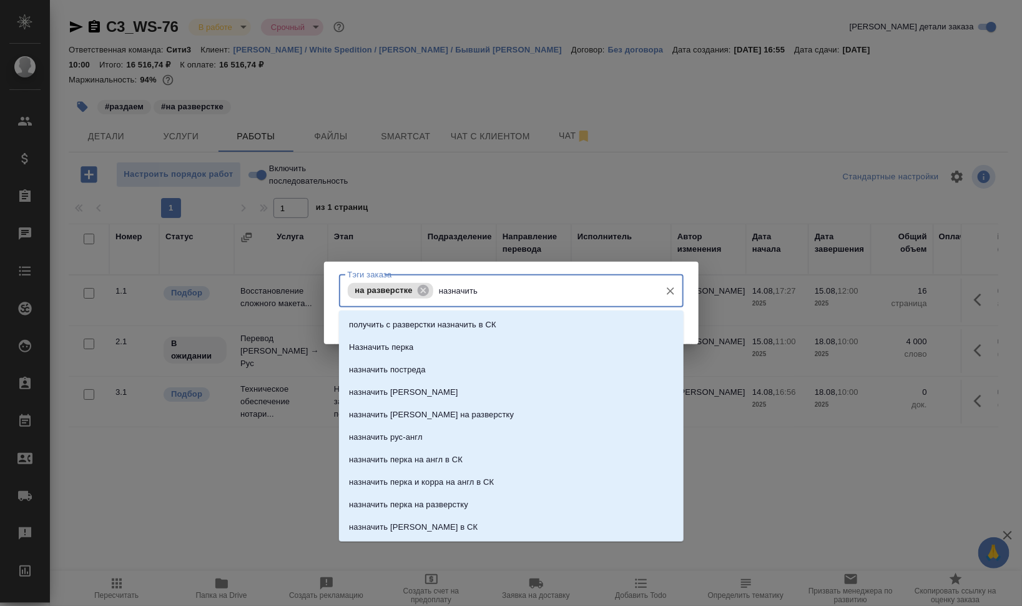
type input "назначить п"
drag, startPoint x: 496, startPoint y: 315, endPoint x: 591, endPoint y: 322, distance: 95.7
click at [495, 316] on li "Назначить перка" at bounding box center [511, 324] width 345 height 22
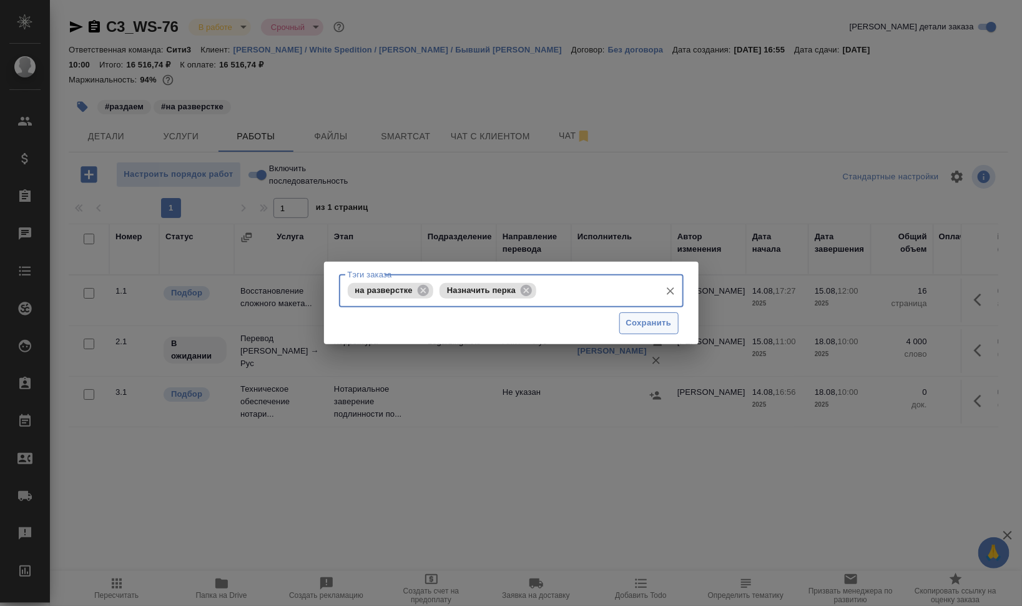
click at [647, 322] on span "Сохранить" at bounding box center [649, 323] width 46 height 14
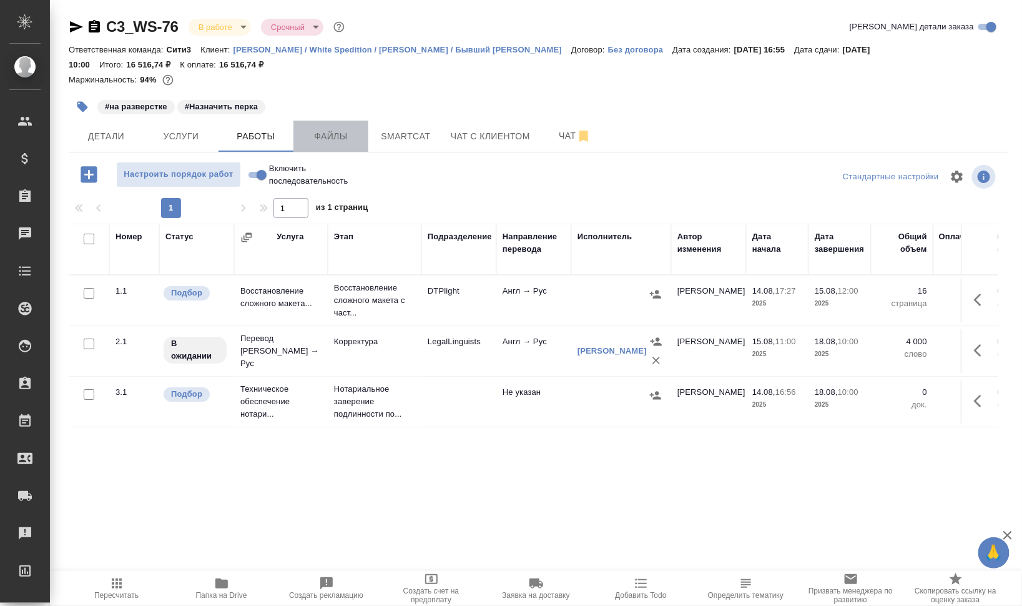
click at [325, 139] on span "Файлы" at bounding box center [331, 137] width 60 height 16
click at [268, 134] on span "Работы" at bounding box center [256, 137] width 60 height 16
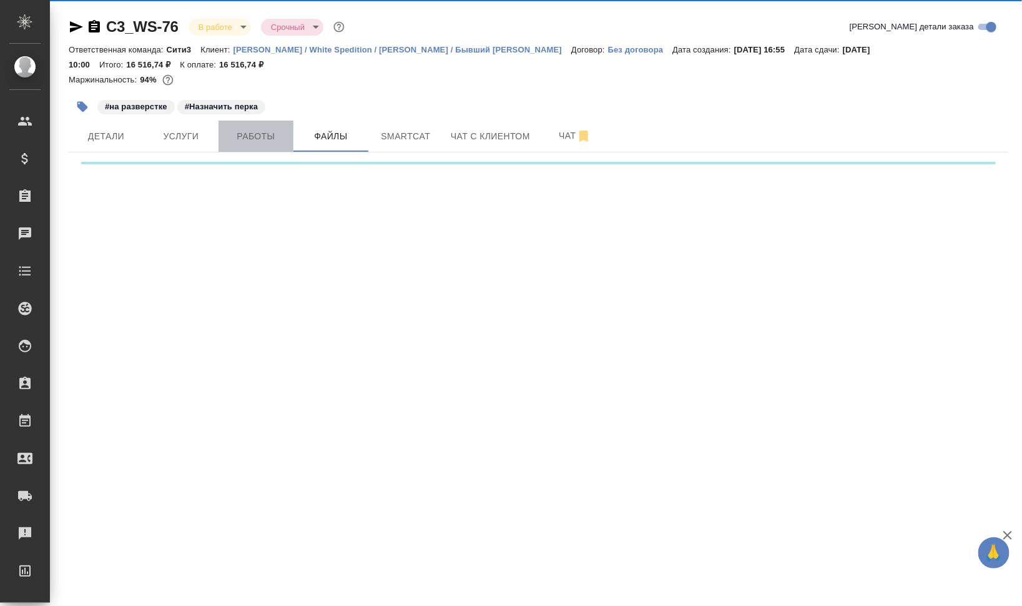
click at [268, 134] on span "Работы" at bounding box center [256, 137] width 60 height 16
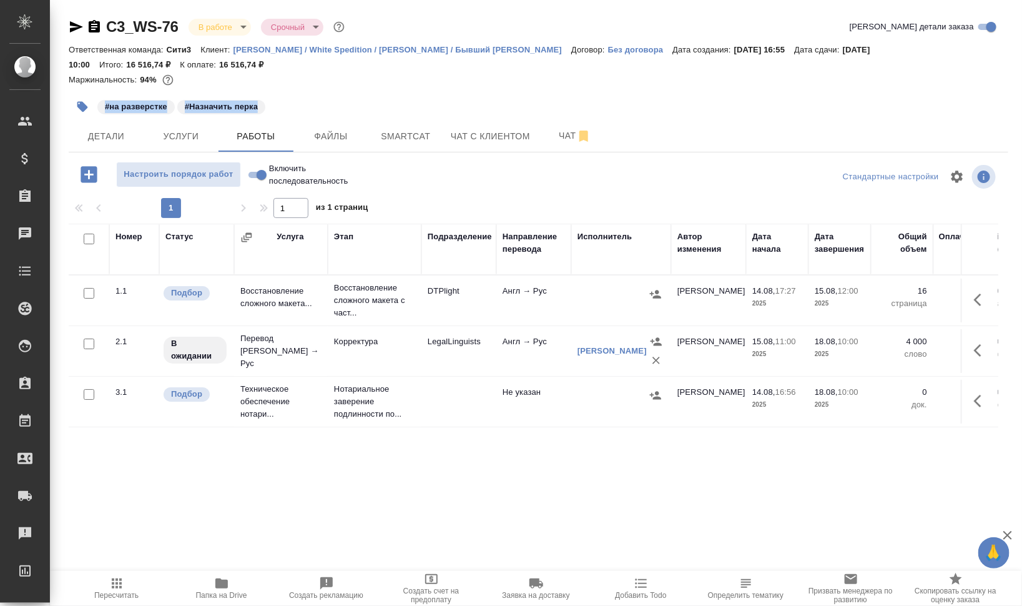
click at [347, 91] on div "C3_WS-76 В работе inProgress Срочный urgent Кратко детали заказа Ответственная …" at bounding box center [539, 69] width 940 height 104
drag, startPoint x: 347, startPoint y: 91, endPoint x: 639, endPoint y: 85, distance: 292.9
click at [639, 85] on div "Маржинальность: 94%" at bounding box center [539, 80] width 940 height 16
click at [92, 182] on icon "button" at bounding box center [89, 174] width 16 height 16
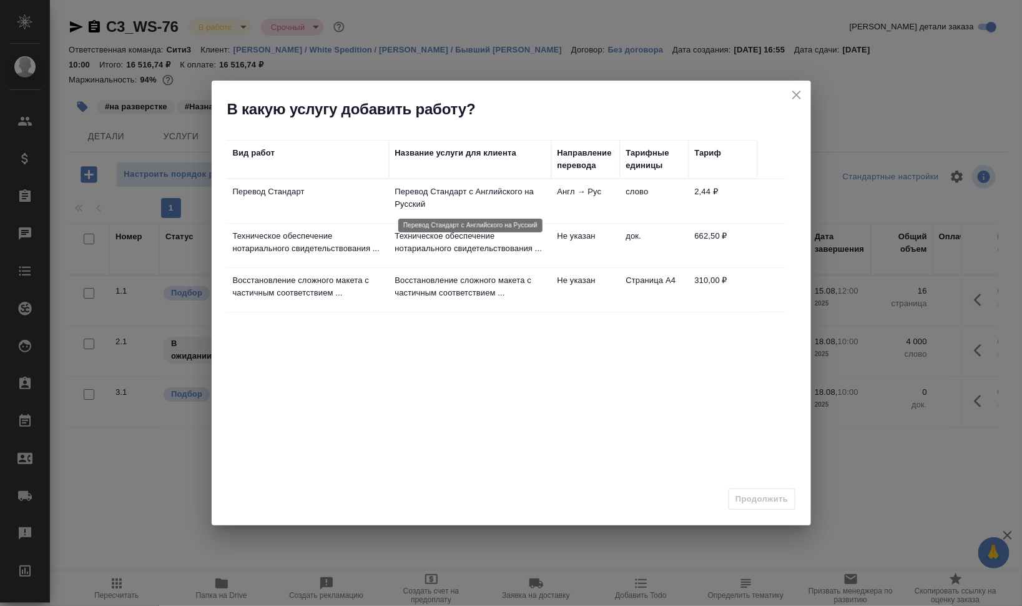
click at [496, 196] on p "Перевод Стандарт с Английского на Русский" at bounding box center [470, 197] width 150 height 25
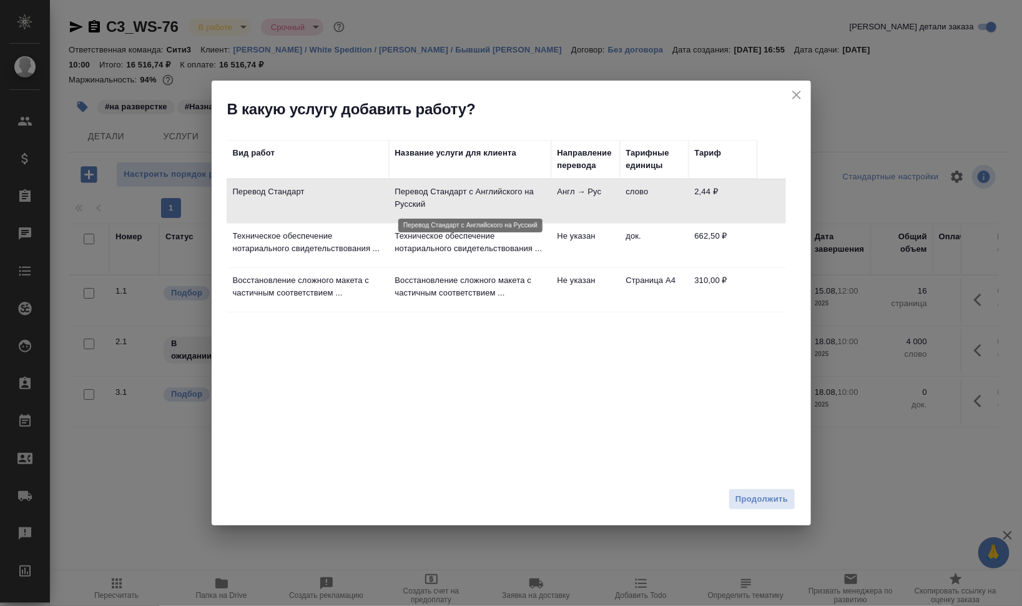
click at [498, 210] on p "Техническое обеспечение нотариального свидетельствования ..." at bounding box center [470, 197] width 150 height 25
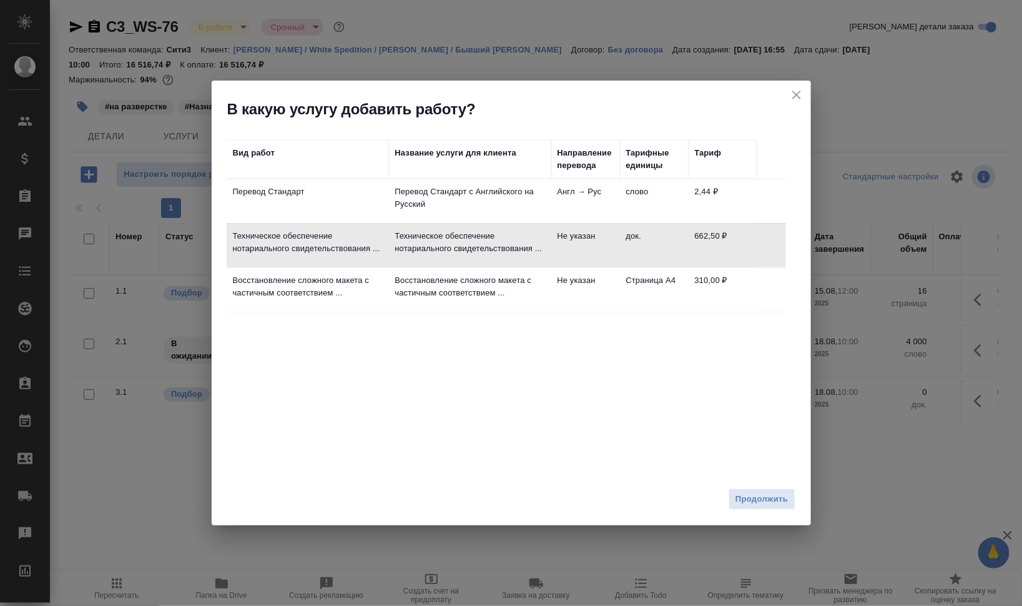
click at [582, 223] on td "Не указан" at bounding box center [585, 201] width 69 height 44
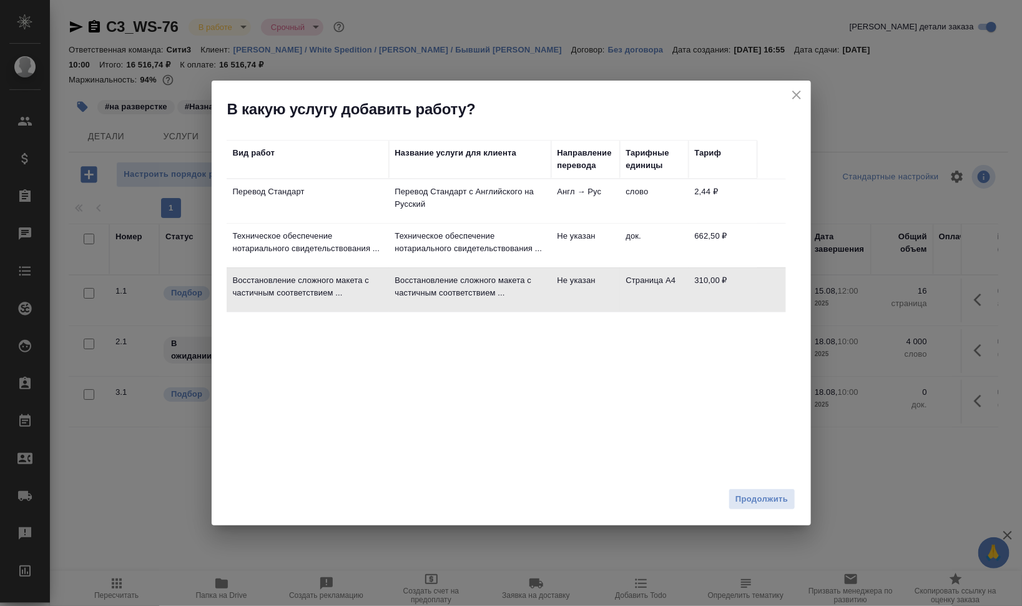
click at [774, 498] on span "Продолжить" at bounding box center [761, 499] width 52 height 14
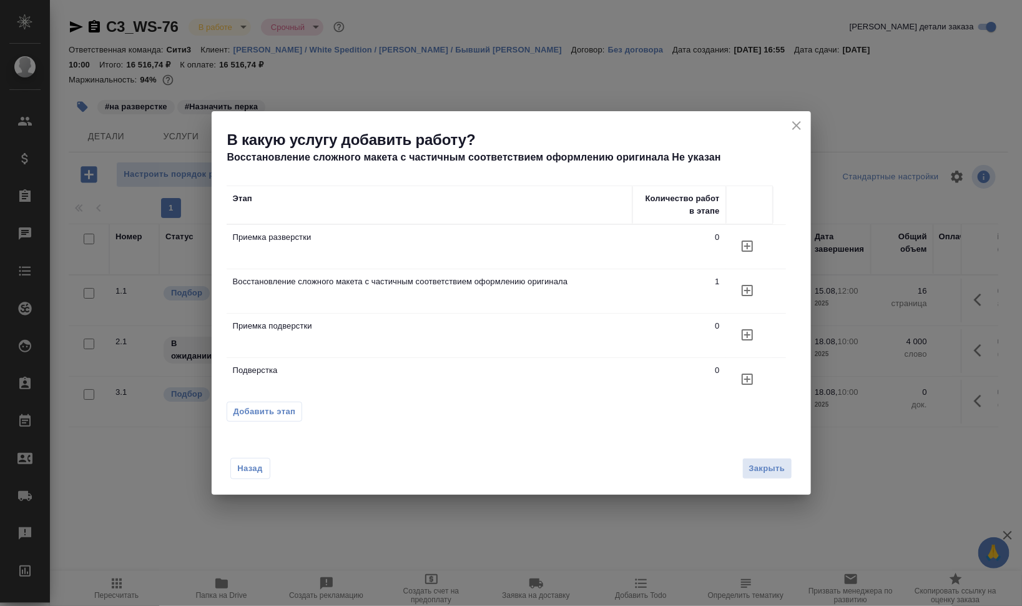
click at [751, 252] on icon "button" at bounding box center [747, 245] width 11 height 11
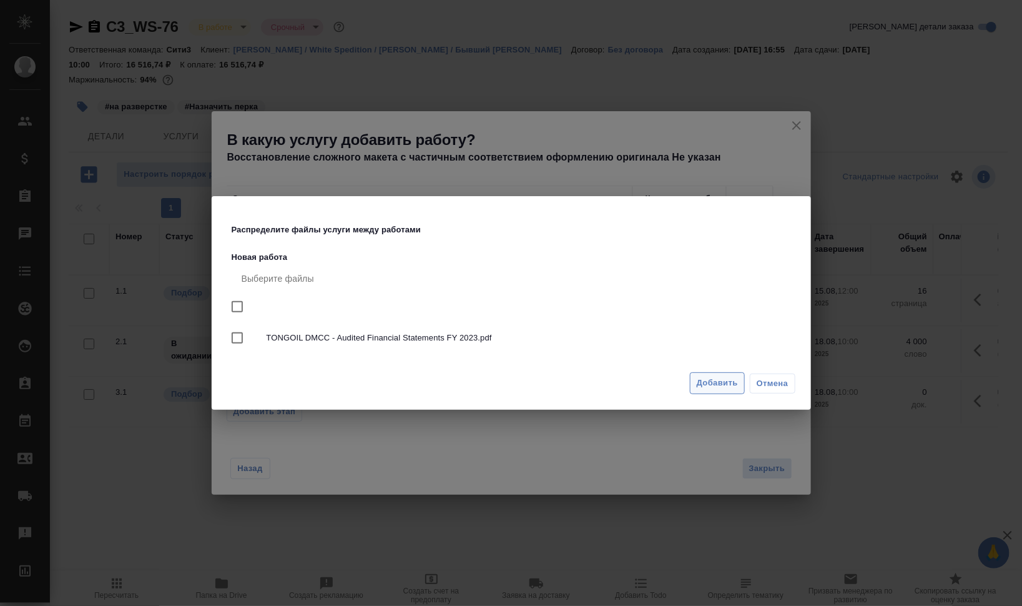
click at [729, 386] on span "Добавить" at bounding box center [717, 383] width 41 height 14
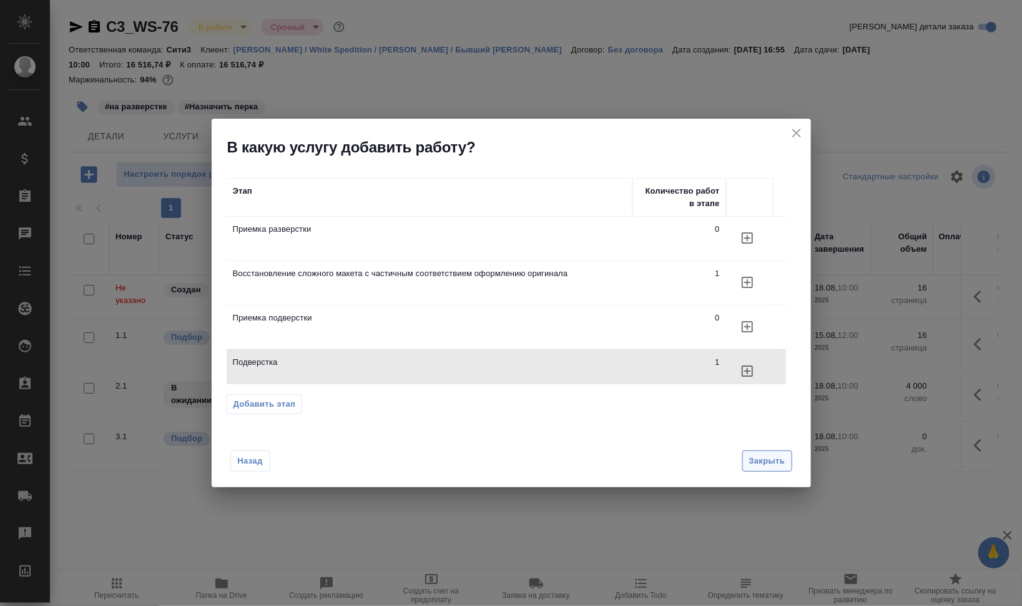
click at [776, 465] on span "Закрыть" at bounding box center [767, 461] width 36 height 14
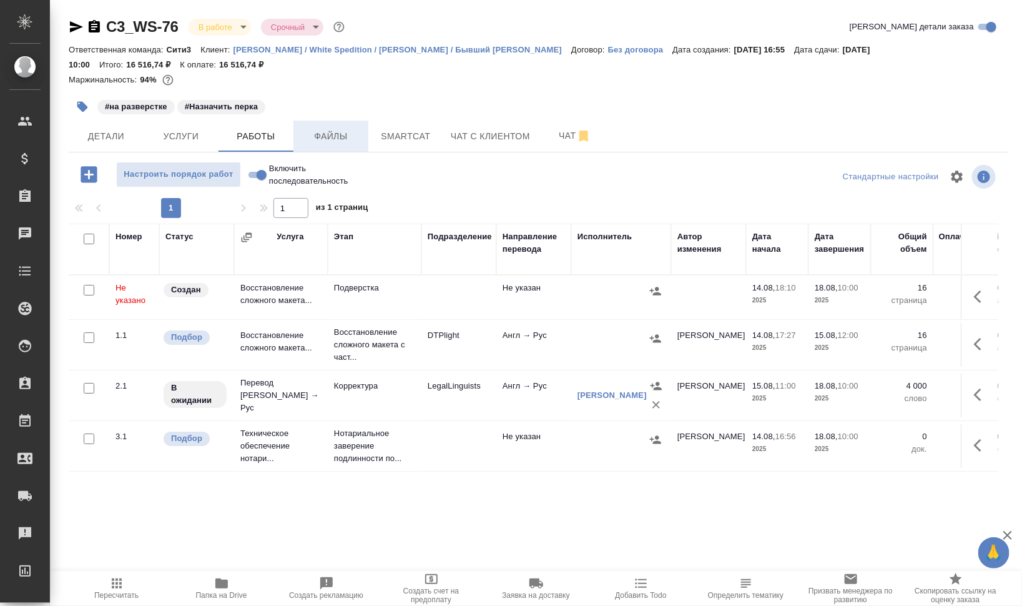
click at [361, 139] on button "Файлы" at bounding box center [330, 135] width 75 height 31
click at [252, 134] on span "Работы" at bounding box center [256, 137] width 60 height 16
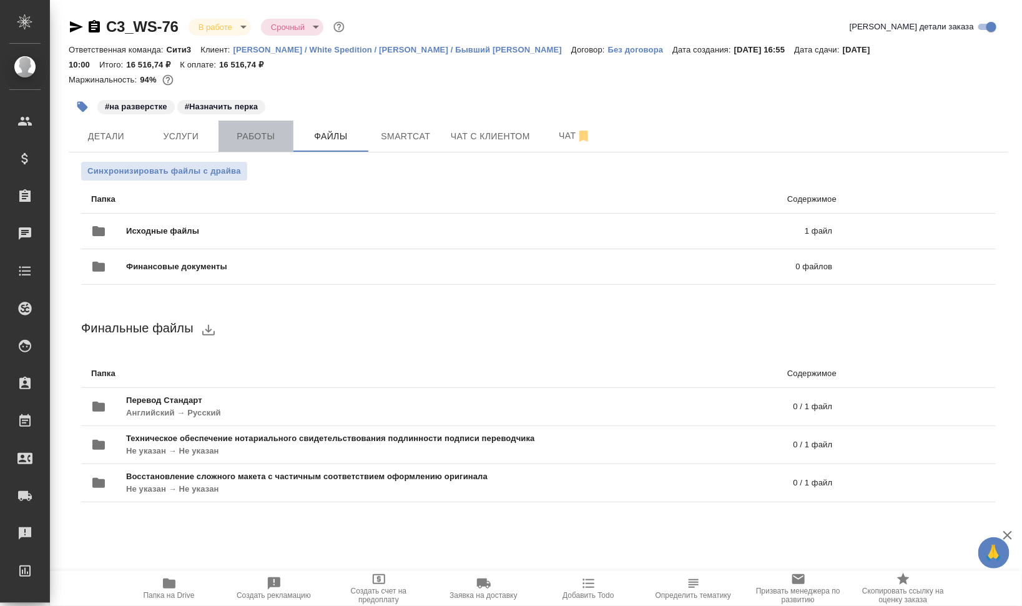
click at [252, 134] on span "Работы" at bounding box center [256, 137] width 60 height 16
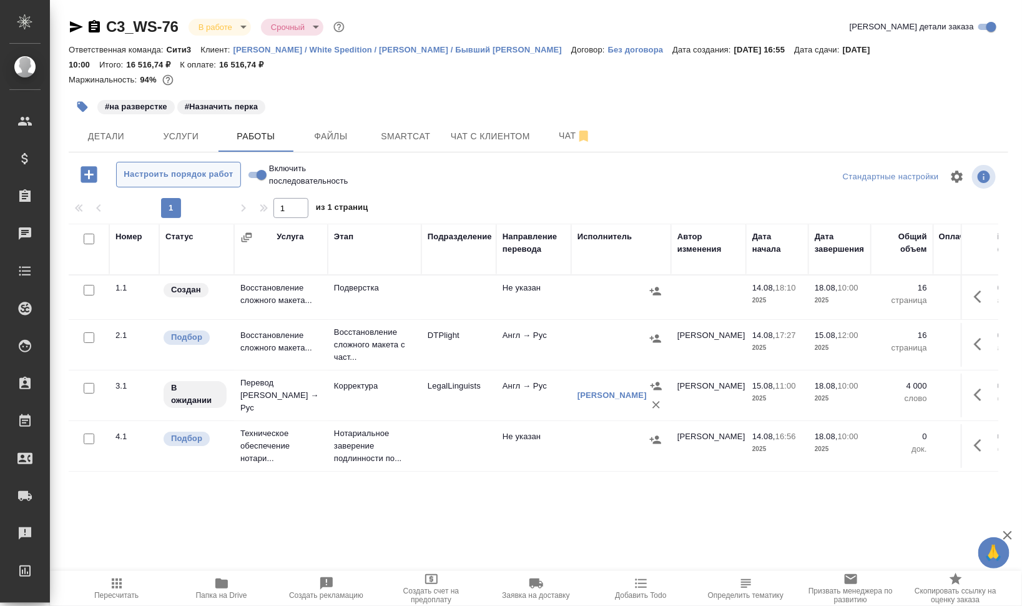
click at [132, 174] on span "Настроить порядок работ" at bounding box center [178, 174] width 111 height 14
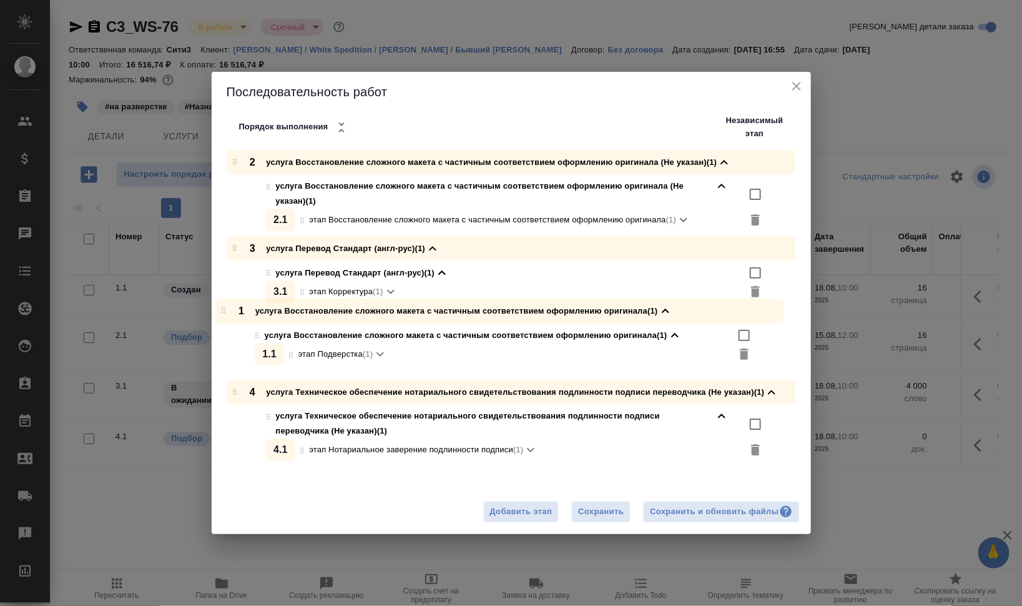
drag, startPoint x: 235, startPoint y: 162, endPoint x: 224, endPoint y: 315, distance: 153.4
click at [224, 315] on div "1 услуга Восстановление сложного макета с частичным соответствием оформлению ор…" at bounding box center [516, 307] width 590 height 315
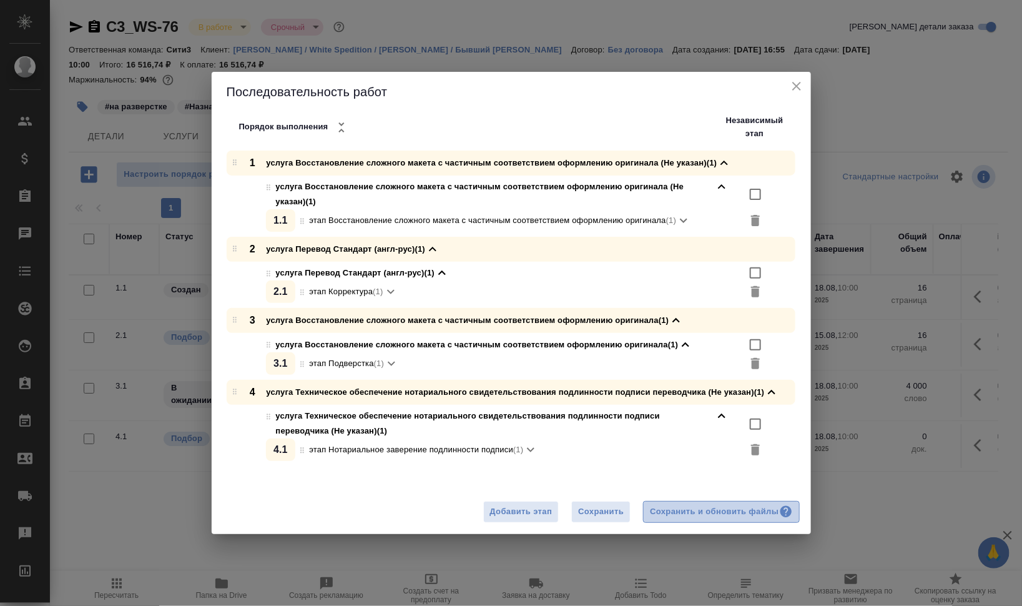
click at [738, 517] on div "Сохранить и обновить файлы" at bounding box center [721, 511] width 142 height 14
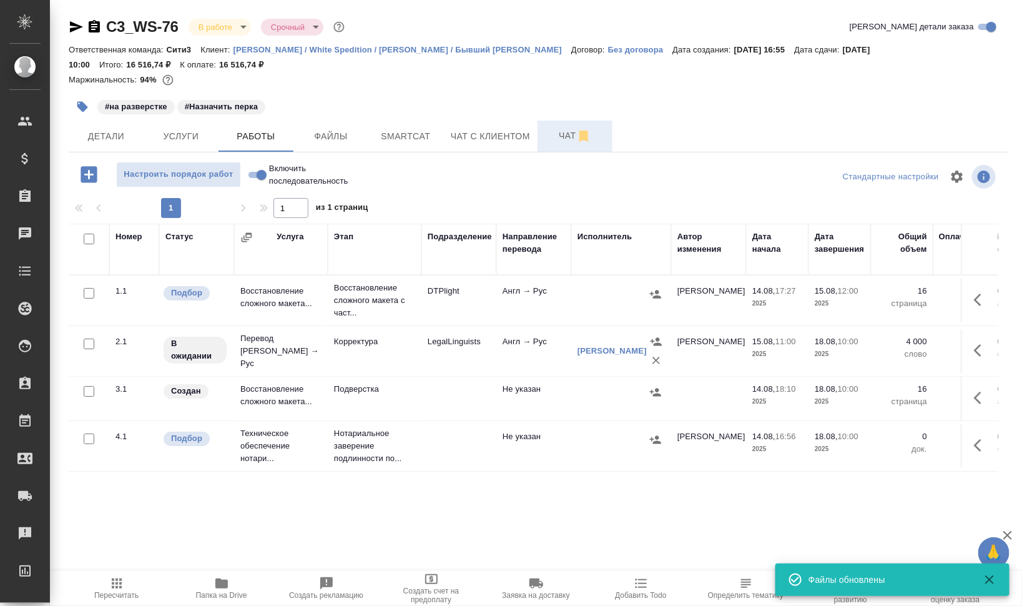
click at [548, 133] on span "Чат" at bounding box center [575, 136] width 60 height 16
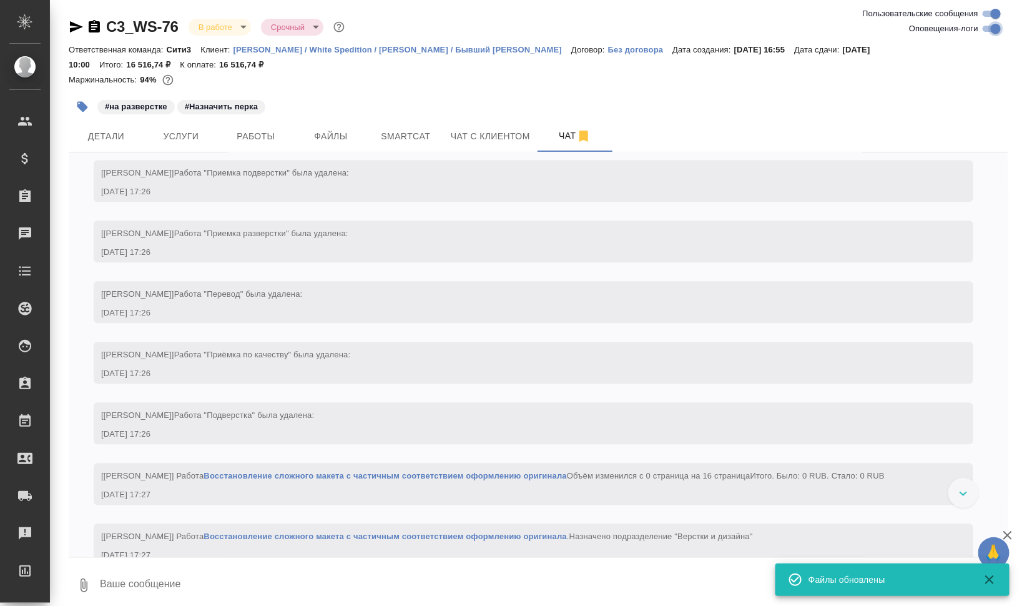
drag, startPoint x: 997, startPoint y: 30, endPoint x: 992, endPoint y: 35, distance: 7.1
click at [996, 30] on input "Оповещения-логи" at bounding box center [995, 28] width 45 height 15
checkbox input "false"
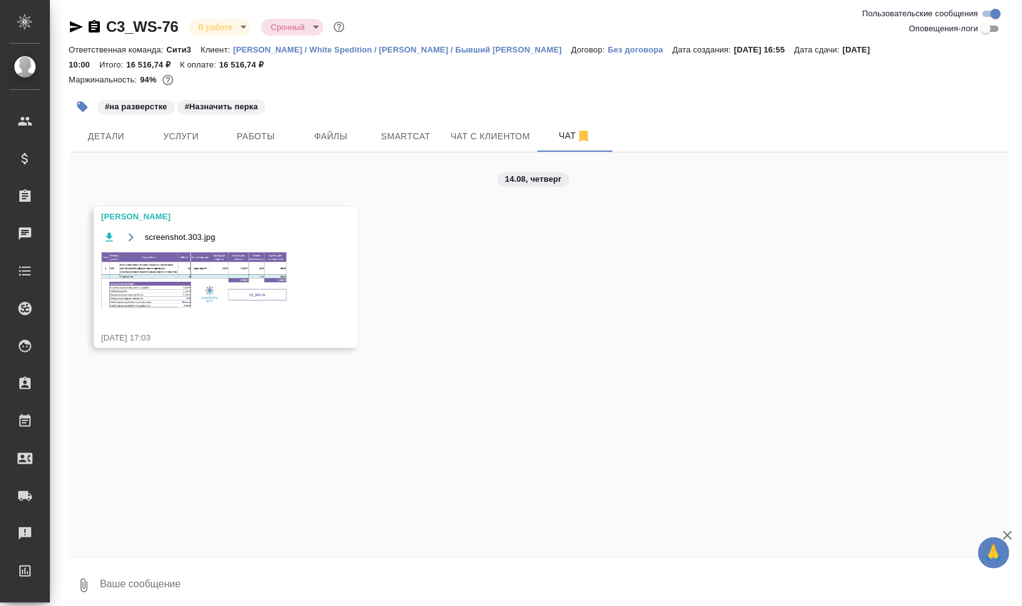
click at [215, 288] on img at bounding box center [194, 280] width 187 height 59
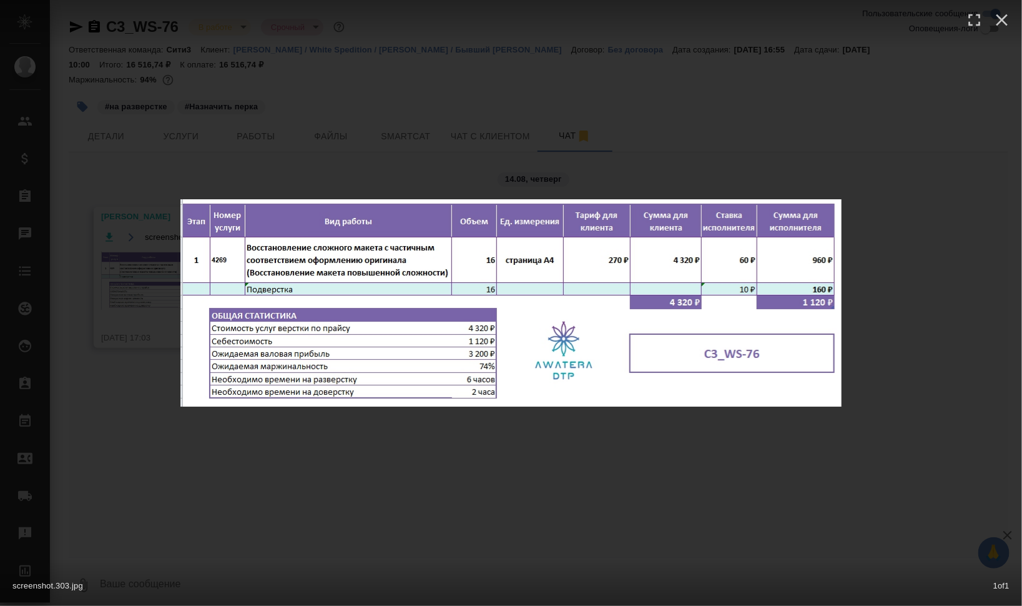
click at [643, 475] on div "screenshot.303.jpg 1 of 1" at bounding box center [511, 303] width 1022 height 606
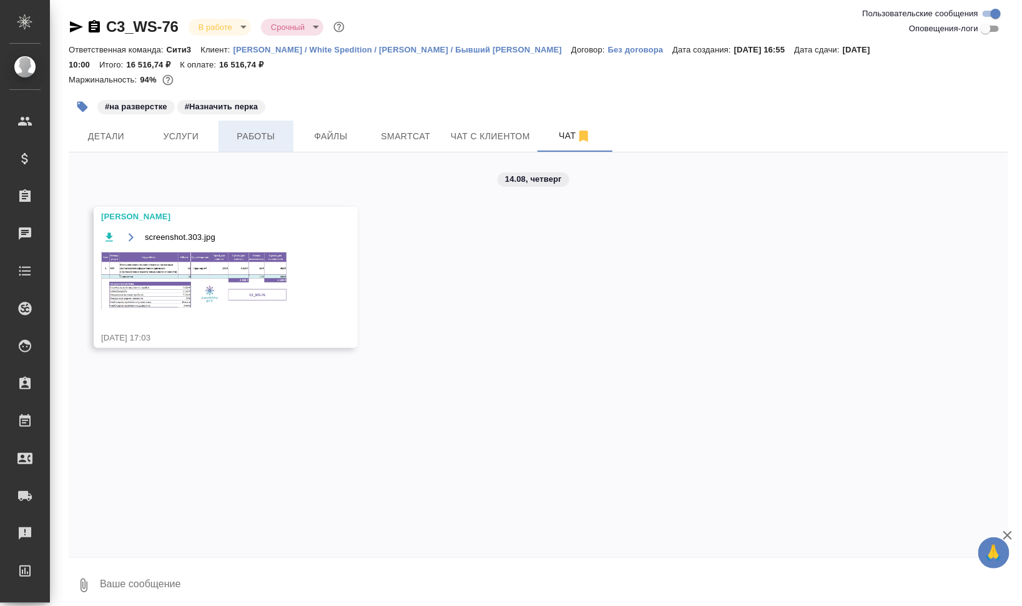
click at [262, 125] on button "Работы" at bounding box center [256, 135] width 75 height 31
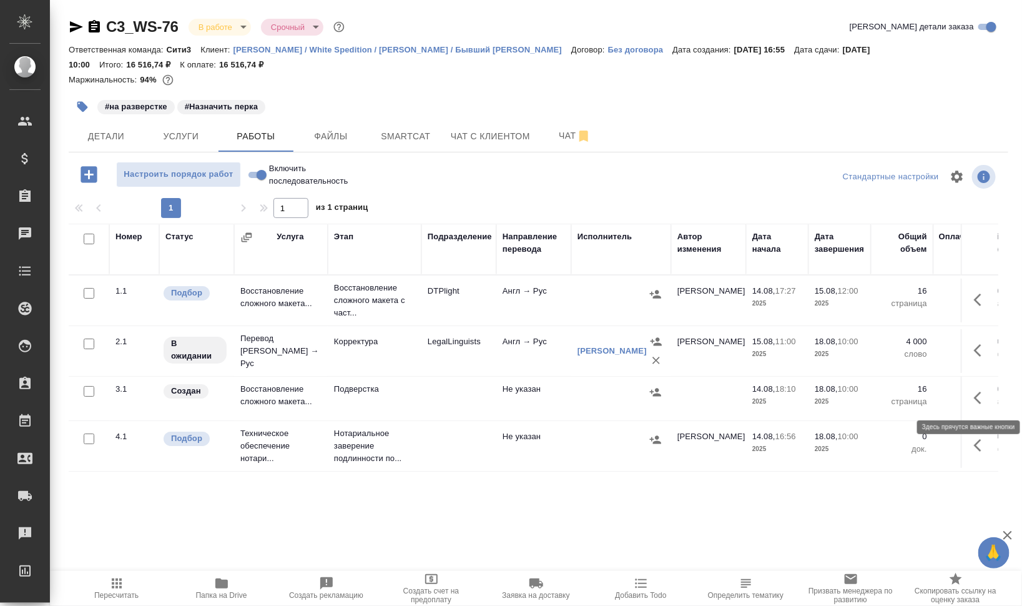
click at [975, 392] on icon "button" at bounding box center [981, 397] width 15 height 15
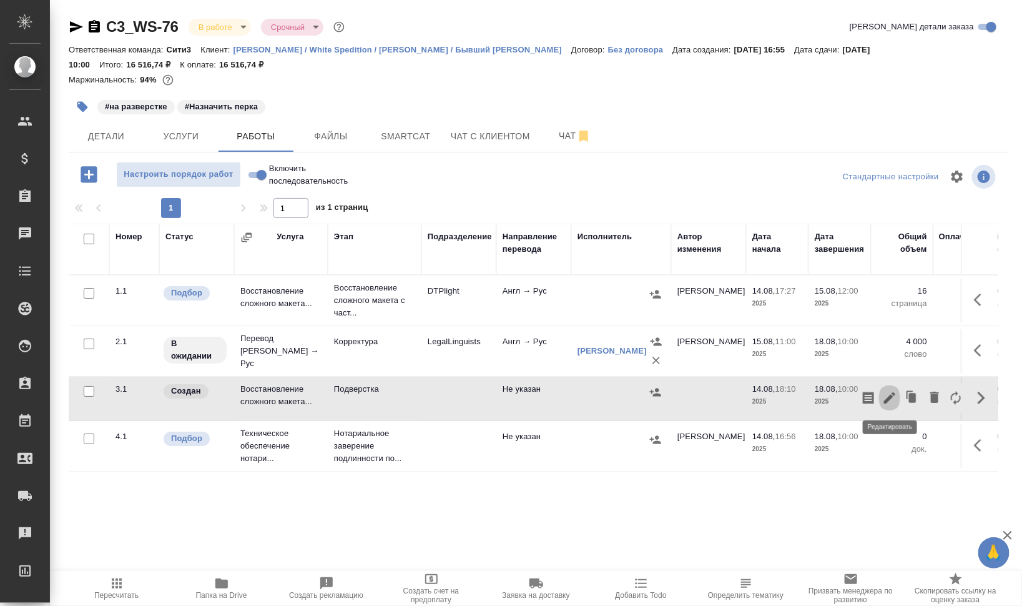
click at [886, 390] on icon "button" at bounding box center [889, 397] width 15 height 15
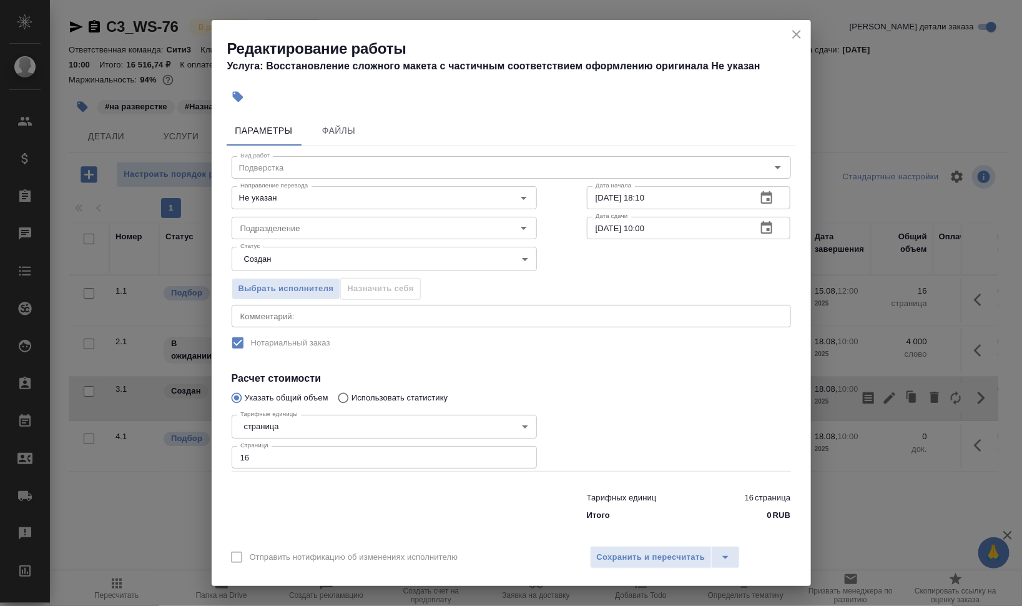
click at [240, 94] on icon "button" at bounding box center [237, 97] width 11 height 11
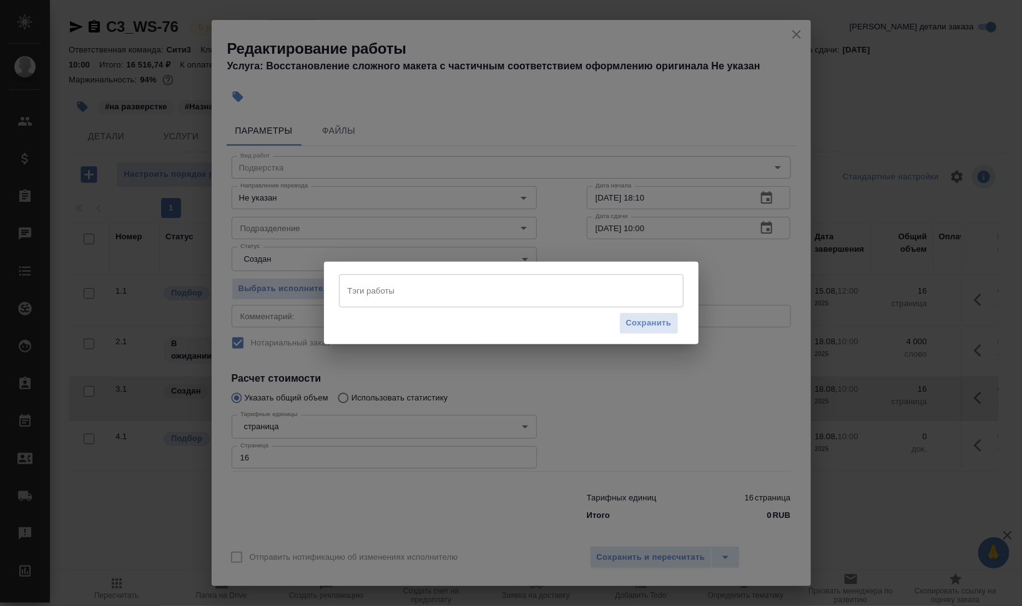
click at [469, 278] on div "Тэги работы" at bounding box center [511, 290] width 345 height 32
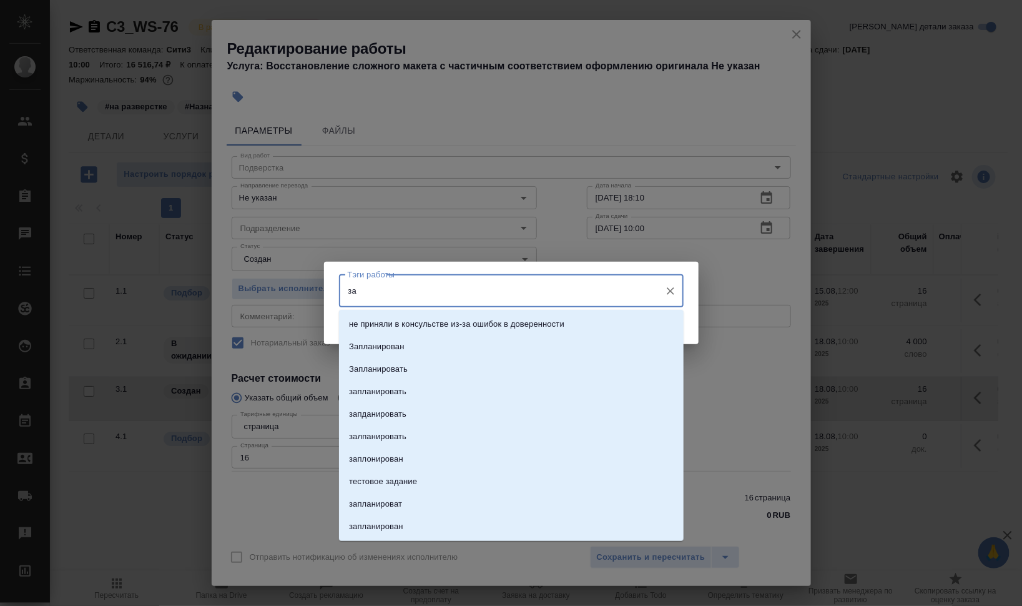
type input "зап"
click at [450, 316] on li "Запланирован" at bounding box center [511, 324] width 345 height 22
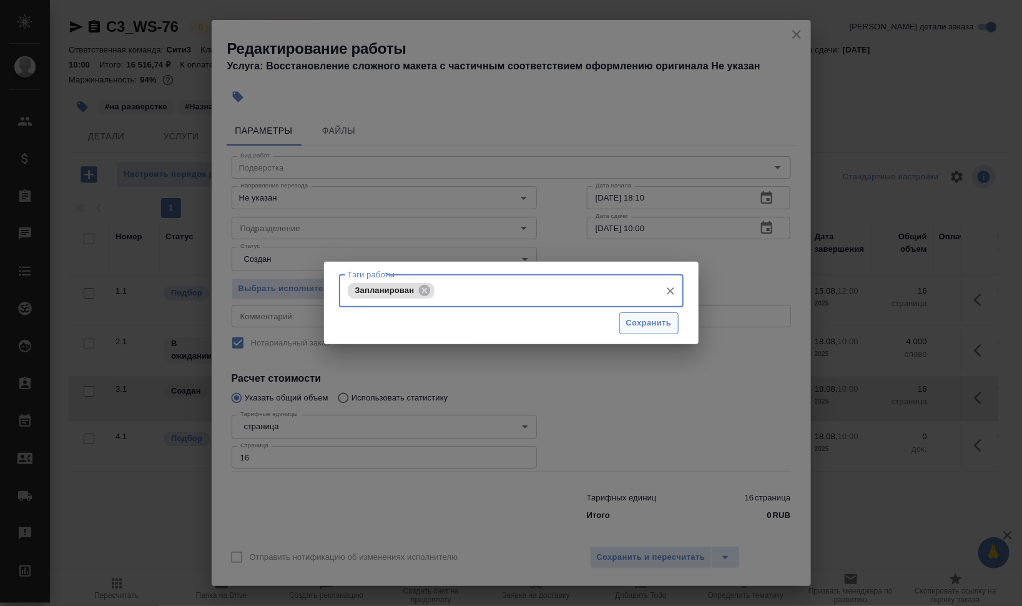
click at [645, 318] on span "Сохранить" at bounding box center [649, 323] width 46 height 14
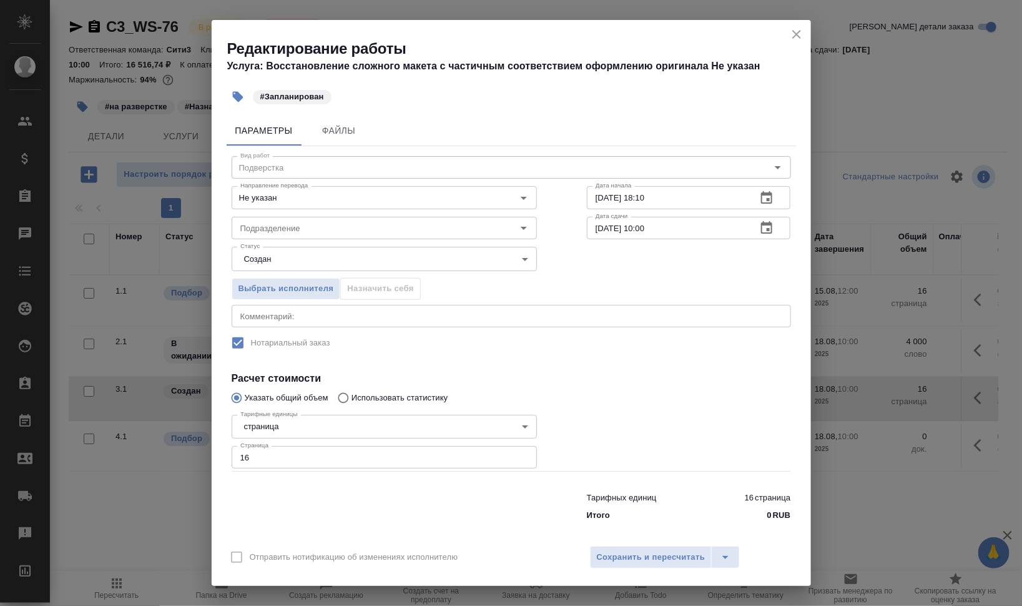
drag, startPoint x: 794, startPoint y: 28, endPoint x: 587, endPoint y: 45, distance: 206.7
click at [794, 28] on icon "close" at bounding box center [796, 34] width 15 height 15
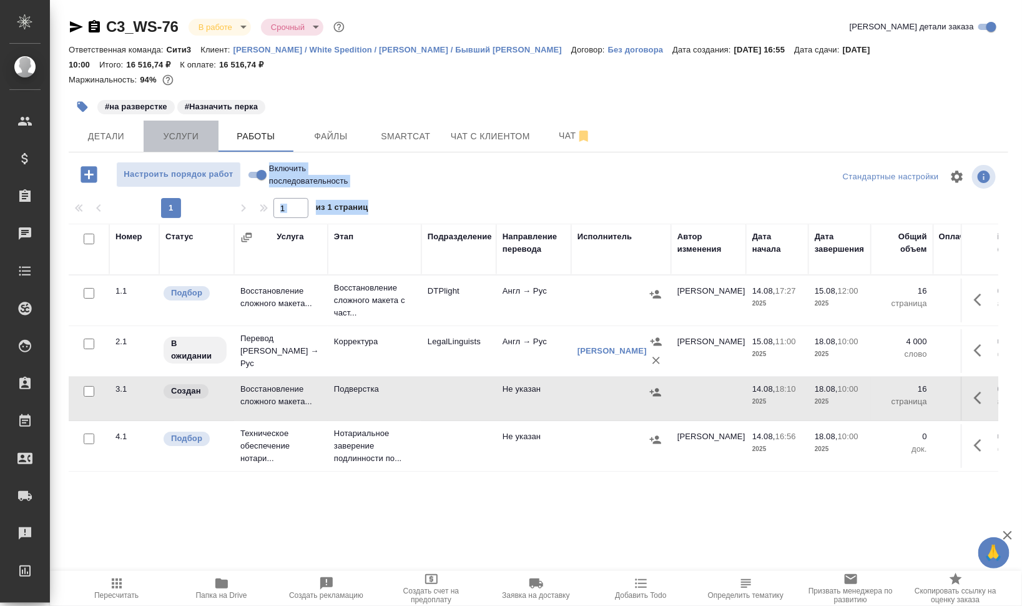
click at [202, 131] on span "Услуги" at bounding box center [181, 137] width 60 height 16
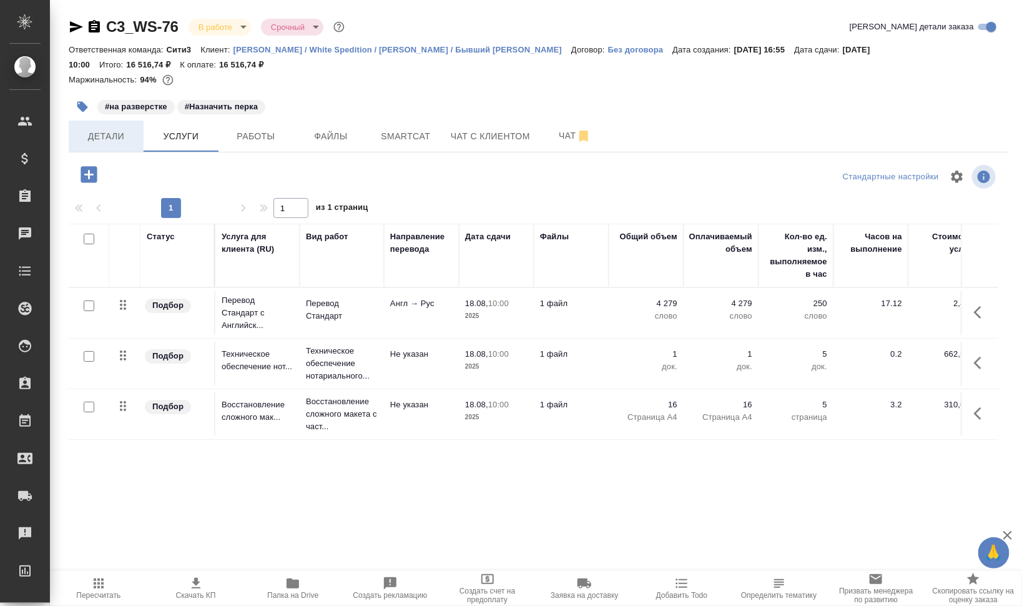
click at [96, 133] on span "Детали" at bounding box center [106, 137] width 60 height 16
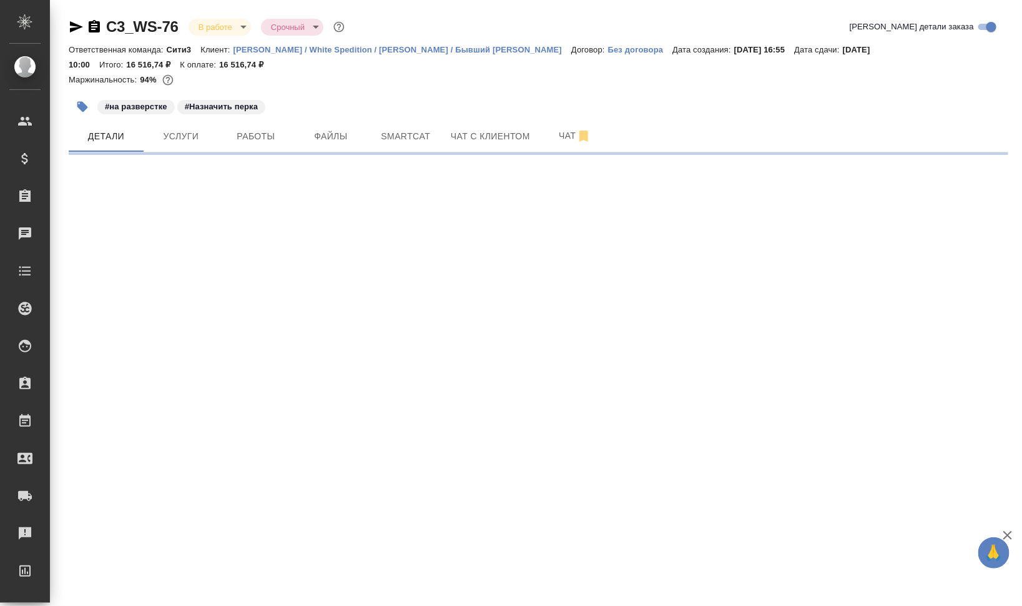
select select "RU"
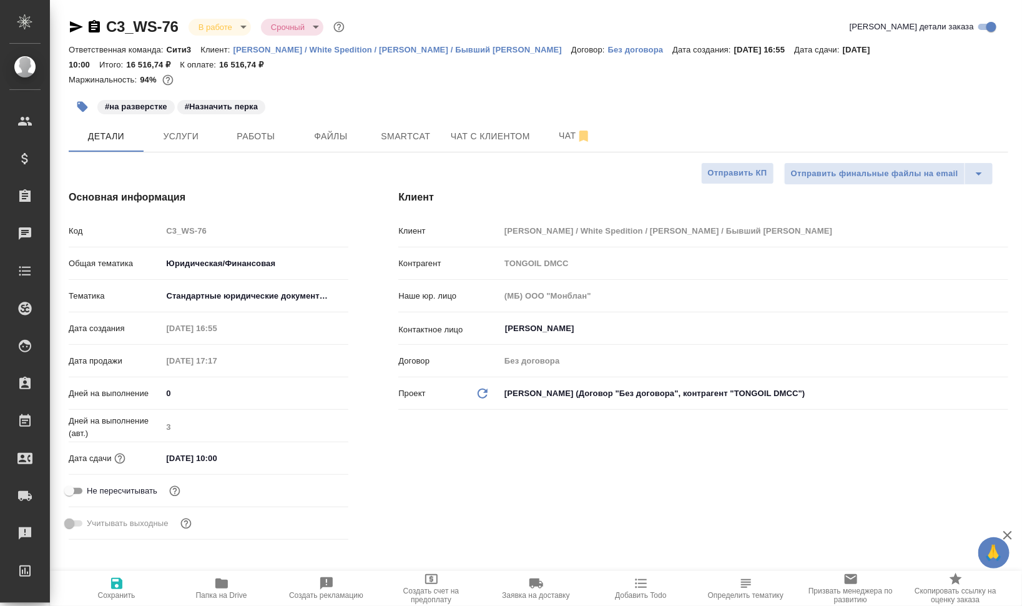
type textarea "x"
click at [214, 453] on input "18.08.2025 10:00" at bounding box center [216, 458] width 109 height 18
type input "18.08.2025 12:00"
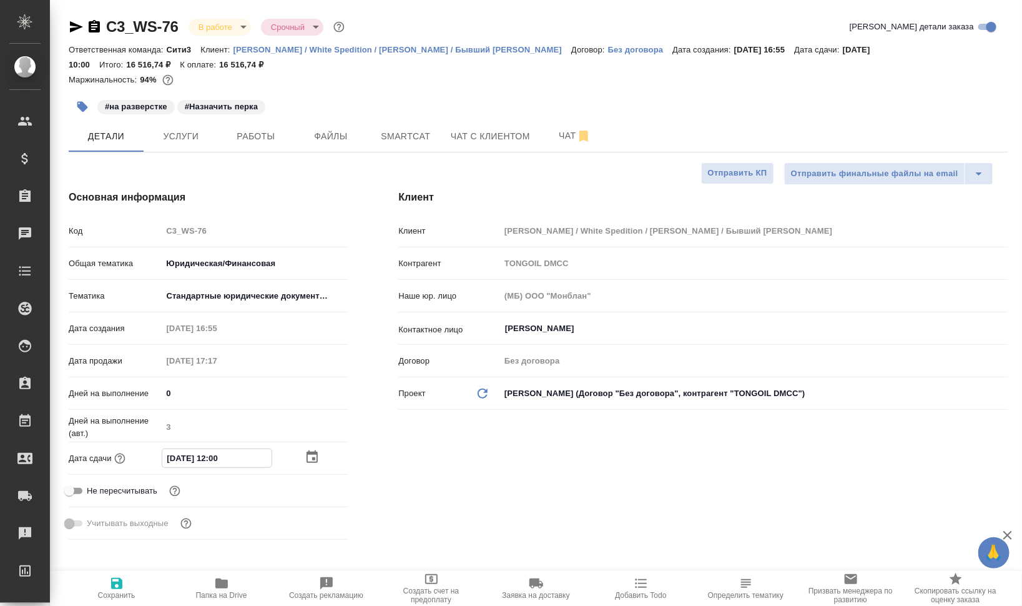
type textarea "x"
type input "18.08.2025 12:00"
click at [125, 595] on span "Сохранить" at bounding box center [116, 595] width 37 height 9
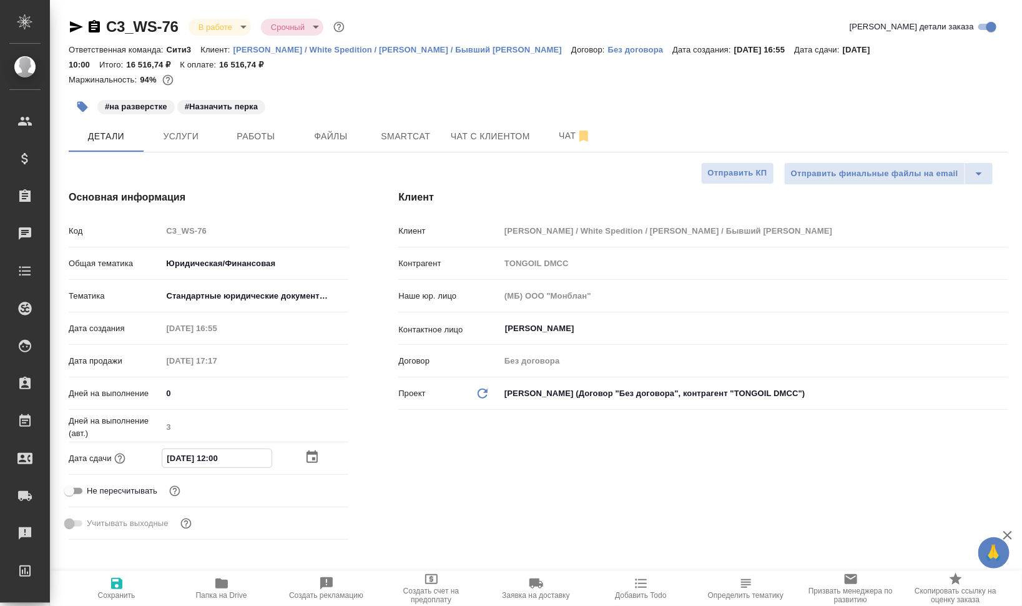
type textarea "x"
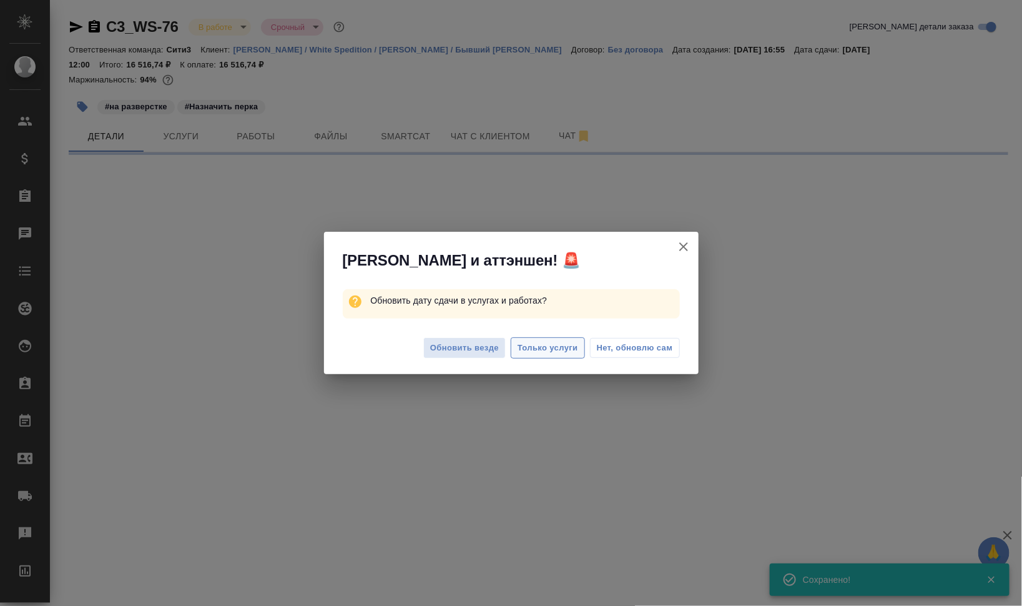
select select "RU"
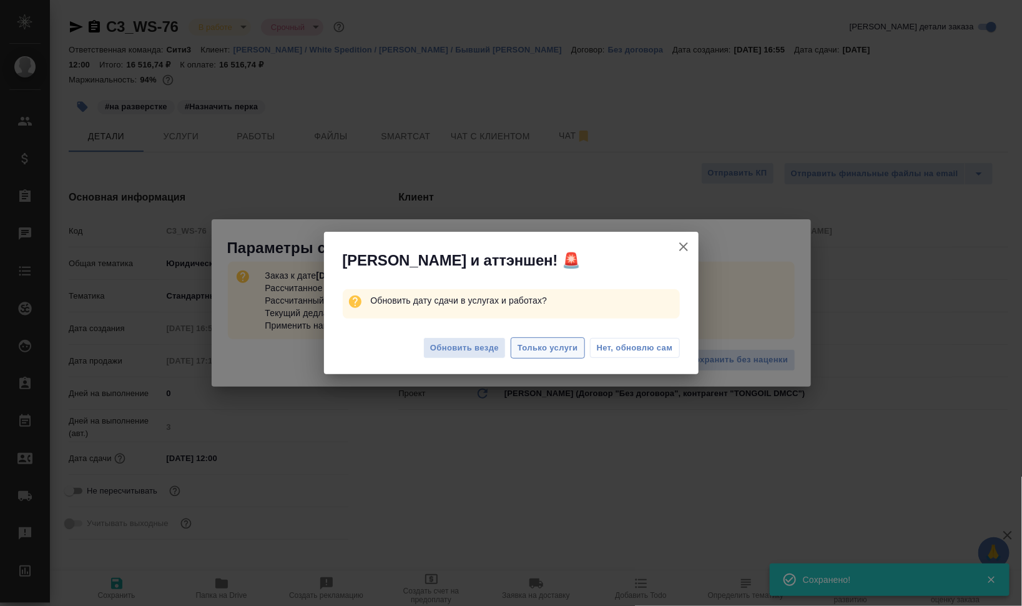
type textarea "x"
click at [564, 348] on span "Только услуги" at bounding box center [548, 348] width 61 height 14
type textarea "x"
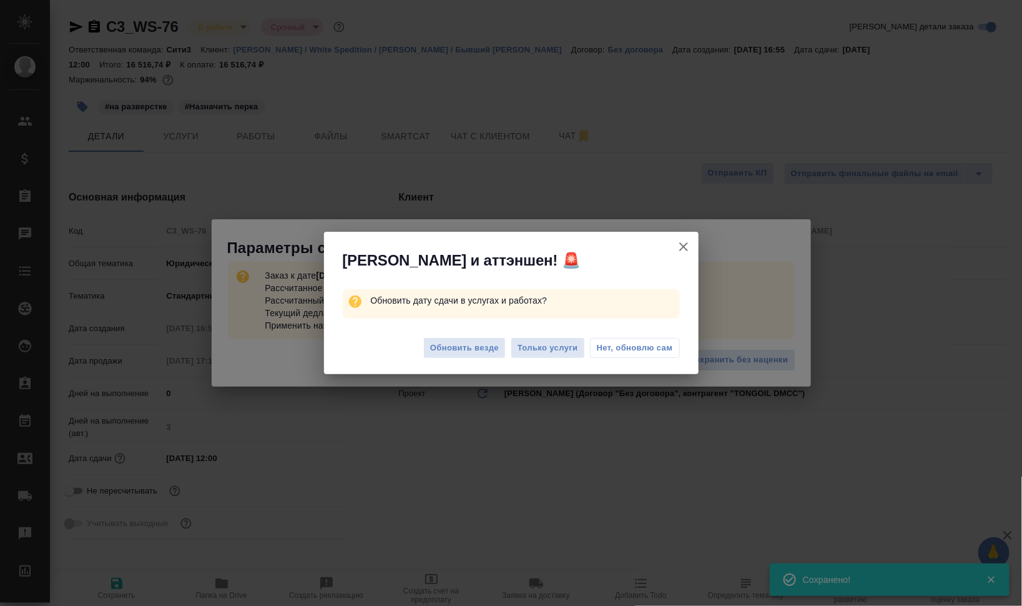
type textarea "x"
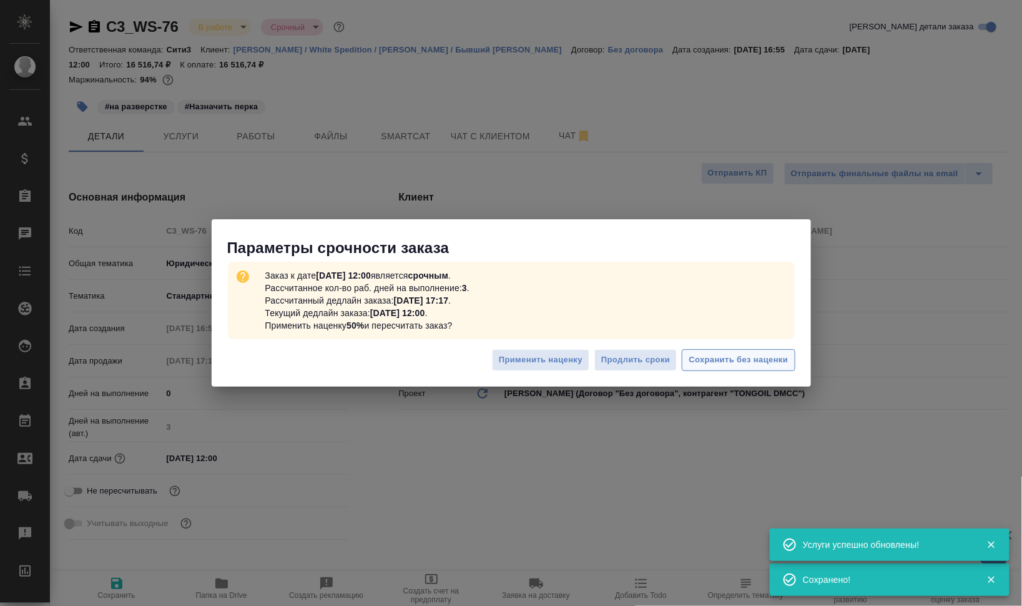
click at [702, 358] on span "Сохранить без наценки" at bounding box center [738, 360] width 99 height 14
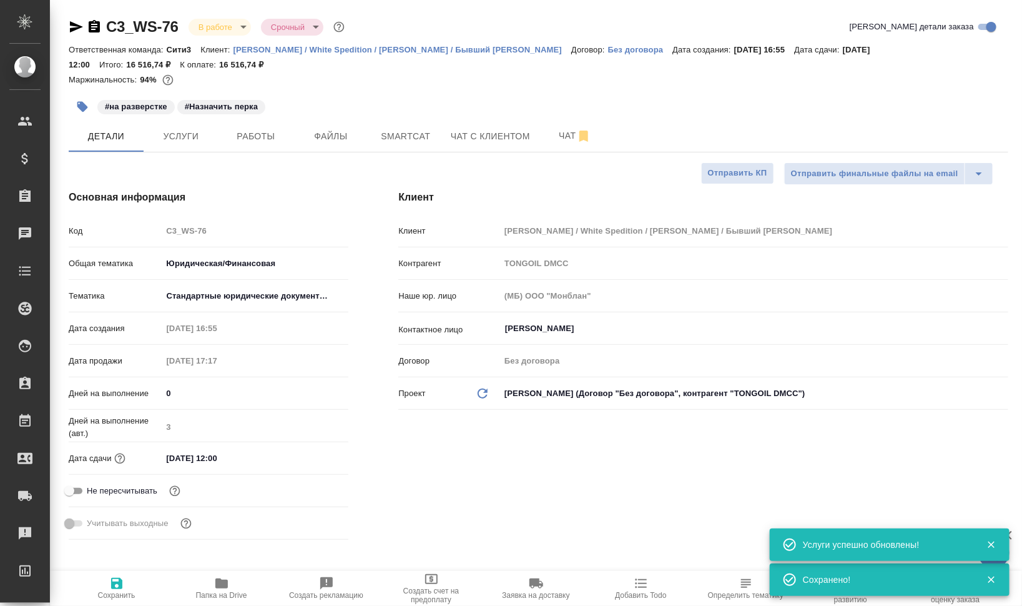
type textarea "x"
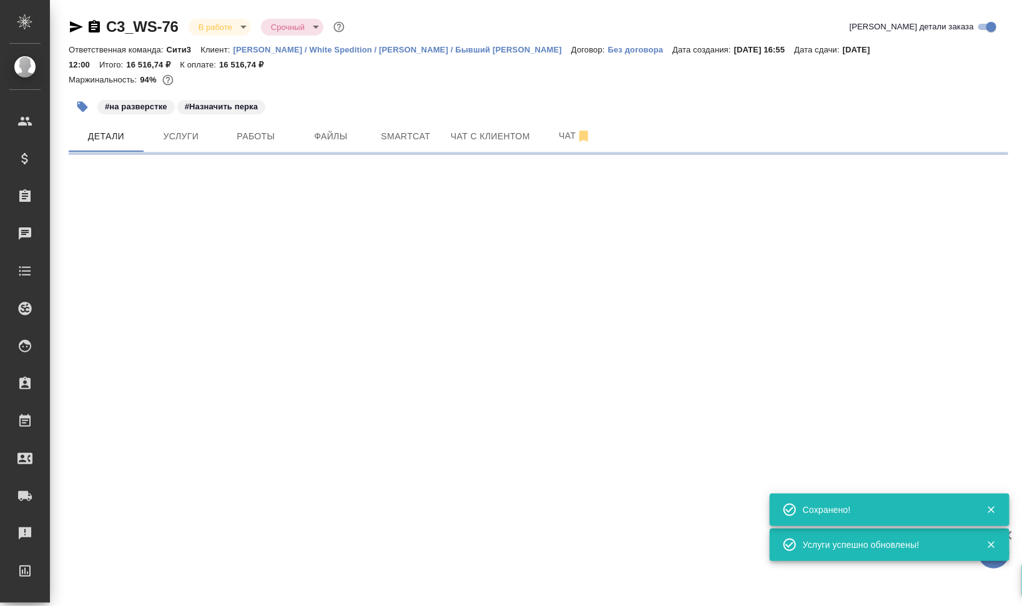
select select "RU"
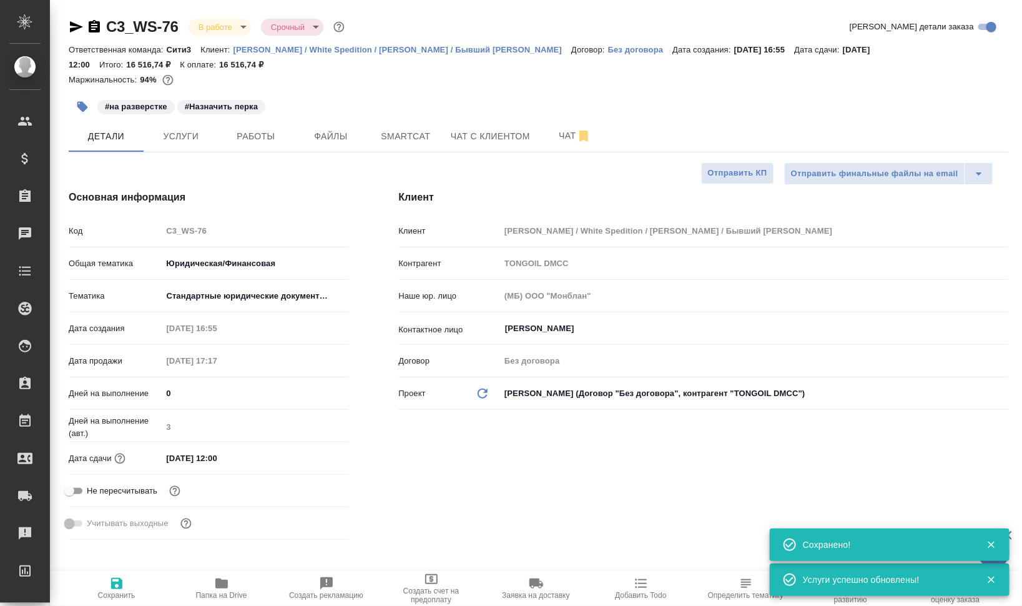
type textarea "x"
click at [249, 144] on button "Работы" at bounding box center [256, 135] width 75 height 31
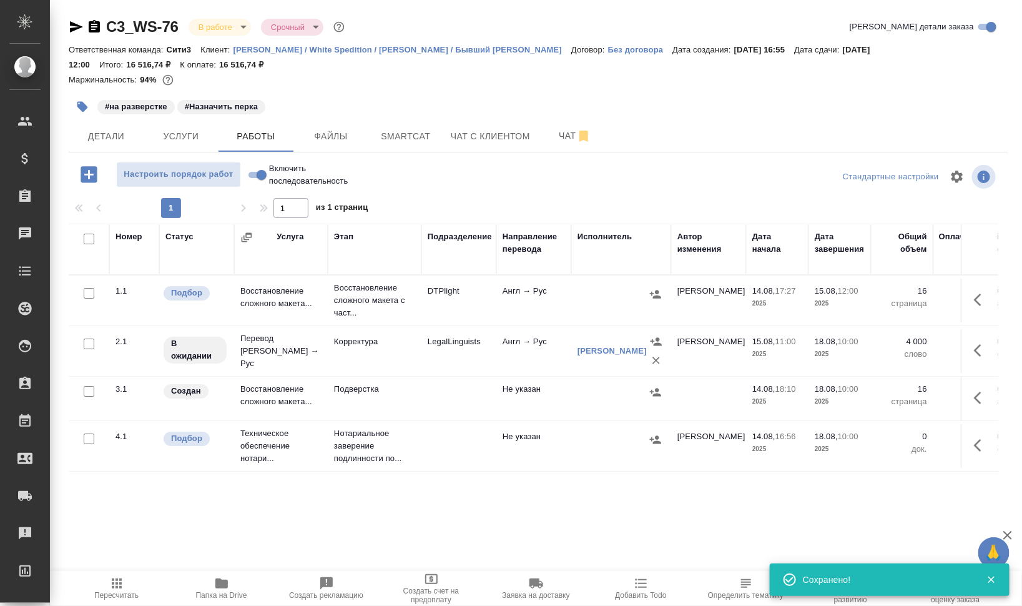
click at [978, 396] on icon "button" at bounding box center [981, 397] width 15 height 15
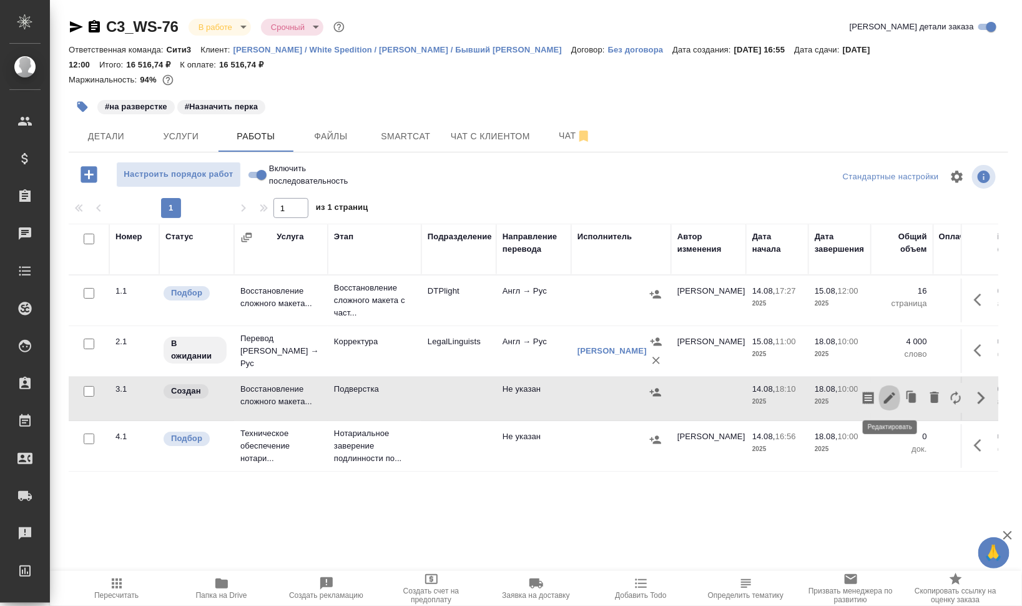
click at [887, 401] on icon "button" at bounding box center [889, 397] width 15 height 15
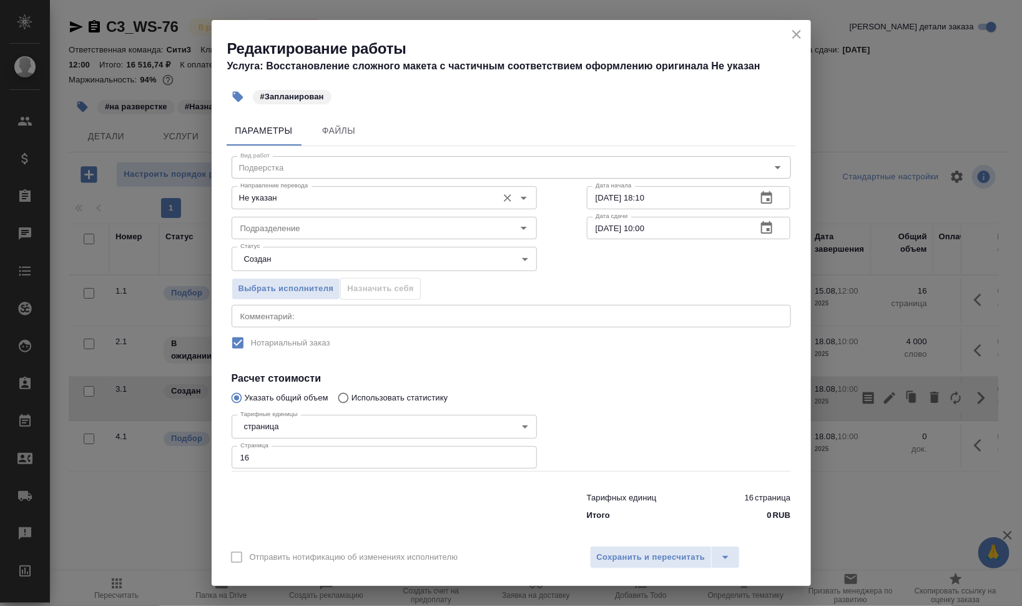
click at [374, 192] on input "Не указан" at bounding box center [363, 197] width 256 height 15
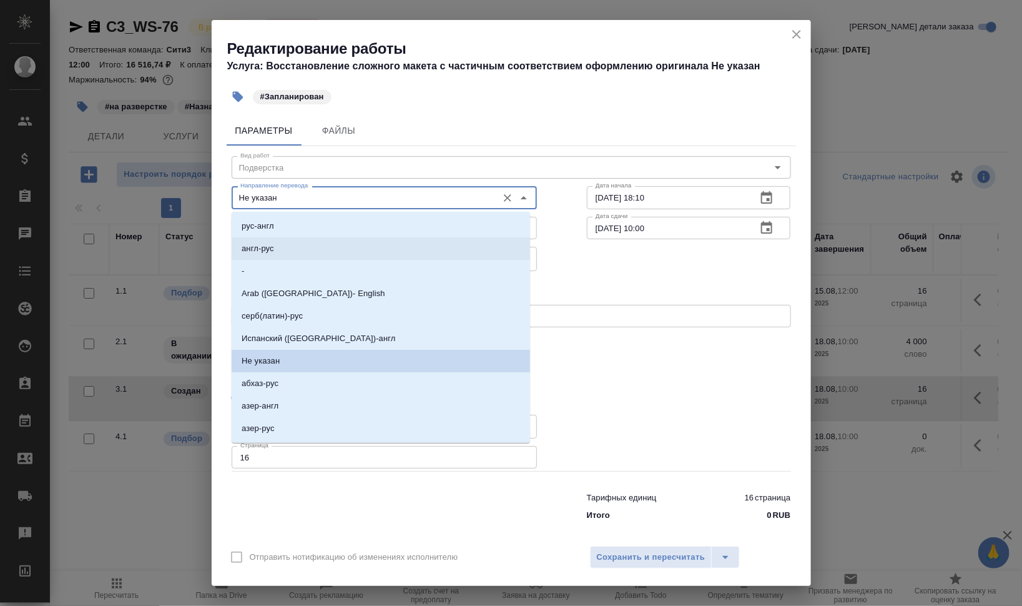
click at [338, 243] on li "англ-рус" at bounding box center [381, 248] width 298 height 22
type input "англ-рус"
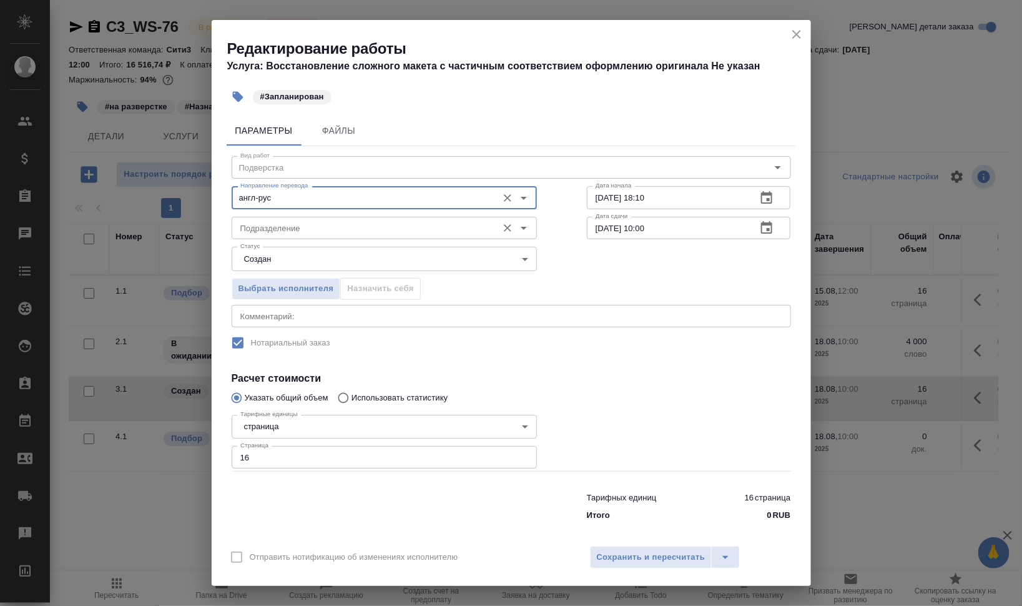
click at [338, 229] on input "Подразделение" at bounding box center [363, 227] width 256 height 15
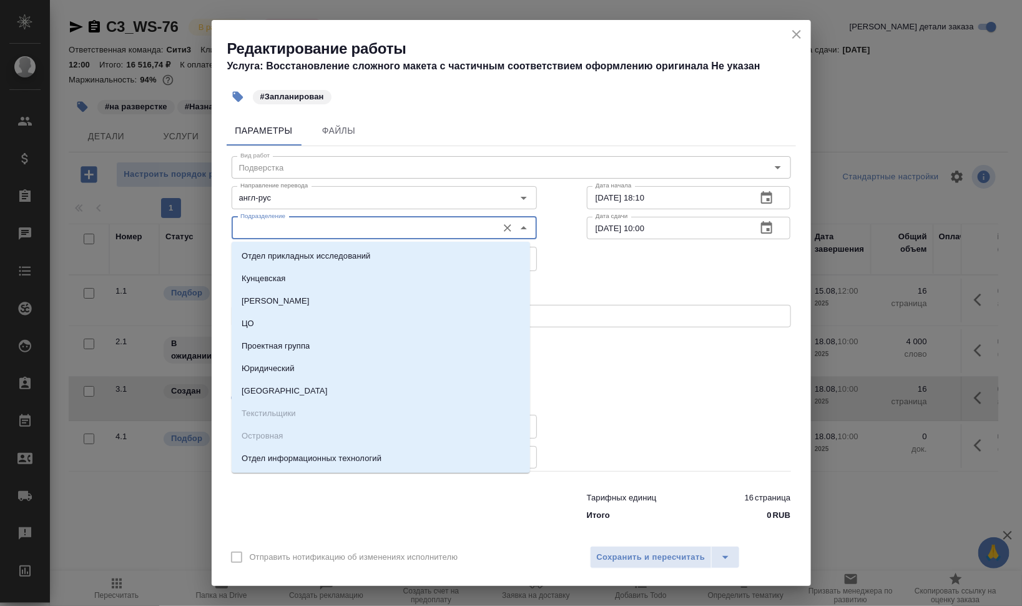
click at [338, 229] on input "Подразделение" at bounding box center [363, 227] width 256 height 15
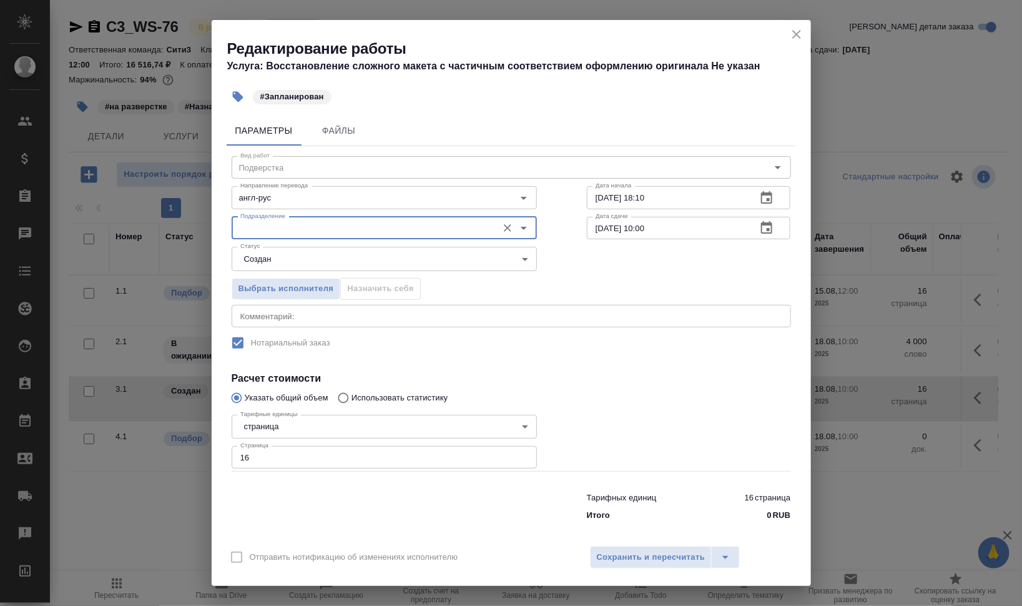
click at [338, 229] on input "Подразделение" at bounding box center [363, 227] width 256 height 15
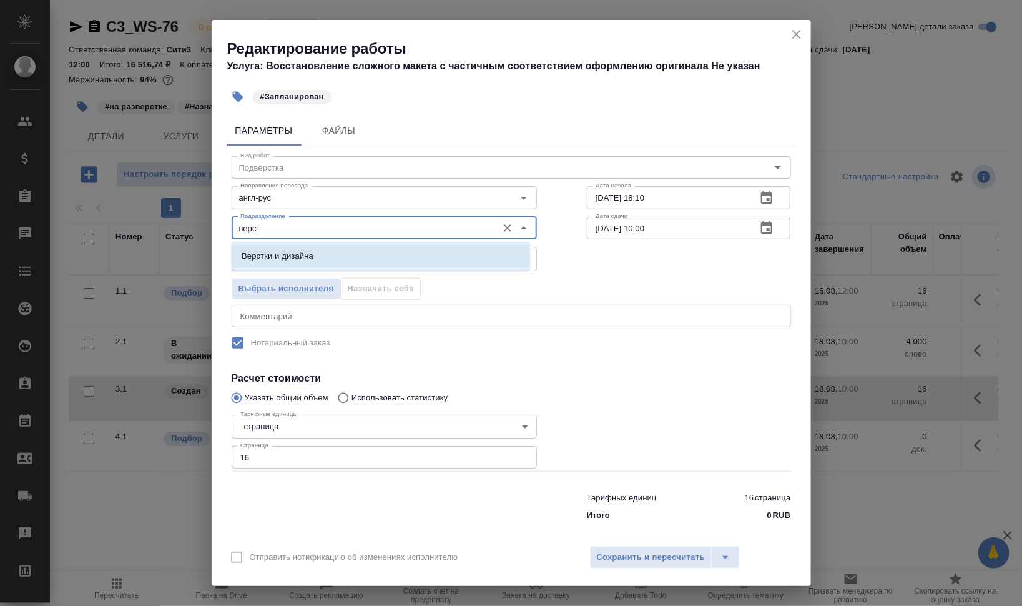
click at [326, 253] on li "Верстки и дизайна" at bounding box center [381, 256] width 298 height 22
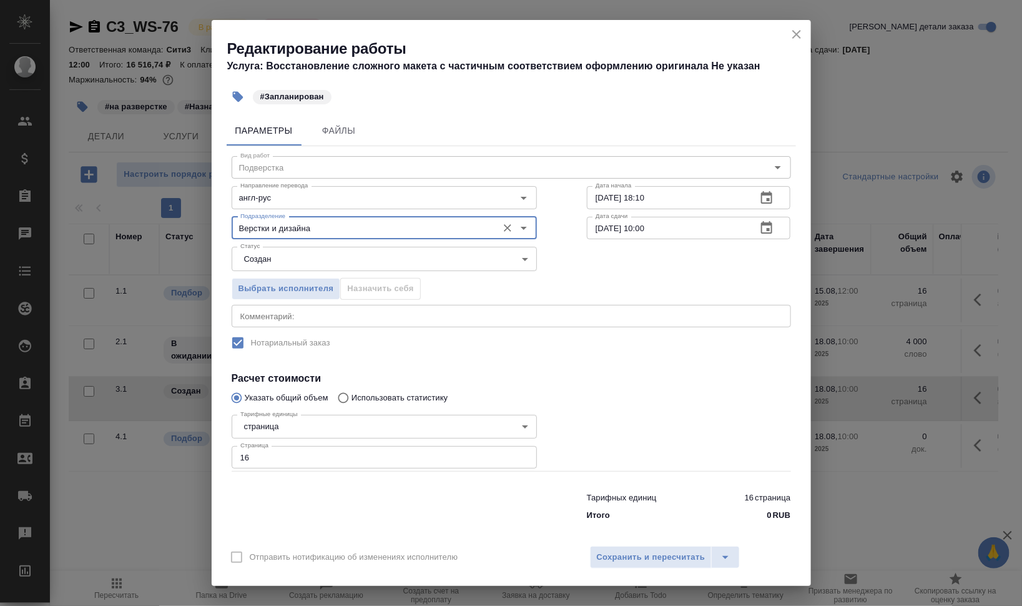
type input "Верстки и дизайна"
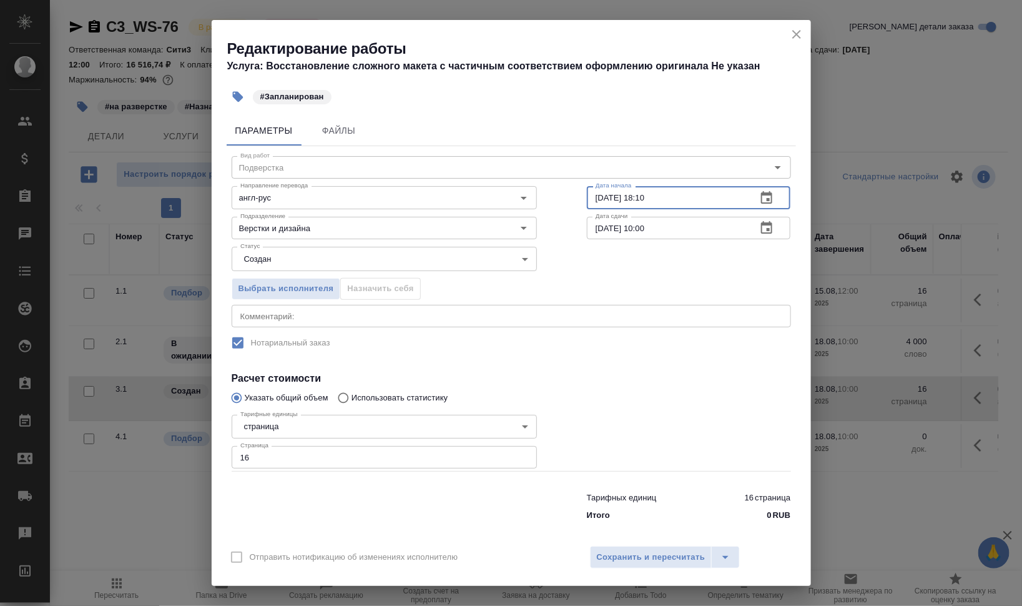
drag, startPoint x: 597, startPoint y: 192, endPoint x: 604, endPoint y: 201, distance: 11.1
click at [594, 195] on input "14.08.2025 18:10" at bounding box center [667, 197] width 160 height 22
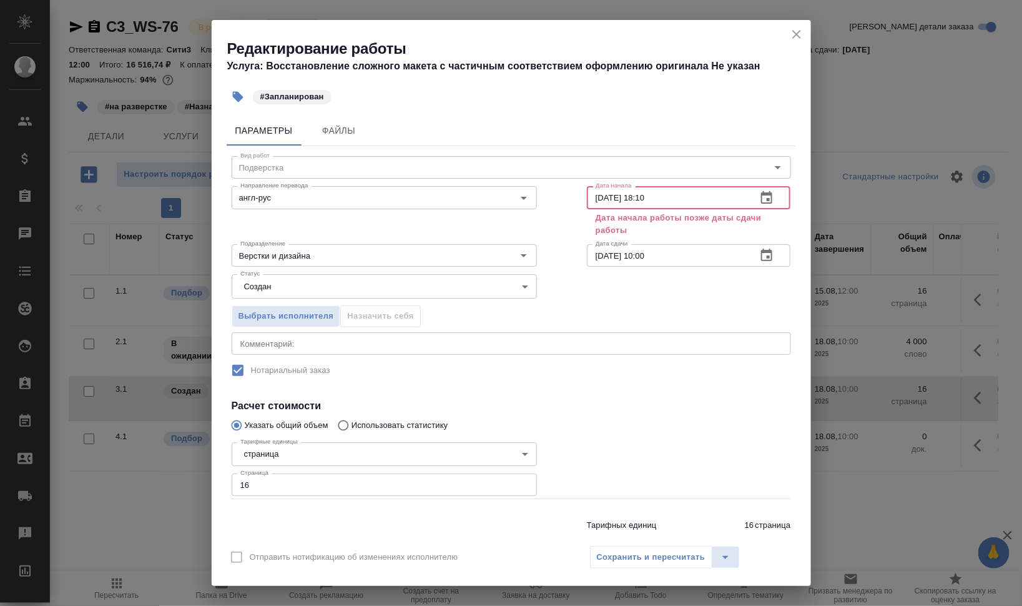
drag, startPoint x: 646, startPoint y: 196, endPoint x: 724, endPoint y: 197, distance: 78.0
click at [724, 197] on input "18.08.2025 18:10" at bounding box center [667, 197] width 160 height 22
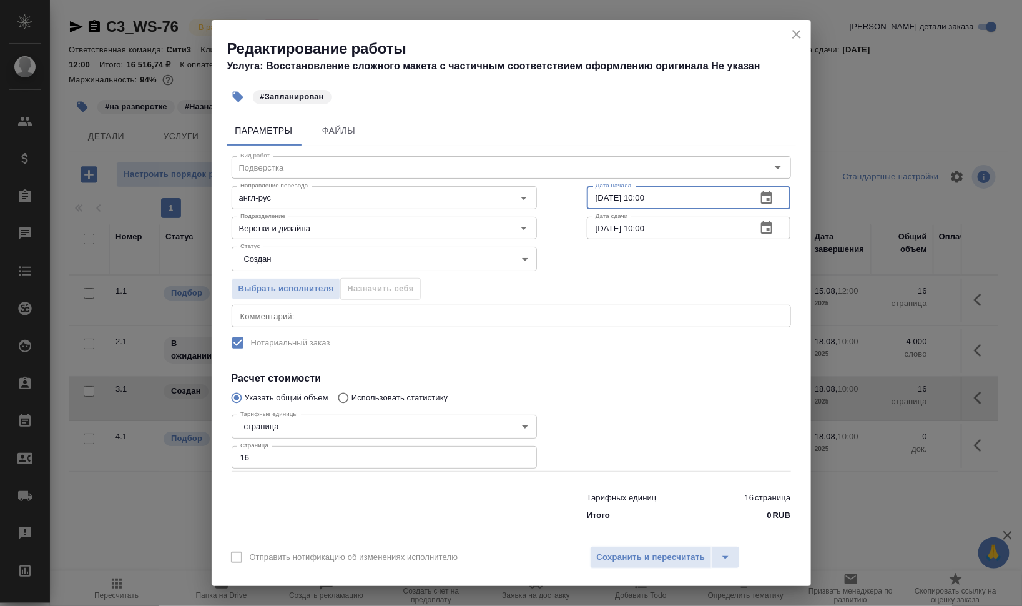
type input "18.08.2025 10:00"
drag, startPoint x: 645, startPoint y: 227, endPoint x: 637, endPoint y: 232, distance: 9.2
click at [637, 232] on input "18.08.2025 10:00" at bounding box center [667, 228] width 160 height 22
type input "18.08.2025 12:00"
click at [652, 540] on div "Отправить нотификацию об изменениях исполнителю Сохранить и пересчитать" at bounding box center [511, 562] width 599 height 48
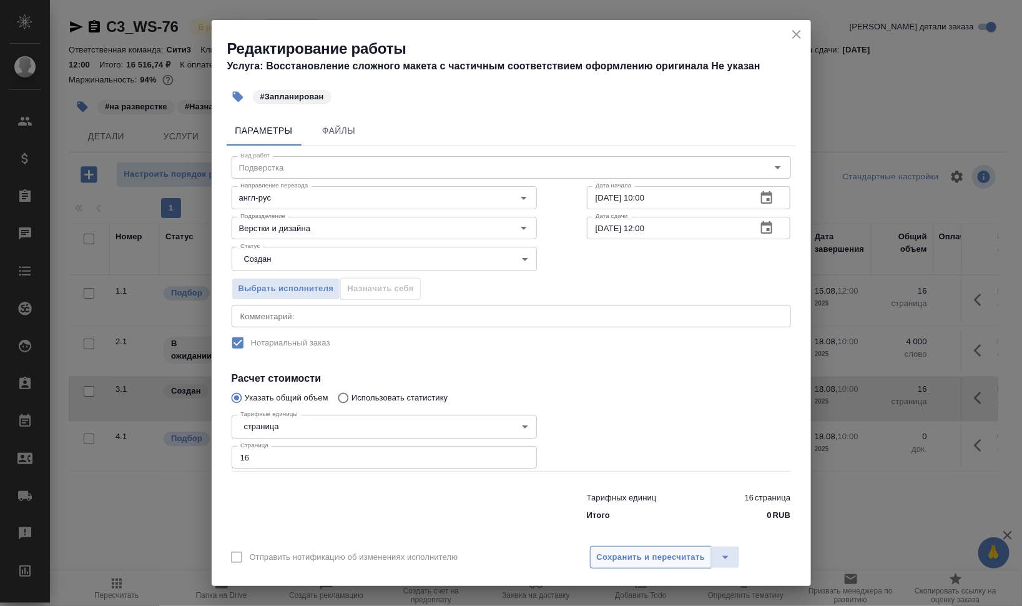
click at [656, 549] on button "Сохранить и пересчитать" at bounding box center [651, 557] width 122 height 22
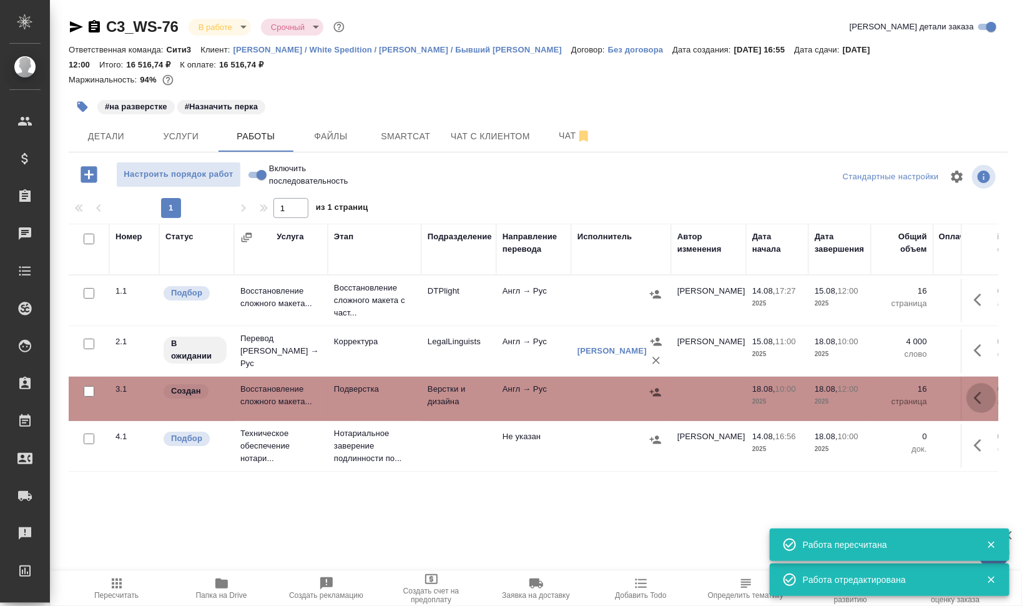
click at [978, 390] on button "button" at bounding box center [981, 398] width 30 height 30
click at [878, 394] on button "button" at bounding box center [868, 398] width 21 height 30
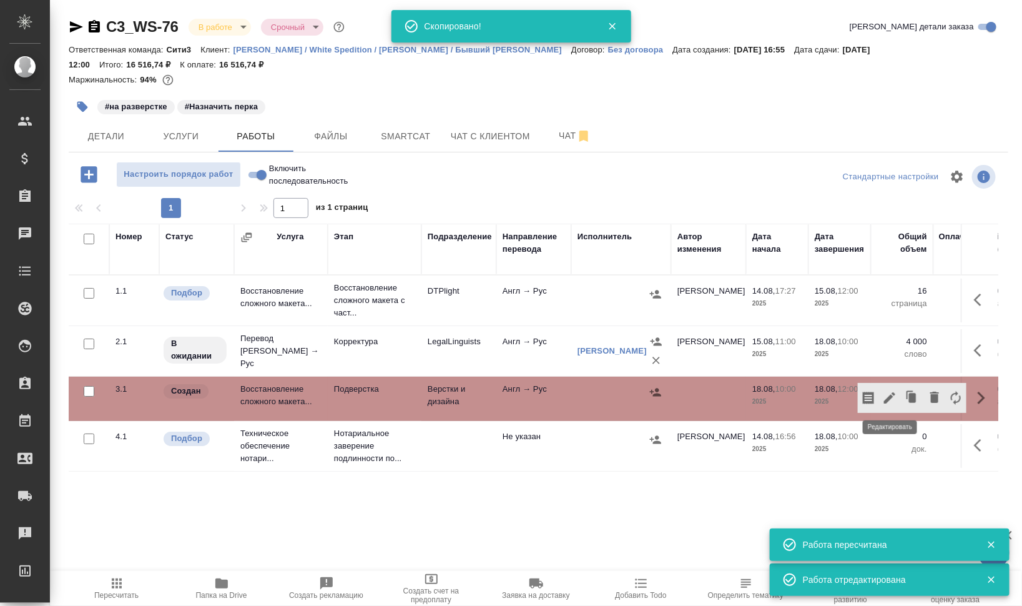
click at [890, 397] on icon "button" at bounding box center [889, 397] width 11 height 11
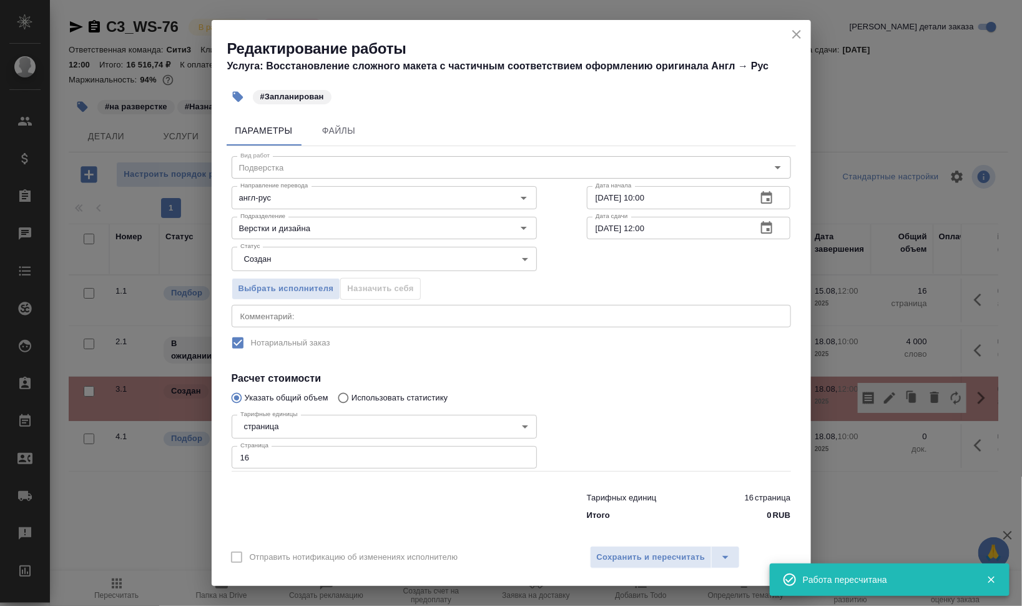
click at [302, 252] on body "🙏 .cls-1 fill:#fff; AWATERA Валеев Динар Клиенты Спецификации Заказы 0 Чаты Tod…" at bounding box center [511, 303] width 1022 height 606
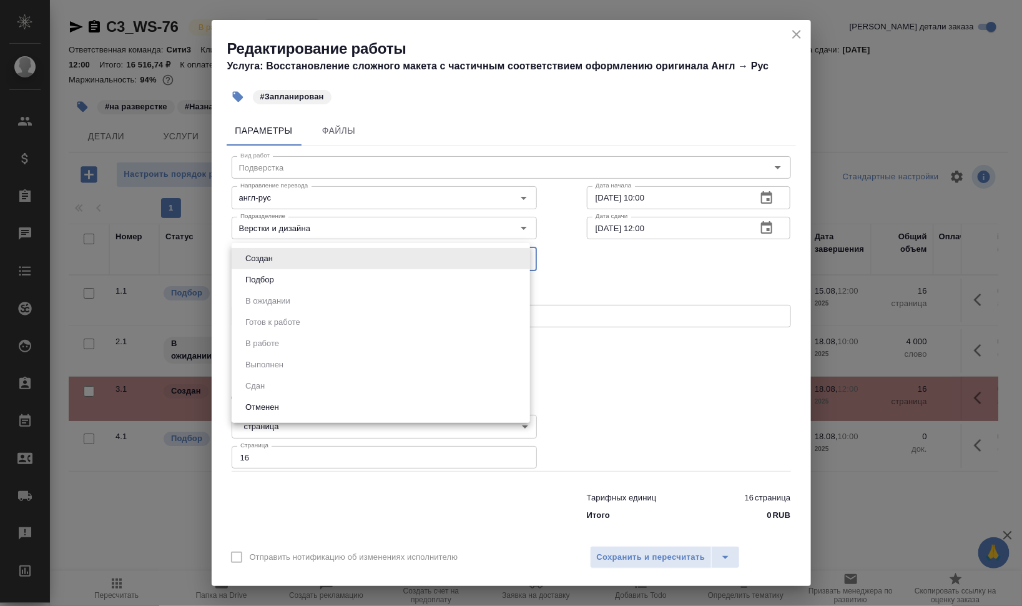
click at [297, 270] on ul "Создан Подбор В ожидании Готов к работе В работе Выполнен Сдан Отменен" at bounding box center [381, 333] width 298 height 180
drag, startPoint x: 430, startPoint y: 282, endPoint x: 435, endPoint y: 287, distance: 7.5
click at [429, 281] on li "Подбор" at bounding box center [381, 279] width 298 height 21
type input "recruiting"
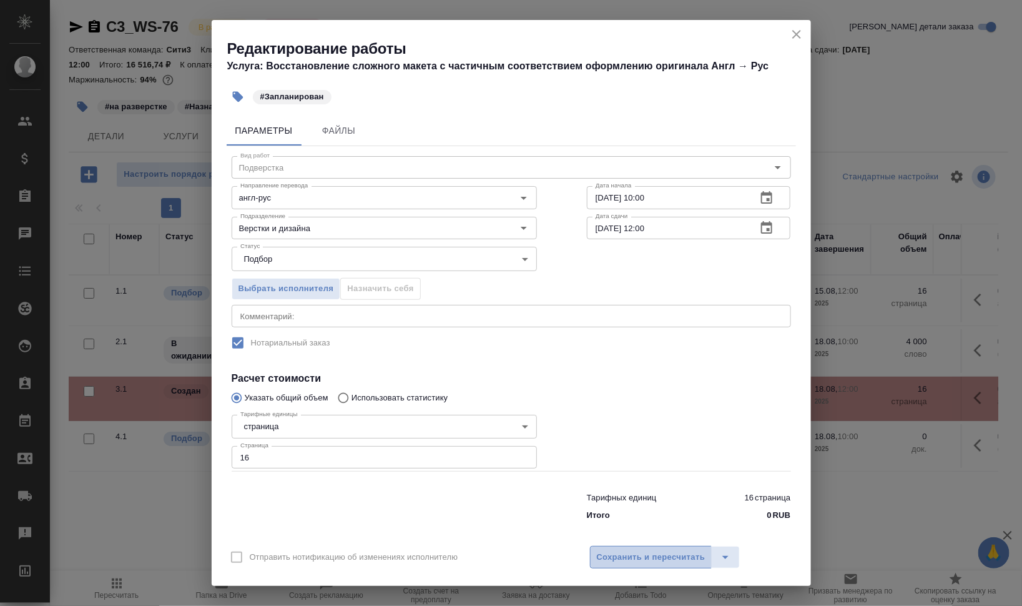
click at [672, 564] on button "Сохранить и пересчитать" at bounding box center [651, 557] width 122 height 22
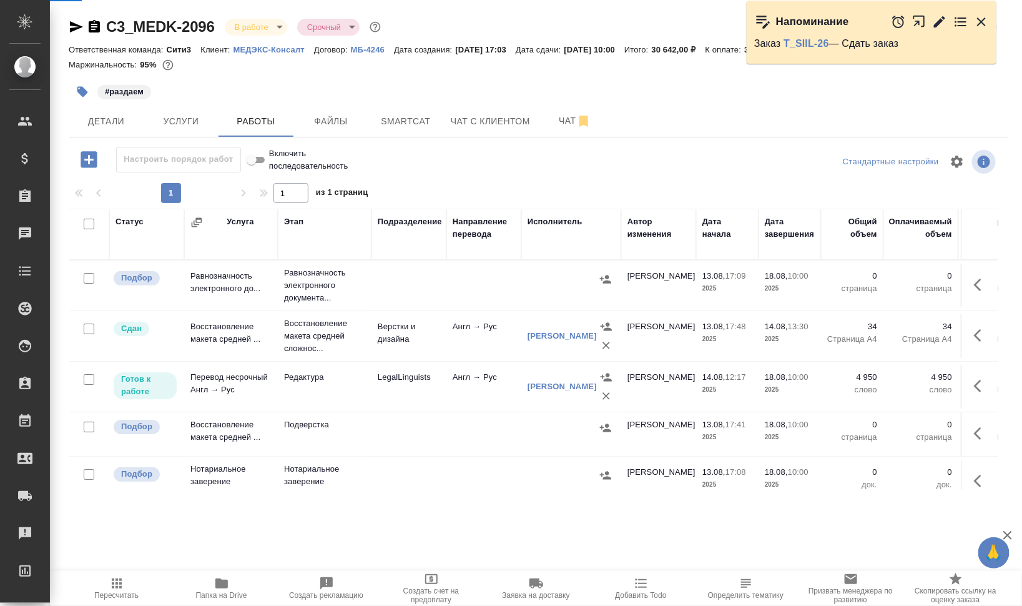
click at [245, 119] on span "Работы" at bounding box center [256, 122] width 60 height 16
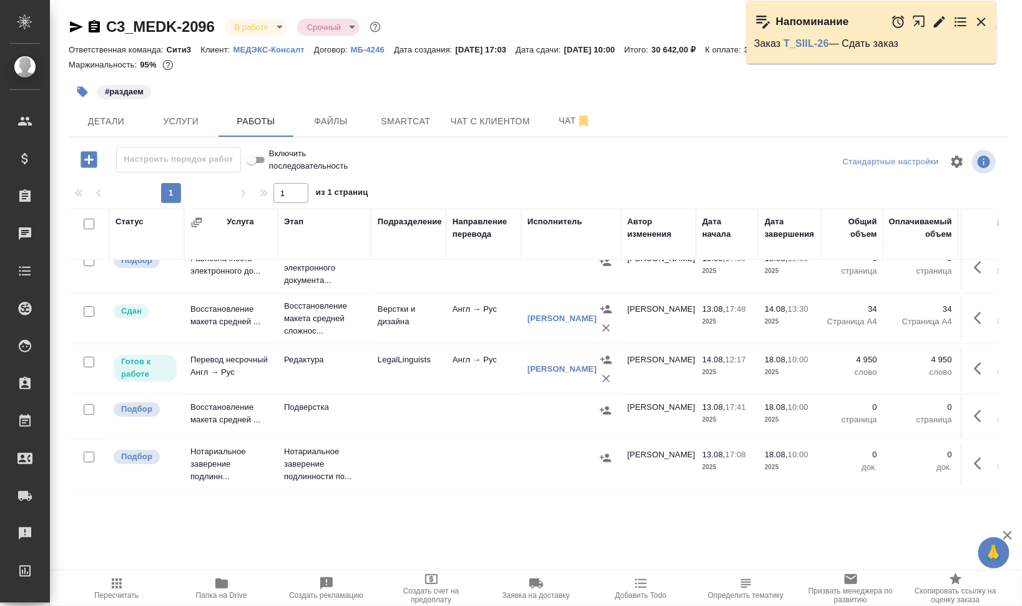
scroll to position [27, 0]
click at [974, 361] on icon "button" at bounding box center [981, 368] width 15 height 15
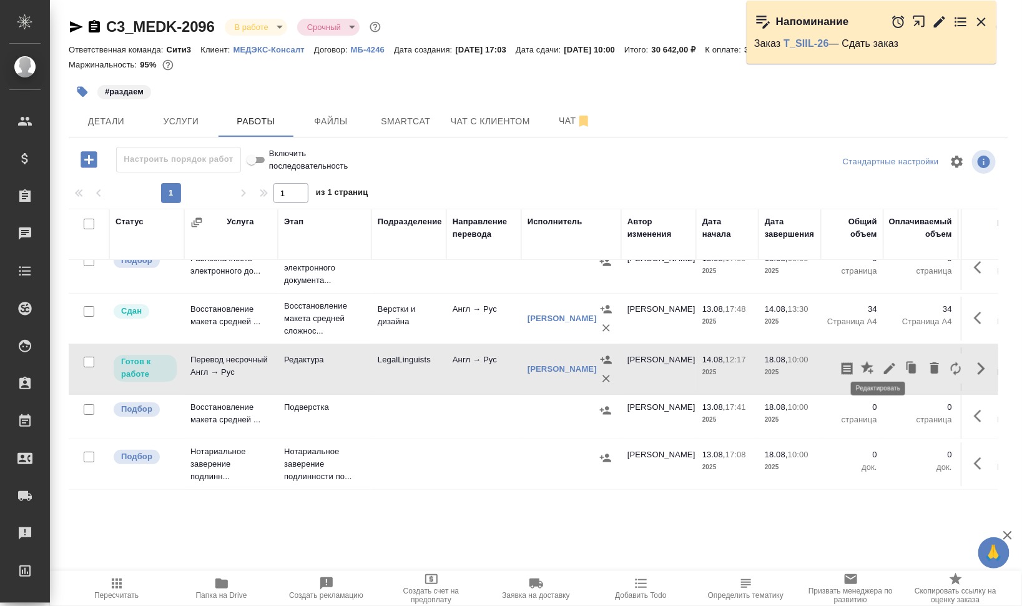
click at [884, 363] on icon "button" at bounding box center [889, 368] width 11 height 11
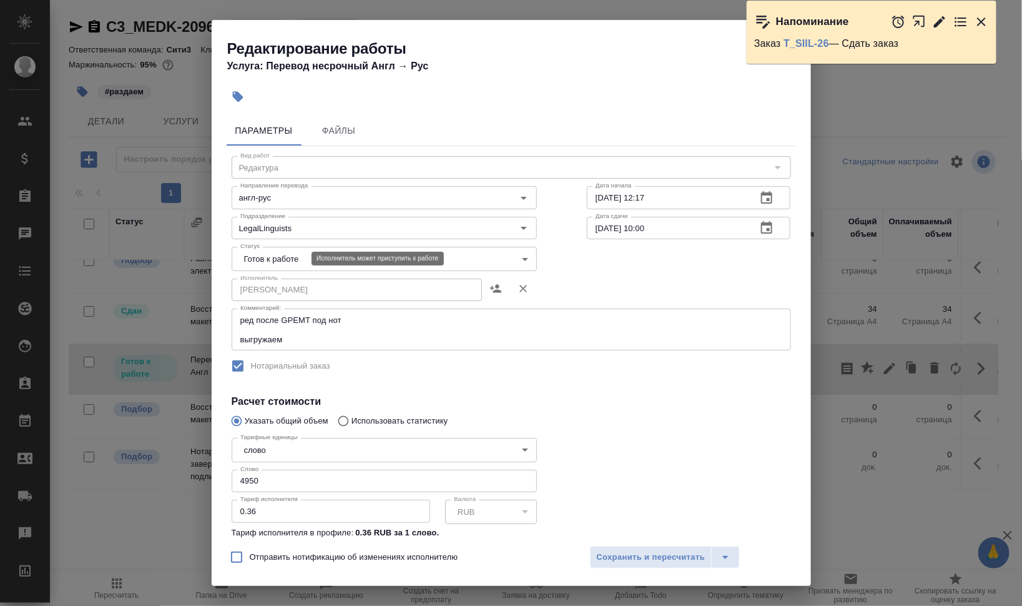
click at [294, 257] on body "🙏 .cls-1 fill:#fff; AWATERA [PERSON_NAME] Динар Клиенты Спецификации Заказы 0 Ч…" at bounding box center [511, 303] width 1022 height 606
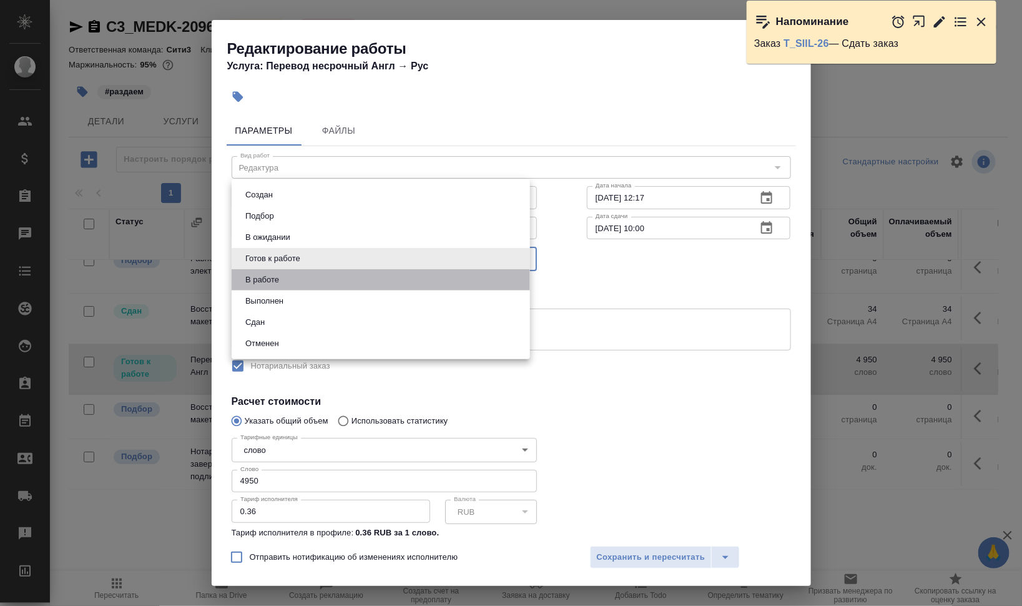
click at [294, 278] on li "В работе" at bounding box center [381, 279] width 298 height 21
type input "inProgress"
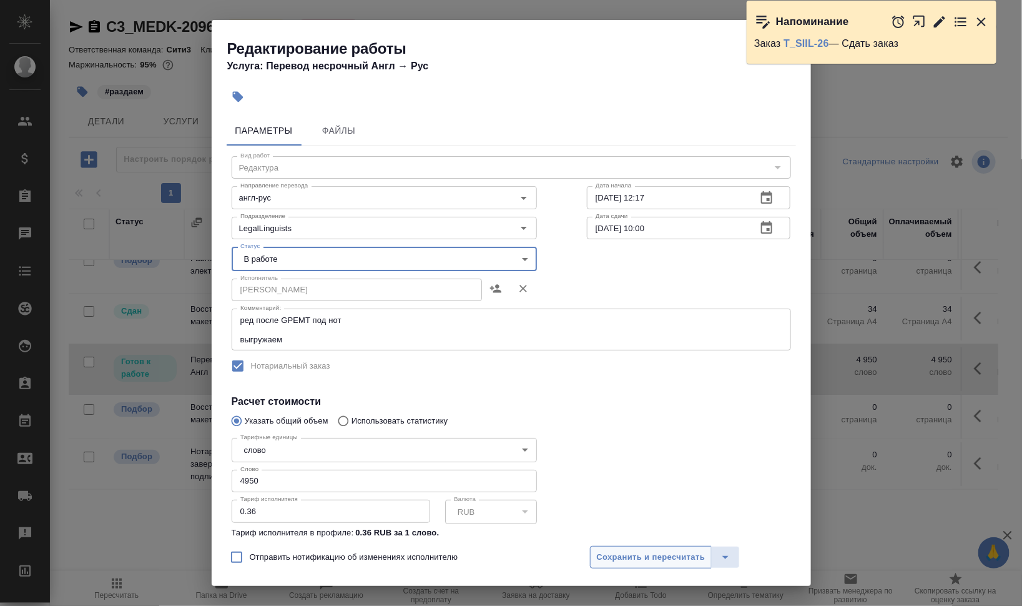
click at [654, 564] on button "Сохранить и пересчитать" at bounding box center [651, 557] width 122 height 22
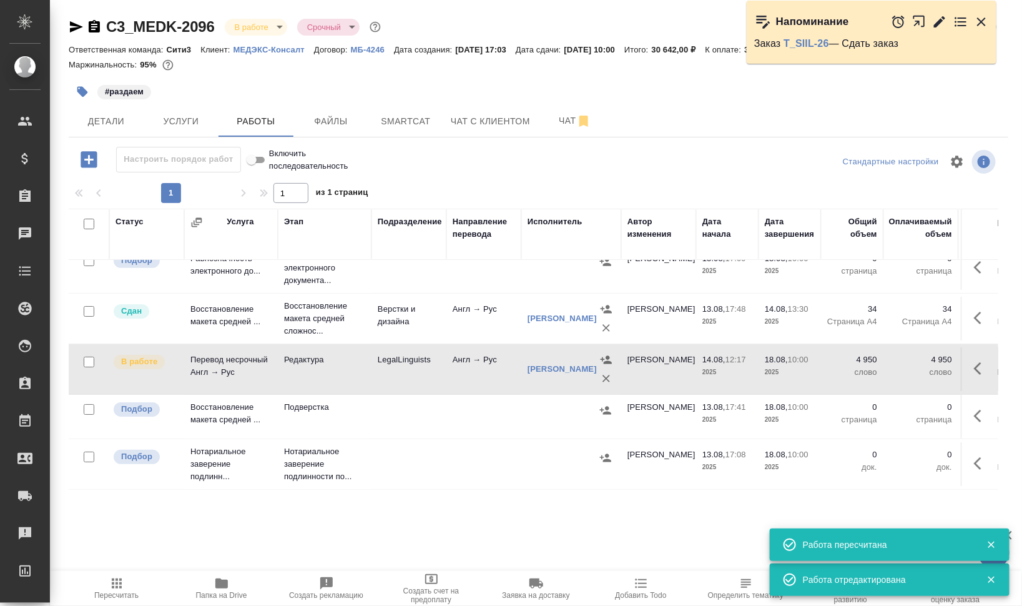
click at [129, 591] on span "Пересчитать" at bounding box center [117, 588] width 90 height 24
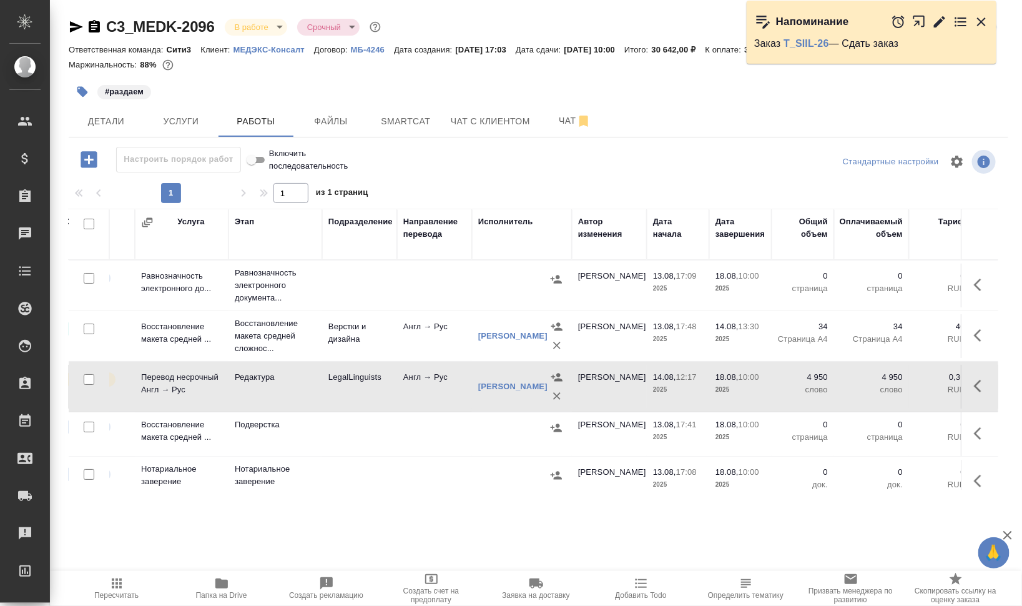
scroll to position [0, 49]
click at [554, 120] on span "Чат" at bounding box center [575, 121] width 60 height 16
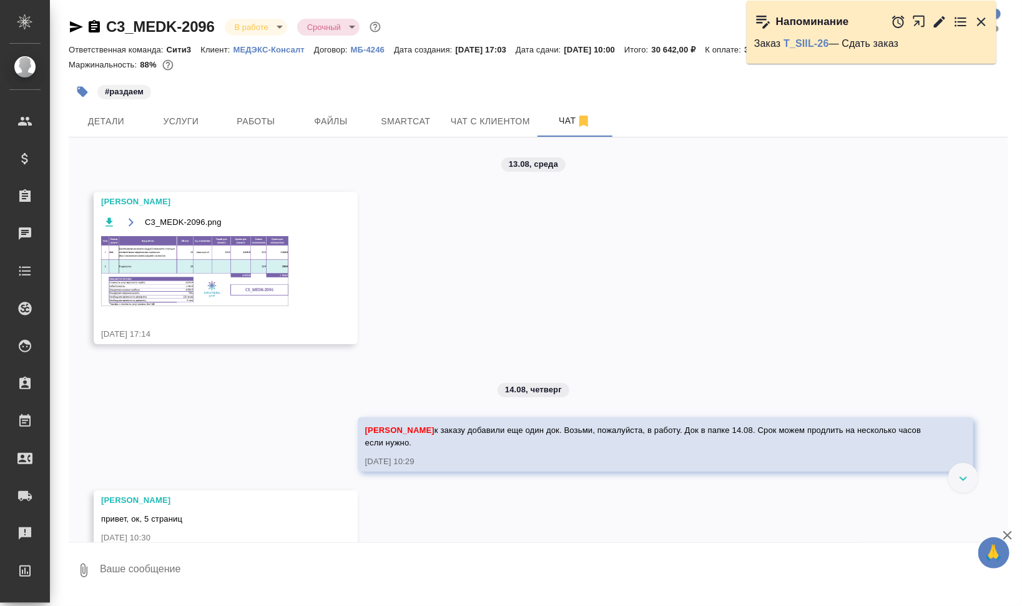
click at [219, 270] on img at bounding box center [194, 271] width 187 height 70
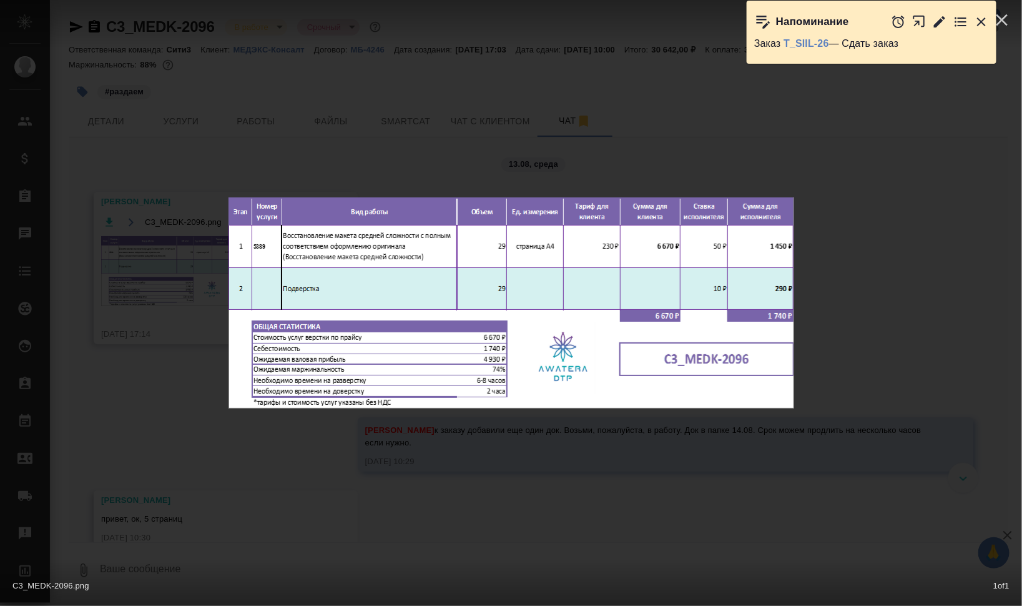
click at [872, 295] on div "C3_MEDK-2096.png 1 of 1" at bounding box center [511, 303] width 1022 height 606
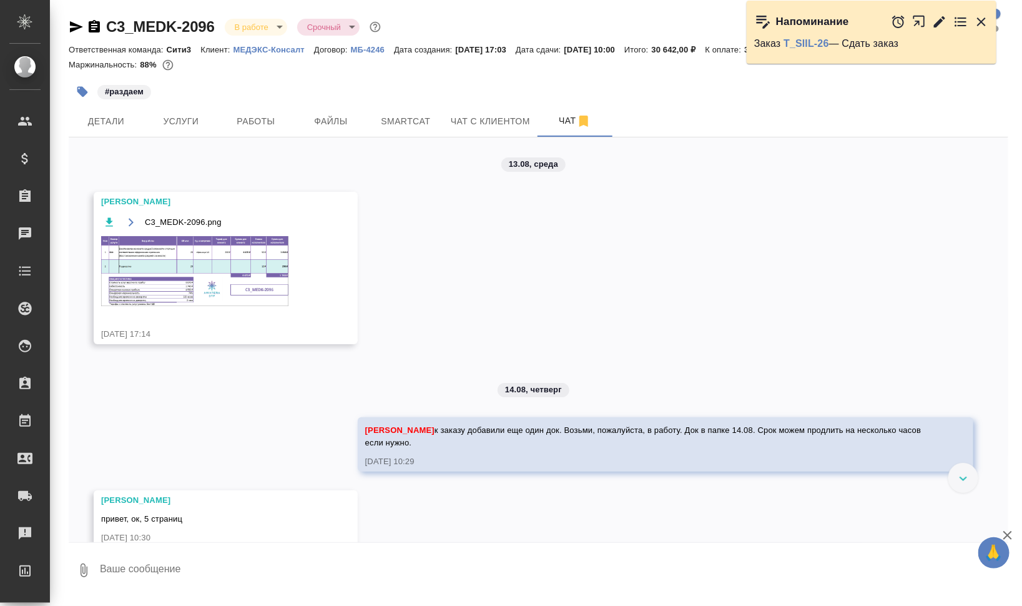
click at [978, 23] on icon "button" at bounding box center [981, 21] width 15 height 15
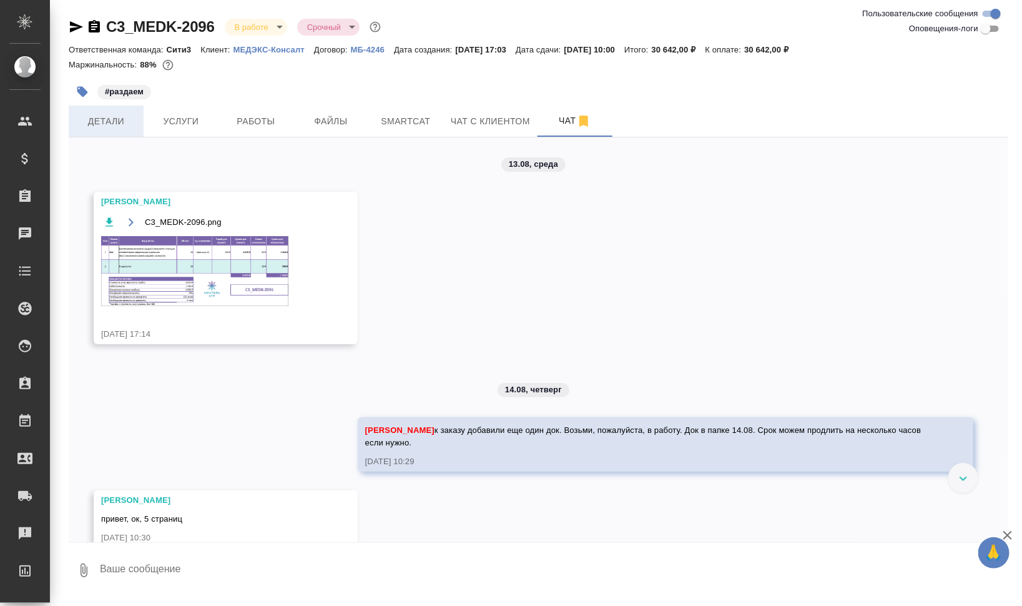
click at [106, 119] on span "Детали" at bounding box center [106, 122] width 60 height 16
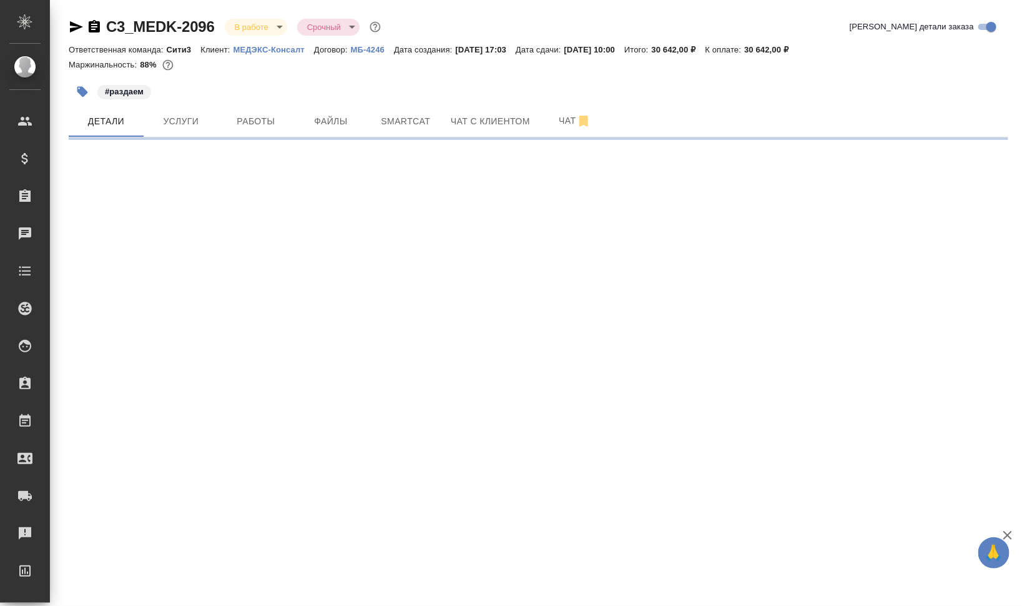
select select "RU"
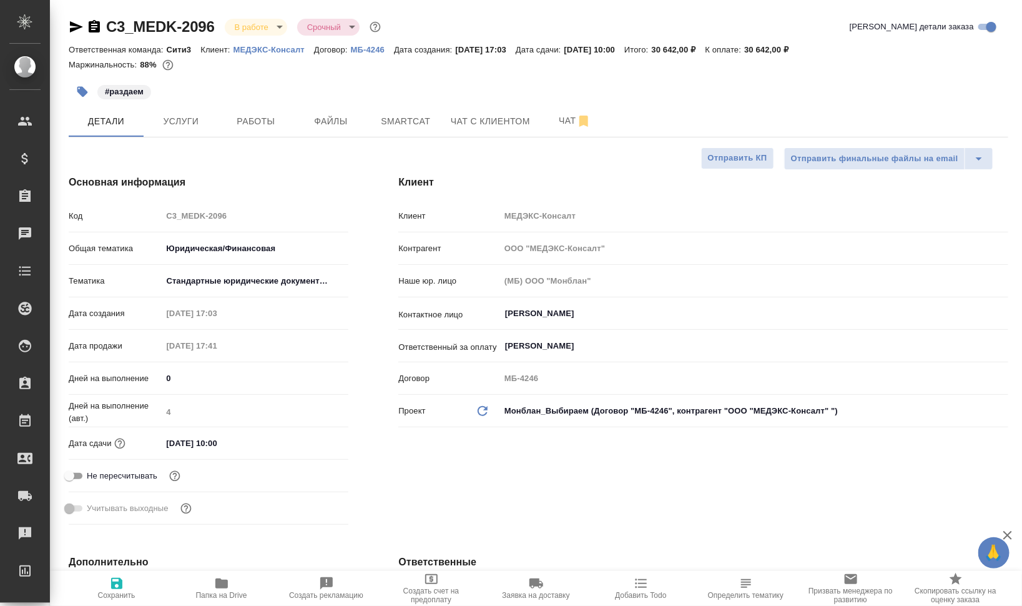
type textarea "x"
click at [213, 443] on input "[DATE] 10:00" at bounding box center [216, 443] width 109 height 18
type input "[DATE] 10:0_"
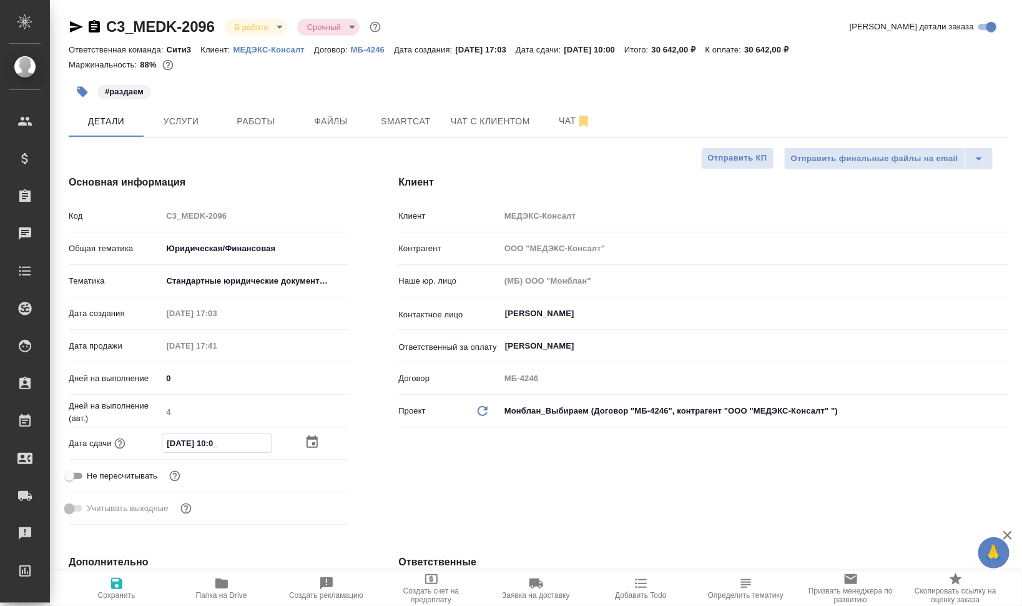
type textarea "x"
type input "[DATE] 12:00"
type textarea "x"
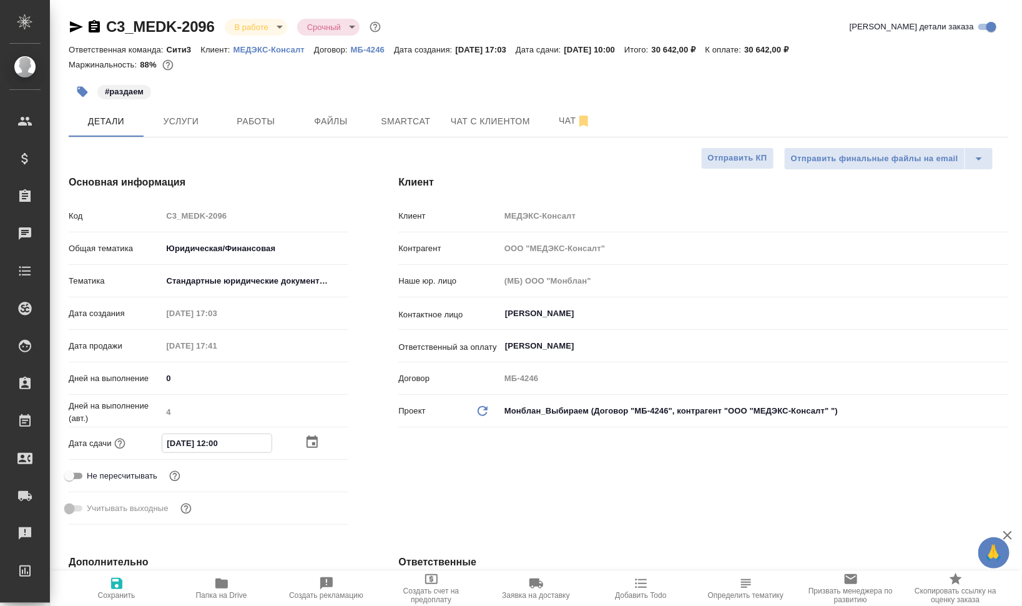
type textarea "x"
type input "[DATE] 12:00"
click at [109, 591] on span "Сохранить" at bounding box center [116, 595] width 37 height 9
type textarea "x"
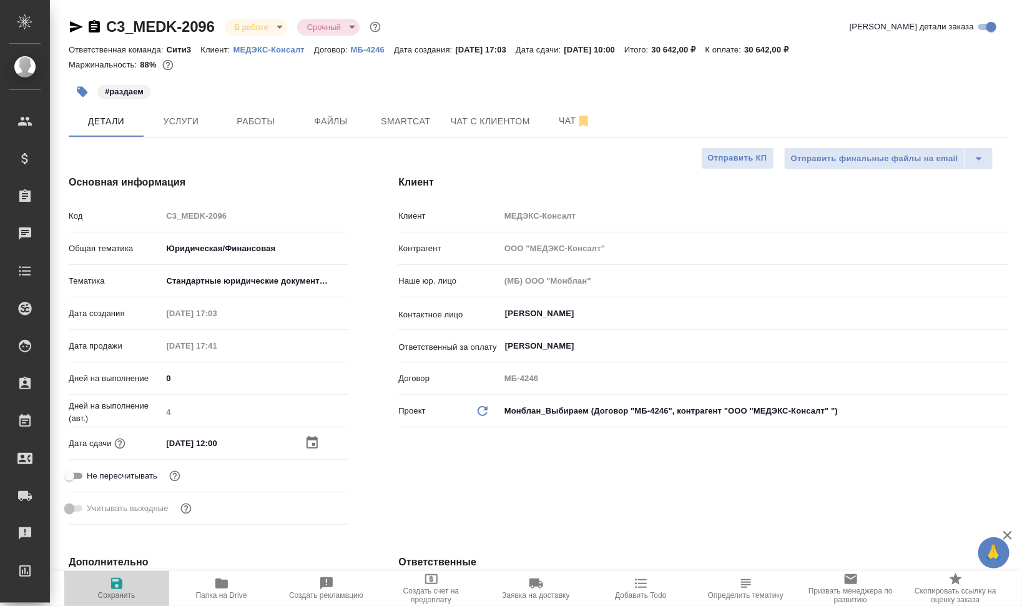
type textarea "x"
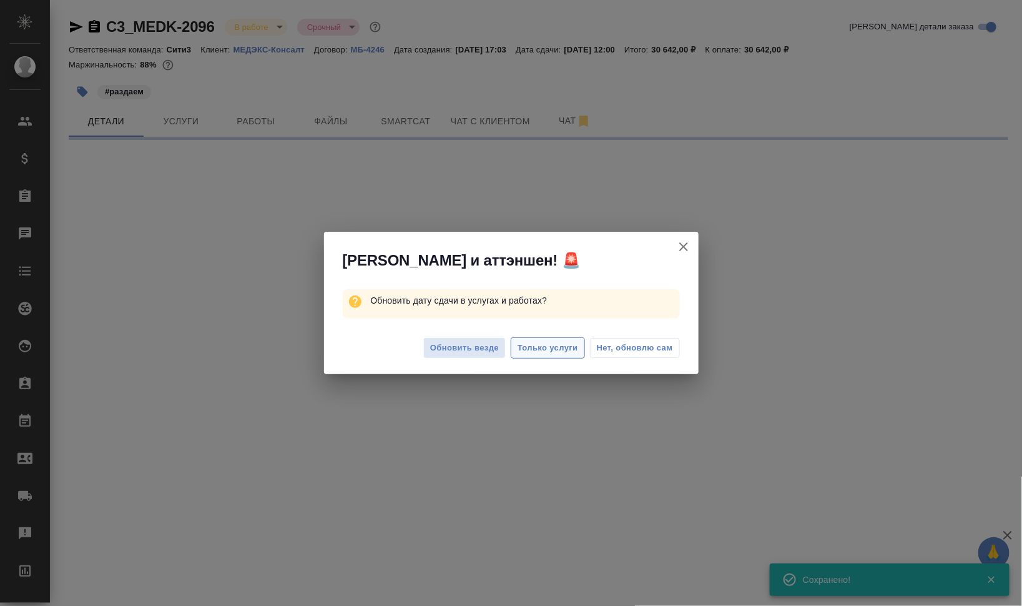
select select "RU"
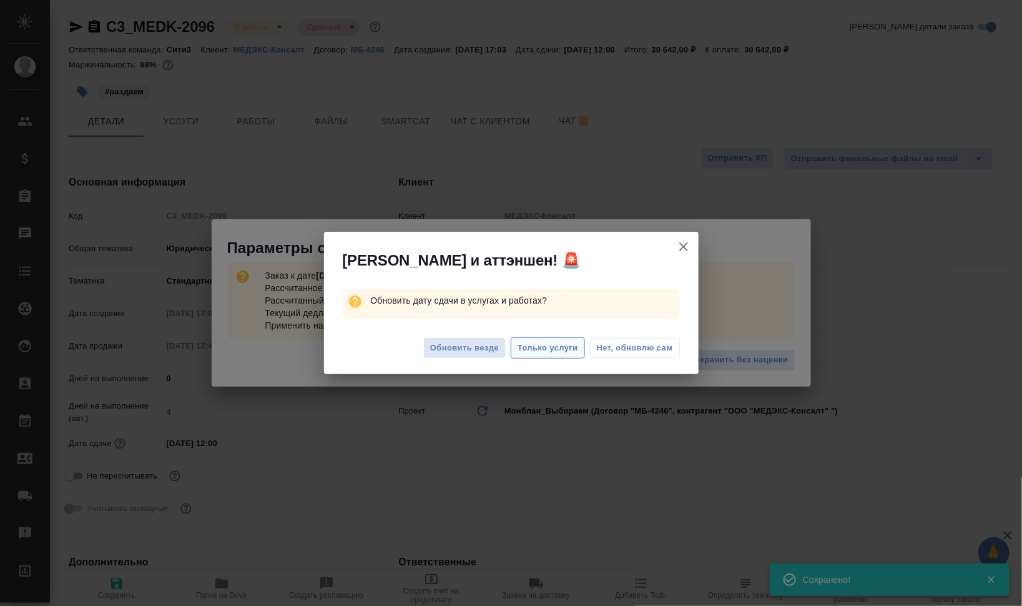
click at [563, 345] on span "Только услуги" at bounding box center [548, 348] width 61 height 14
type textarea "x"
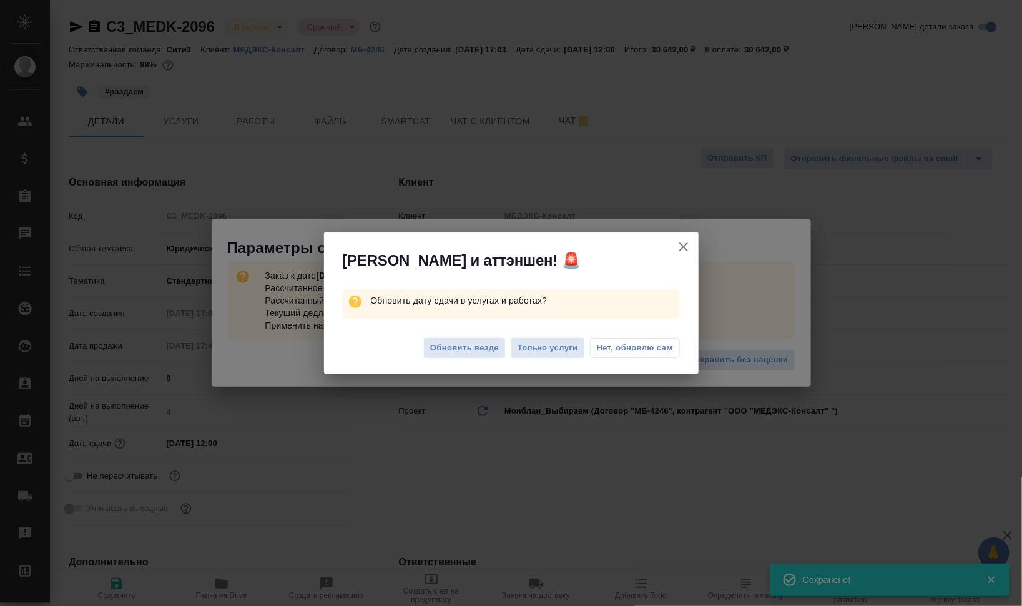
type textarea "x"
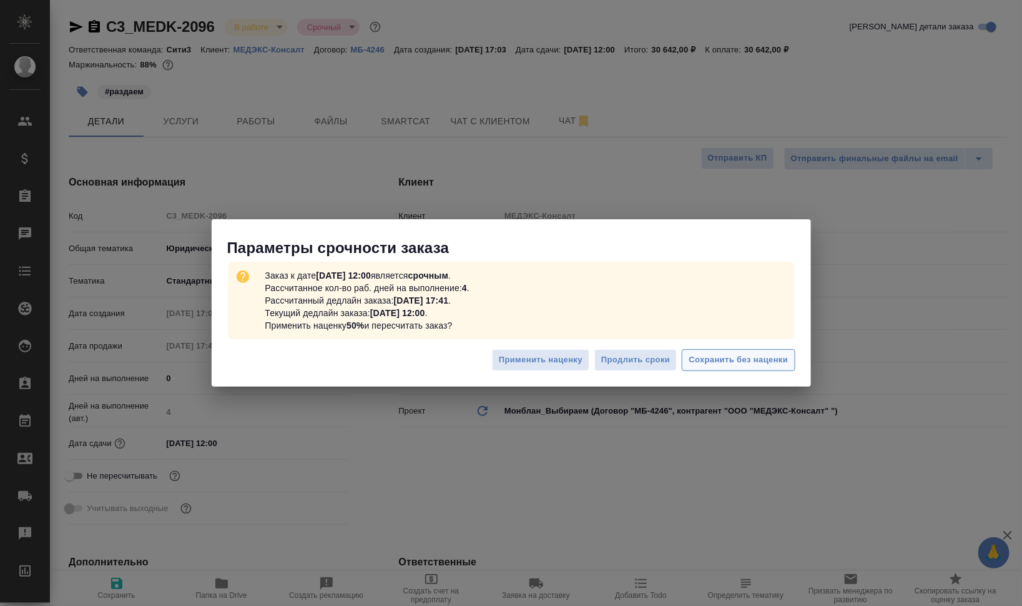
click at [731, 362] on span "Сохранить без наценки" at bounding box center [738, 360] width 99 height 14
type textarea "x"
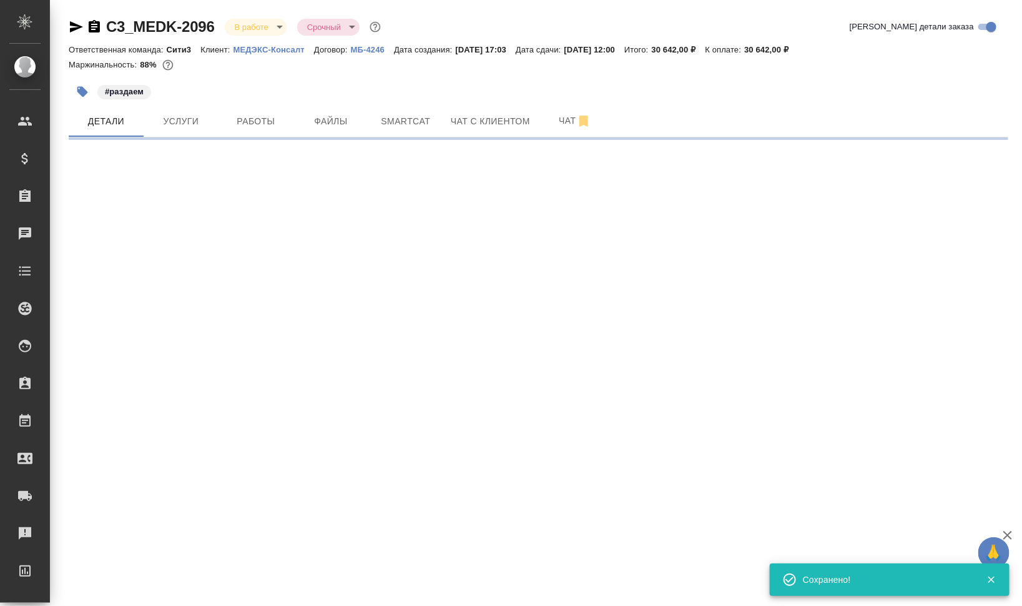
select select "RU"
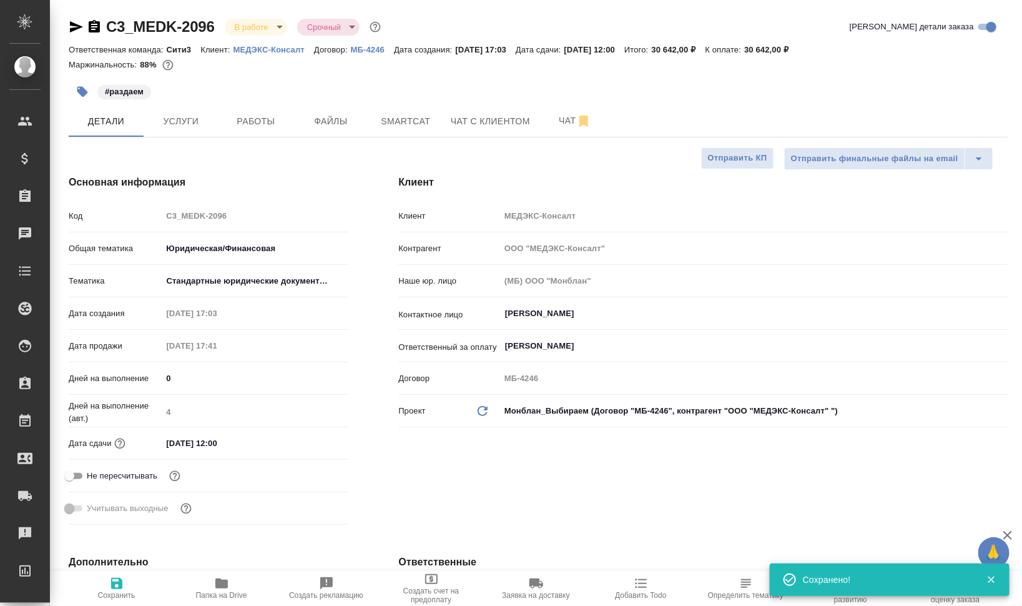
type textarea "x"
click at [257, 127] on span "Работы" at bounding box center [256, 122] width 60 height 16
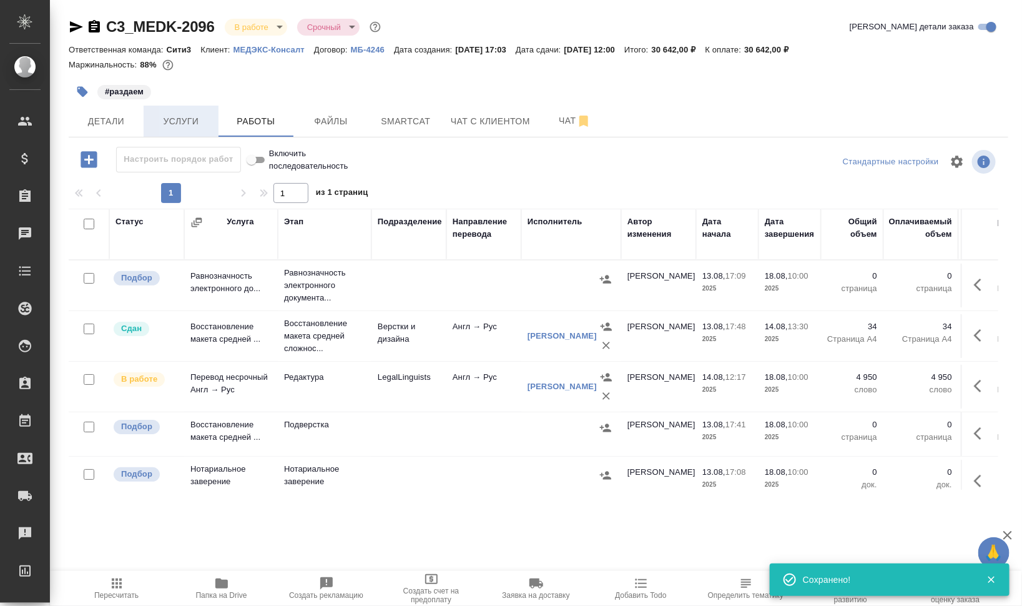
click at [188, 122] on span "Услуги" at bounding box center [181, 122] width 60 height 16
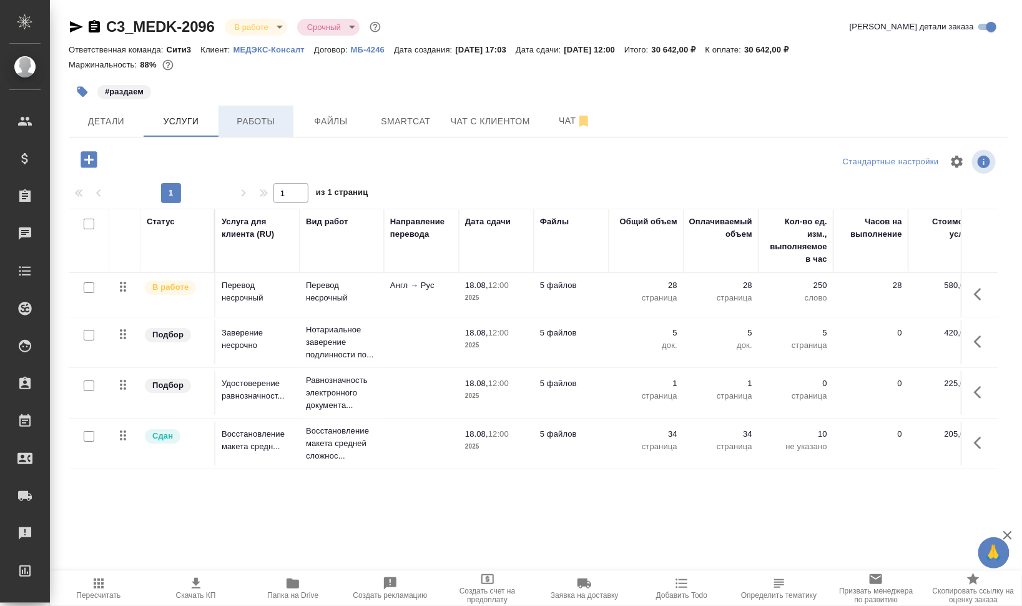
click at [269, 121] on span "Работы" at bounding box center [256, 122] width 60 height 16
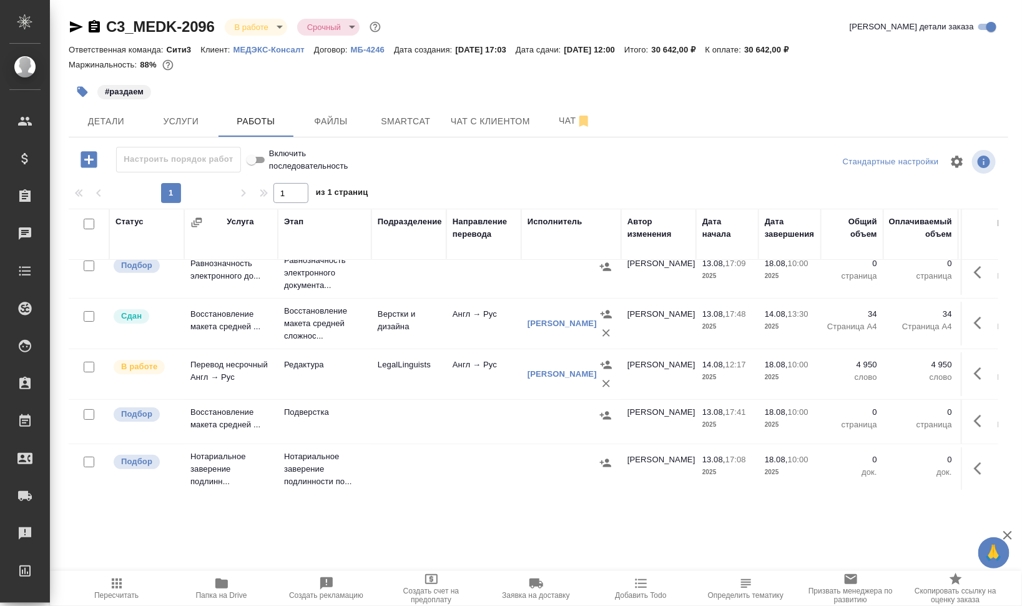
scroll to position [27, 0]
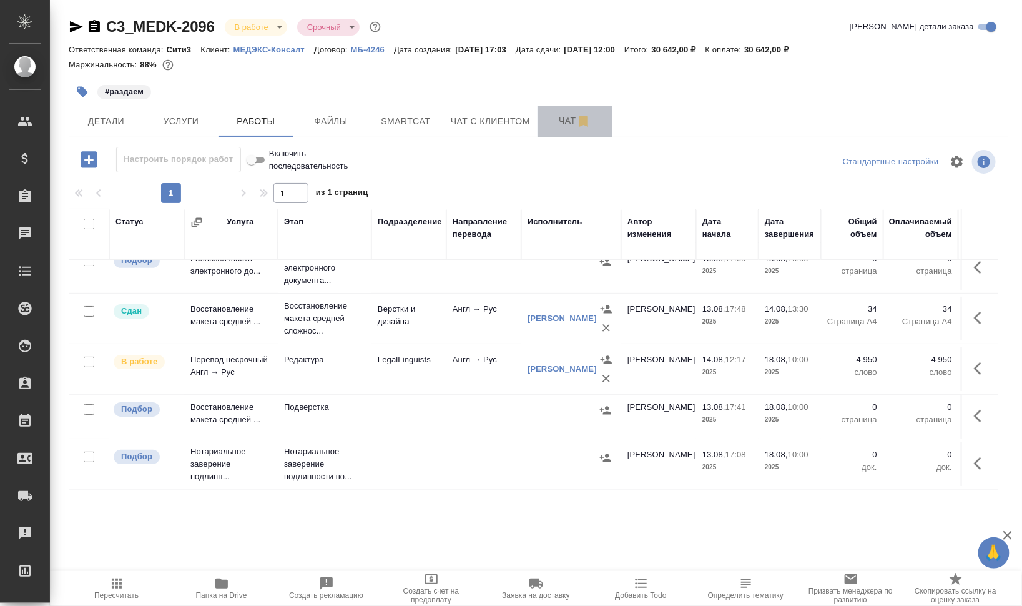
click at [556, 112] on button "Чат" at bounding box center [575, 121] width 75 height 31
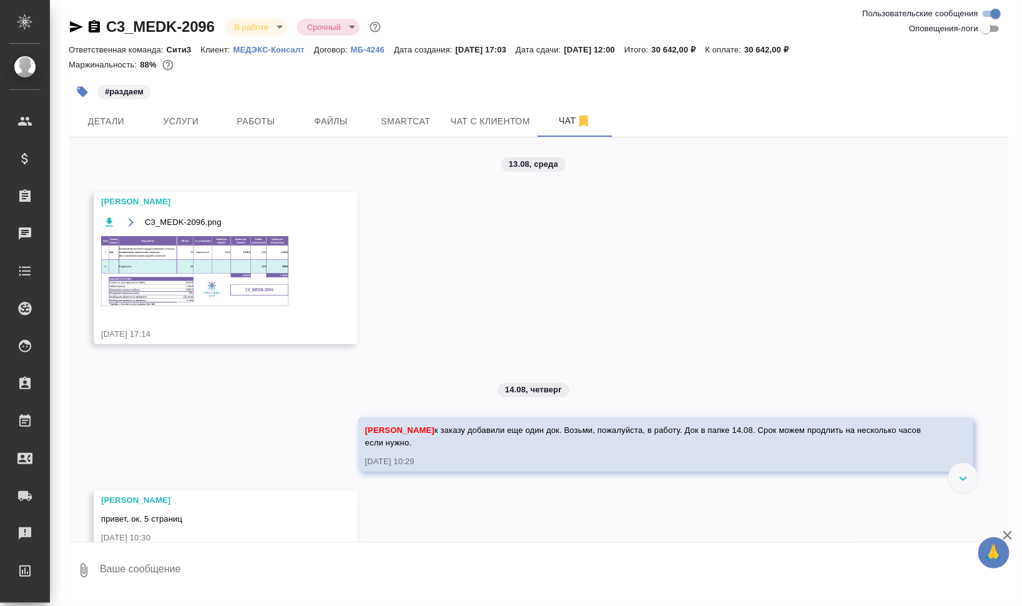
click at [169, 262] on img at bounding box center [194, 271] width 187 height 70
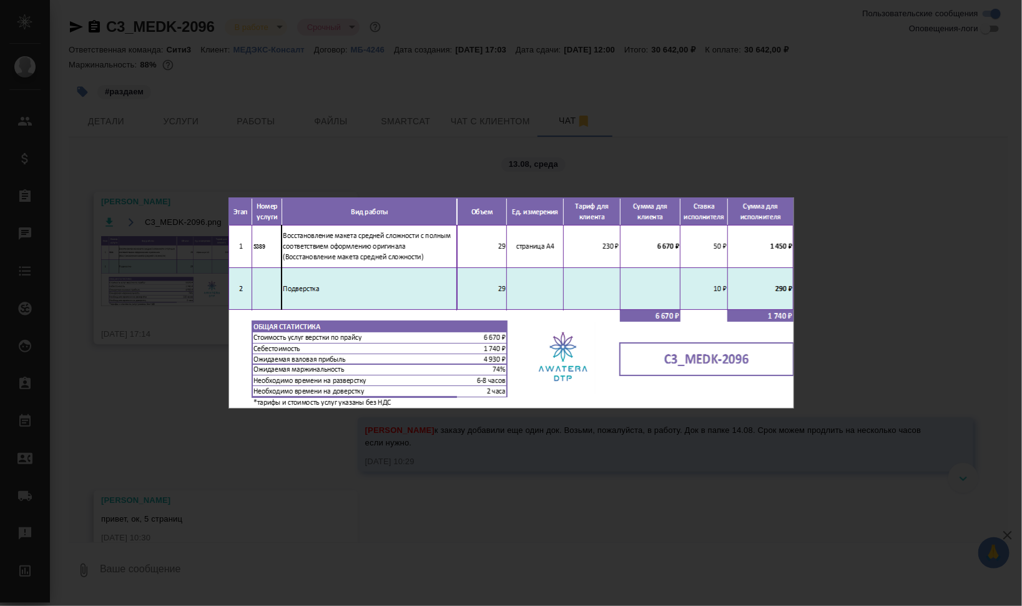
click at [850, 304] on div "C3_MEDK-2096.png 1 of 1" at bounding box center [511, 303] width 1022 height 606
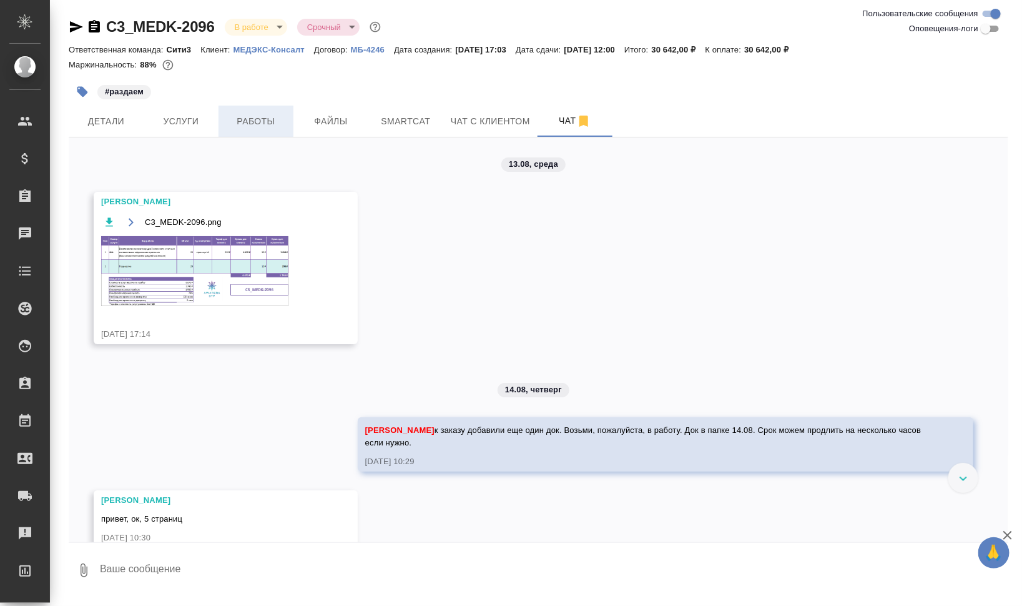
click at [242, 116] on span "Работы" at bounding box center [256, 122] width 60 height 16
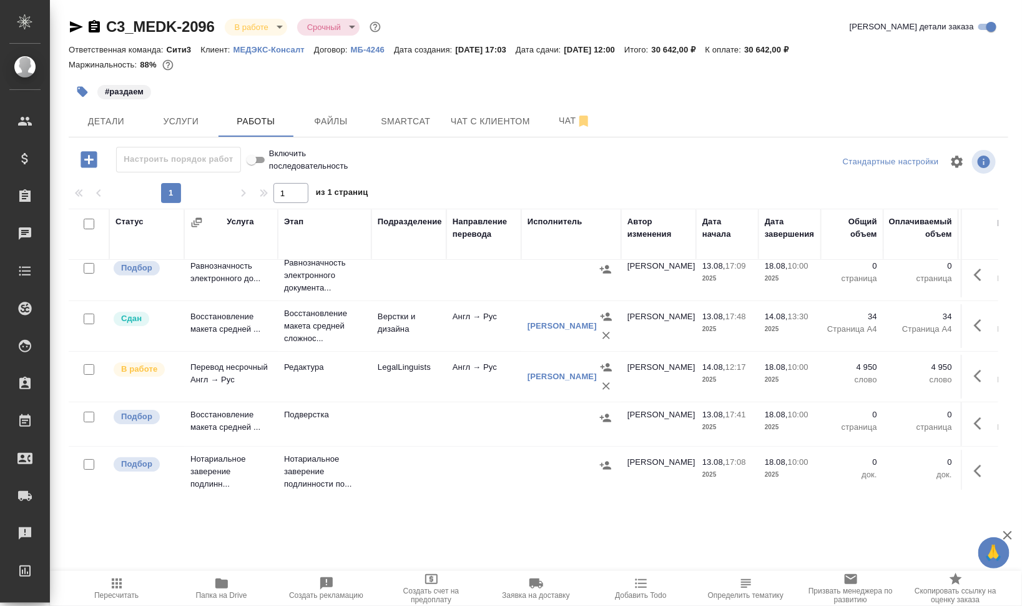
scroll to position [27, 0]
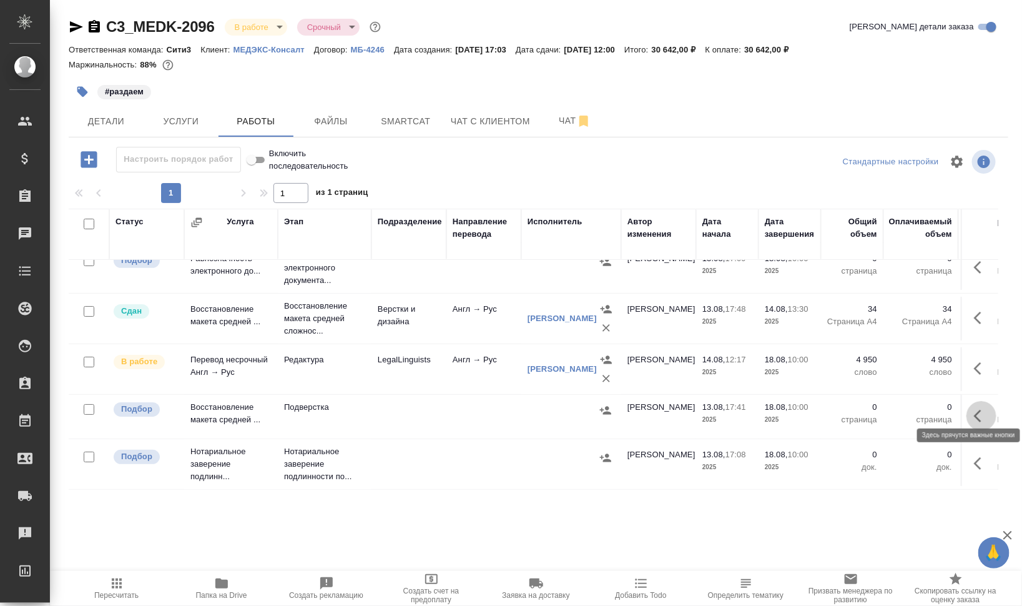
click at [974, 408] on icon "button" at bounding box center [981, 415] width 15 height 15
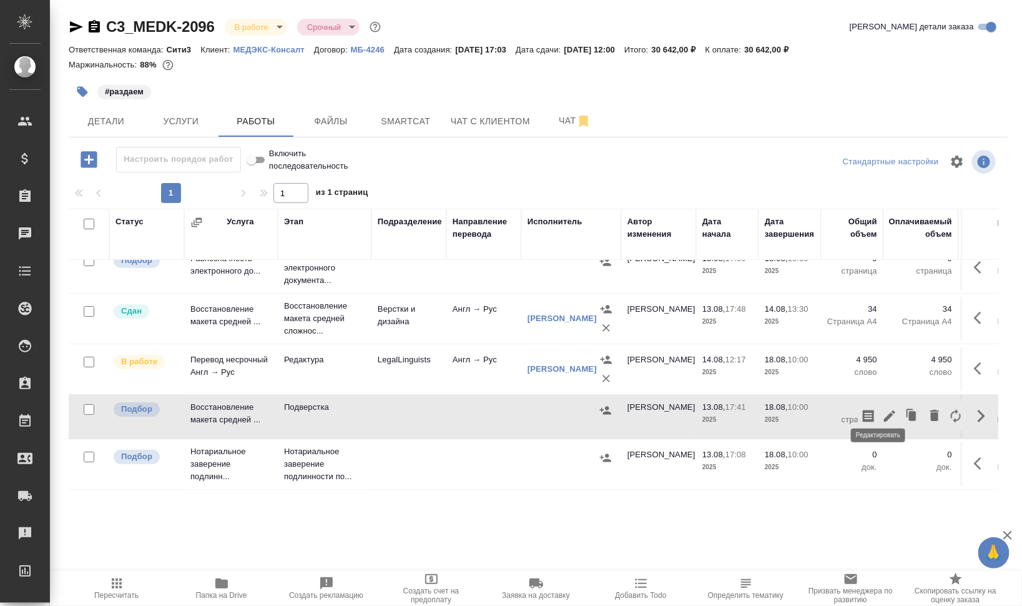
click at [882, 408] on icon "button" at bounding box center [889, 415] width 15 height 15
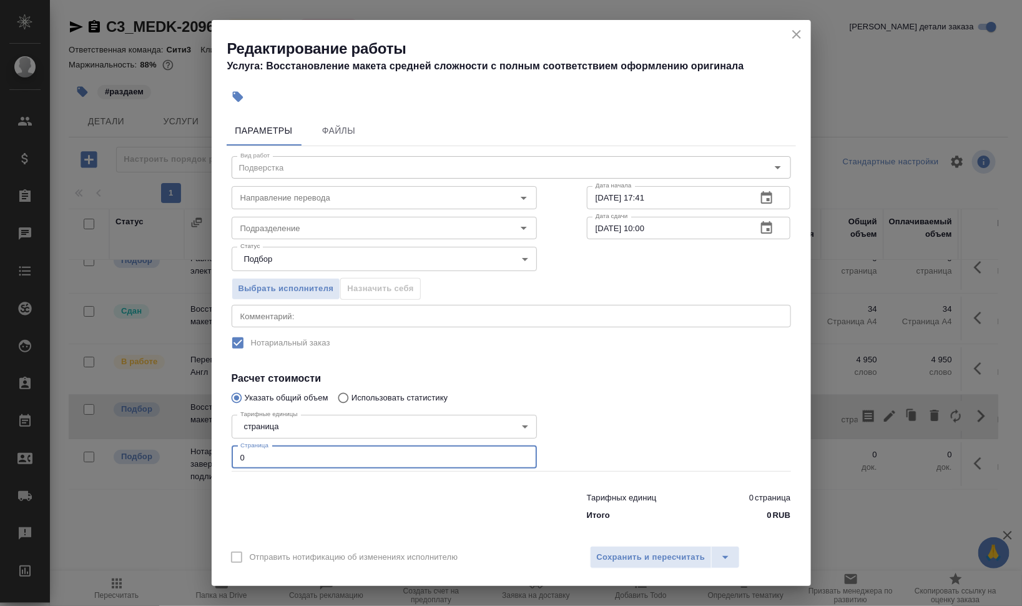
drag, startPoint x: 263, startPoint y: 458, endPoint x: 206, endPoint y: 455, distance: 56.9
click at [208, 455] on div "Редактирование работы Услуга: Восстановление макета средней сложности с полным …" at bounding box center [511, 303] width 1022 height 606
click at [237, 87] on button "button" at bounding box center [237, 96] width 27 height 27
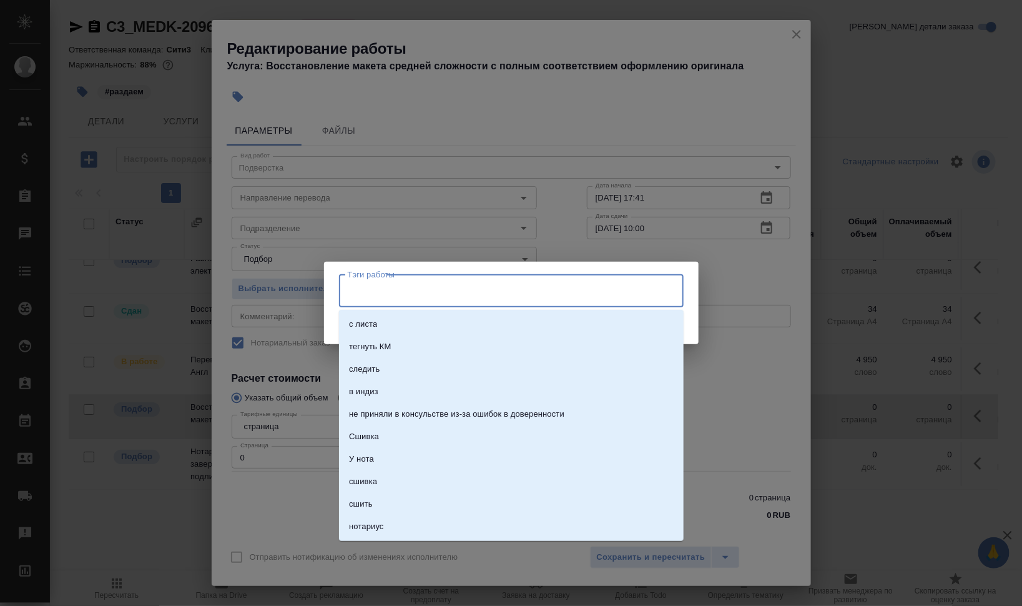
click at [469, 295] on input "Тэги работы" at bounding box center [500, 290] width 310 height 21
type input "запла"
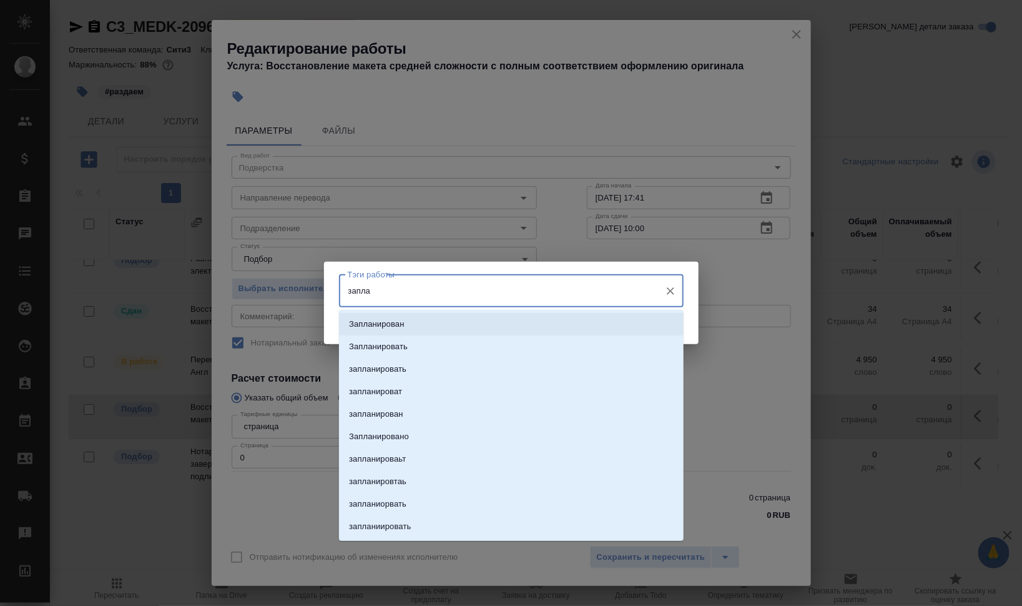
click at [443, 330] on li "Запланирован" at bounding box center [511, 324] width 345 height 22
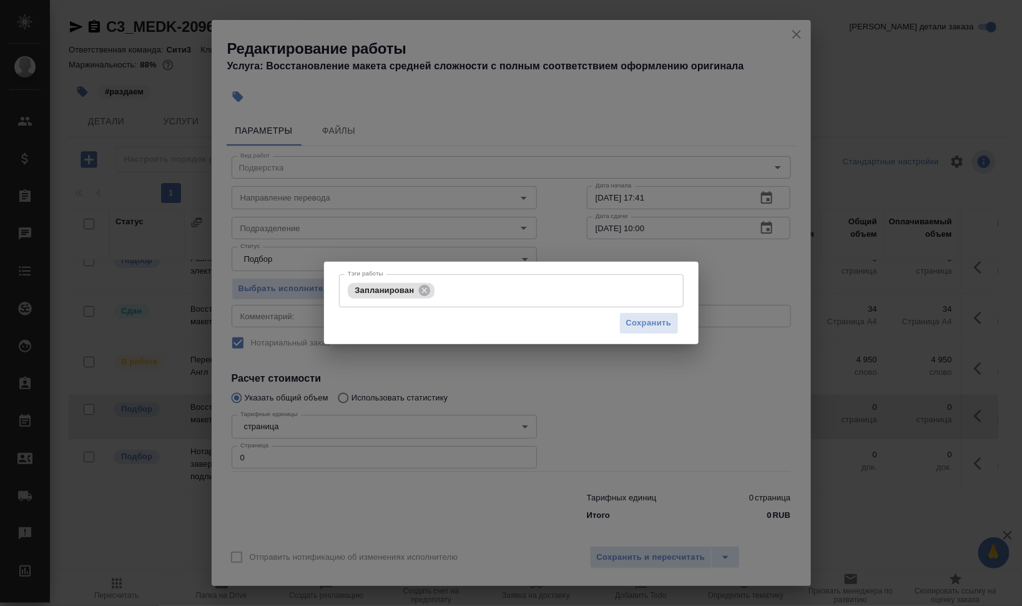
click at [653, 311] on div "Сохранить" at bounding box center [511, 323] width 345 height 32
click at [653, 318] on span "Сохранить" at bounding box center [649, 323] width 46 height 14
click at [357, 194] on div "Тэги работы Запланирован Тэги работы Сохранить" at bounding box center [511, 303] width 1022 height 606
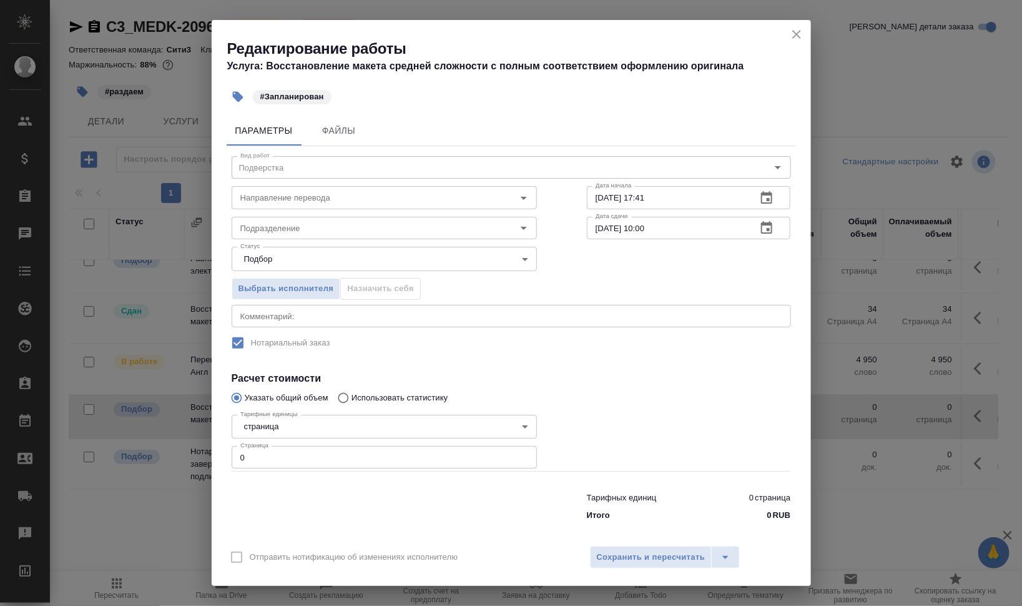
click at [369, 199] on input "Направление перевода" at bounding box center [363, 197] width 256 height 15
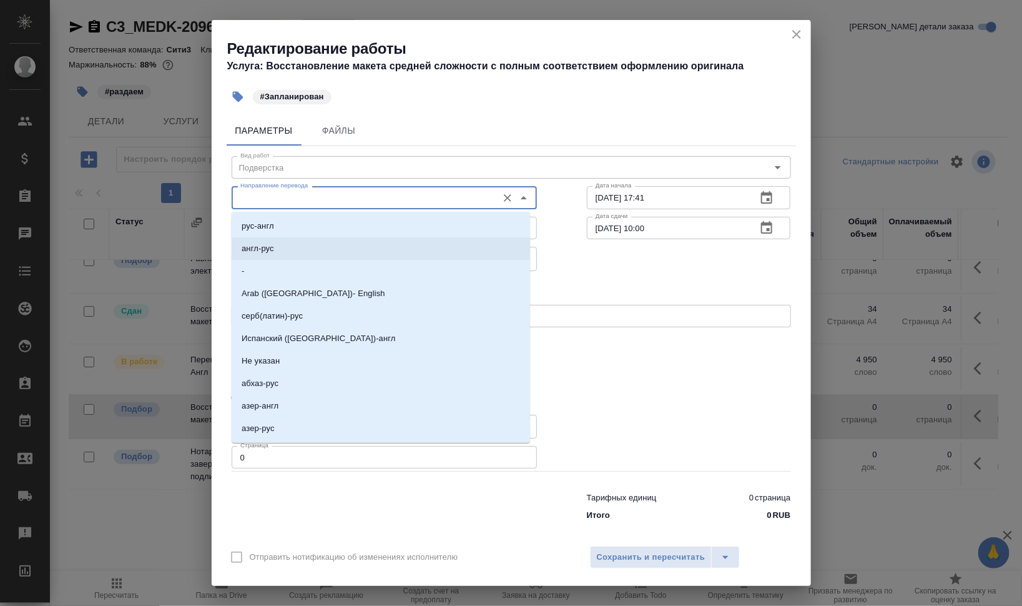
click at [356, 245] on li "англ-рус" at bounding box center [381, 248] width 298 height 22
type input "англ-рус"
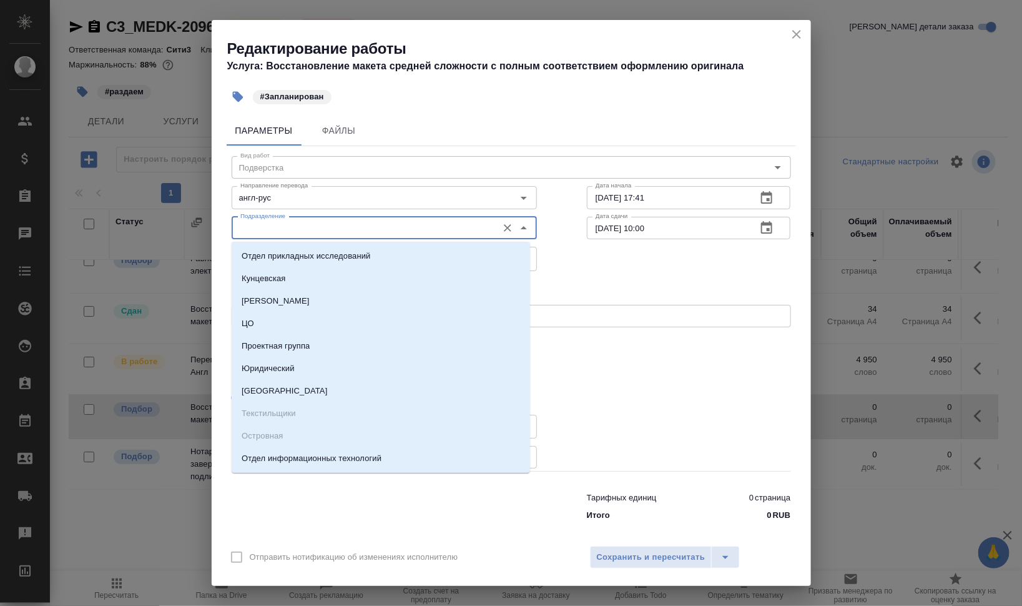
click at [353, 225] on input "Подразделение" at bounding box center [363, 227] width 256 height 15
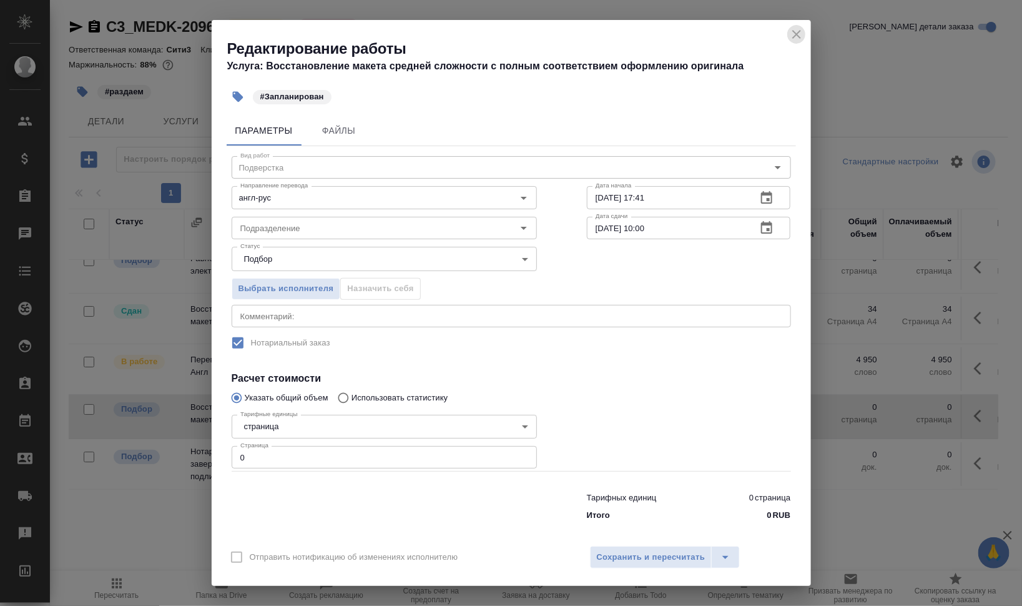
click at [792, 33] on icon "close" at bounding box center [796, 34] width 15 height 15
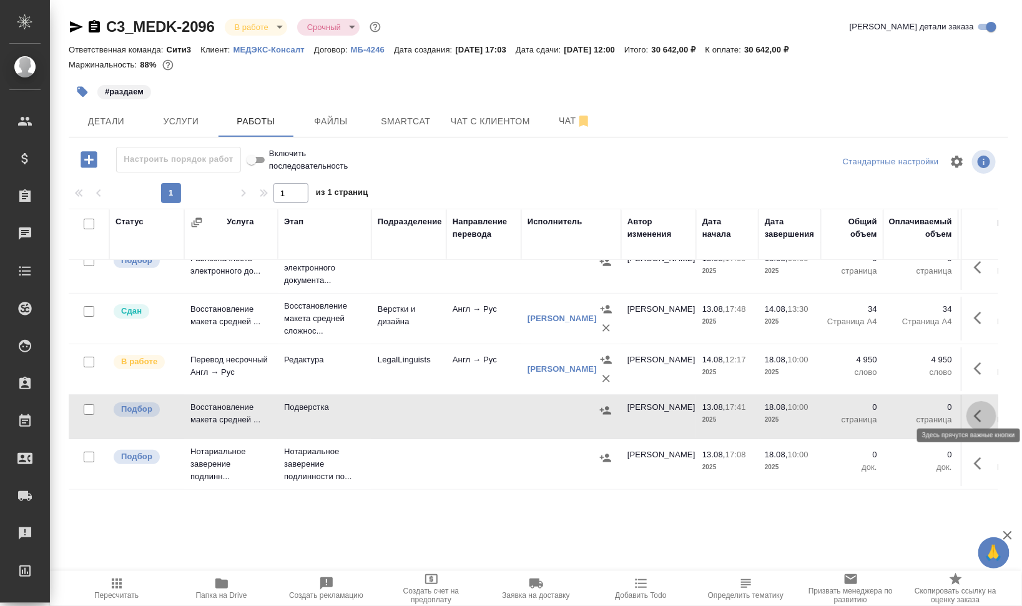
click at [973, 401] on button "button" at bounding box center [981, 416] width 30 height 30
click at [884, 410] on icon "button" at bounding box center [889, 415] width 11 height 11
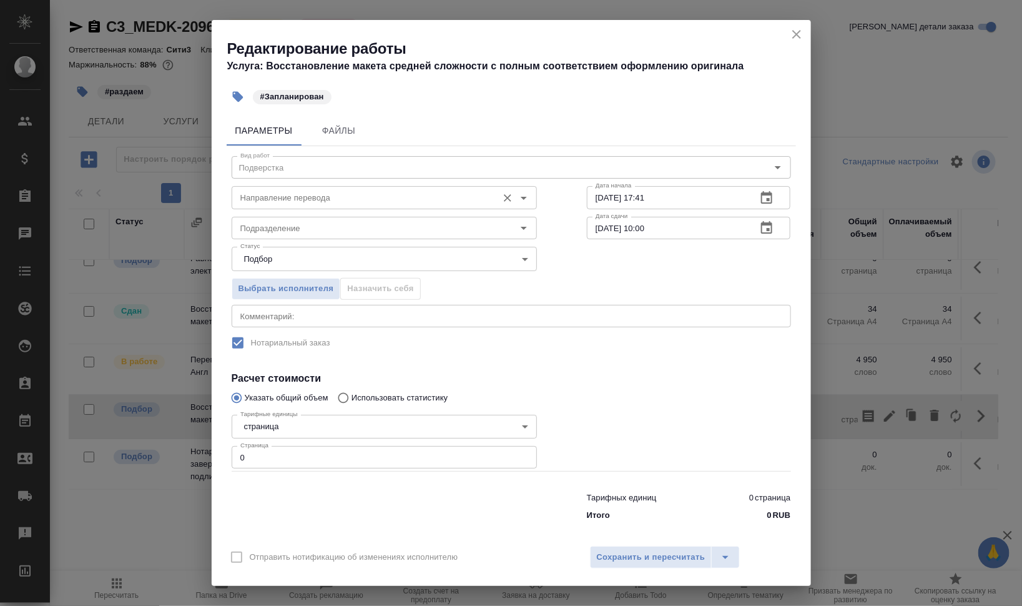
click at [296, 205] on div "Направление перевода" at bounding box center [384, 197] width 305 height 22
click at [303, 197] on input "Направление перевода" at bounding box center [363, 197] width 256 height 15
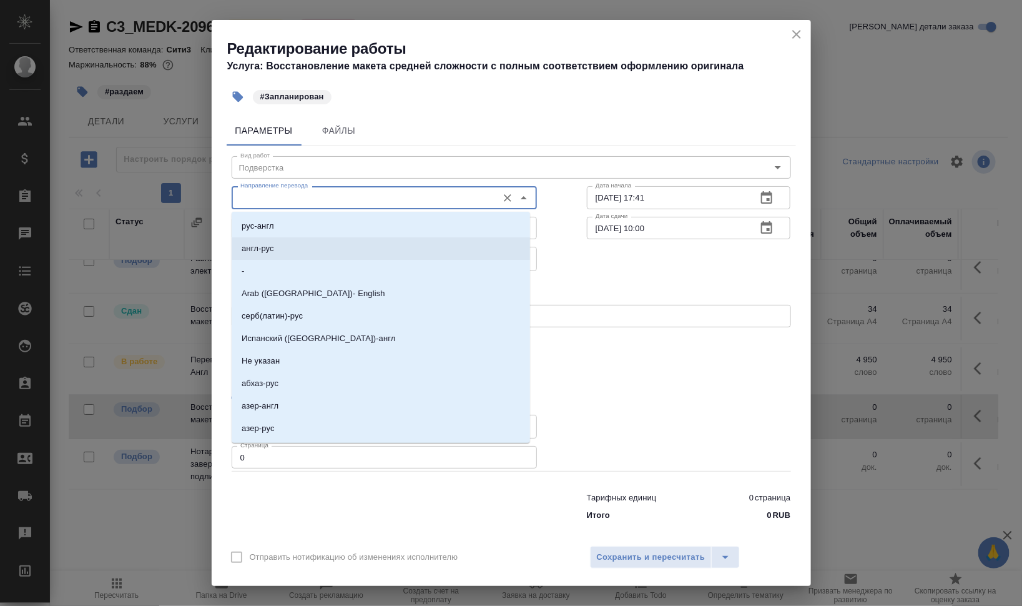
click at [305, 241] on li "англ-рус" at bounding box center [381, 248] width 298 height 22
type input "англ-рус"
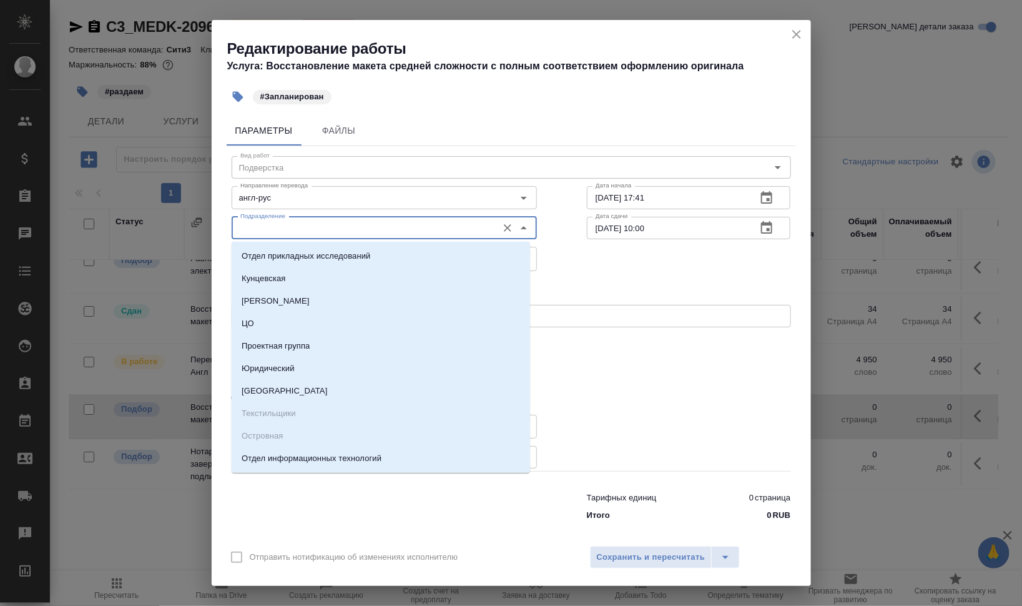
click at [307, 230] on input "Подразделение" at bounding box center [363, 227] width 256 height 15
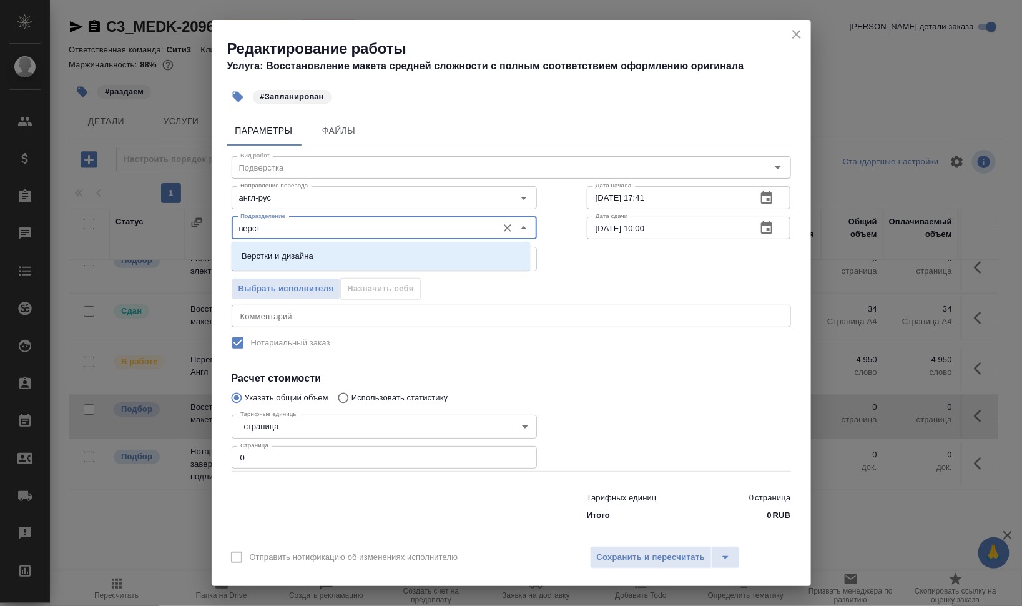
click at [395, 245] on li "Верстки и дизайна" at bounding box center [381, 256] width 298 height 22
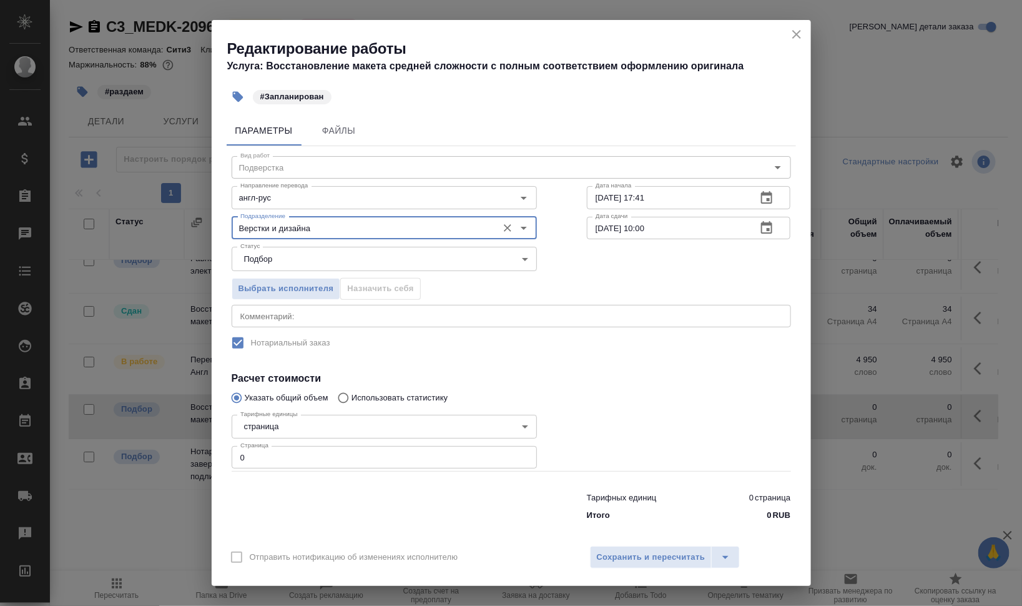
type input "Верстки и дизайна"
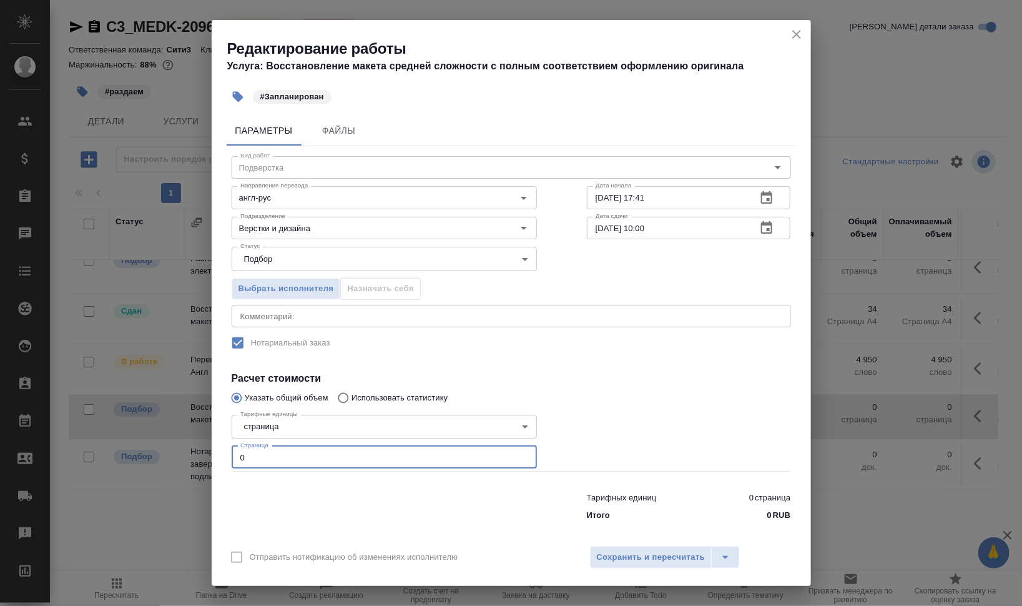
drag, startPoint x: 221, startPoint y: 449, endPoint x: 244, endPoint y: 453, distance: 23.4
click at [208, 446] on div "Редактирование работы Услуга: Восстановление макета средней сложности с полным …" at bounding box center [511, 303] width 1022 height 606
type input "34"
click at [592, 202] on input "13.08.2025 17:41" at bounding box center [667, 197] width 160 height 22
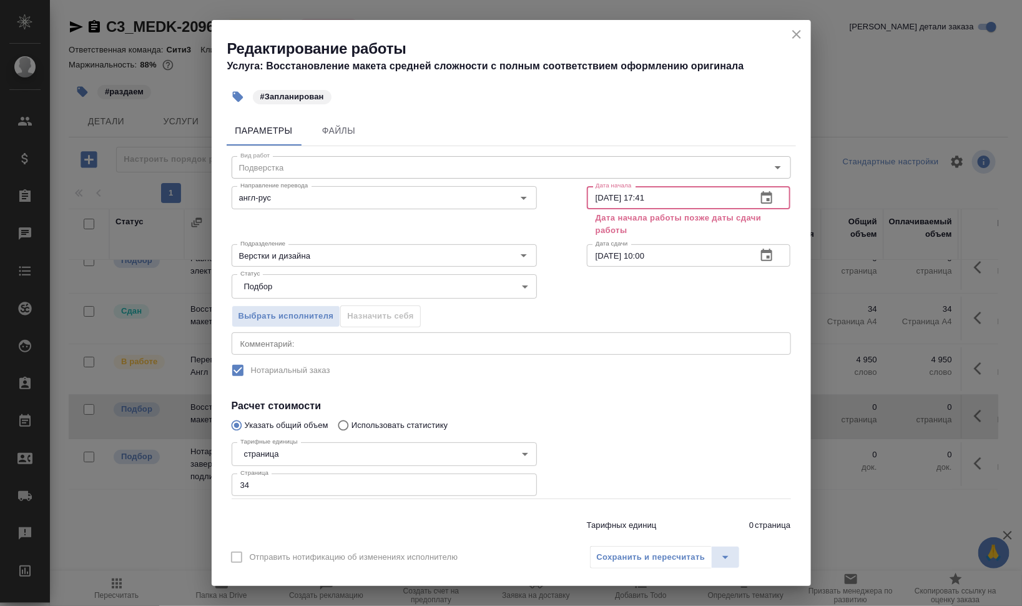
drag, startPoint x: 686, startPoint y: 195, endPoint x: 725, endPoint y: 197, distance: 39.4
click at [722, 197] on input "18.08.2025 17:41" at bounding box center [667, 197] width 160 height 22
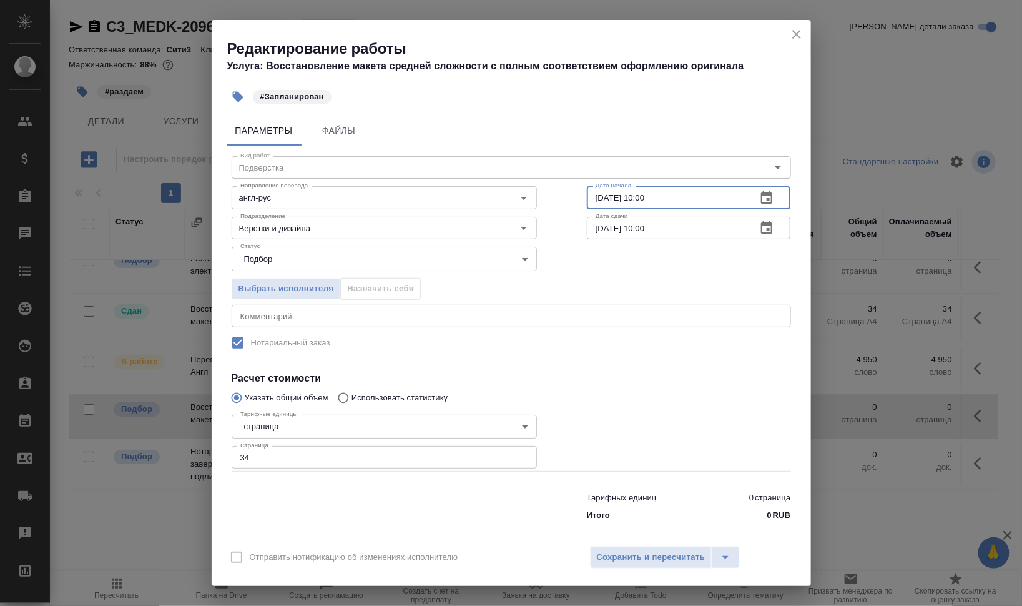
type input "18.08.2025 10:00"
drag, startPoint x: 636, startPoint y: 225, endPoint x: 837, endPoint y: 220, distance: 201.1
click at [805, 228] on div "Параметры Файлы Вид работ Подверстка Вид работ Направление перевода англ-рус На…" at bounding box center [511, 324] width 599 height 427
type input "18.08.2025 12:00"
click at [750, 256] on div "Выбрать исполнителя Назначить себя" at bounding box center [511, 286] width 609 height 76
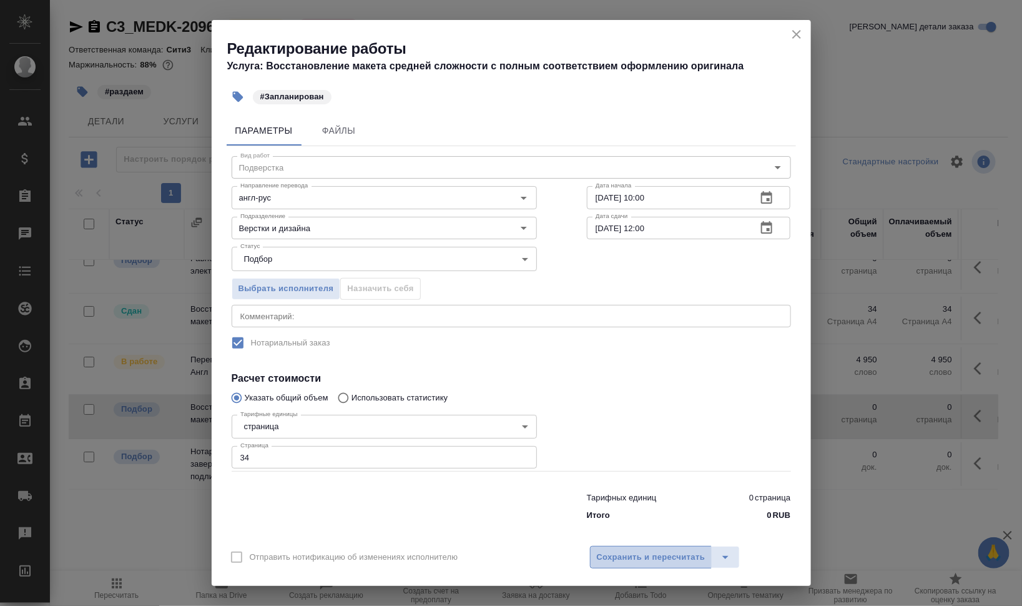
click at [687, 558] on span "Сохранить и пересчитать" at bounding box center [651, 557] width 109 height 14
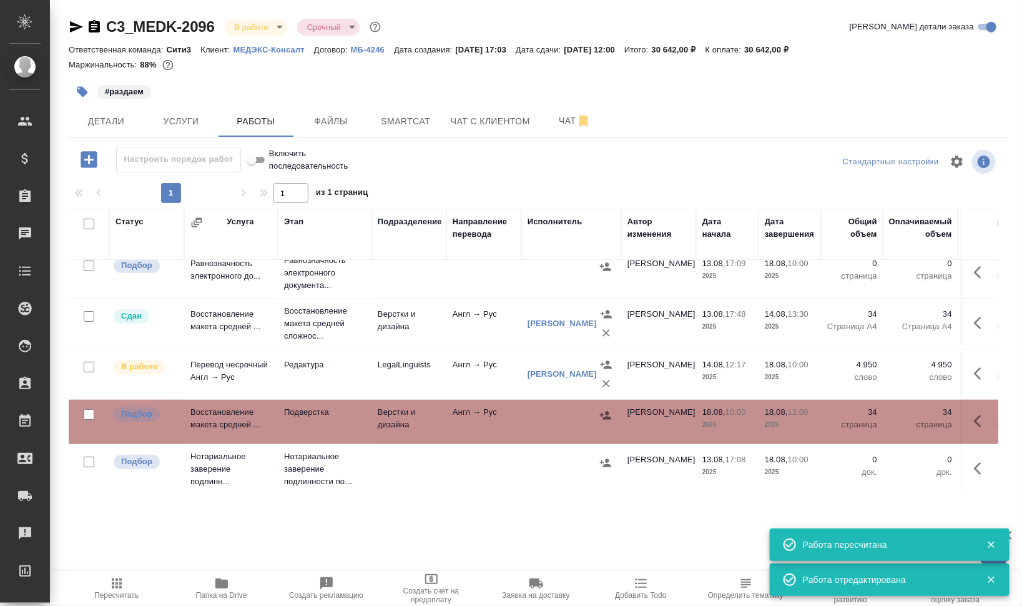
scroll to position [0, 0]
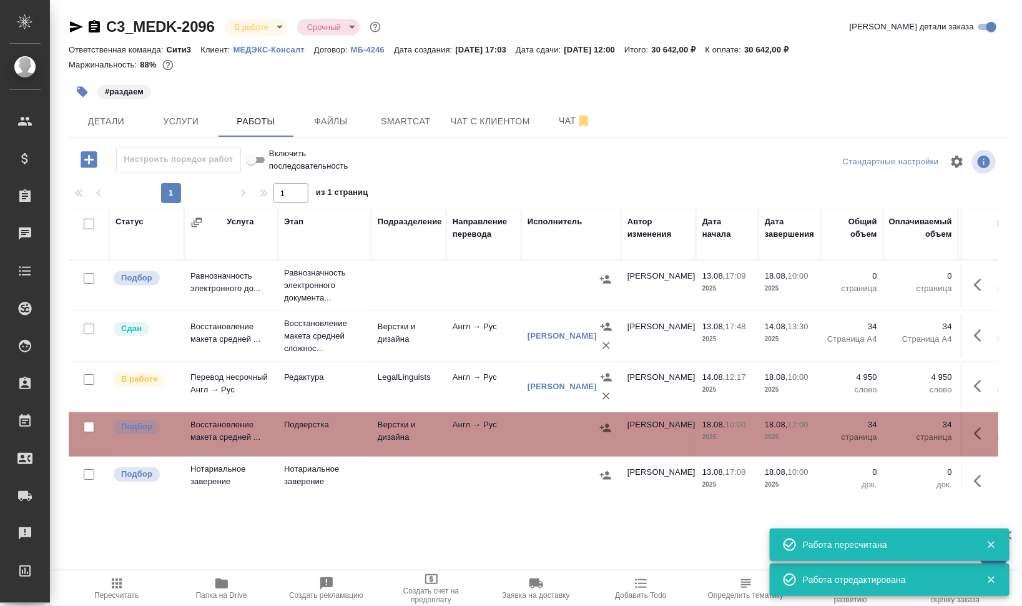
click at [85, 92] on icon "button" at bounding box center [82, 92] width 11 height 11
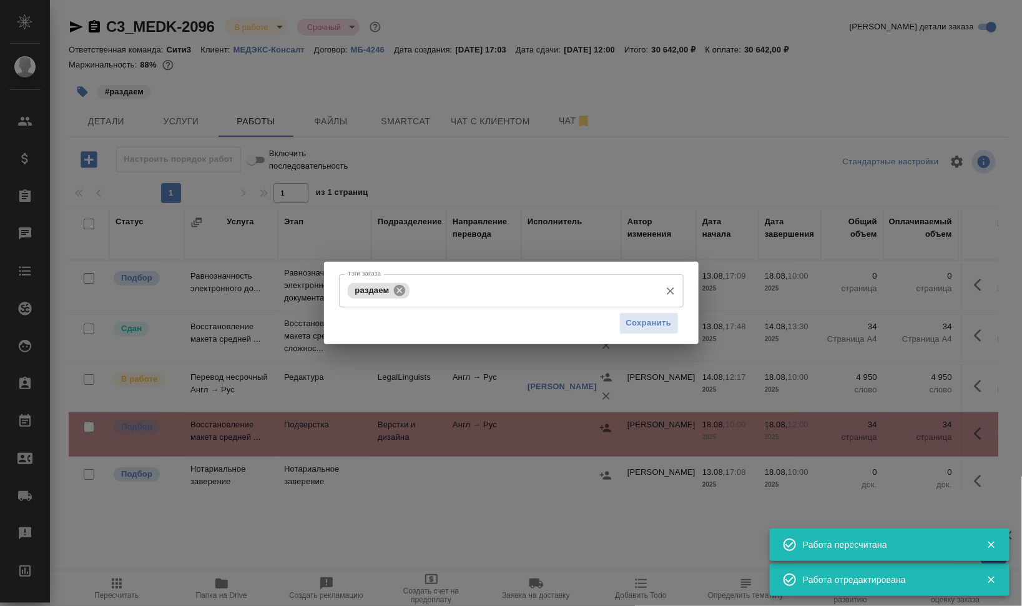
click at [398, 286] on icon at bounding box center [399, 289] width 11 height 11
click at [422, 292] on input "Тэги заказа" at bounding box center [500, 290] width 310 height 21
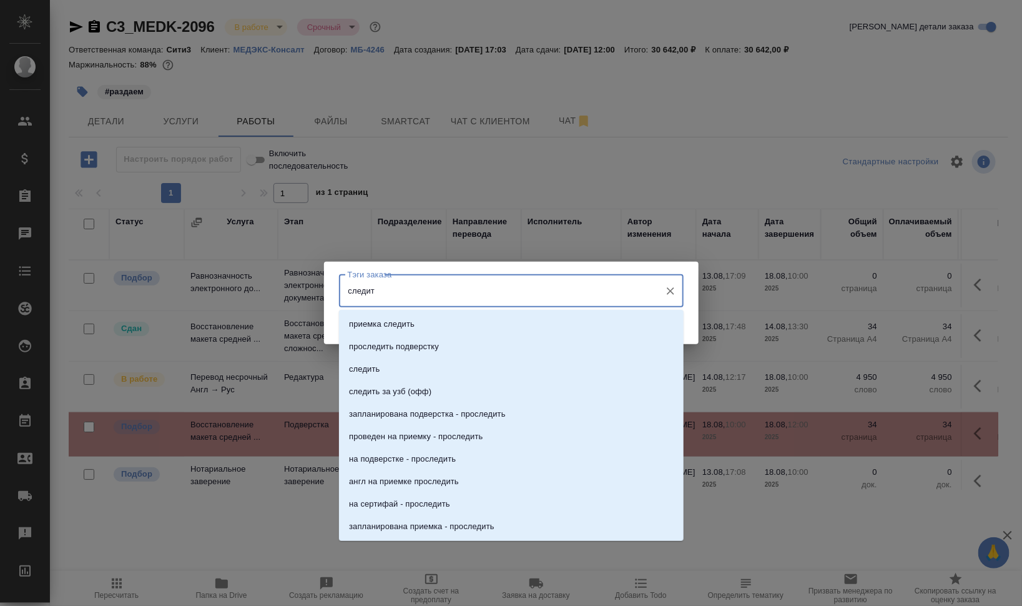
type input "следить"
click at [467, 373] on li "следить" at bounding box center [511, 369] width 345 height 22
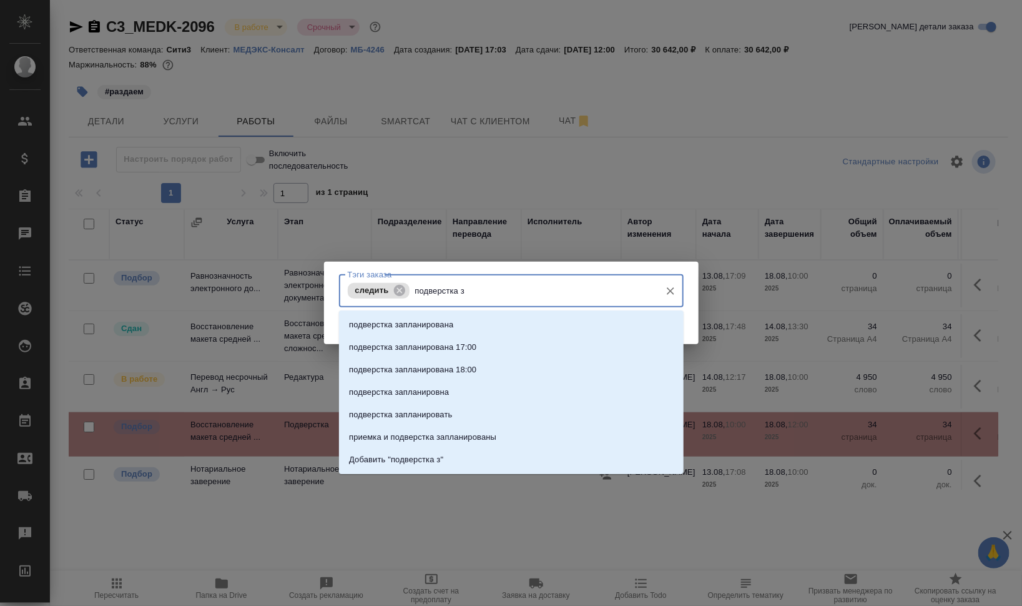
type input "подверстка за"
click at [583, 327] on li "подверстка запланирована" at bounding box center [511, 324] width 345 height 22
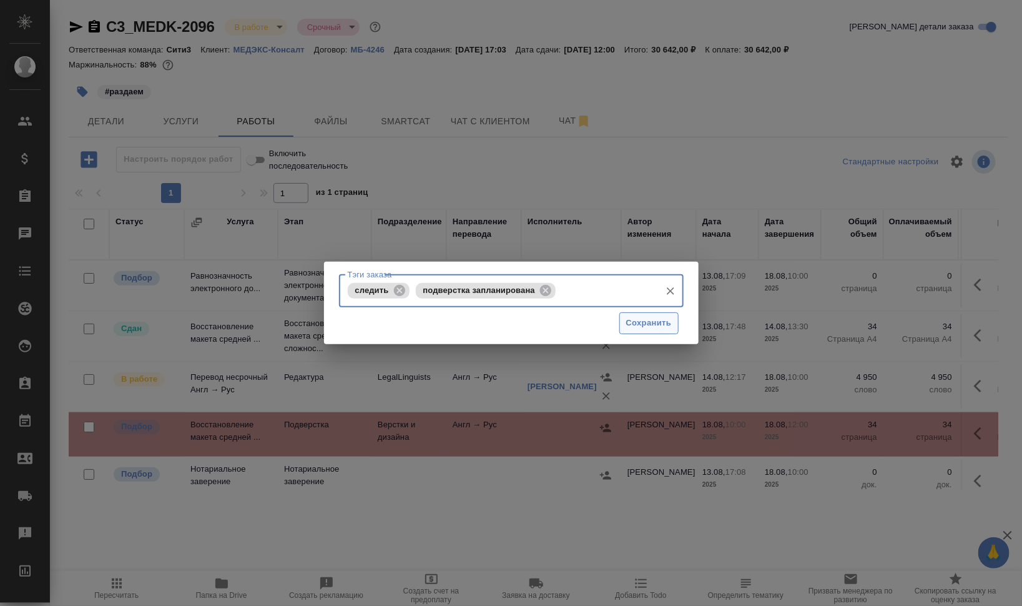
click at [669, 322] on span "Сохранить" at bounding box center [649, 323] width 46 height 14
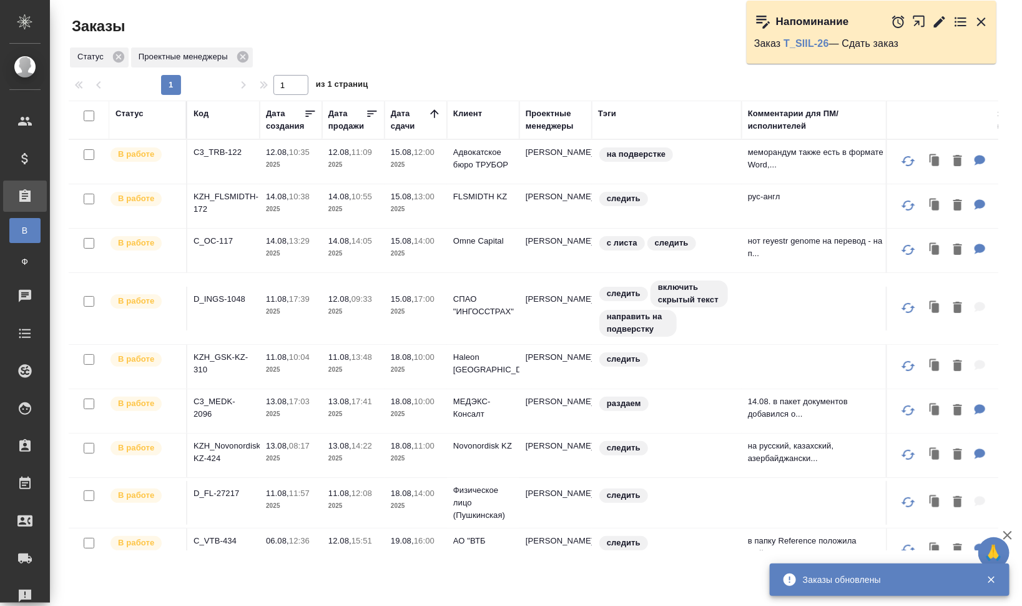
click at [982, 20] on icon "button" at bounding box center [981, 21] width 9 height 9
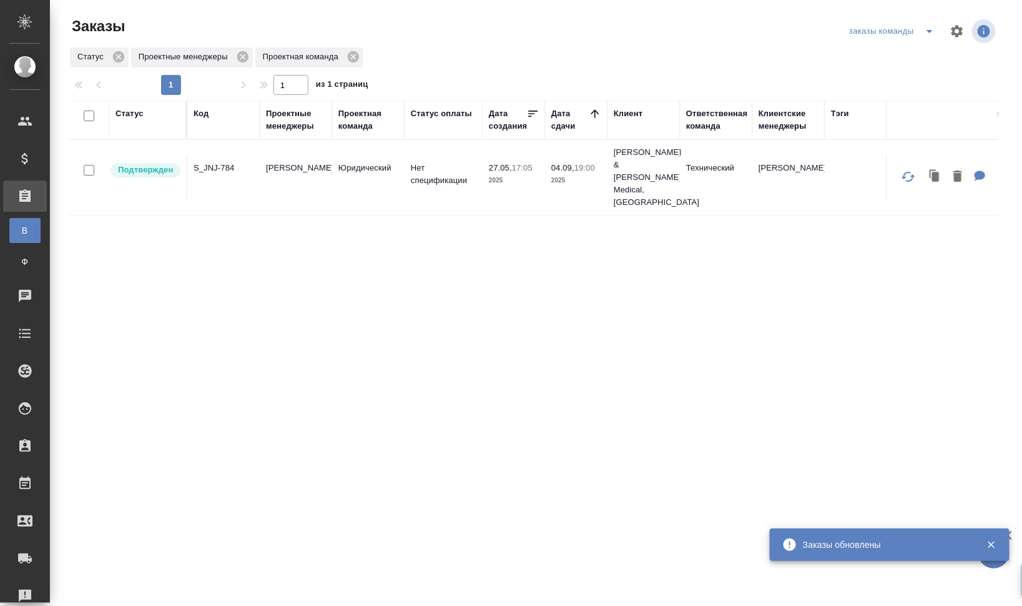
click at [204, 107] on div "Код" at bounding box center [201, 113] width 15 height 12
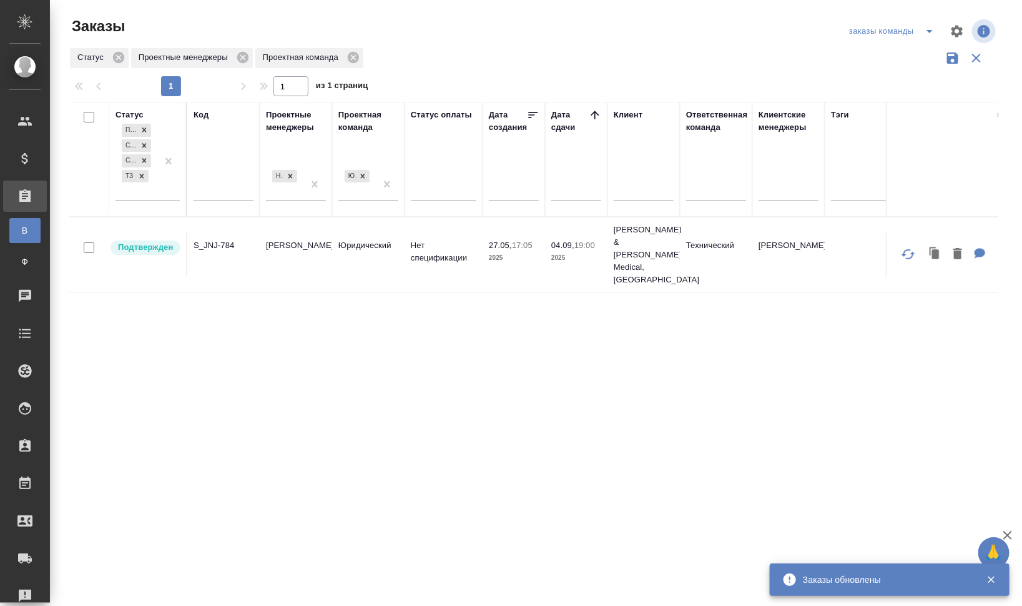
click at [203, 111] on div "Код" at bounding box center [201, 115] width 15 height 12
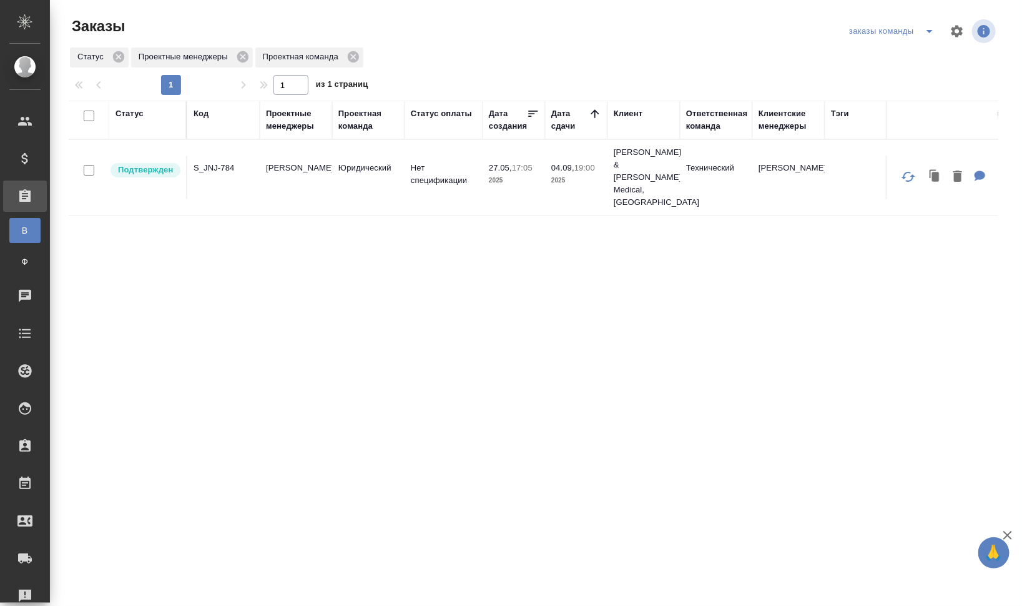
click at [202, 110] on div "Код" at bounding box center [201, 113] width 15 height 12
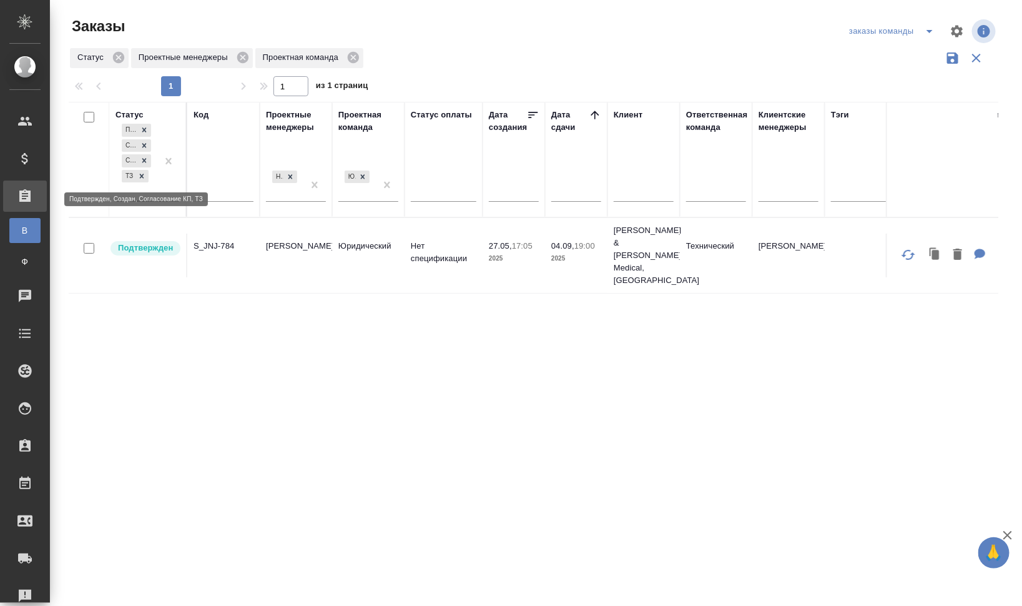
drag, startPoint x: 136, startPoint y: 174, endPoint x: 148, endPoint y: 176, distance: 12.0
click at [137, 174] on div at bounding box center [142, 176] width 14 height 13
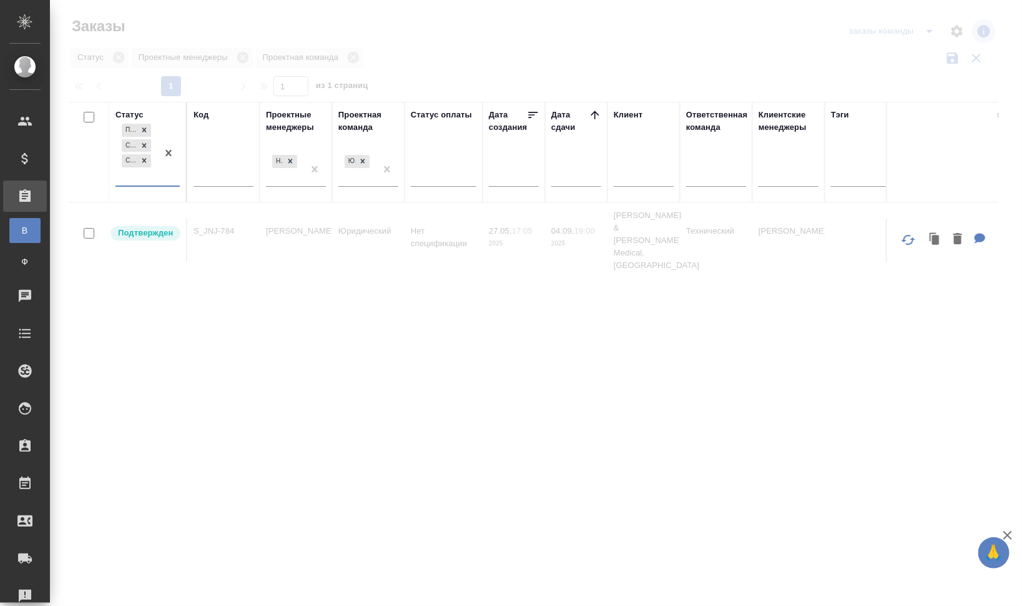
click at [150, 172] on div "Подтвержден Создан Согласование КП" at bounding box center [137, 153] width 42 height 64
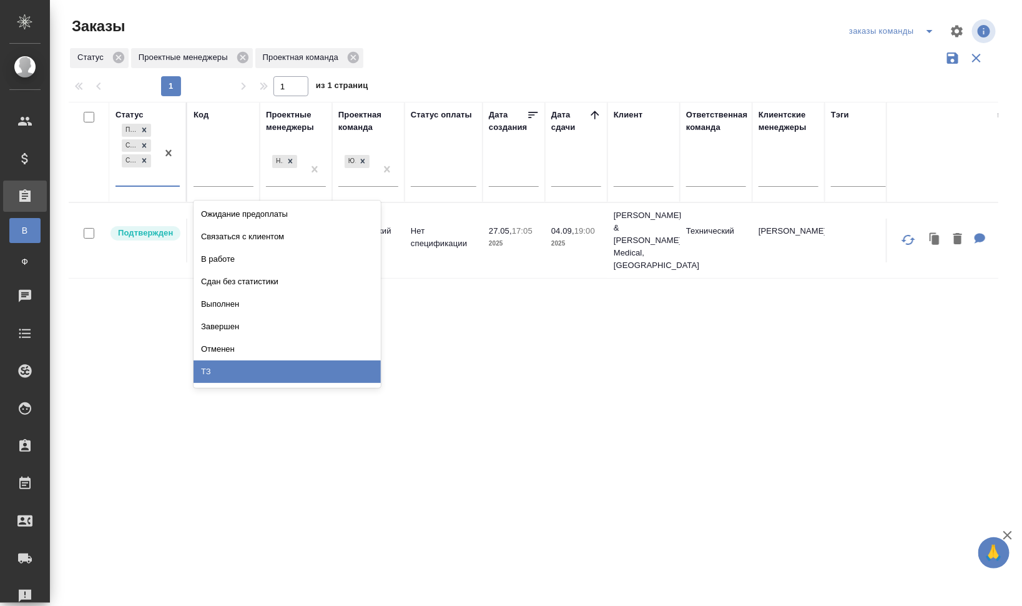
click at [262, 372] on div "ТЗ" at bounding box center [287, 371] width 187 height 22
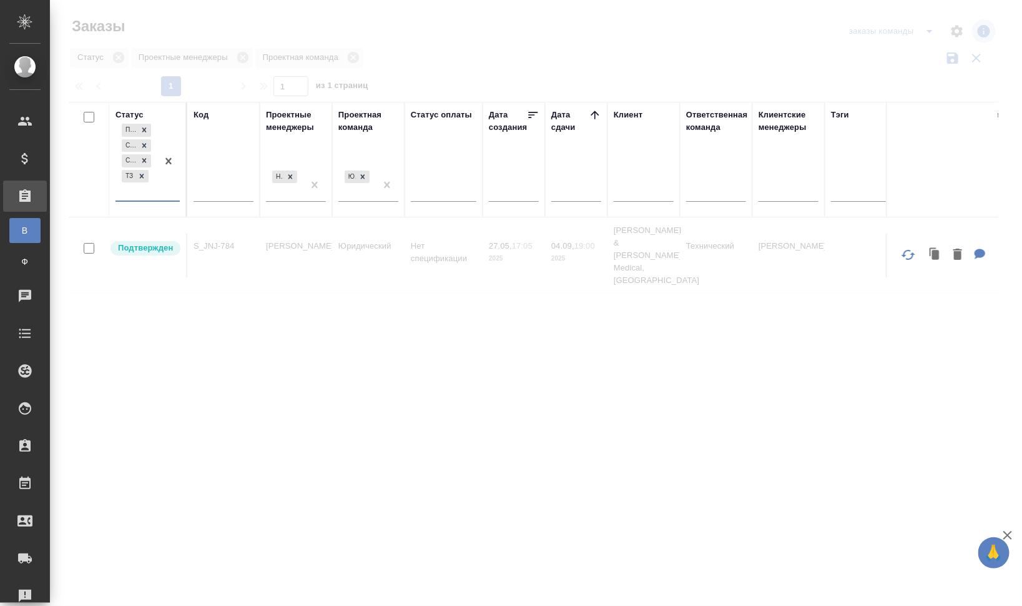
click at [273, 119] on div "Проектные менеджеры" at bounding box center [296, 121] width 60 height 25
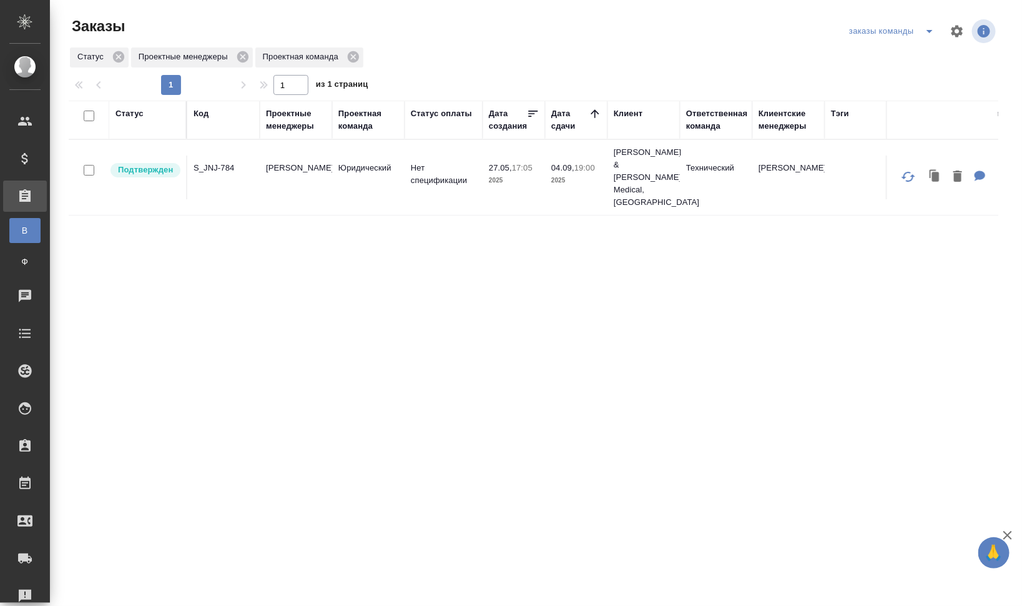
click at [207, 119] on div "Код" at bounding box center [201, 113] width 15 height 12
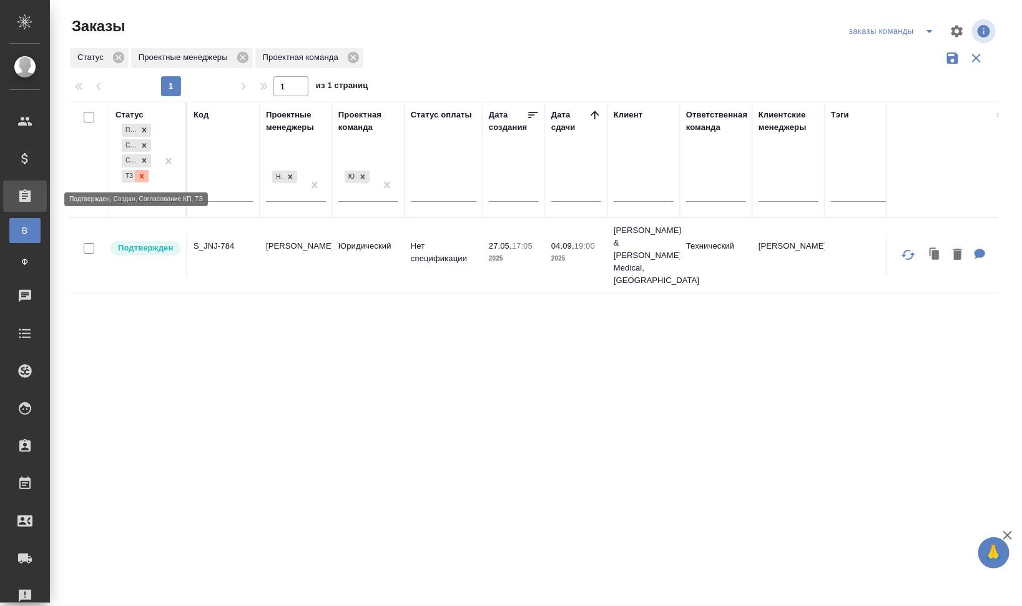
click at [141, 175] on icon at bounding box center [142, 176] width 4 height 4
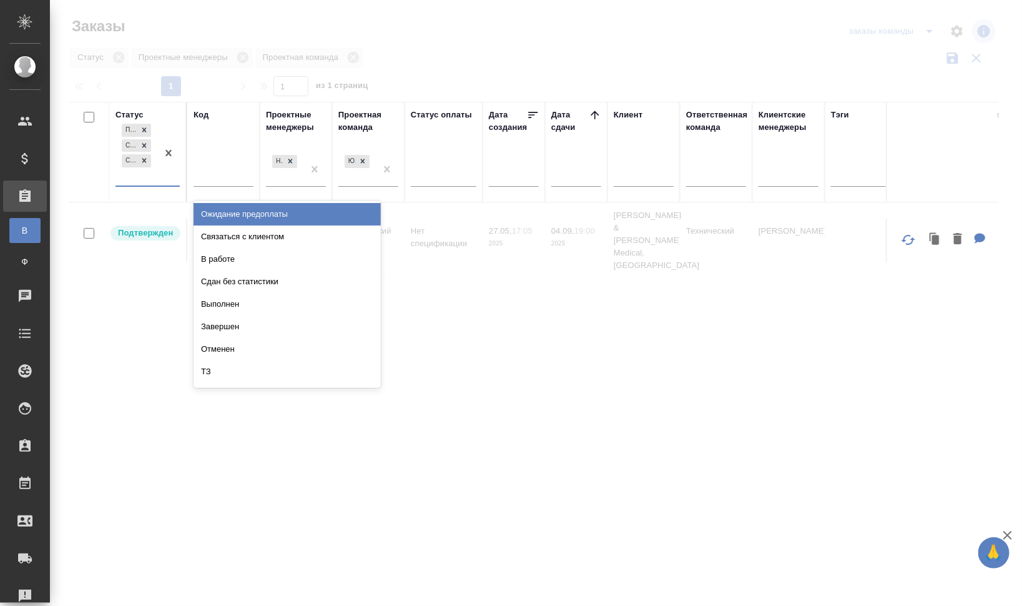
click at [146, 175] on div "Подтвержден Создан Согласование КП" at bounding box center [137, 153] width 42 height 64
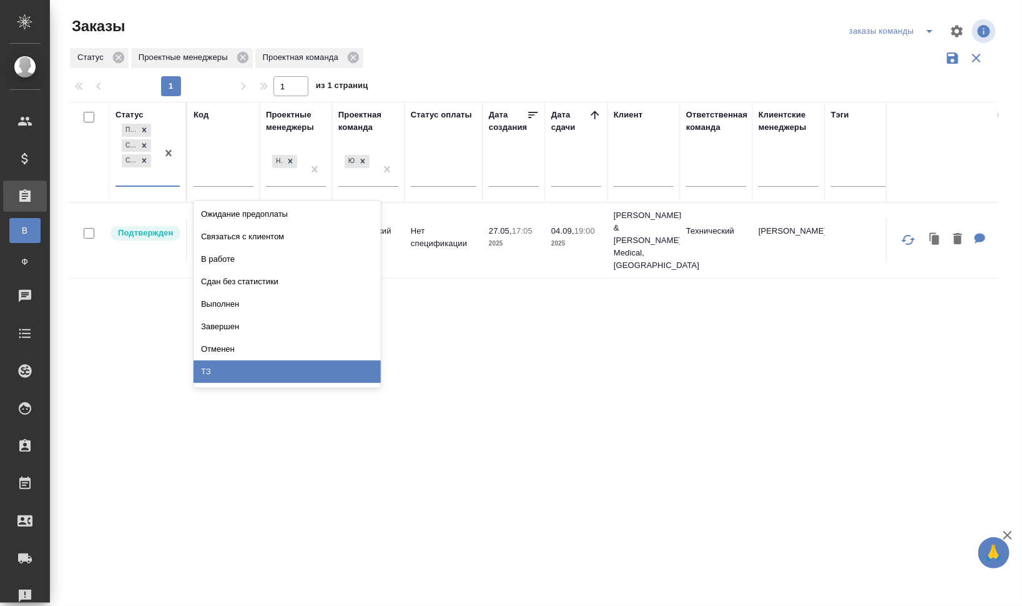
click at [269, 365] on div "ТЗ" at bounding box center [287, 371] width 187 height 22
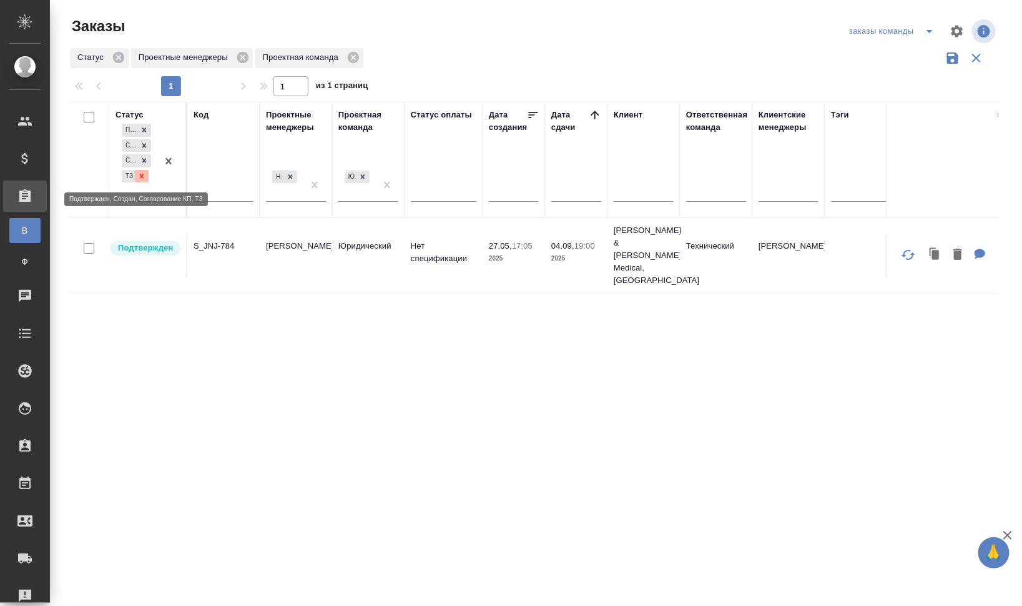
click at [144, 177] on icon at bounding box center [141, 176] width 9 height 9
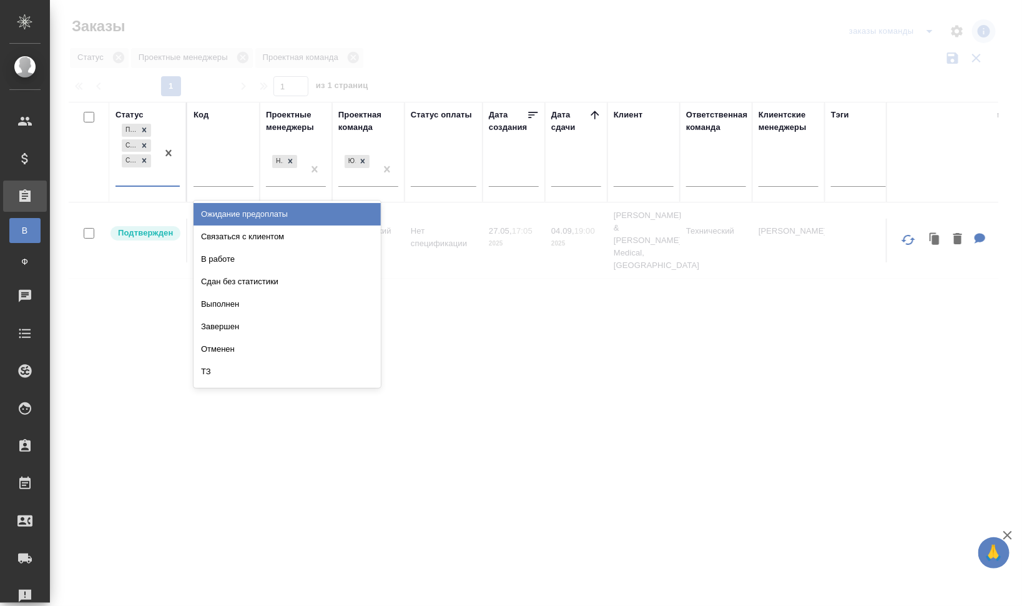
click at [147, 179] on div "Подтвержден Создан Согласование КП" at bounding box center [137, 153] width 42 height 64
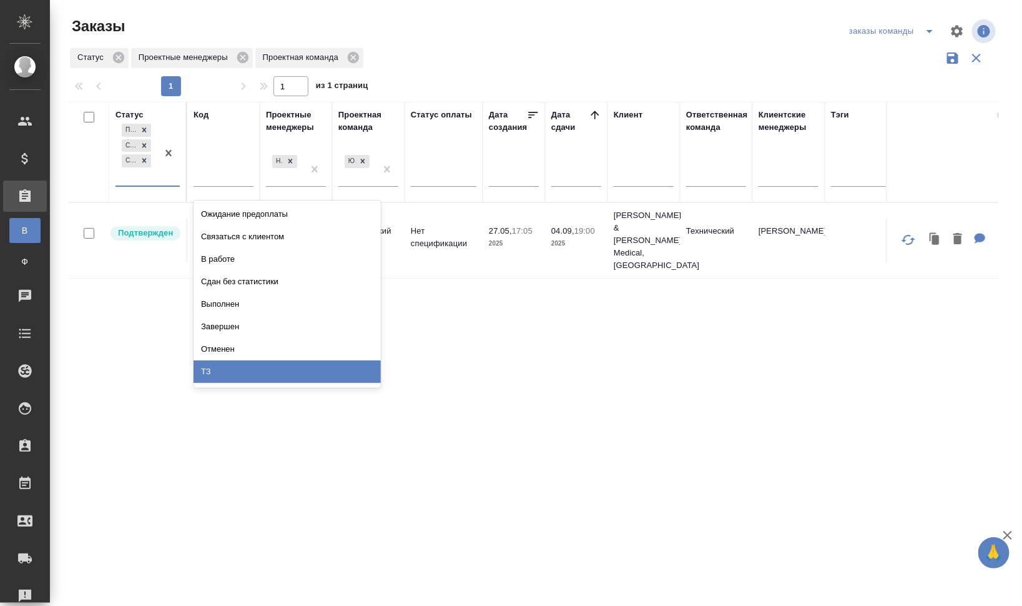
click at [245, 375] on div "ТЗ" at bounding box center [287, 371] width 187 height 22
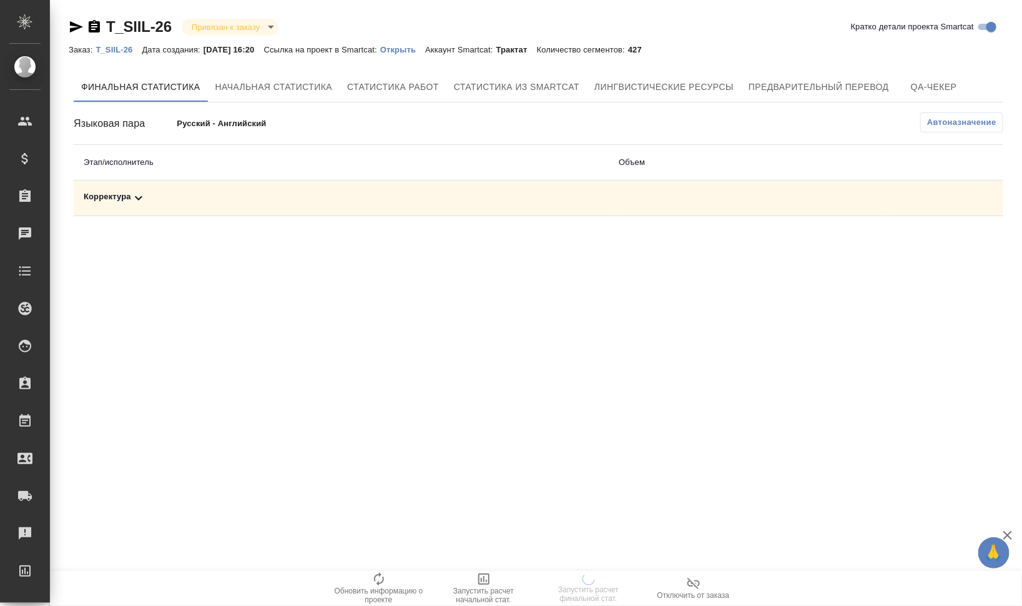
click at [144, 195] on icon at bounding box center [138, 197] width 15 height 15
drag, startPoint x: 209, startPoint y: 206, endPoint x: 144, endPoint y: 195, distance: 65.8
click at [144, 195] on icon at bounding box center [138, 197] width 15 height 15
click at [137, 197] on icon at bounding box center [138, 197] width 15 height 15
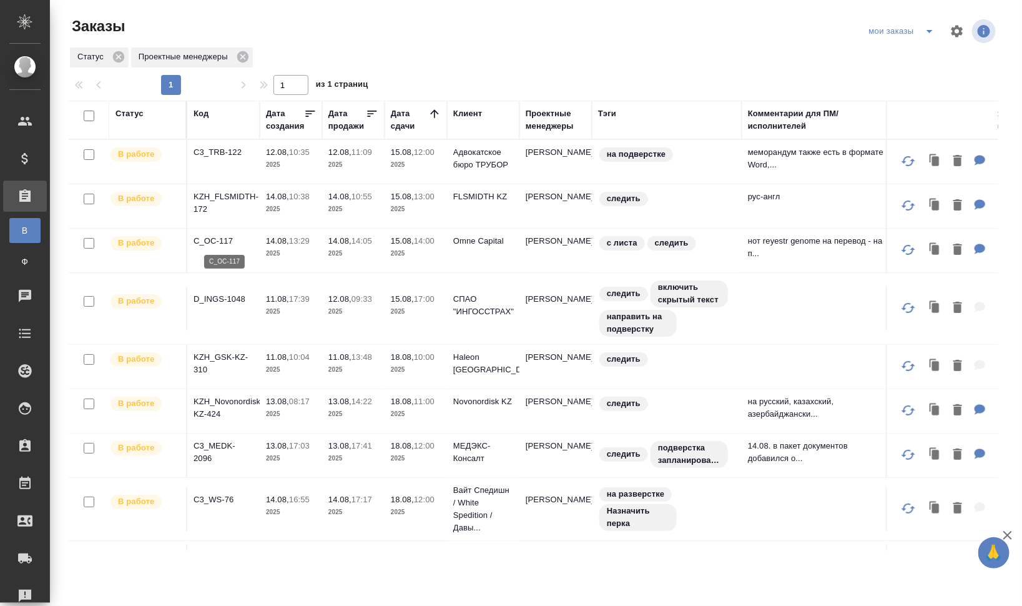
click at [228, 240] on p "C_OC-117" at bounding box center [224, 241] width 60 height 12
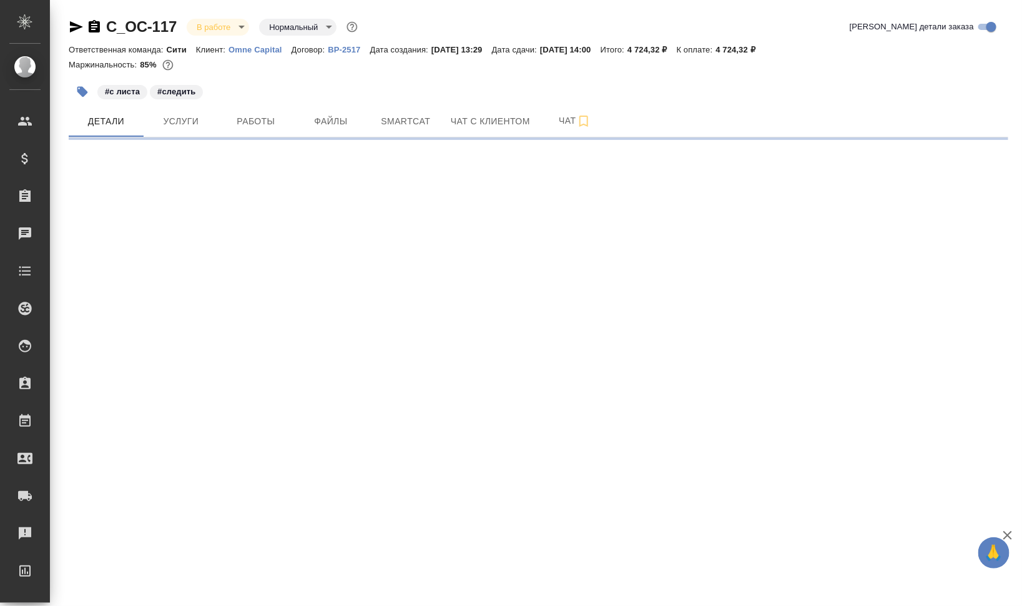
select select "RU"
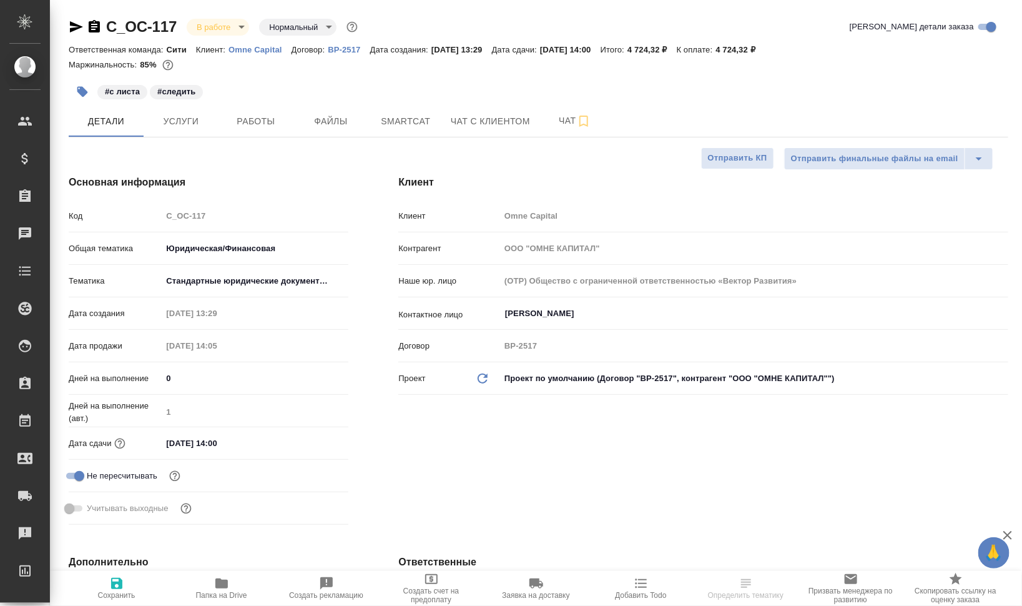
type textarea "x"
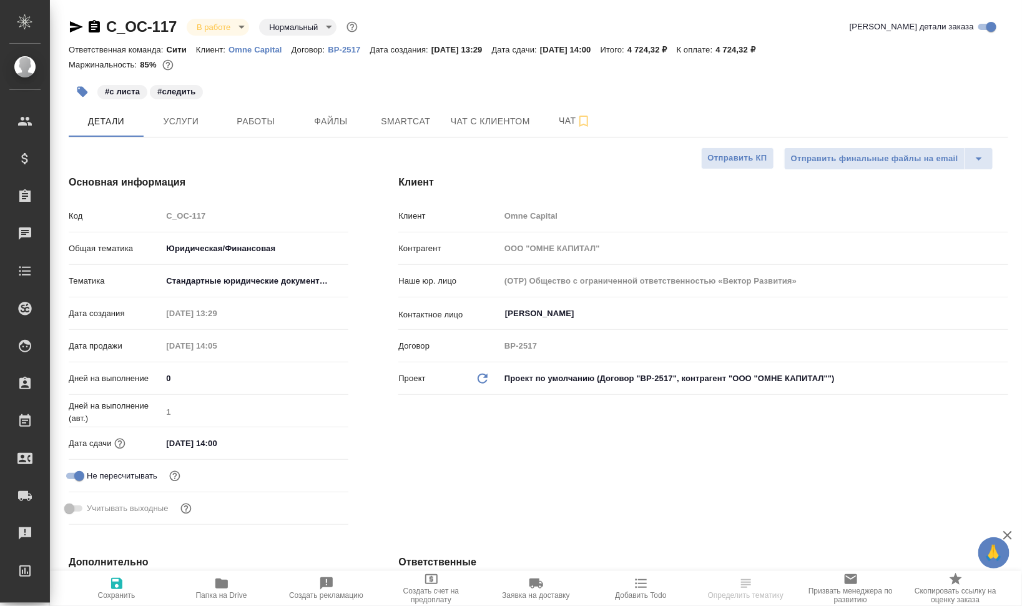
type textarea "x"
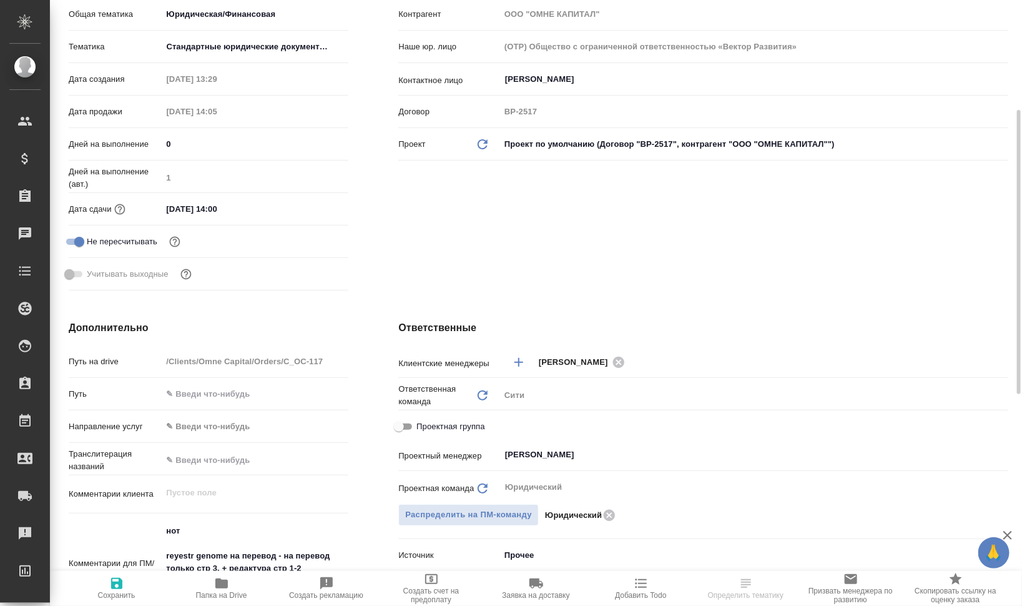
scroll to position [312, 0]
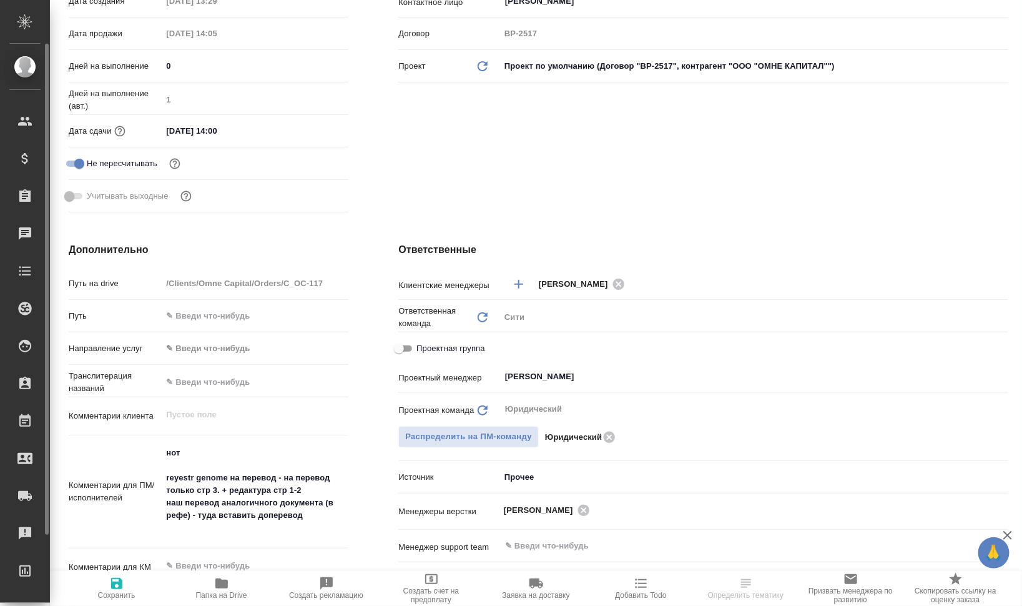
type textarea "x"
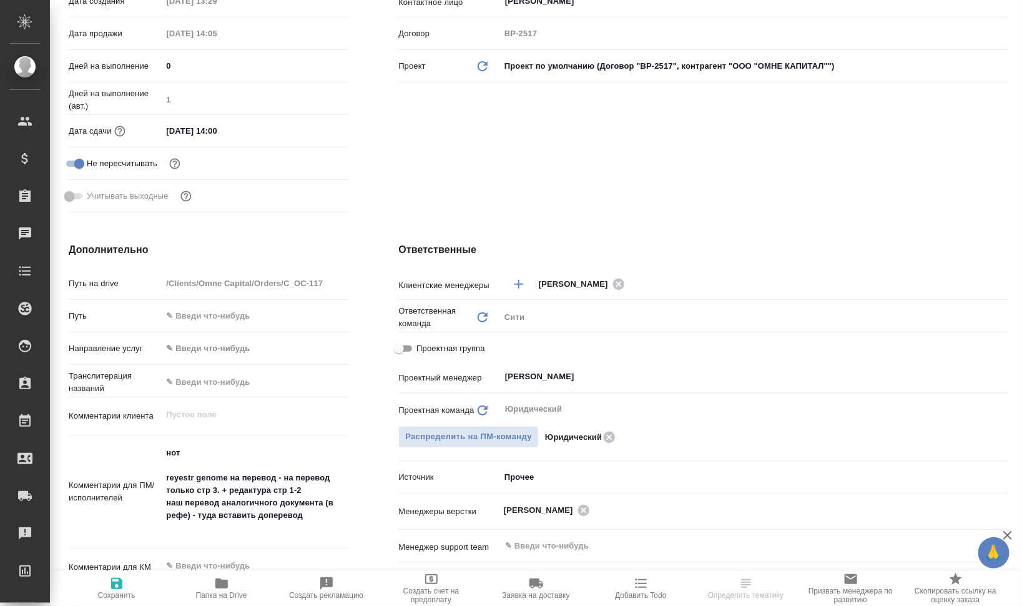
type textarea "x"
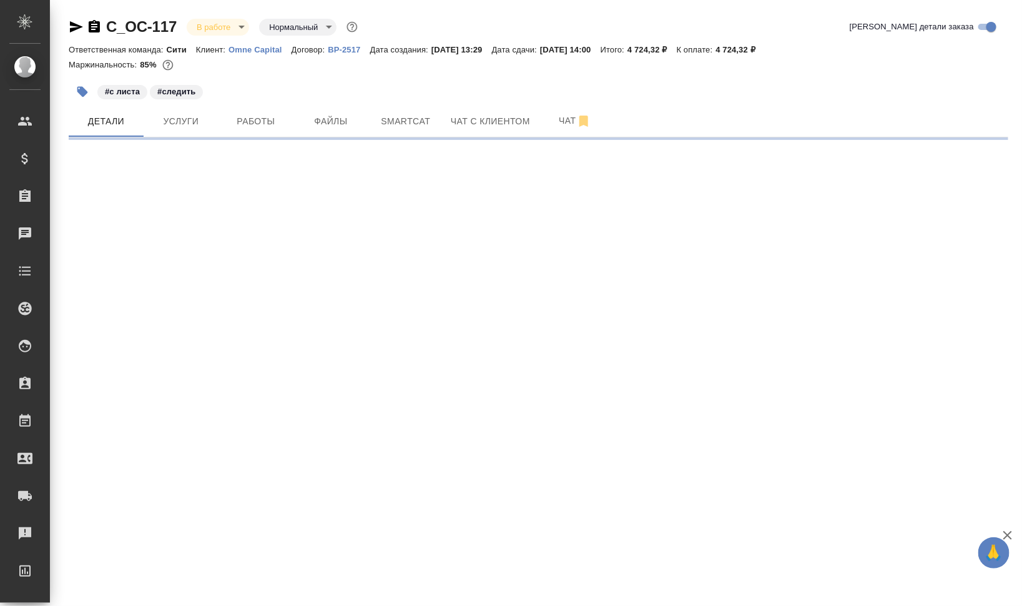
select select "RU"
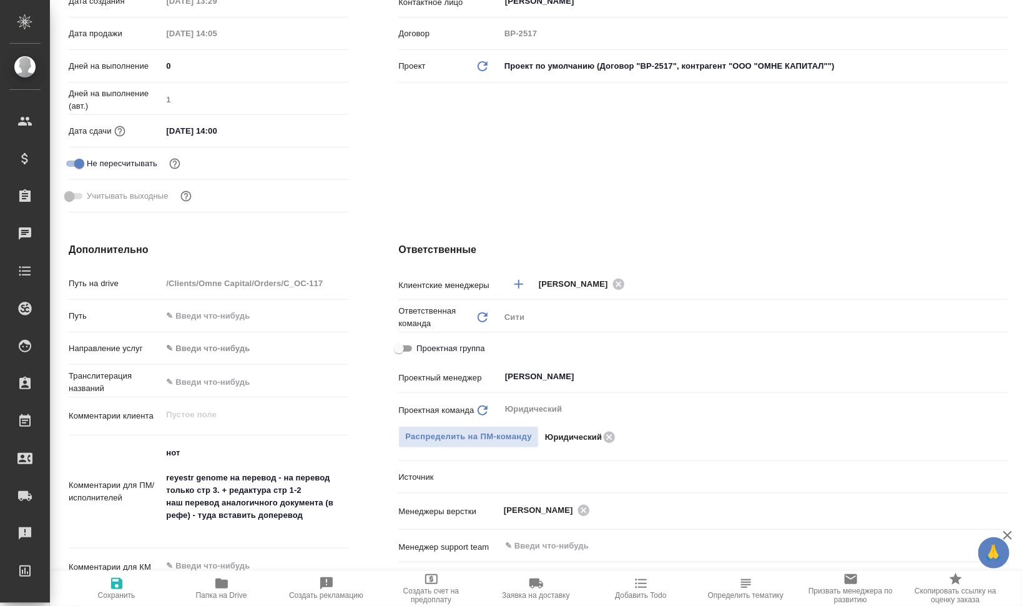
type textarea "x"
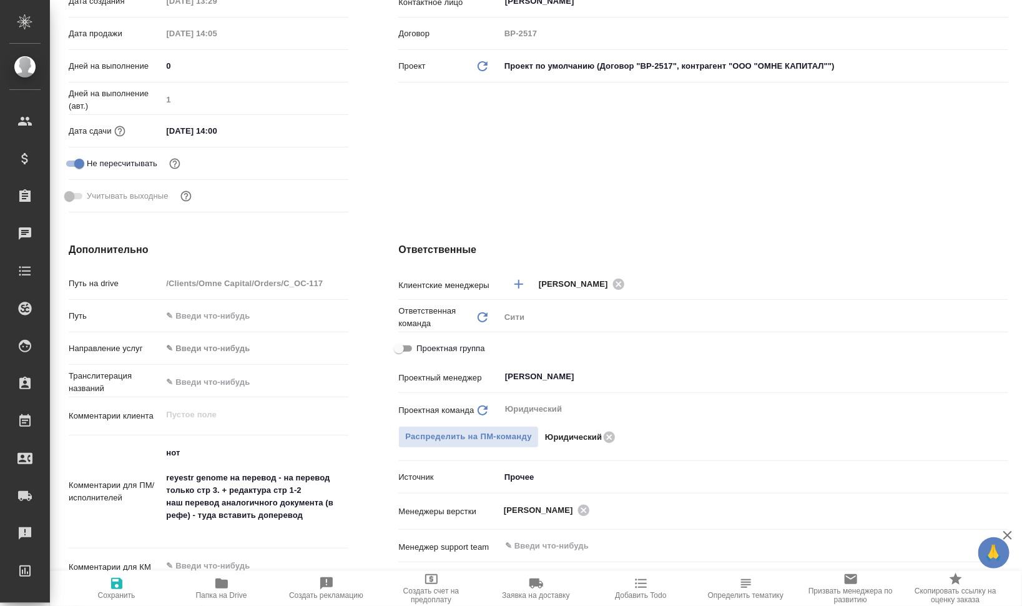
type textarea "x"
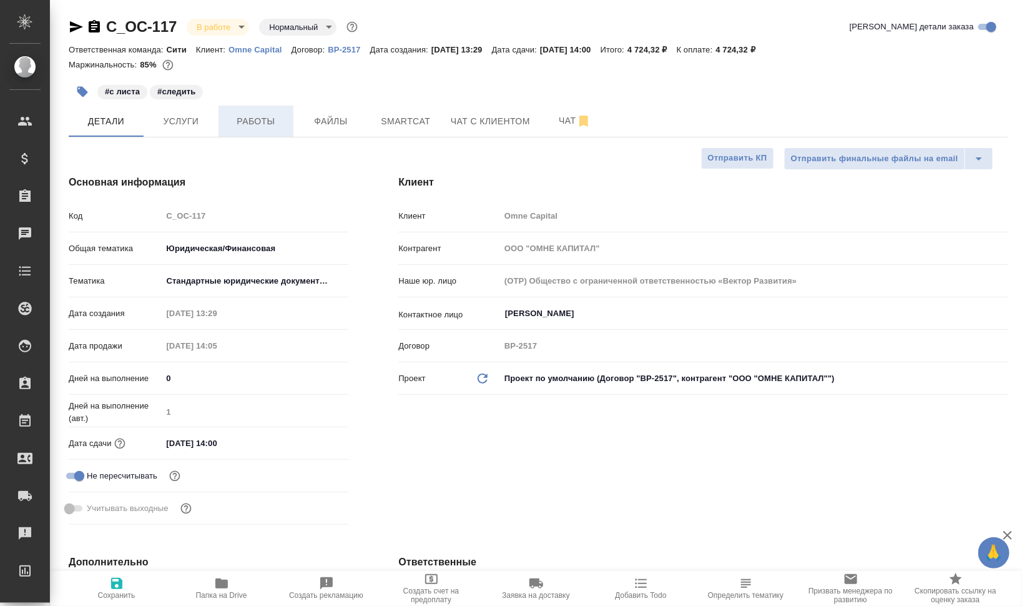
type textarea "x"
click at [363, 117] on button "Файлы" at bounding box center [330, 121] width 75 height 31
click at [401, 119] on span "Smartcat" at bounding box center [406, 122] width 60 height 16
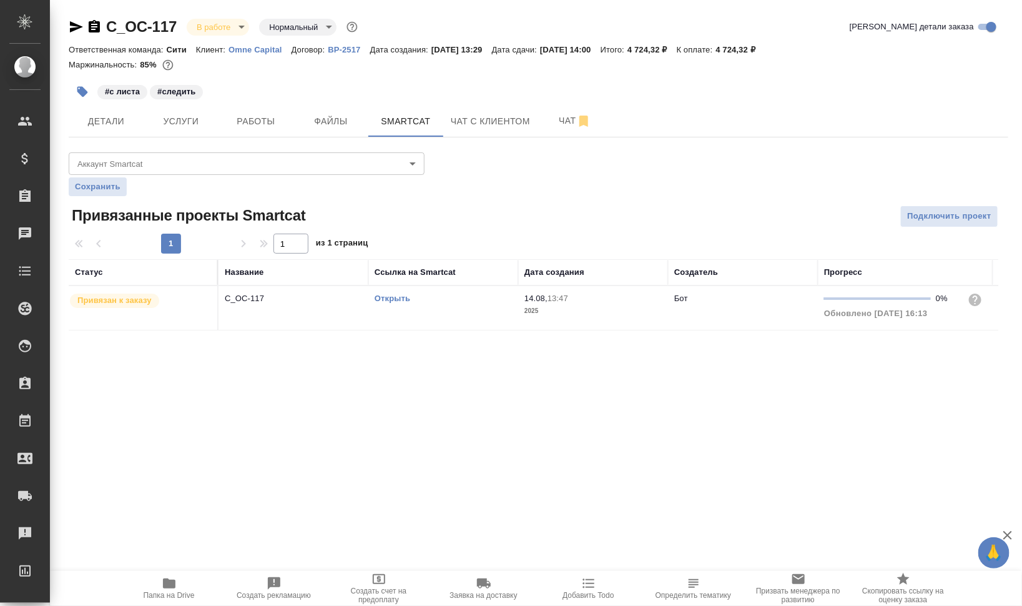
click at [403, 297] on link "Открыть" at bounding box center [393, 297] width 36 height 9
